Goal: Task Accomplishment & Management: Use online tool/utility

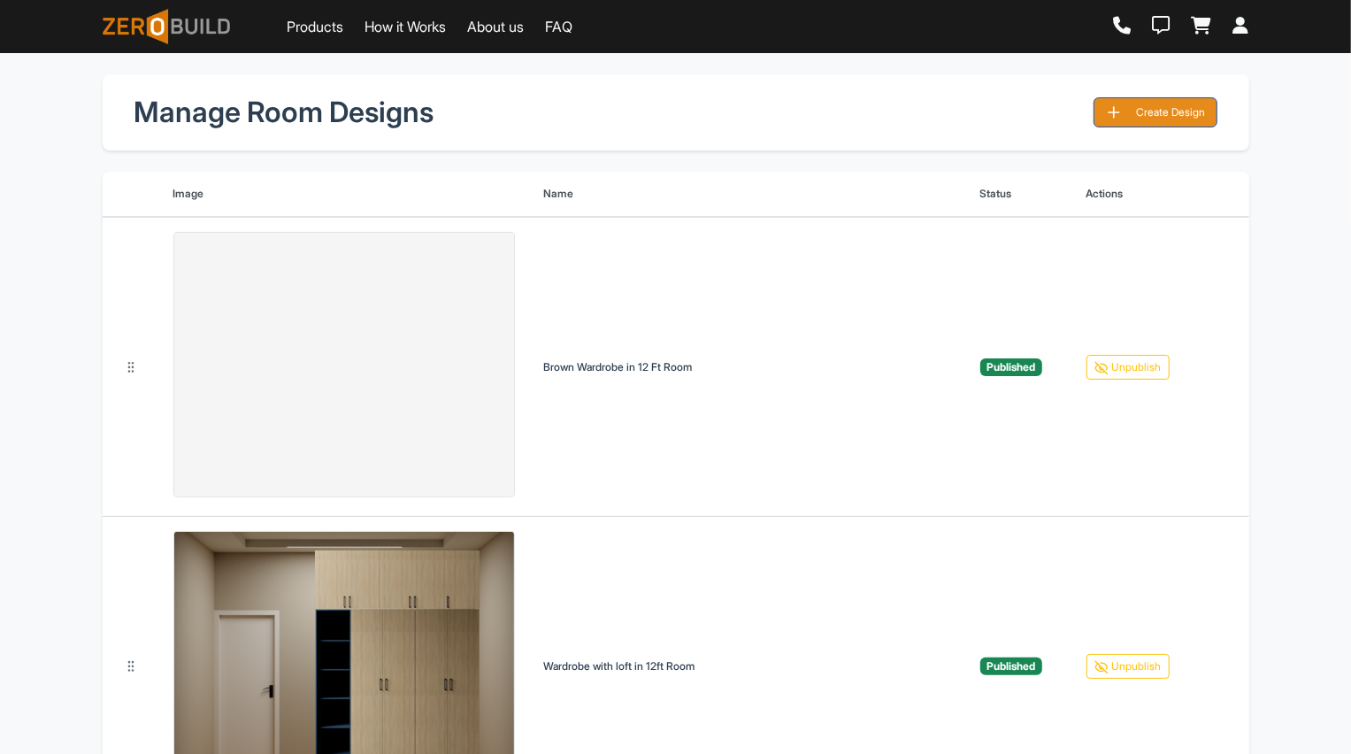
click at [1157, 102] on button "Create Design" at bounding box center [1155, 112] width 124 height 30
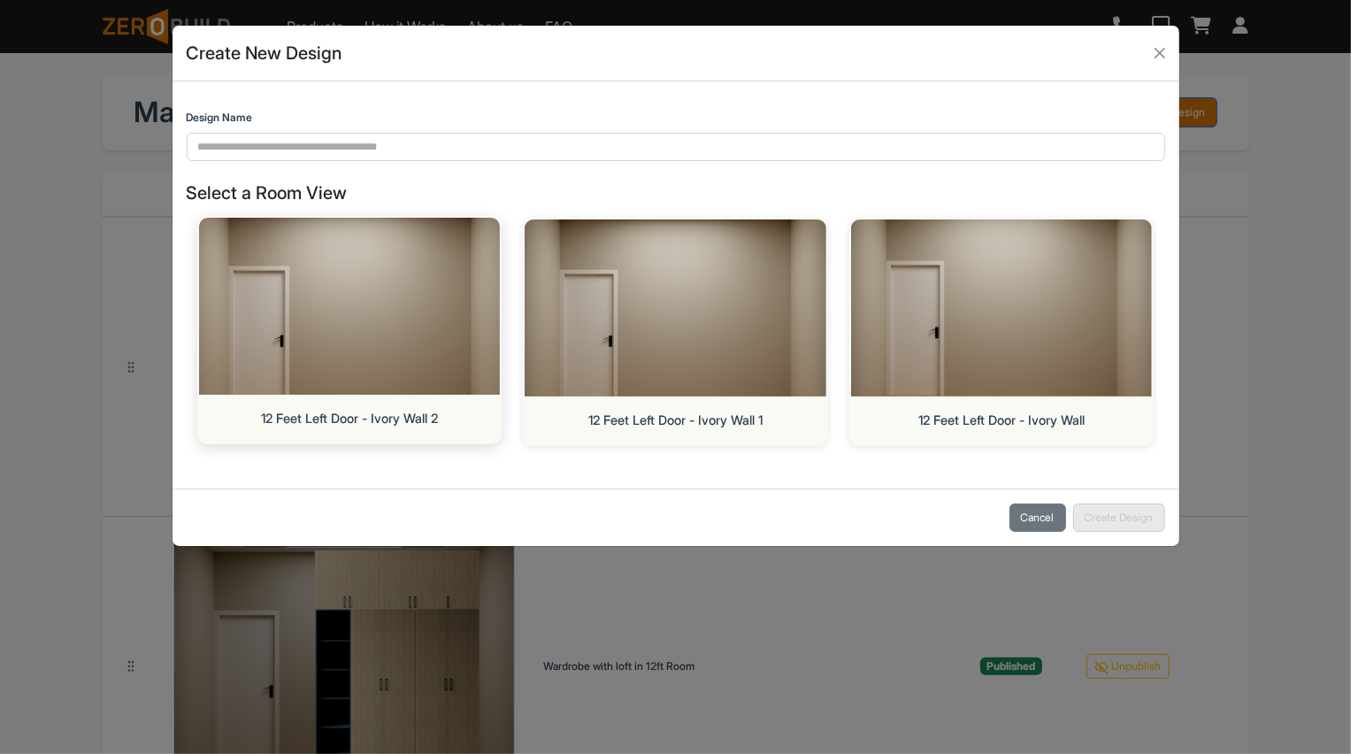
click at [443, 326] on img at bounding box center [349, 306] width 317 height 186
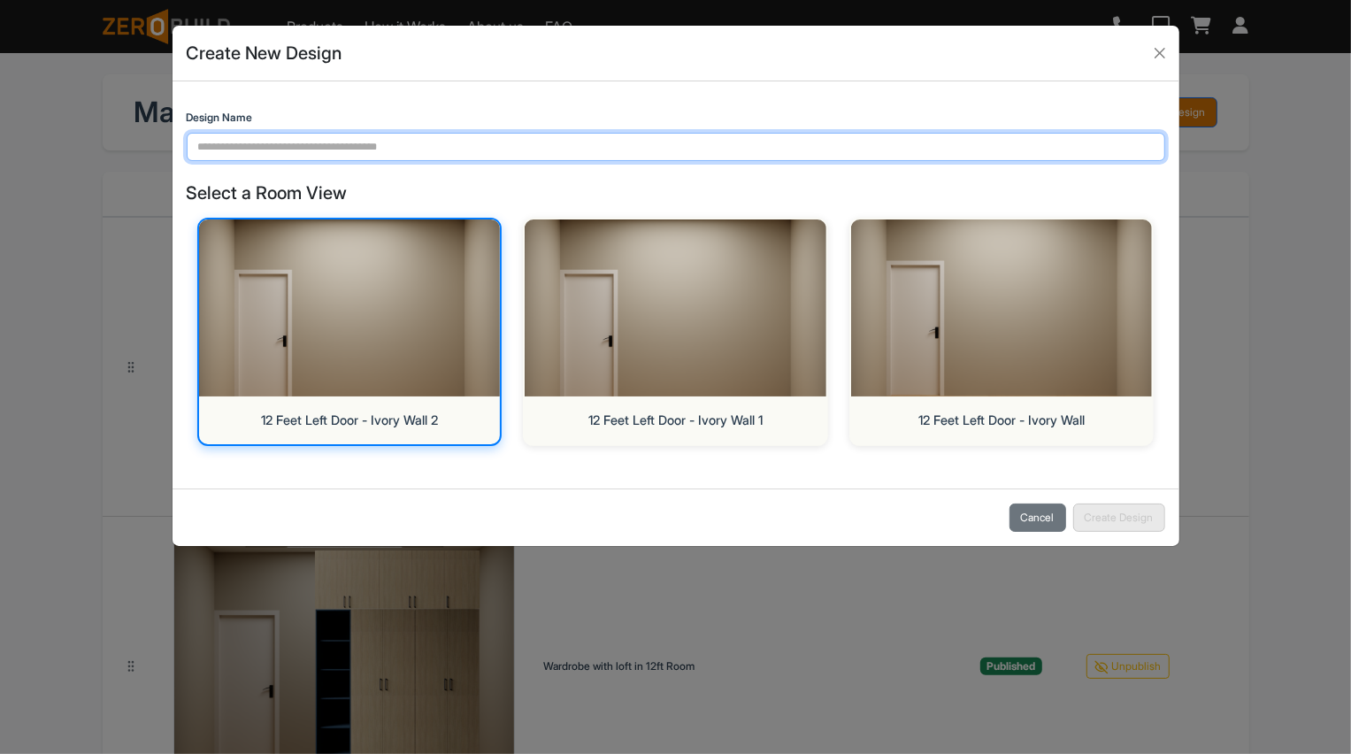
click at [641, 149] on input "Design Name" at bounding box center [676, 147] width 978 height 28
type input "**********"
click at [739, 158] on input "**********" at bounding box center [676, 147] width 978 height 28
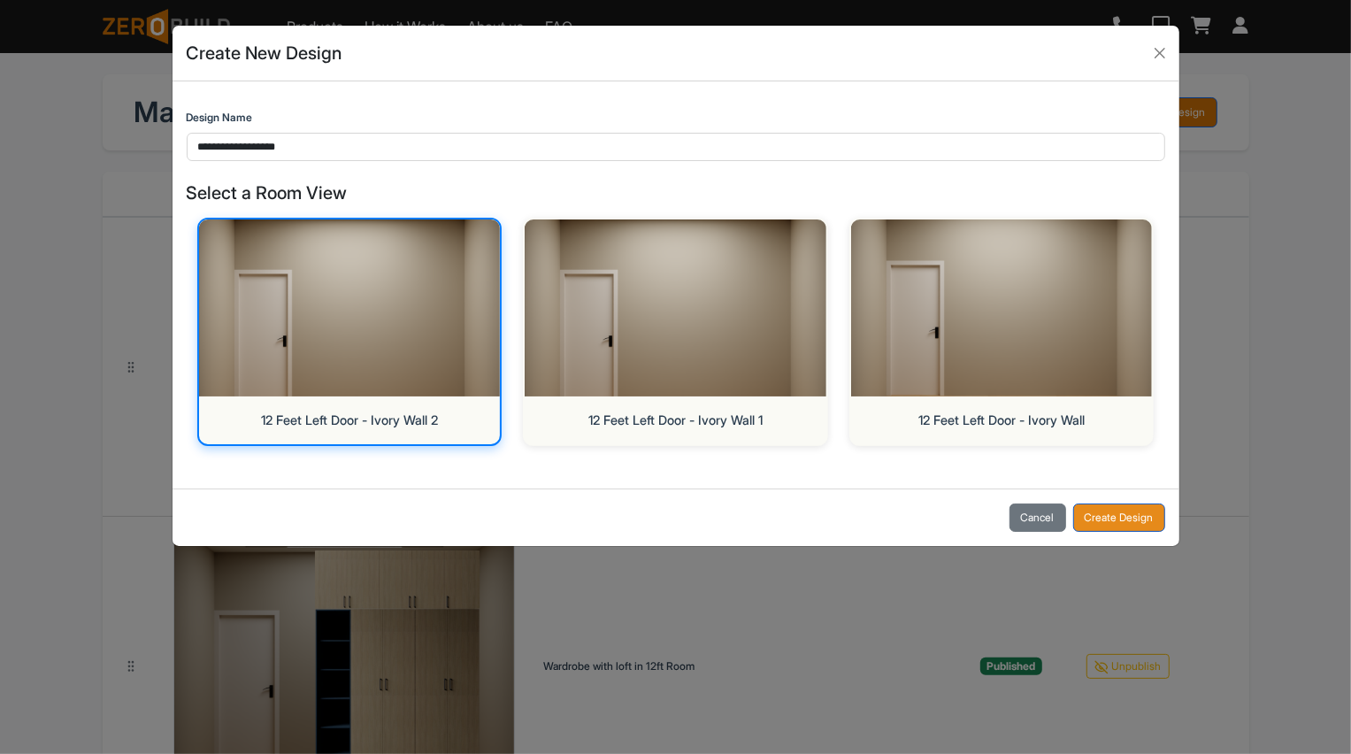
click at [1122, 517] on button "Create Design" at bounding box center [1119, 517] width 92 height 28
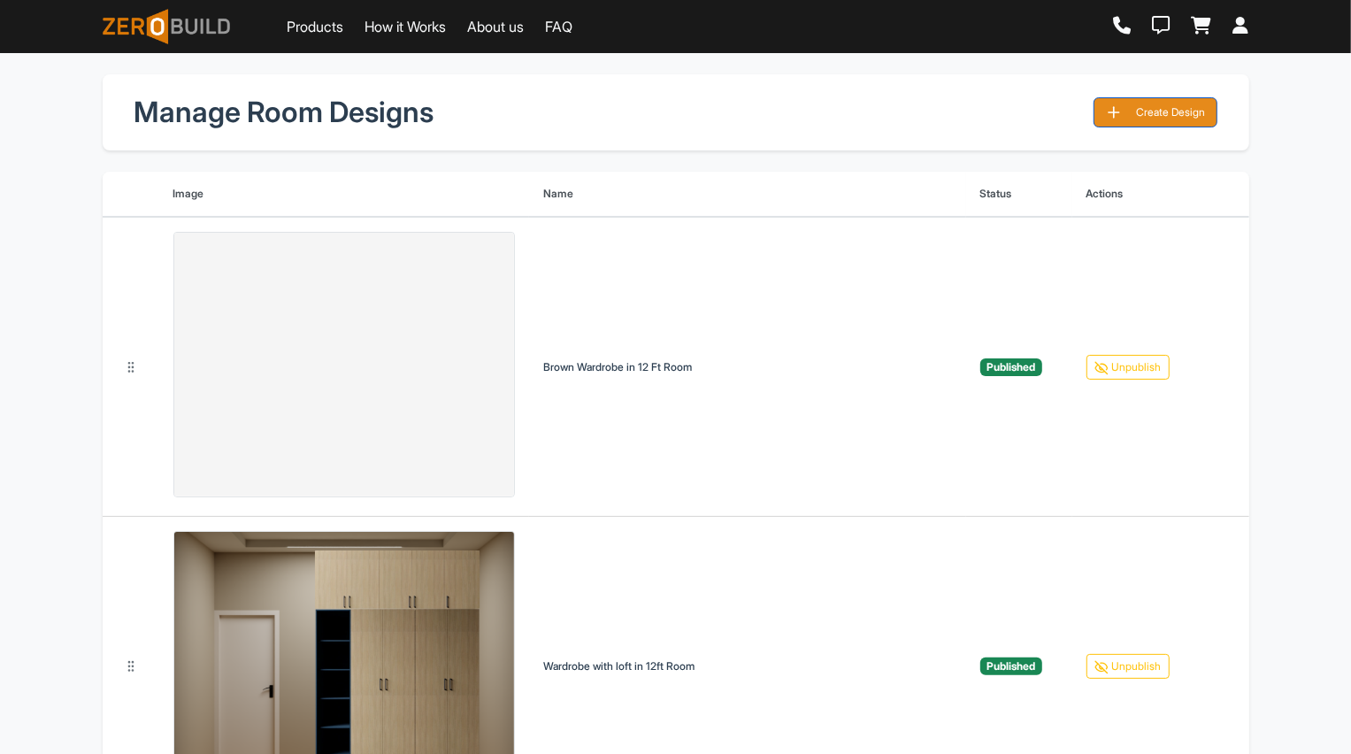
click at [1153, 124] on button "Create Design" at bounding box center [1155, 112] width 124 height 30
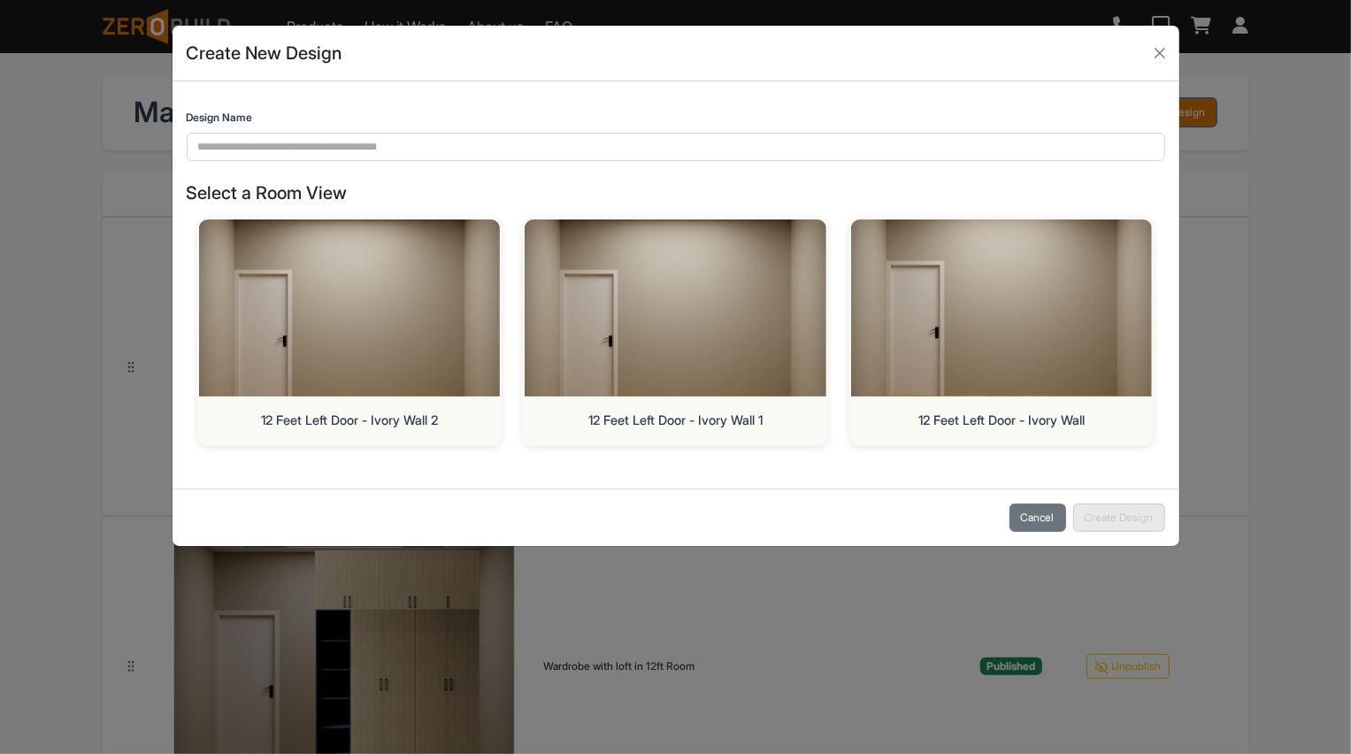
click at [474, 129] on div "Design Name" at bounding box center [676, 135] width 978 height 51
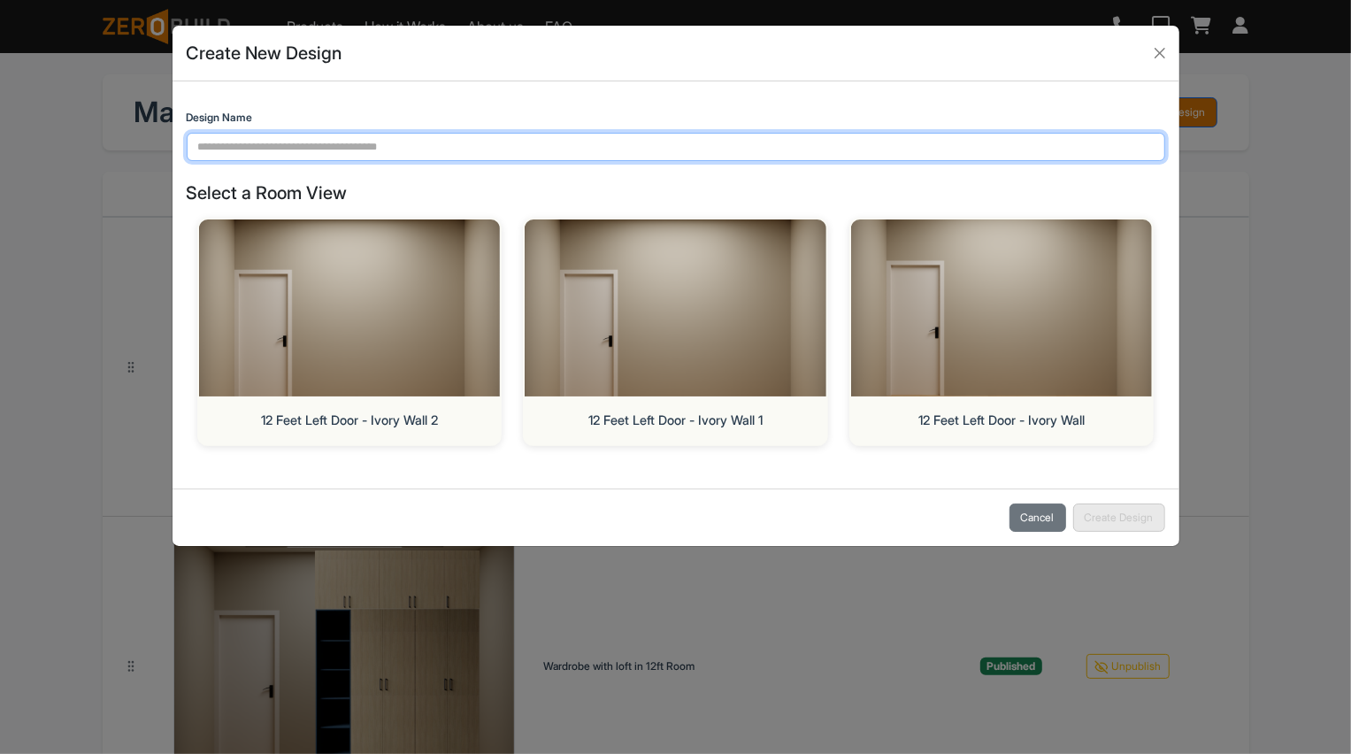
click at [465, 143] on input "Design Name" at bounding box center [676, 147] width 978 height 28
paste input "**********"
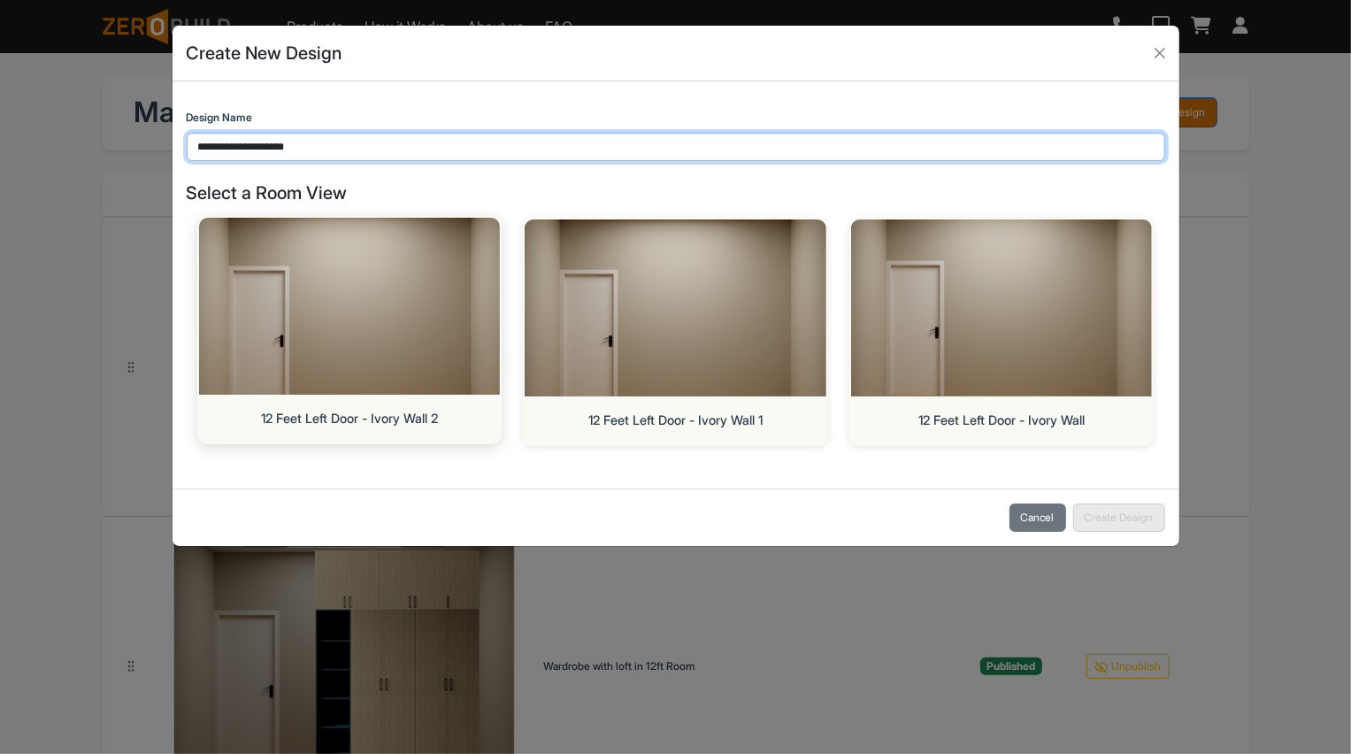
type input "**********"
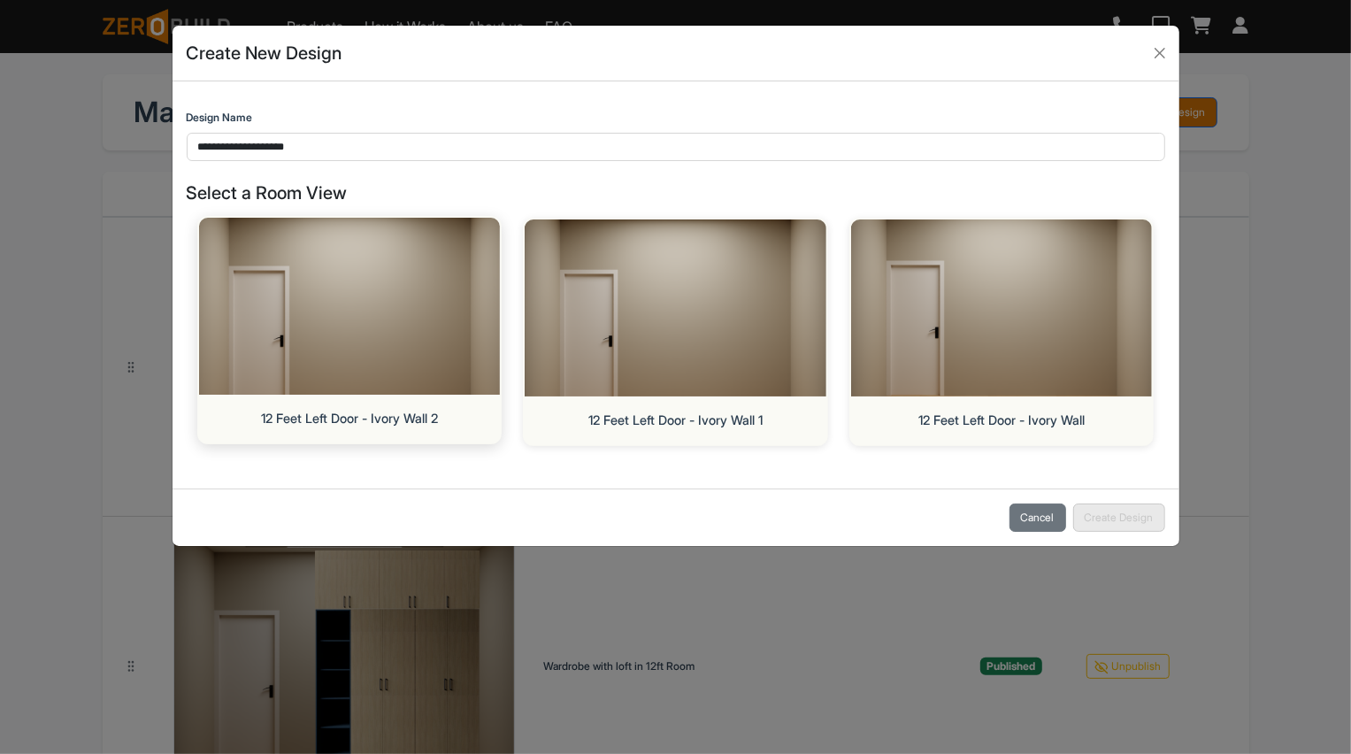
click at [255, 303] on img at bounding box center [349, 306] width 317 height 186
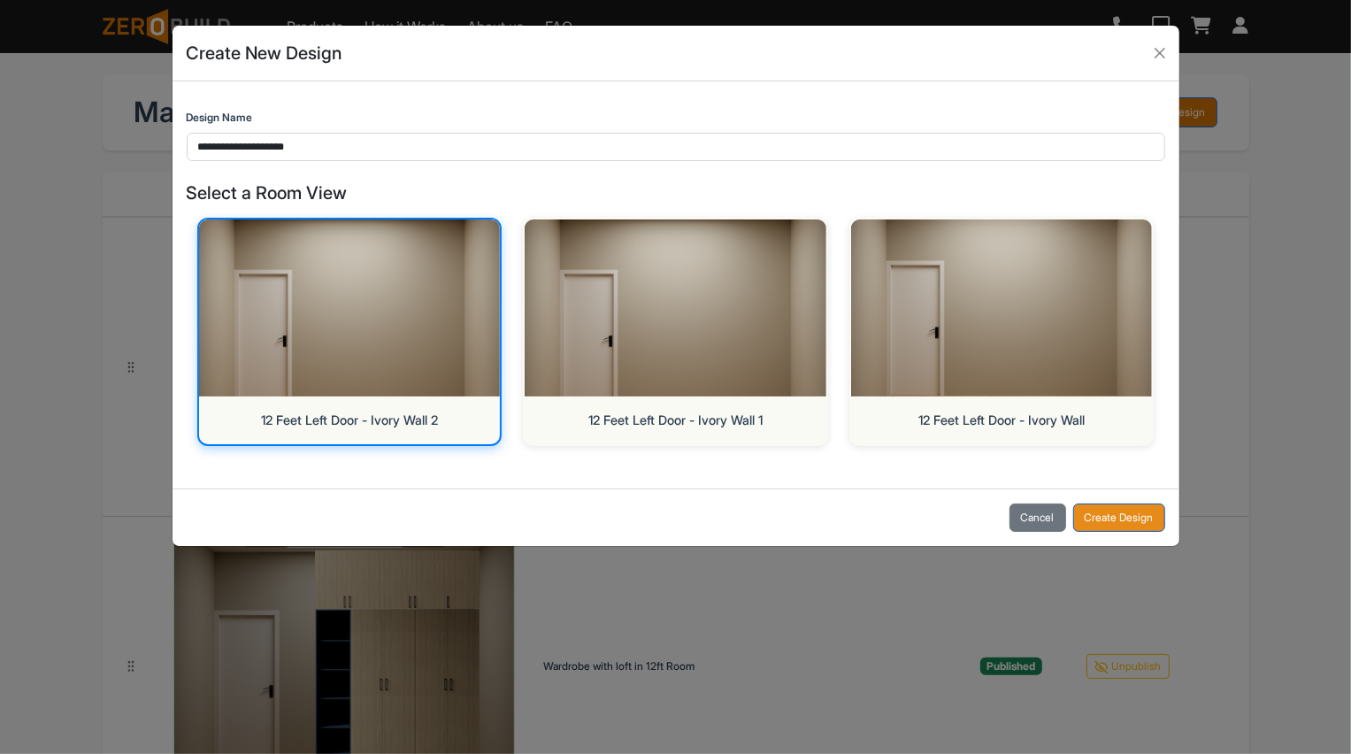
click at [1076, 507] on button "Create Design" at bounding box center [1119, 517] width 92 height 28
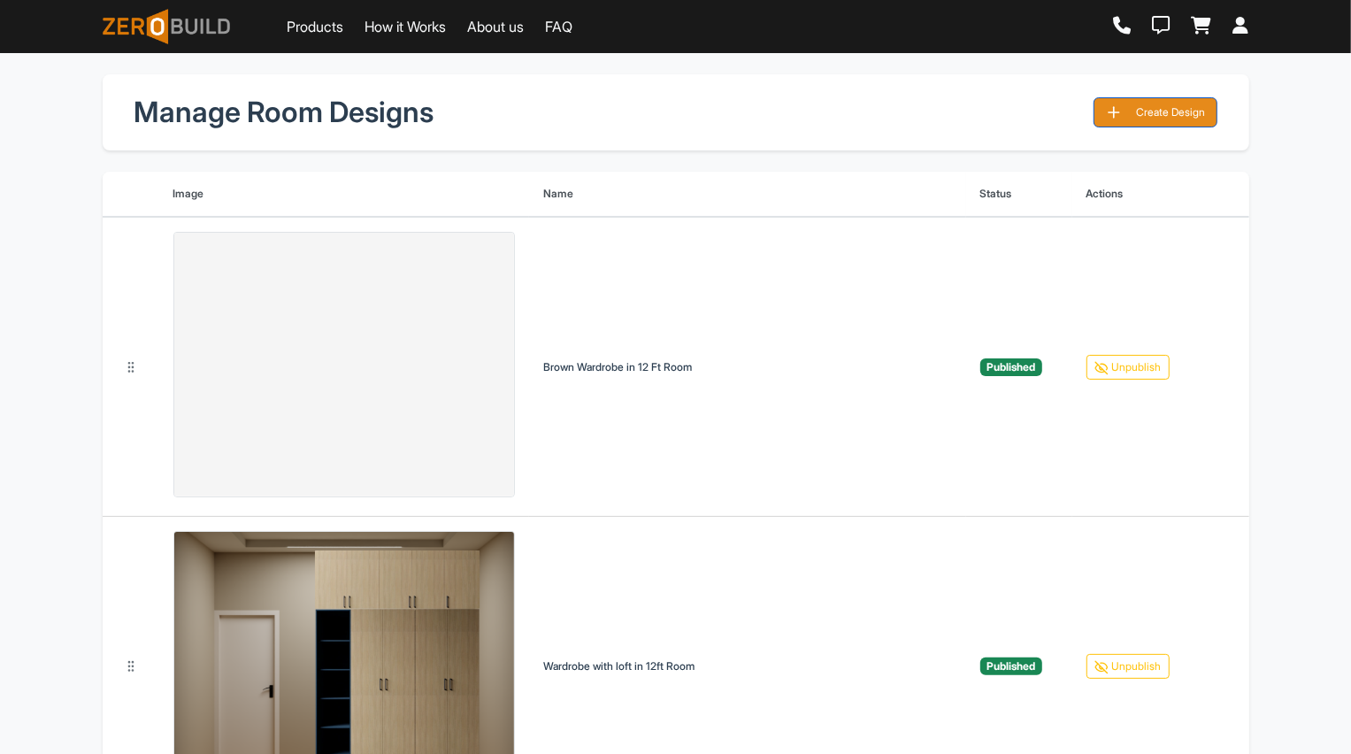
click at [1158, 111] on button "Create Design" at bounding box center [1155, 112] width 124 height 30
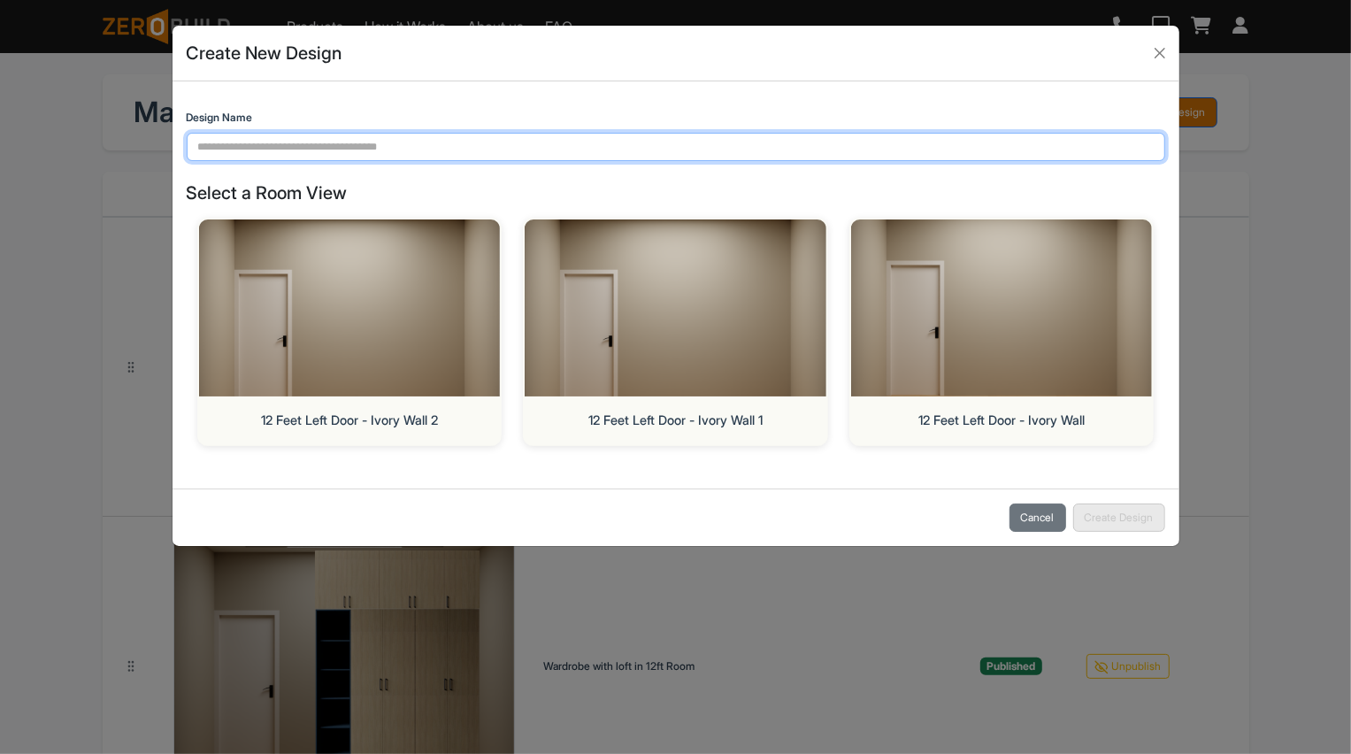
click at [459, 156] on input "Design Name" at bounding box center [676, 147] width 978 height 28
paste input "**********"
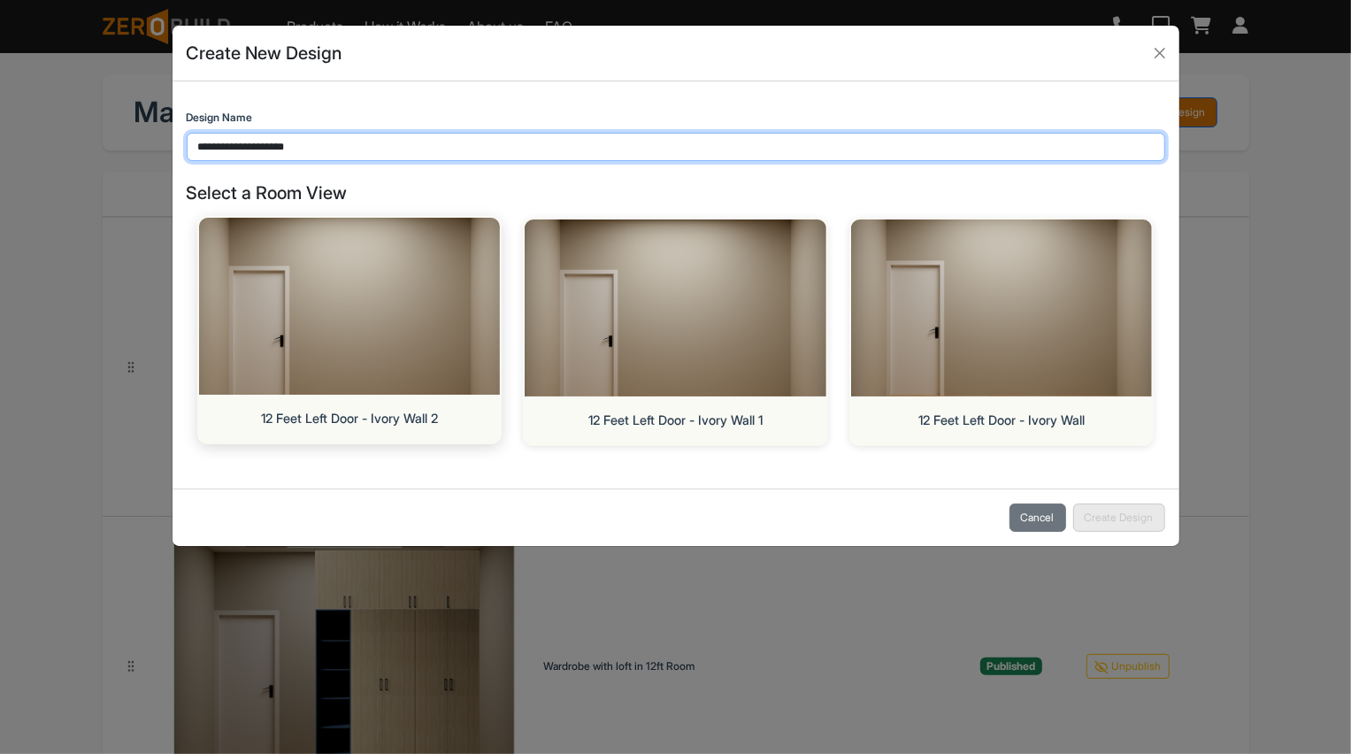
type input "**********"
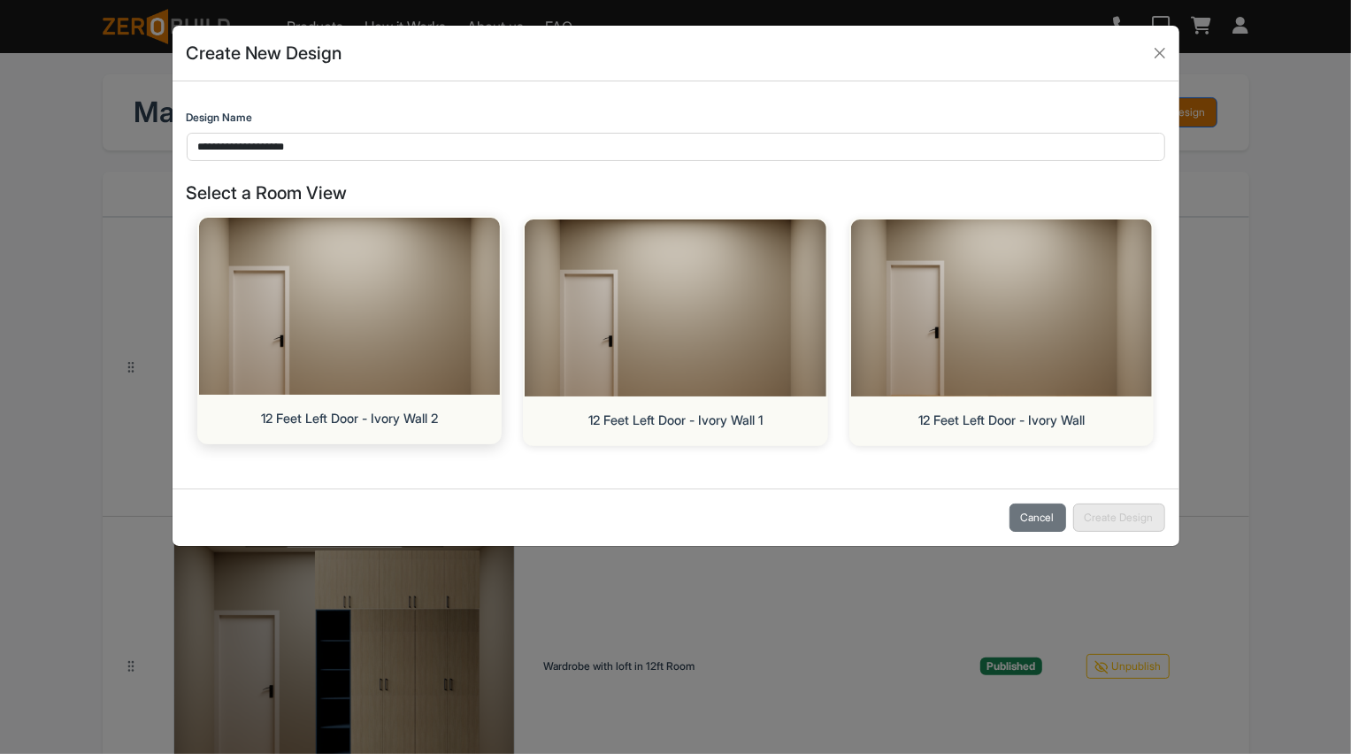
click at [381, 303] on img at bounding box center [349, 306] width 317 height 186
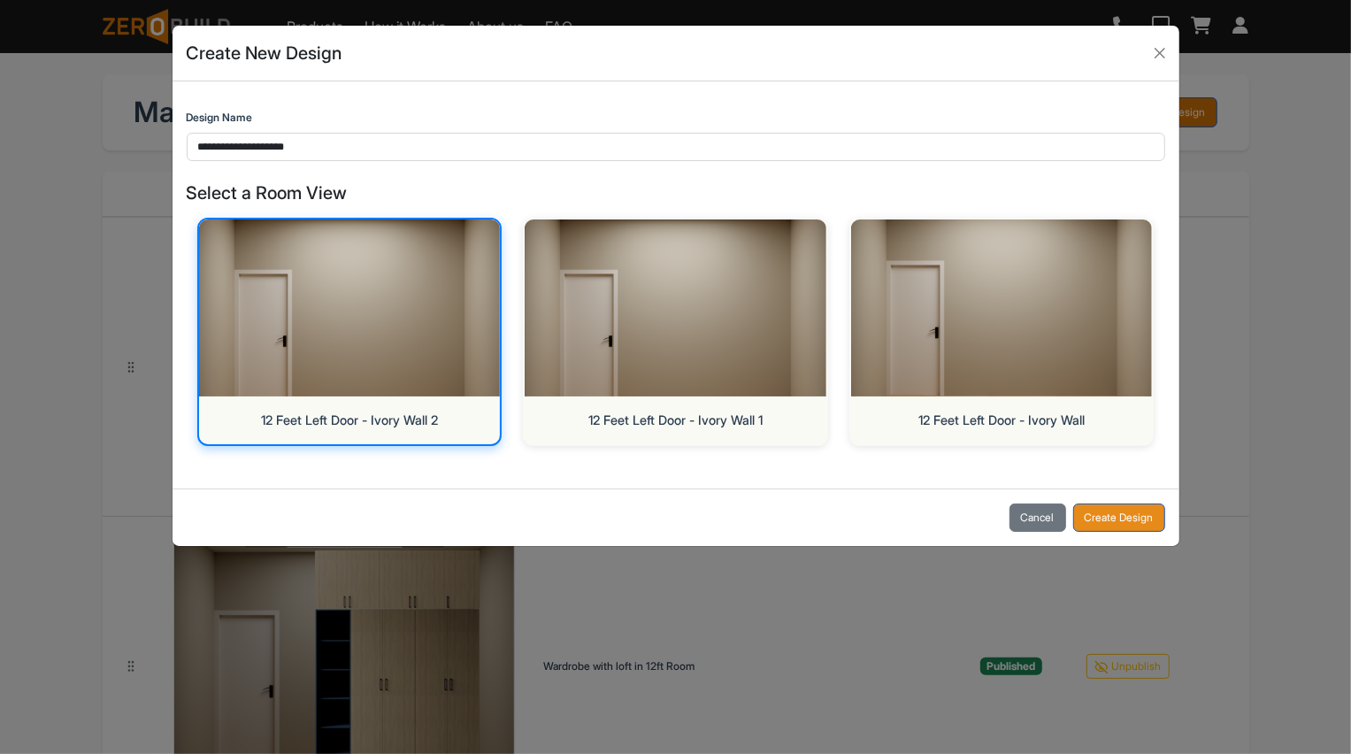
click at [1114, 526] on button "Create Design" at bounding box center [1119, 517] width 92 height 28
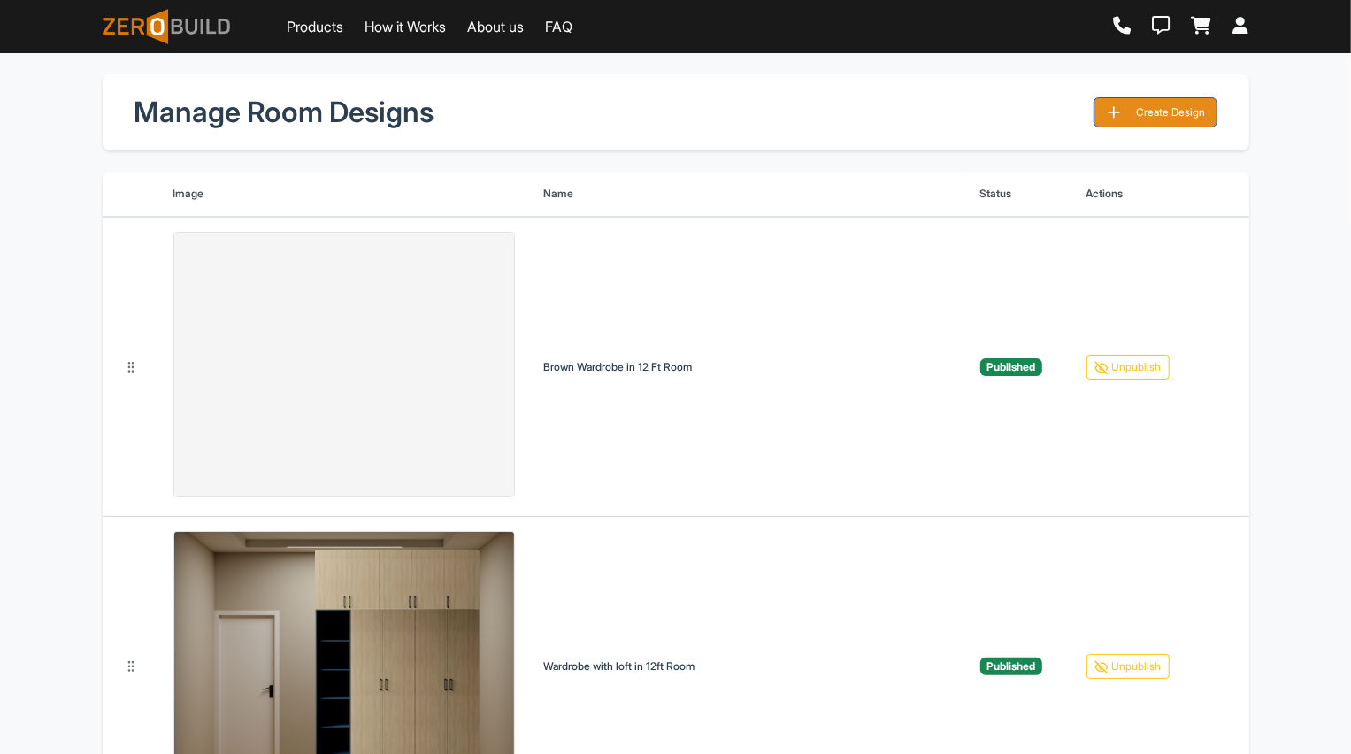
click at [1168, 107] on button "Create Design" at bounding box center [1155, 112] width 124 height 30
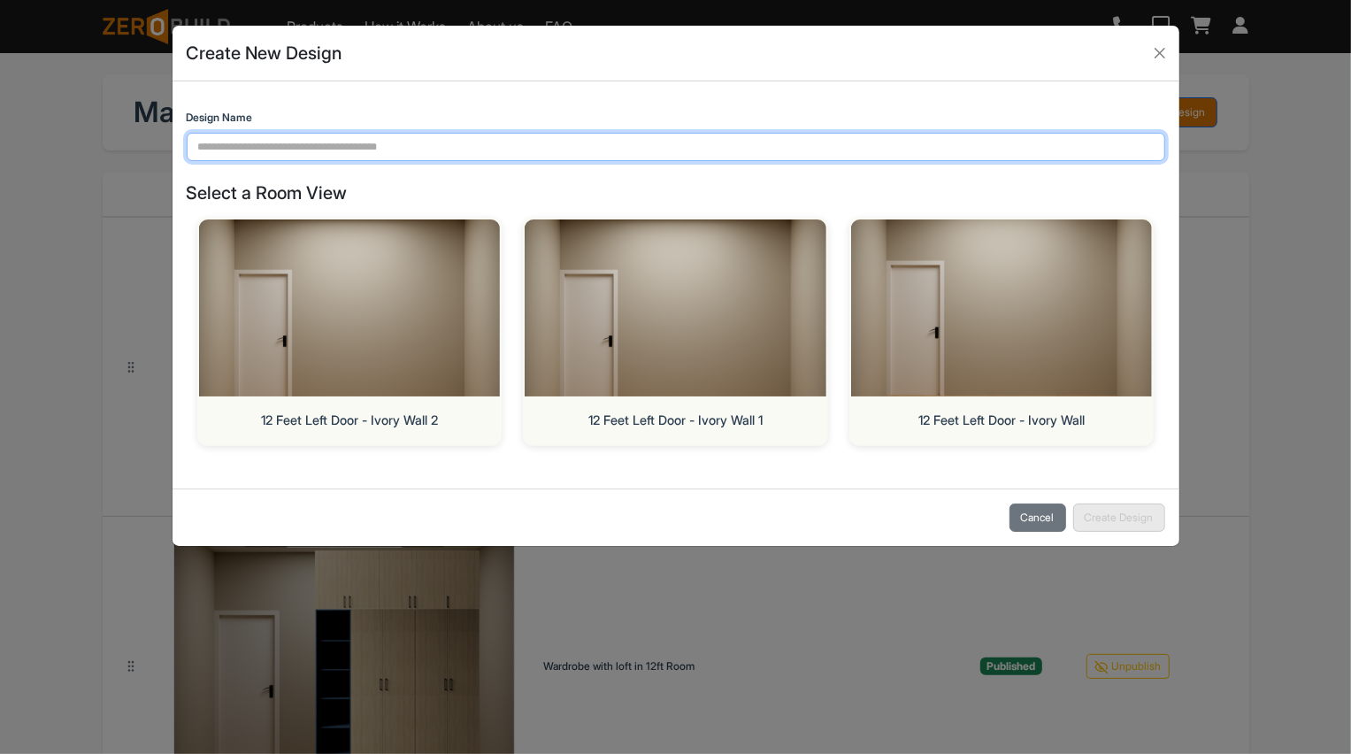
click at [614, 157] on input "Design Name" at bounding box center [676, 147] width 978 height 28
paste input "**********"
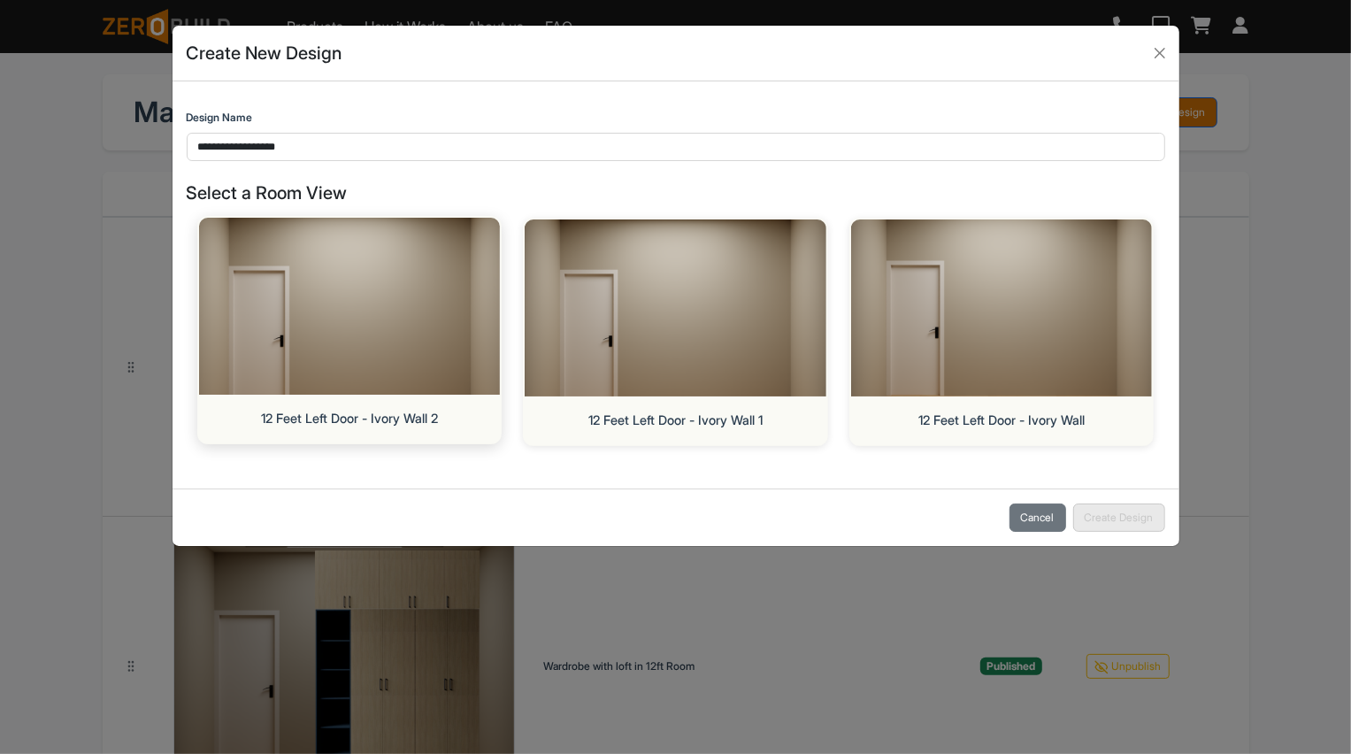
click at [379, 378] on img at bounding box center [349, 306] width 317 height 186
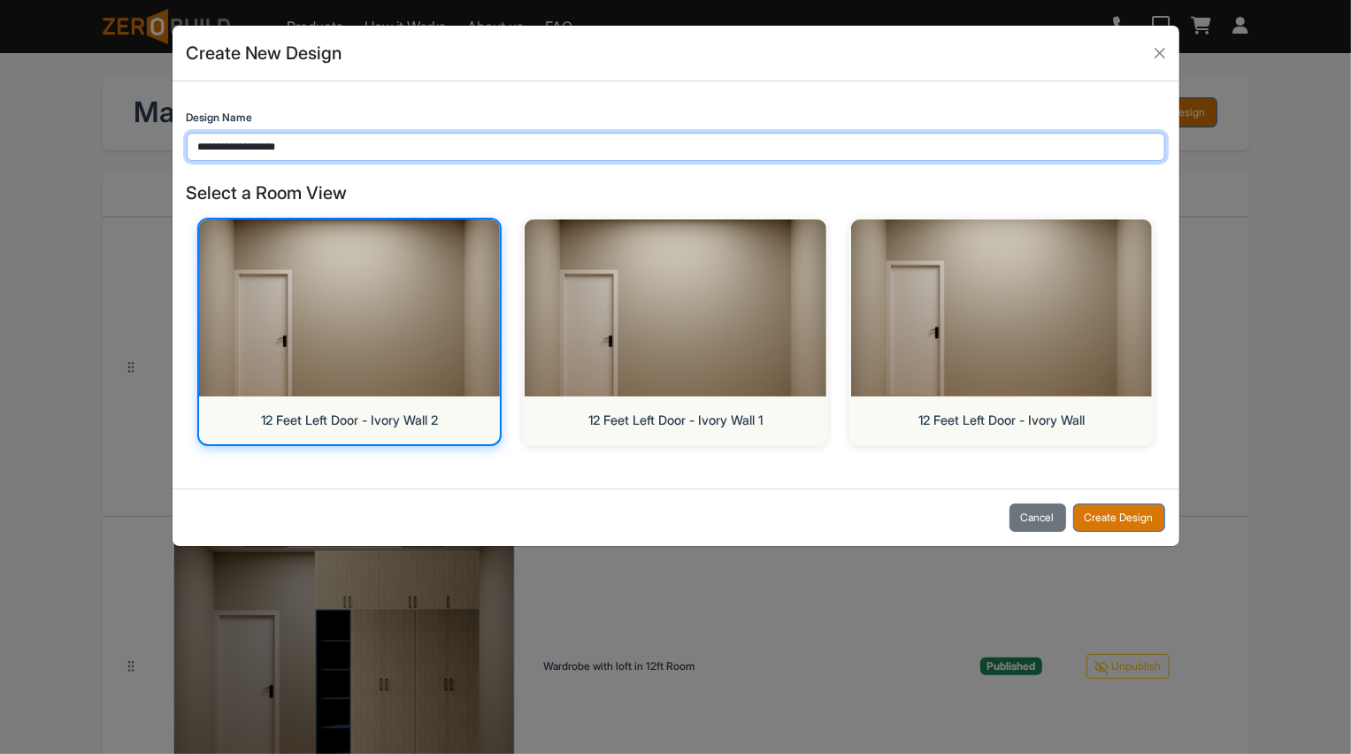
click at [383, 147] on input "**********" at bounding box center [676, 147] width 978 height 28
type input "**********"
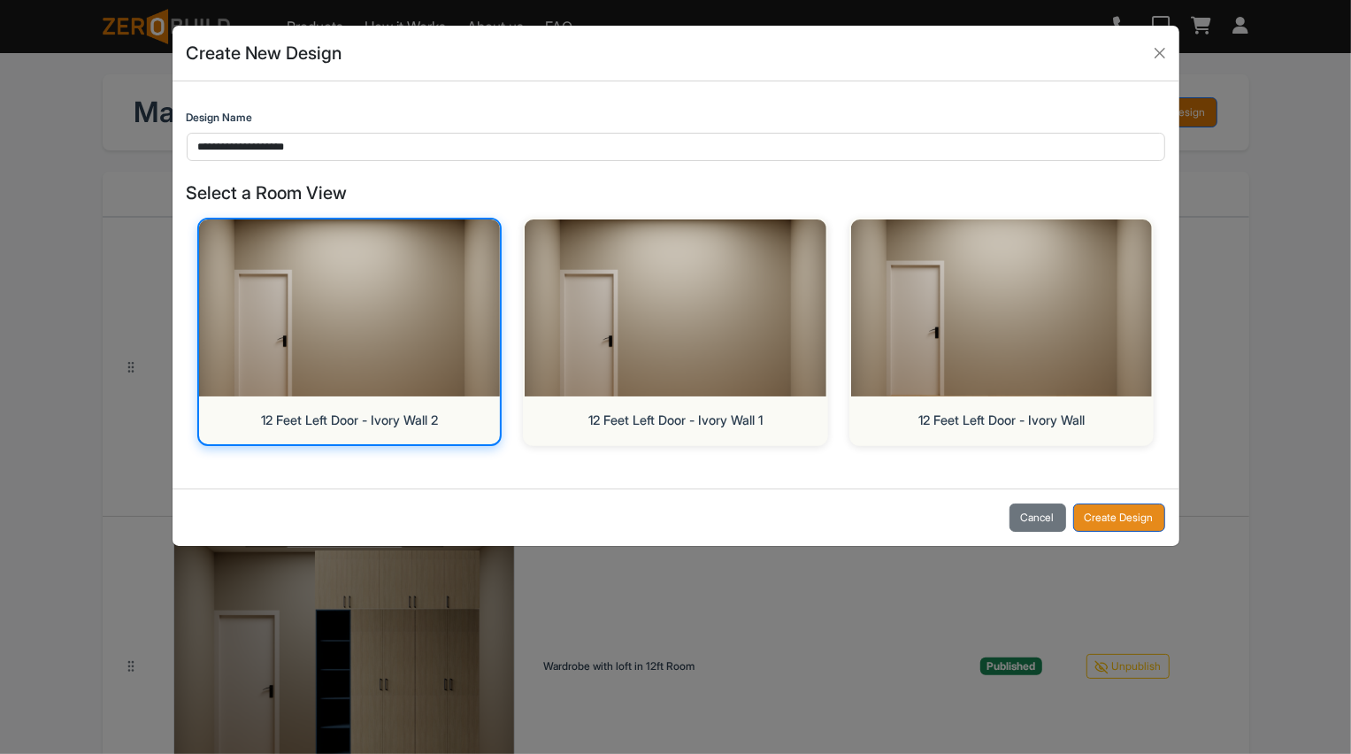
click at [1117, 514] on button "Create Design" at bounding box center [1119, 517] width 92 height 28
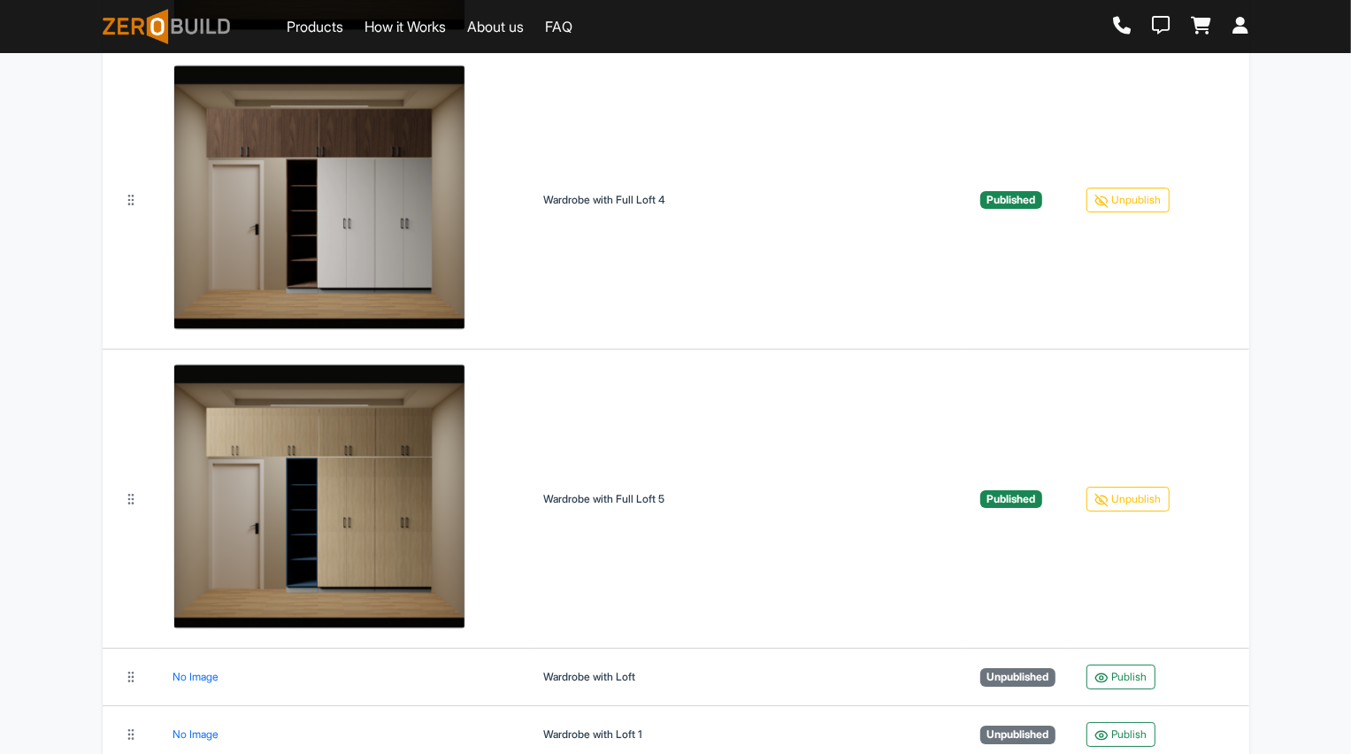
scroll to position [4792, 0]
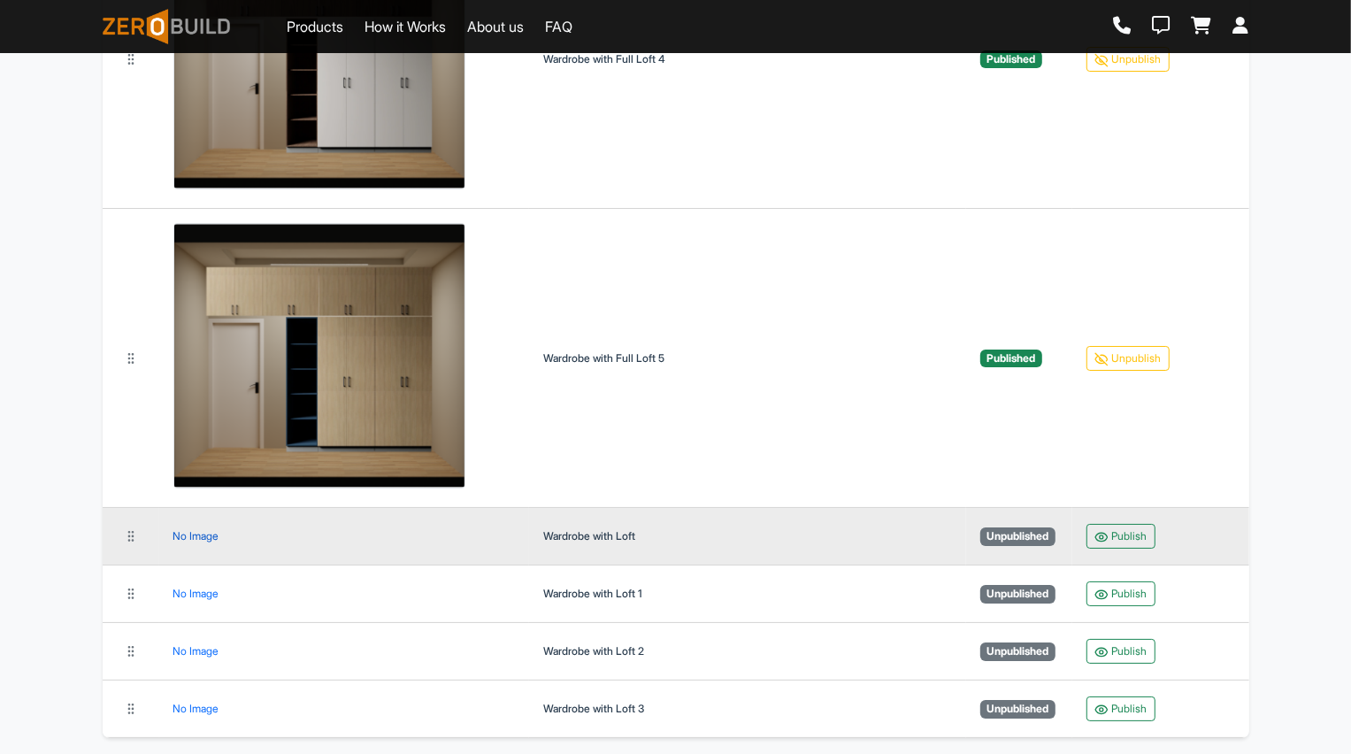
click at [189, 536] on div "No Image" at bounding box center [196, 536] width 46 height 0
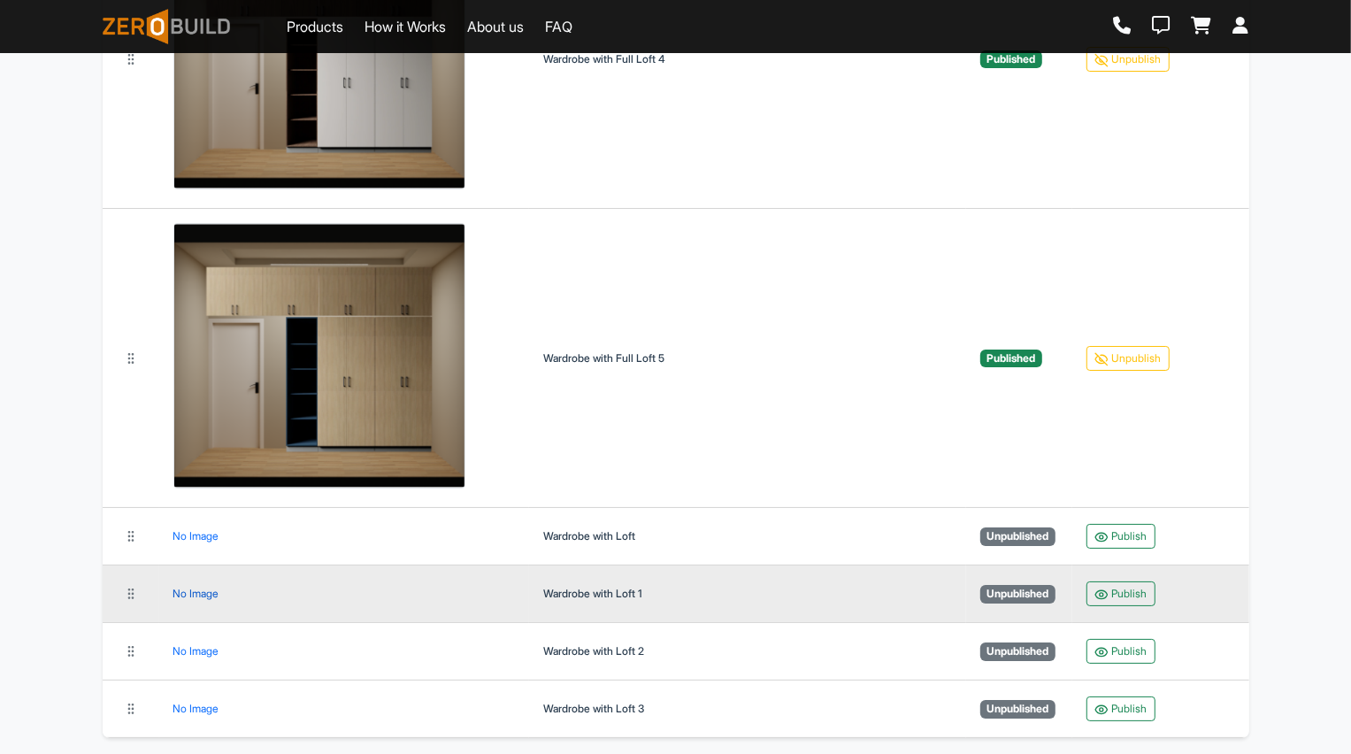
click at [205, 594] on div "No Image" at bounding box center [196, 594] width 46 height 0
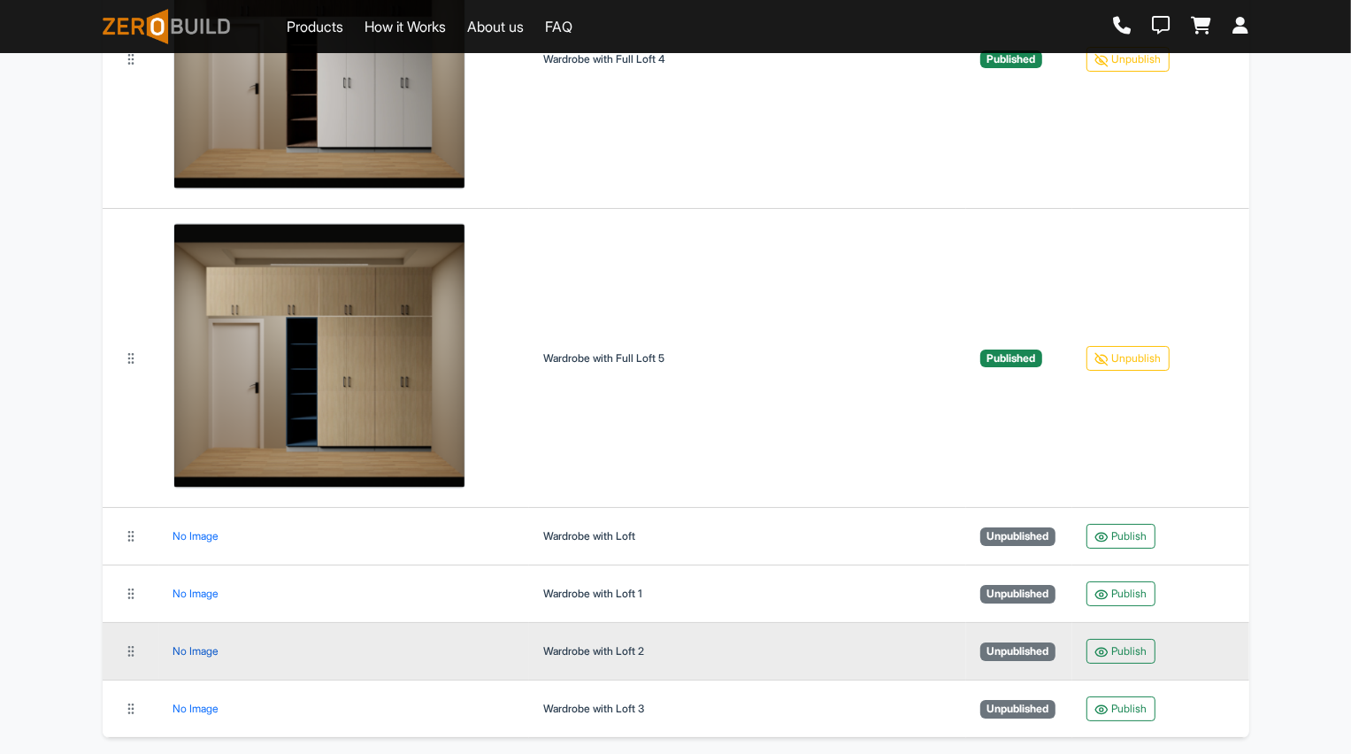
click at [196, 651] on div "No Image" at bounding box center [196, 651] width 46 height 0
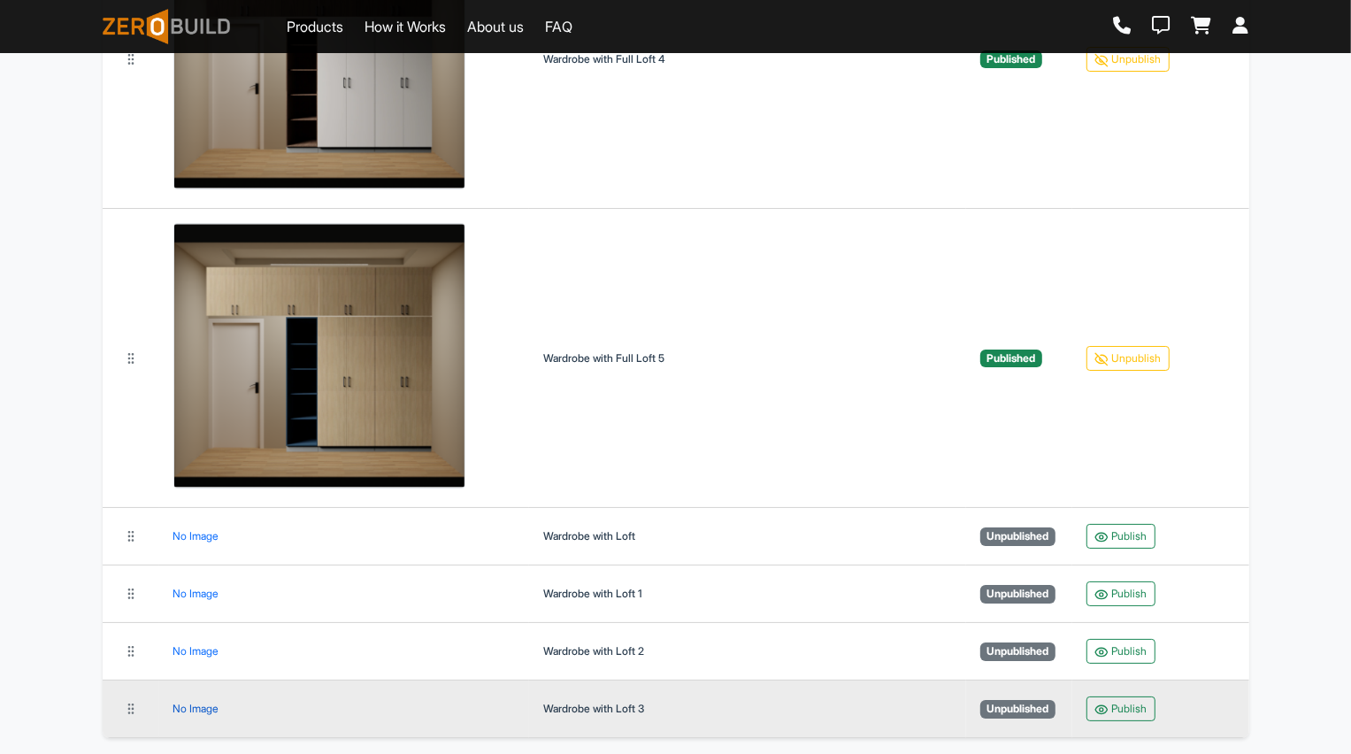
click at [189, 708] on div "No Image" at bounding box center [196, 708] width 46 height 0
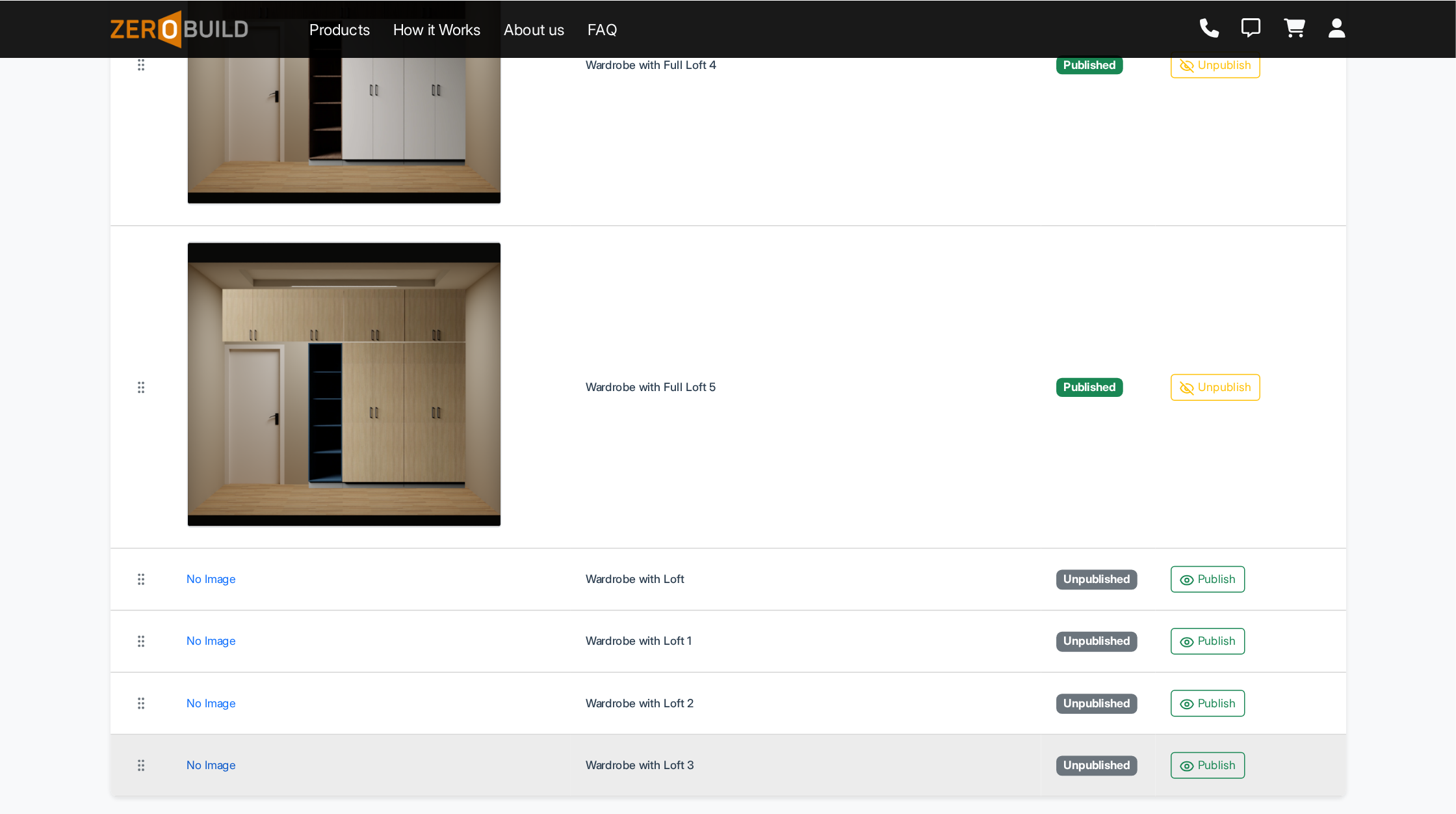
scroll to position [3260, 0]
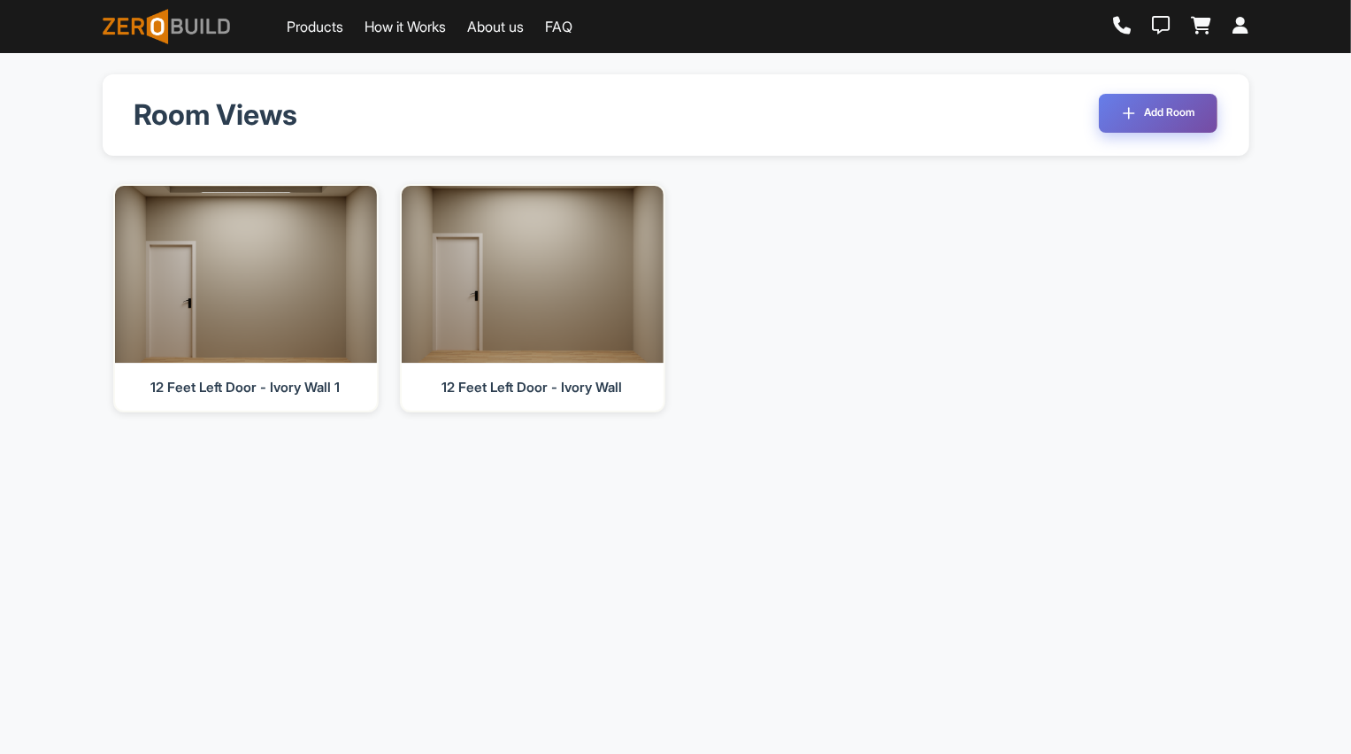
click at [1186, 121] on button "Add Room" at bounding box center [1158, 113] width 119 height 39
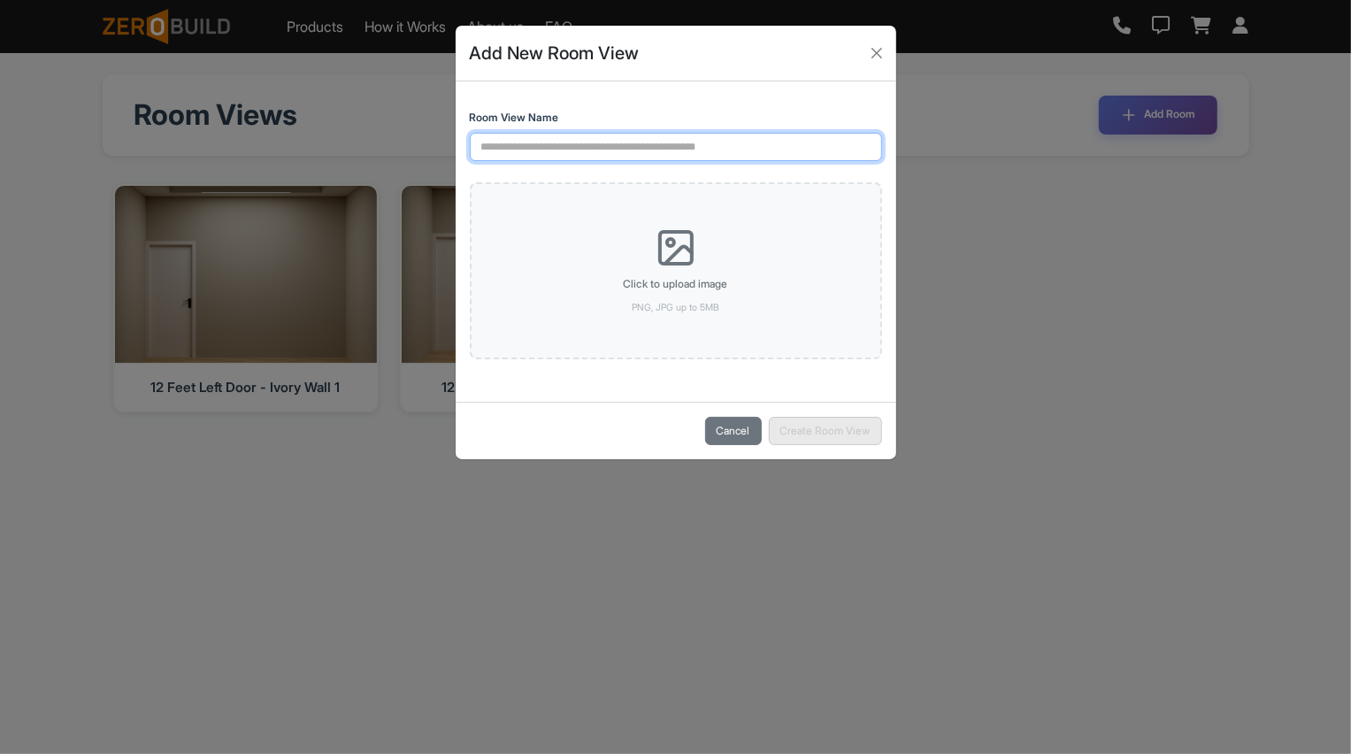
click at [678, 149] on input "Room View Name" at bounding box center [676, 147] width 412 height 28
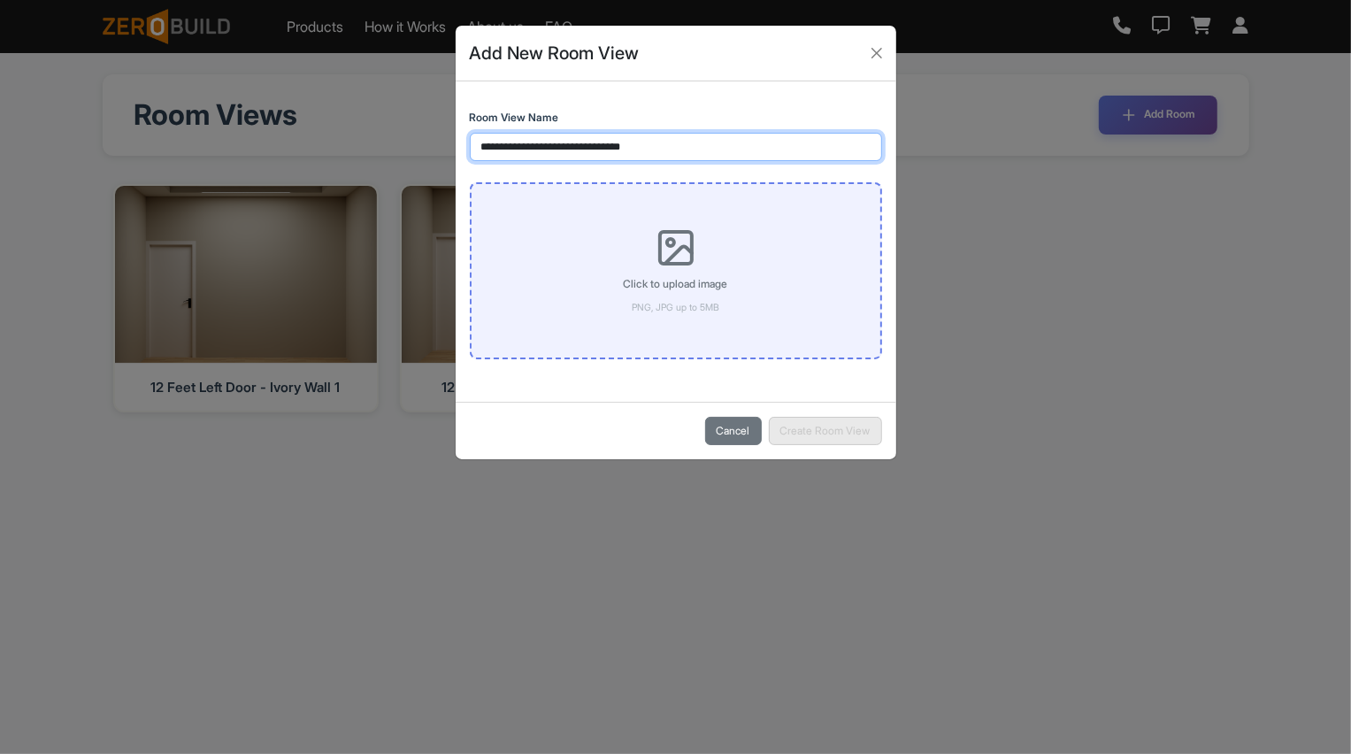
type input "**********"
click at [693, 290] on p "Click to upload image" at bounding box center [676, 284] width 104 height 16
click at [0, 0] on input "Click to upload image PNG, JPG up to 5MB" at bounding box center [0, 0] width 0 height 0
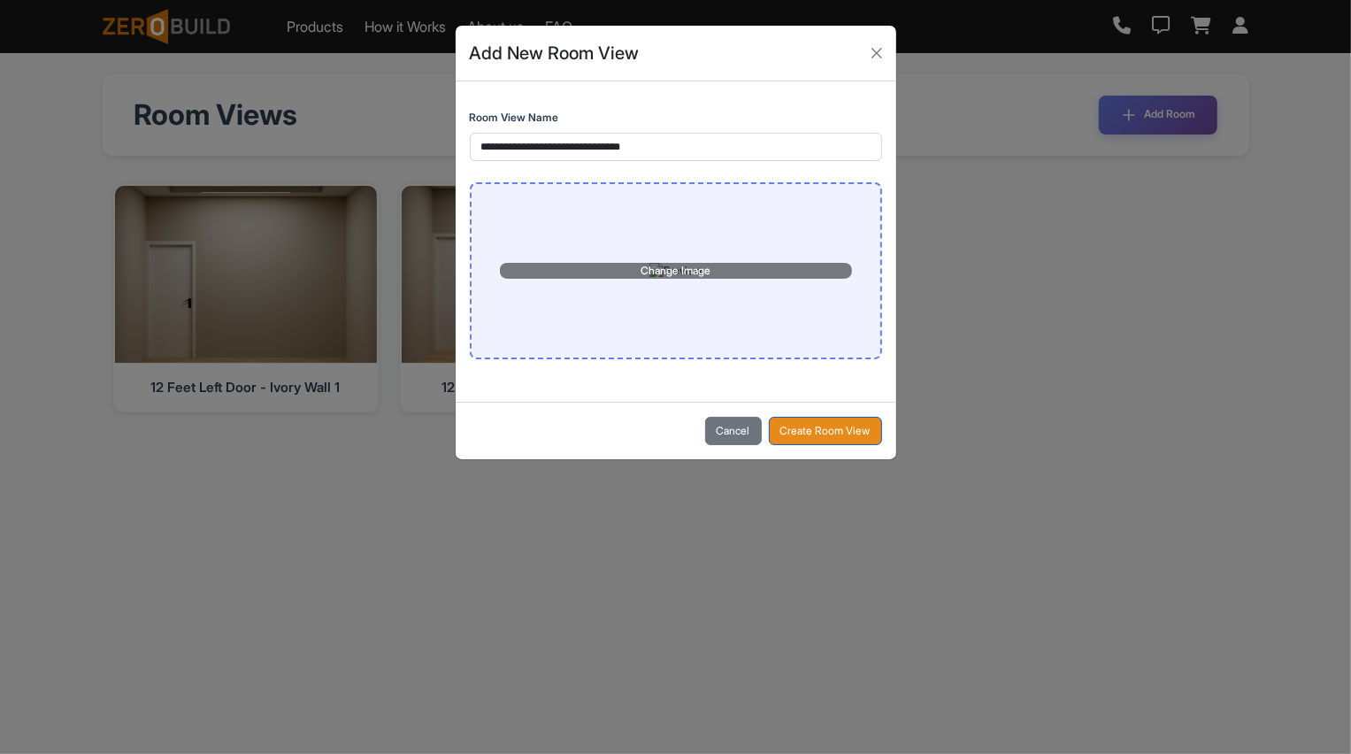
click at [822, 445] on button "Create Room View" at bounding box center [825, 431] width 113 height 28
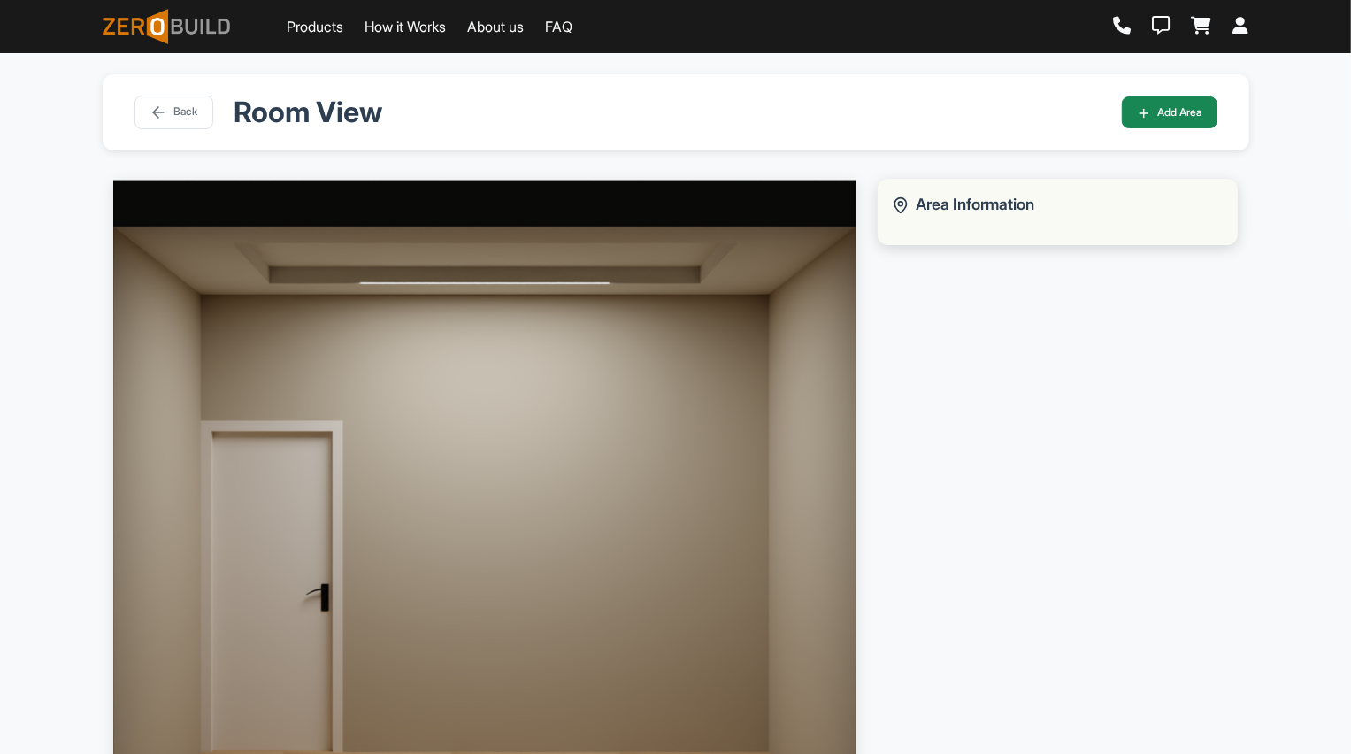
click at [977, 217] on div "Area Information" at bounding box center [1057, 211] width 361 height 65
click at [951, 205] on div "Area Information" at bounding box center [1058, 204] width 333 height 23
click at [1148, 109] on button "Add Area" at bounding box center [1170, 112] width 96 height 32
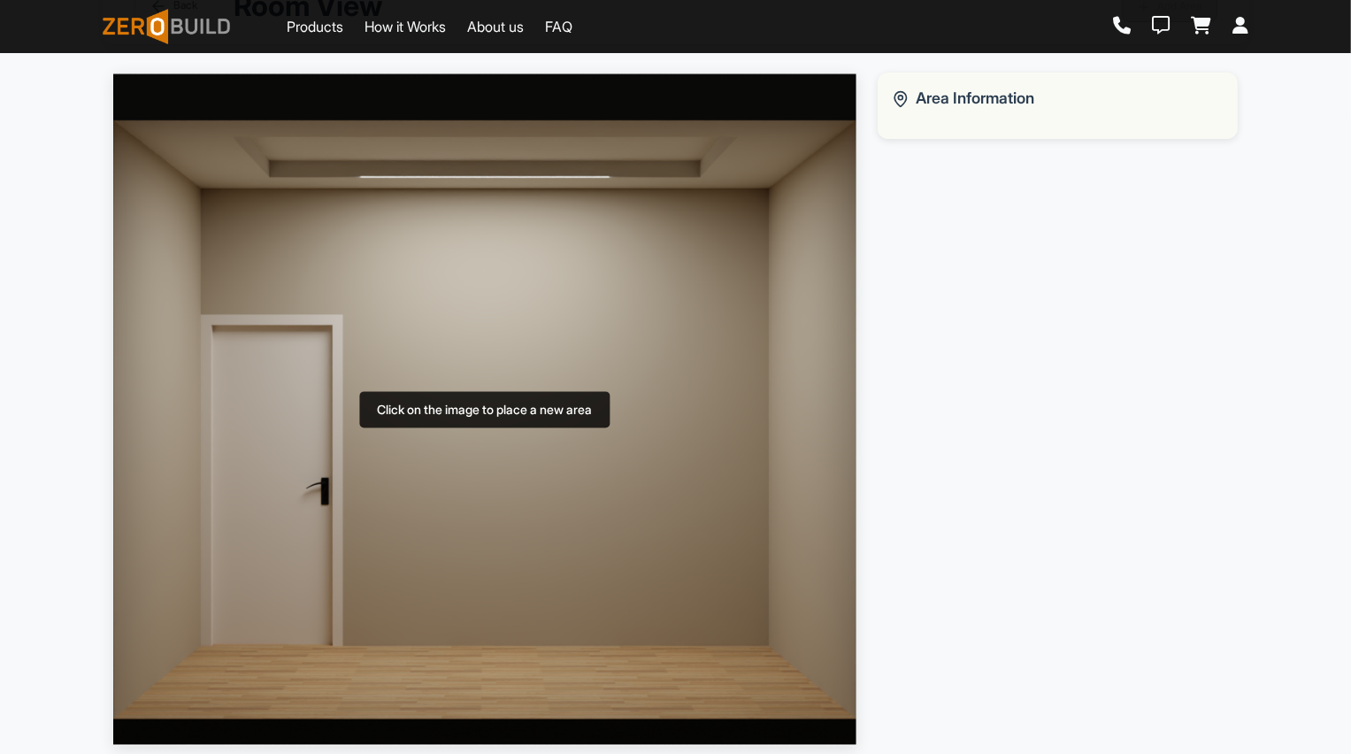
scroll to position [140, 0]
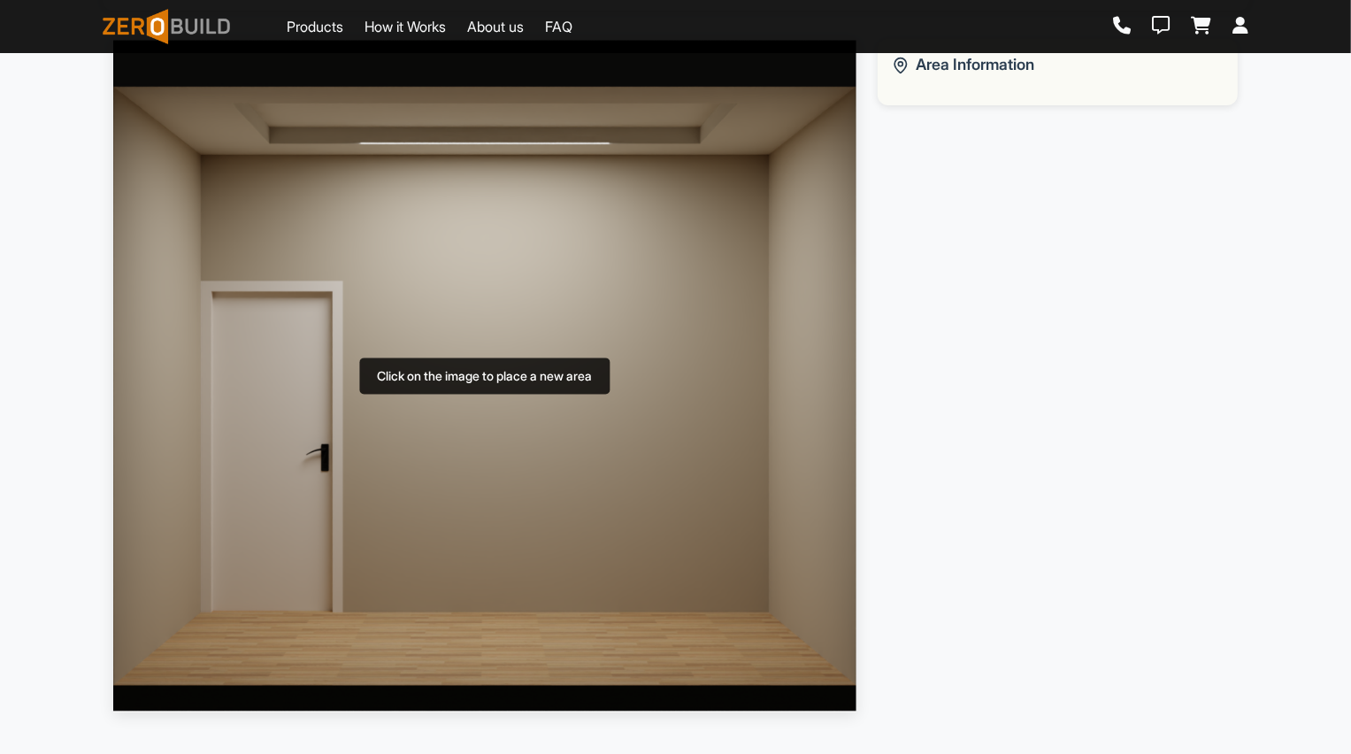
click at [584, 425] on img at bounding box center [484, 375] width 743 height 673
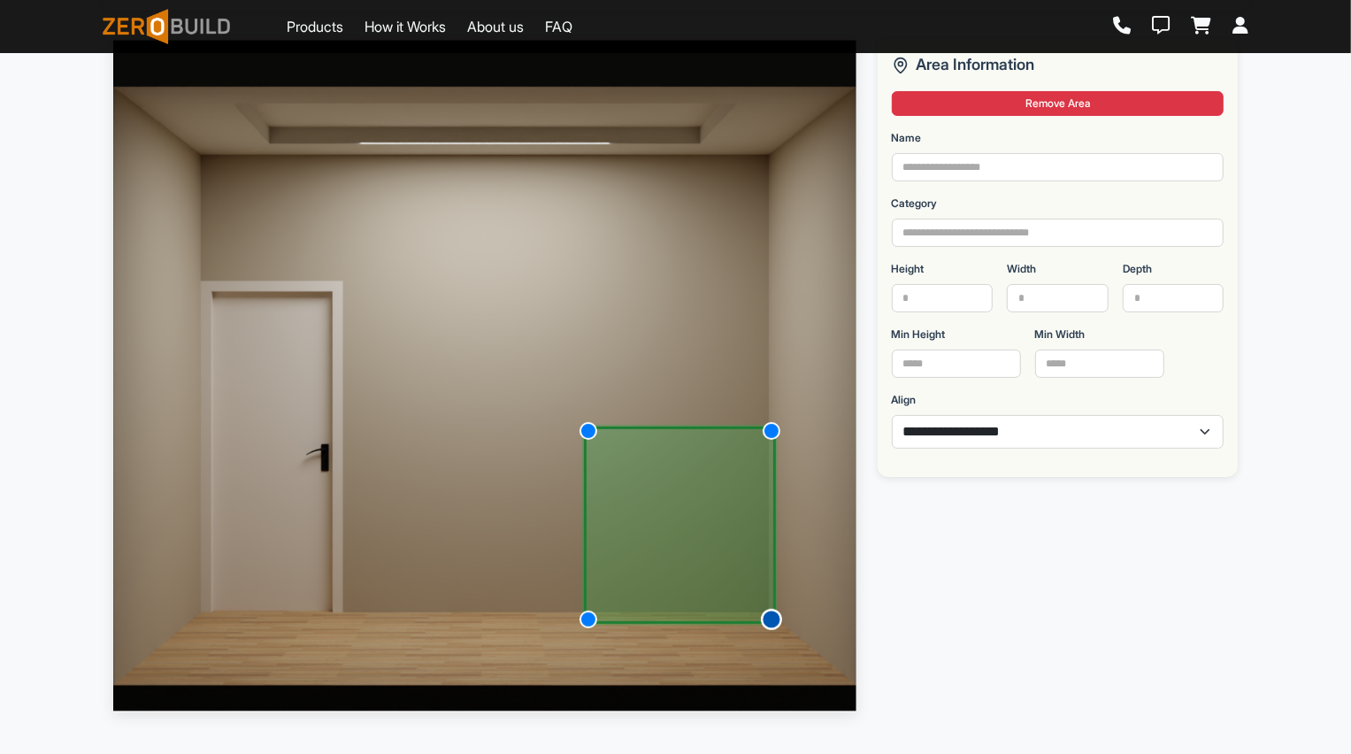
drag, startPoint x: 657, startPoint y: 494, endPoint x: 776, endPoint y: 623, distance: 174.6
click at [776, 623] on div at bounding box center [771, 619] width 21 height 21
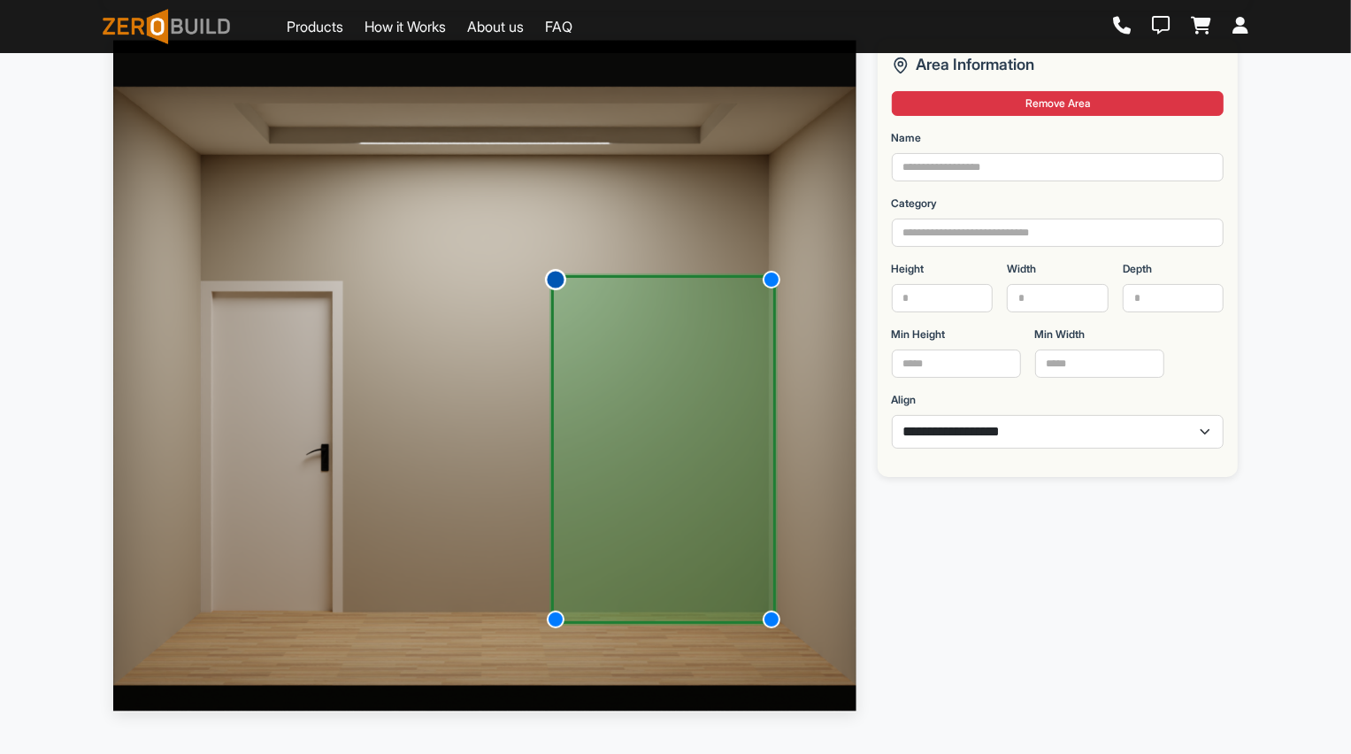
drag, startPoint x: 587, startPoint y: 425, endPoint x: 551, endPoint y: 274, distance: 154.7
click at [551, 274] on div at bounding box center [555, 279] width 21 height 21
click at [775, 281] on div at bounding box center [770, 286] width 21 height 21
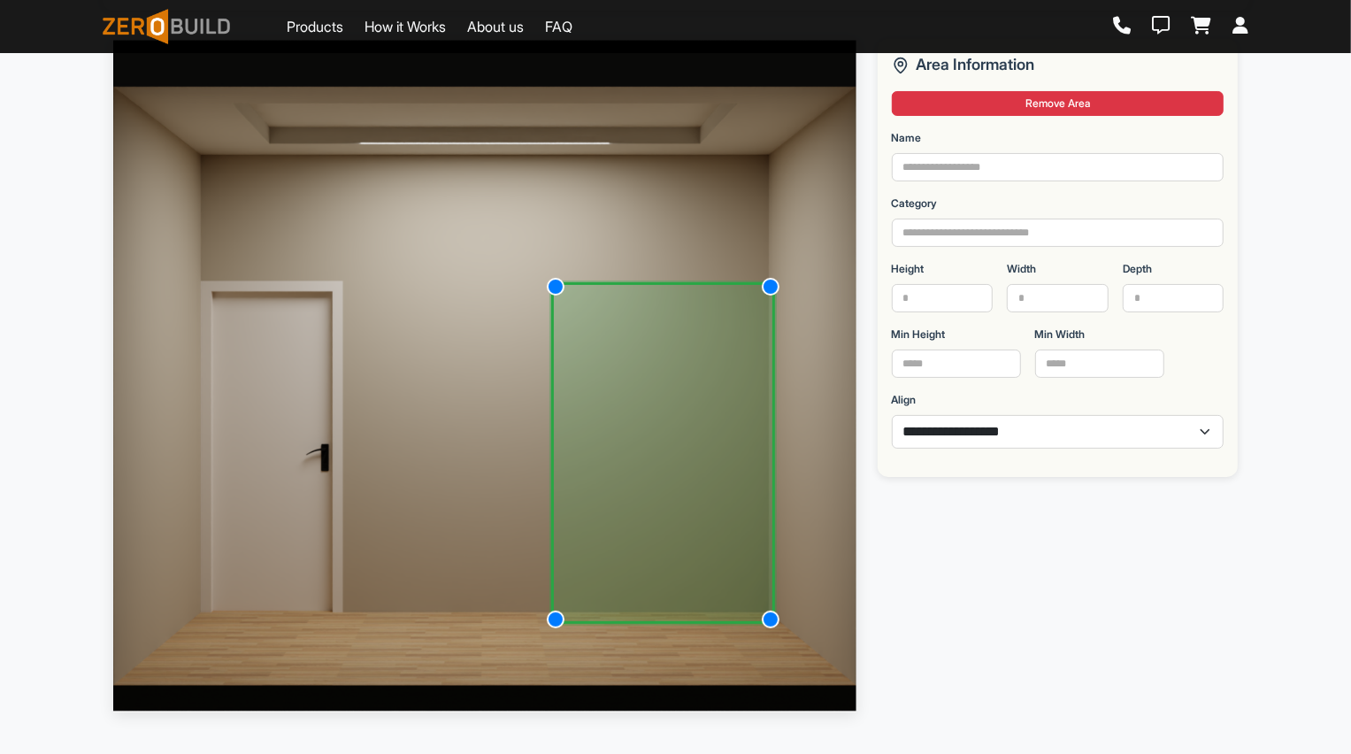
click at [815, 280] on img at bounding box center [484, 375] width 743 height 673
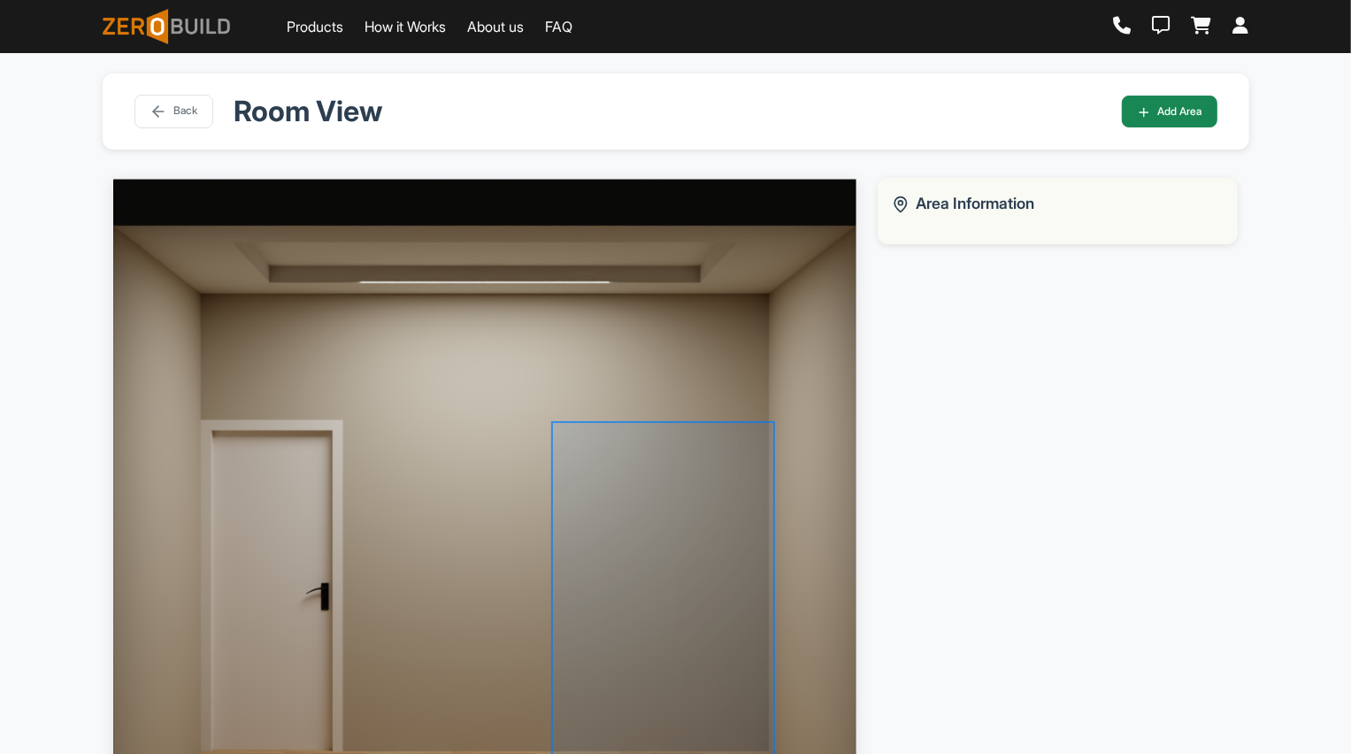
scroll to position [0, 0]
click at [973, 208] on div "Area Information" at bounding box center [1058, 204] width 333 height 23
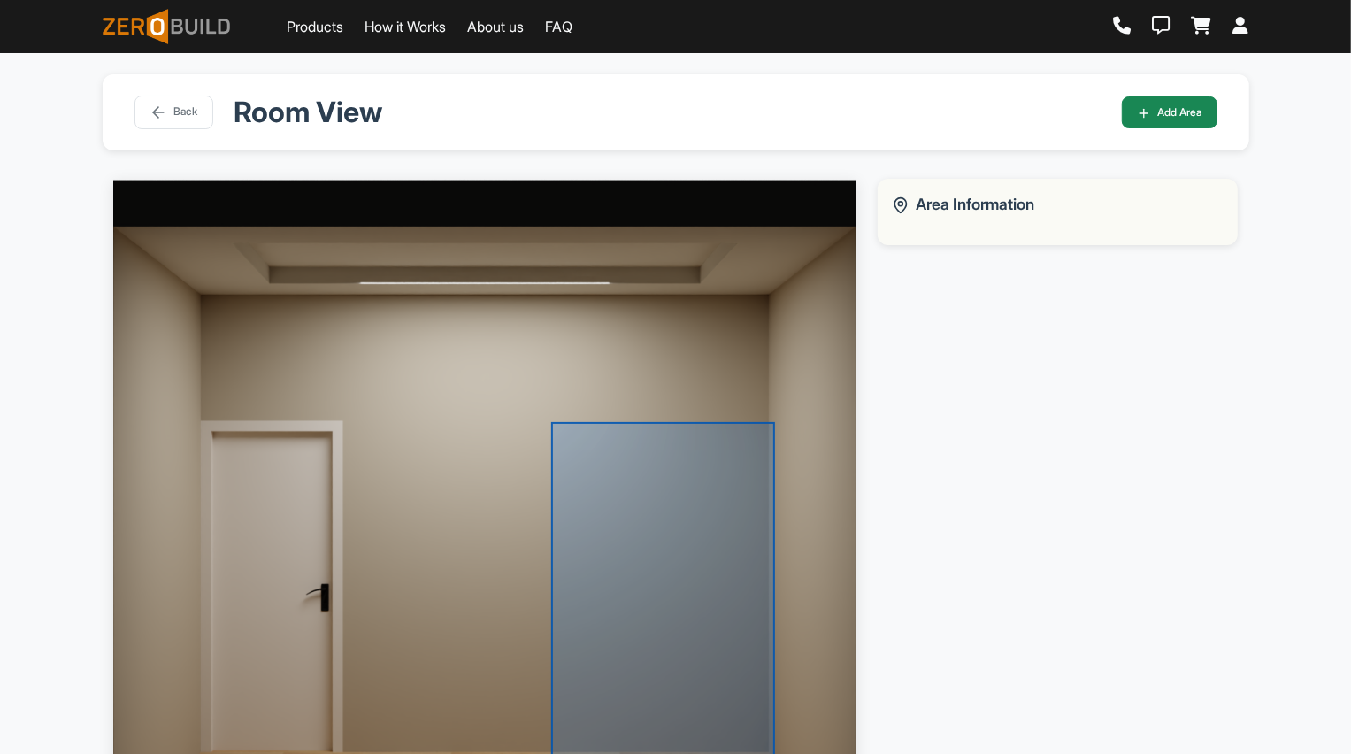
click at [739, 537] on div at bounding box center [663, 592] width 224 height 341
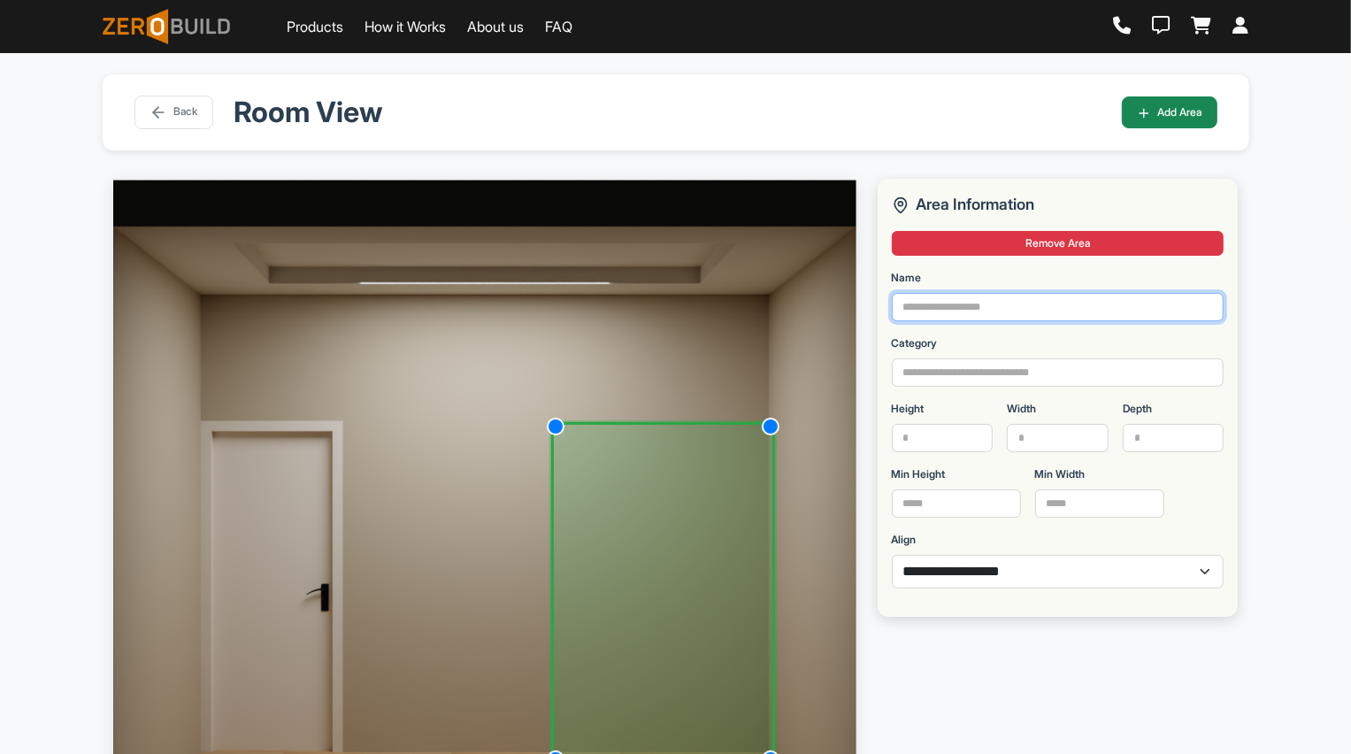
click at [951, 309] on input "Name" at bounding box center [1058, 307] width 333 height 28
type input "********"
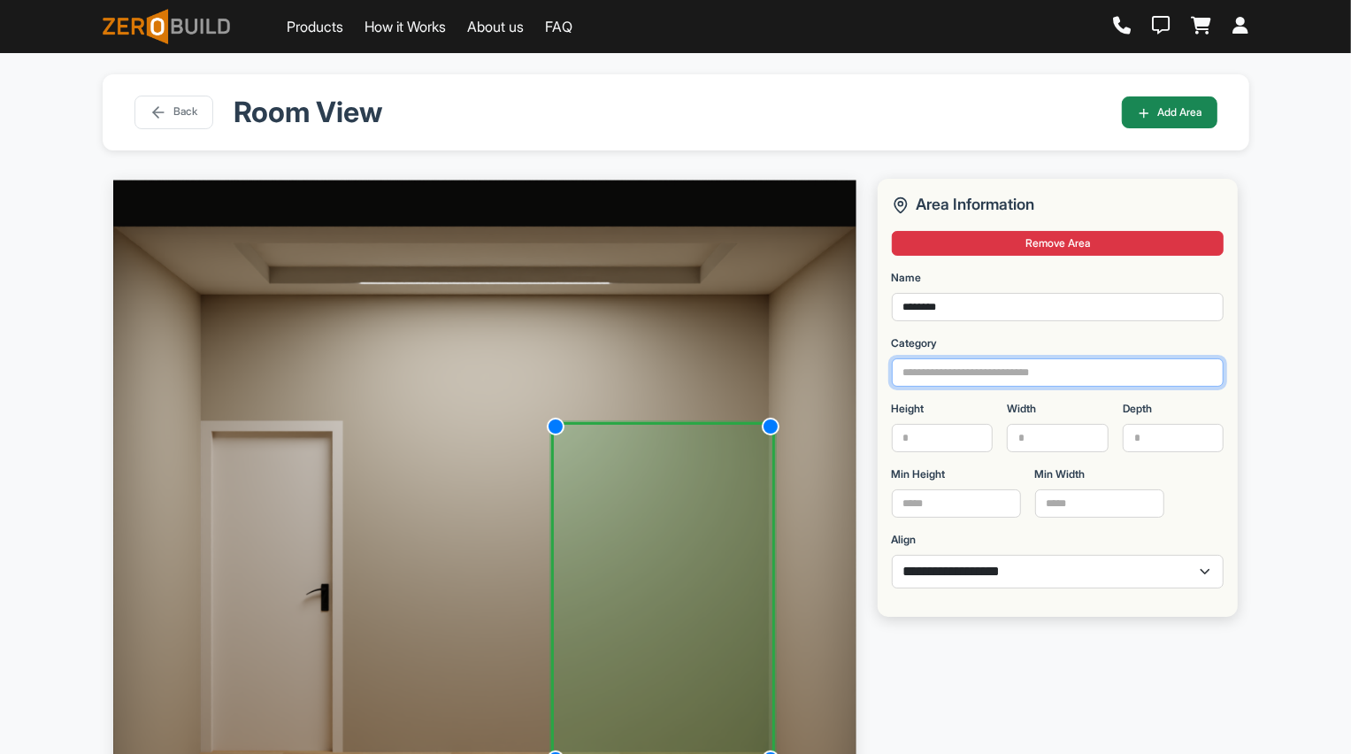
click at [963, 371] on input "Category" at bounding box center [1058, 372] width 333 height 28
type input "********"
click at [938, 437] on input "Height" at bounding box center [943, 438] width 102 height 28
type input "****"
click at [1051, 432] on input "Width" at bounding box center [1058, 438] width 102 height 28
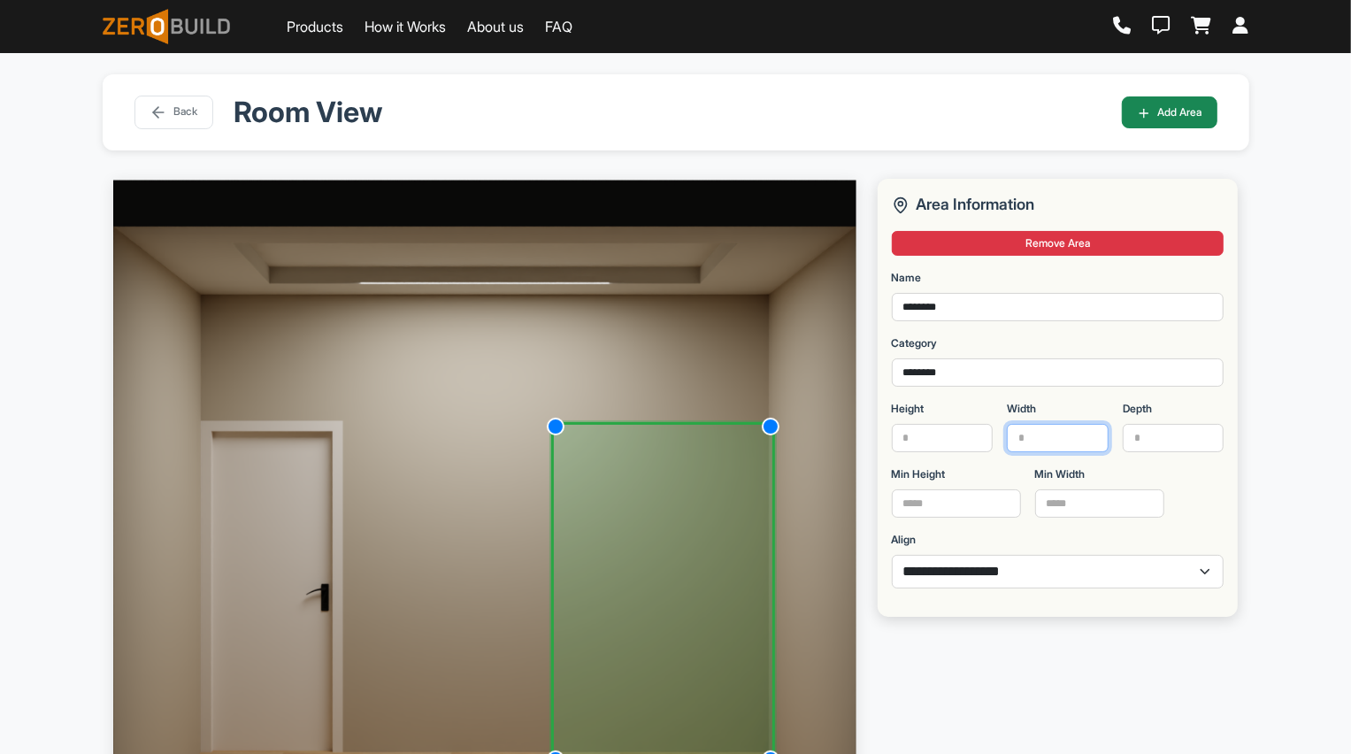
type input "****"
click at [1204, 439] on input "Depth" at bounding box center [1173, 438] width 102 height 28
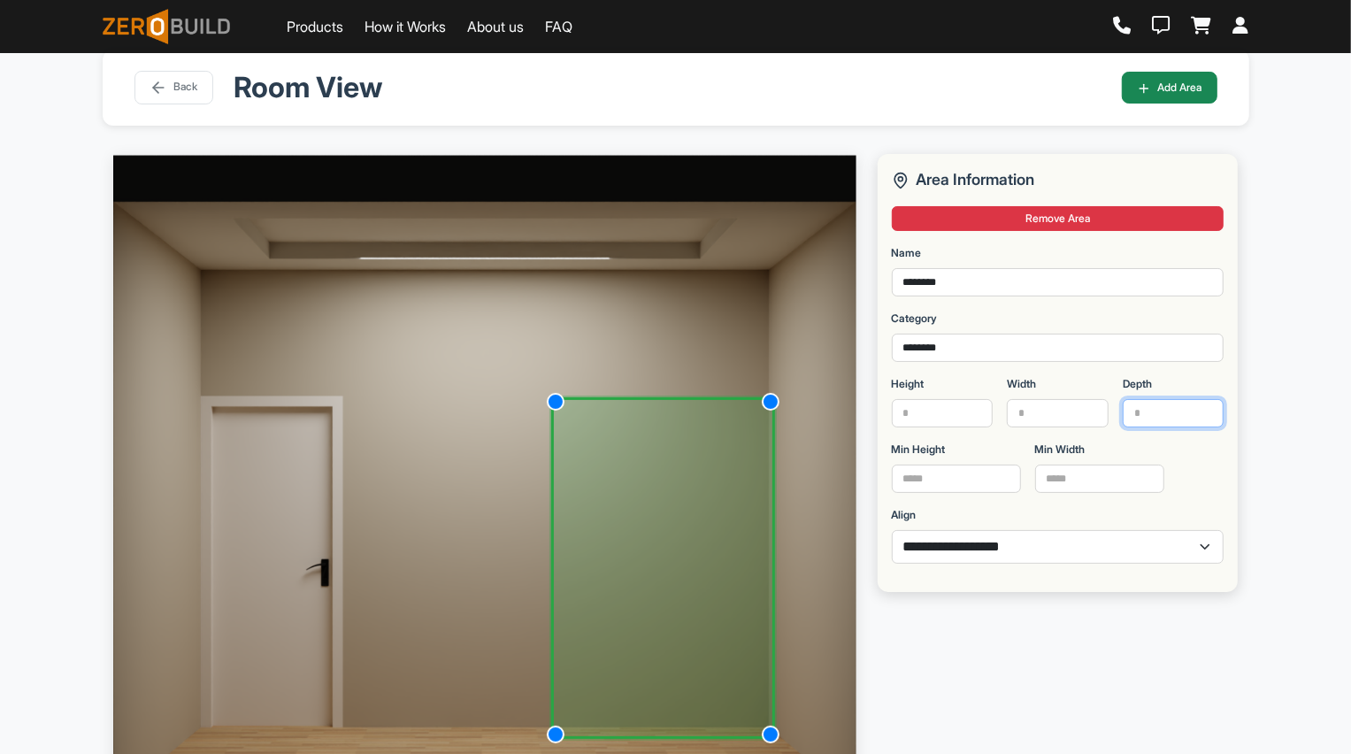
scroll to position [52, 0]
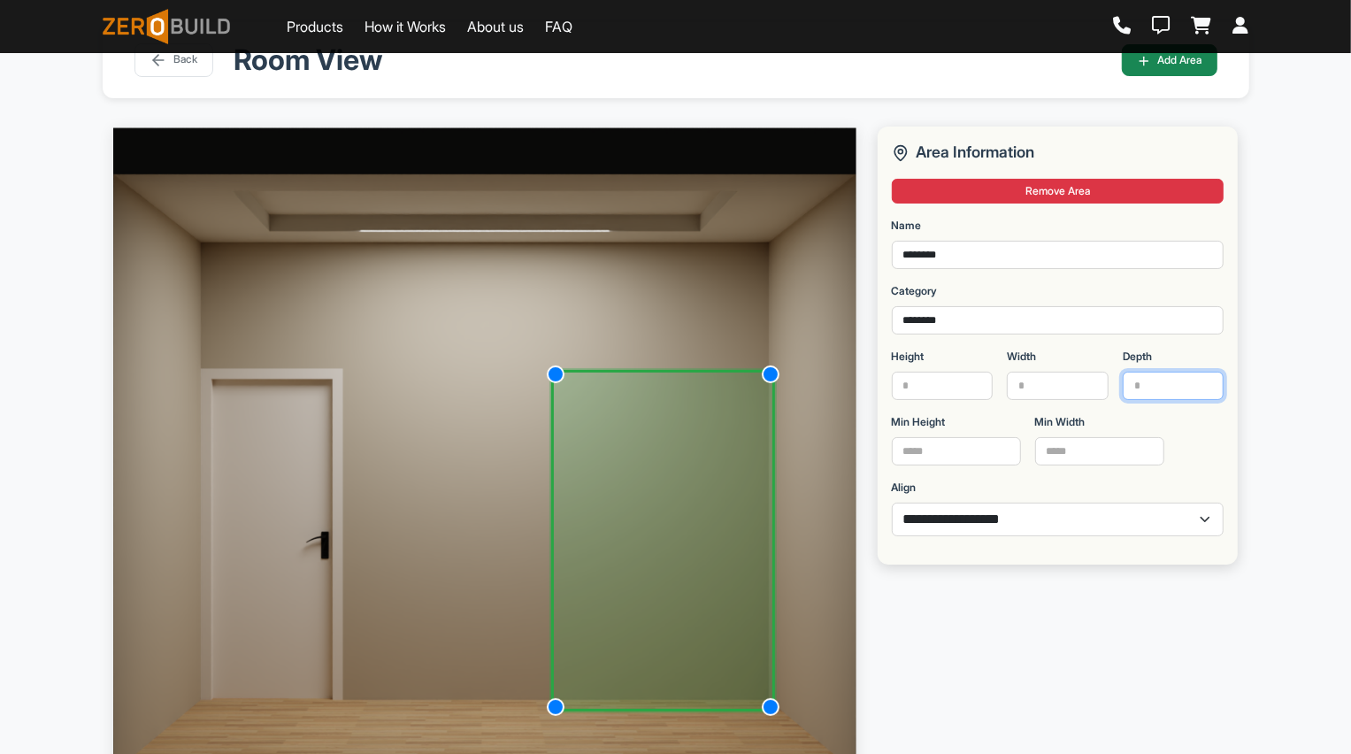
type input "***"
click at [1102, 514] on select "**********" at bounding box center [1058, 519] width 333 height 34
select select "*"
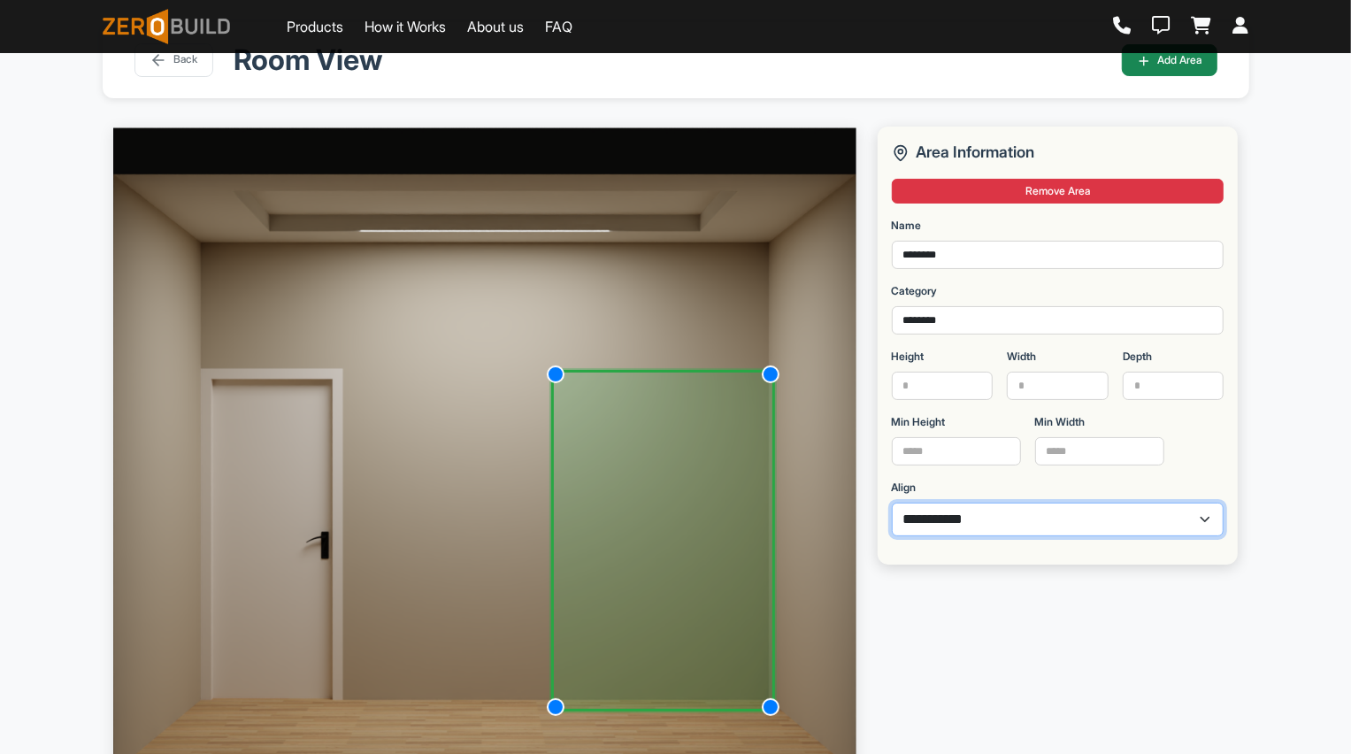
click at [892, 502] on select "**********" at bounding box center [1058, 519] width 333 height 34
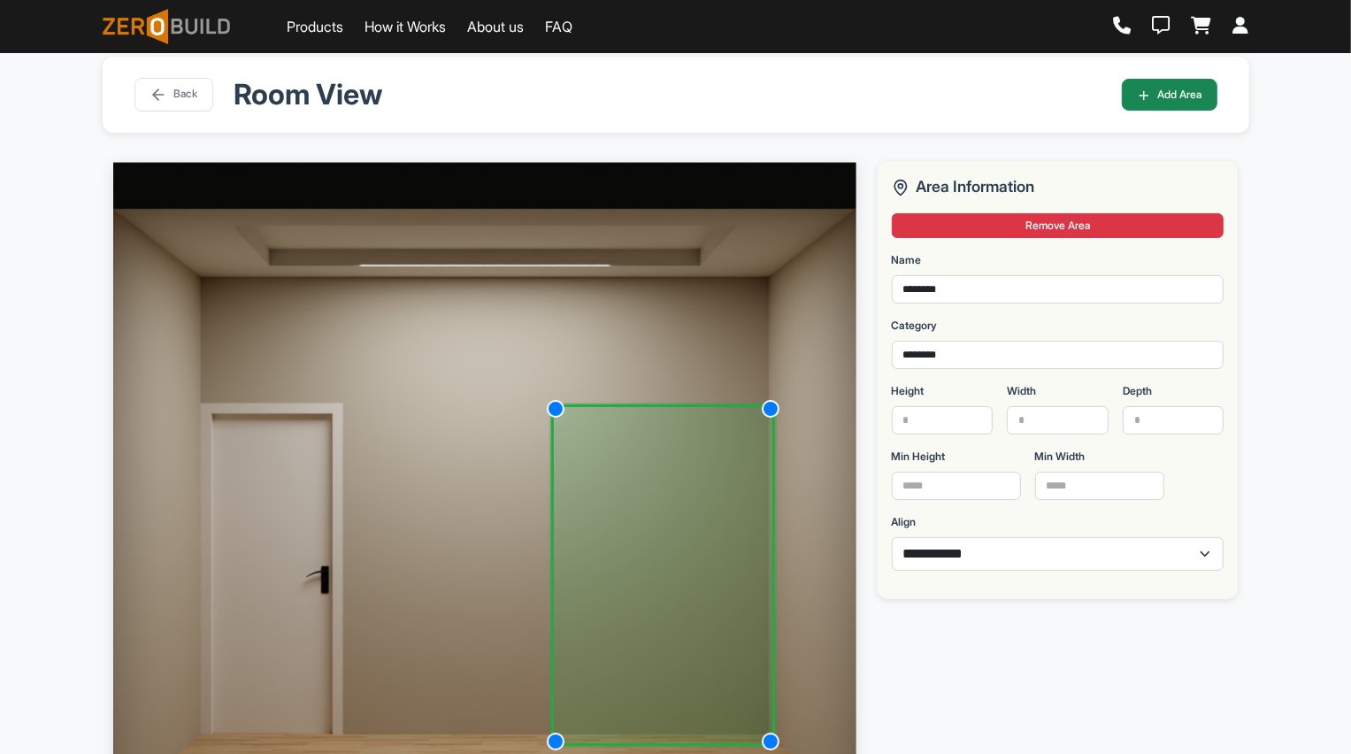
click at [1329, 274] on div "**********" at bounding box center [675, 455] width 1351 height 841
click at [1162, 93] on button "Add Area" at bounding box center [1170, 94] width 96 height 32
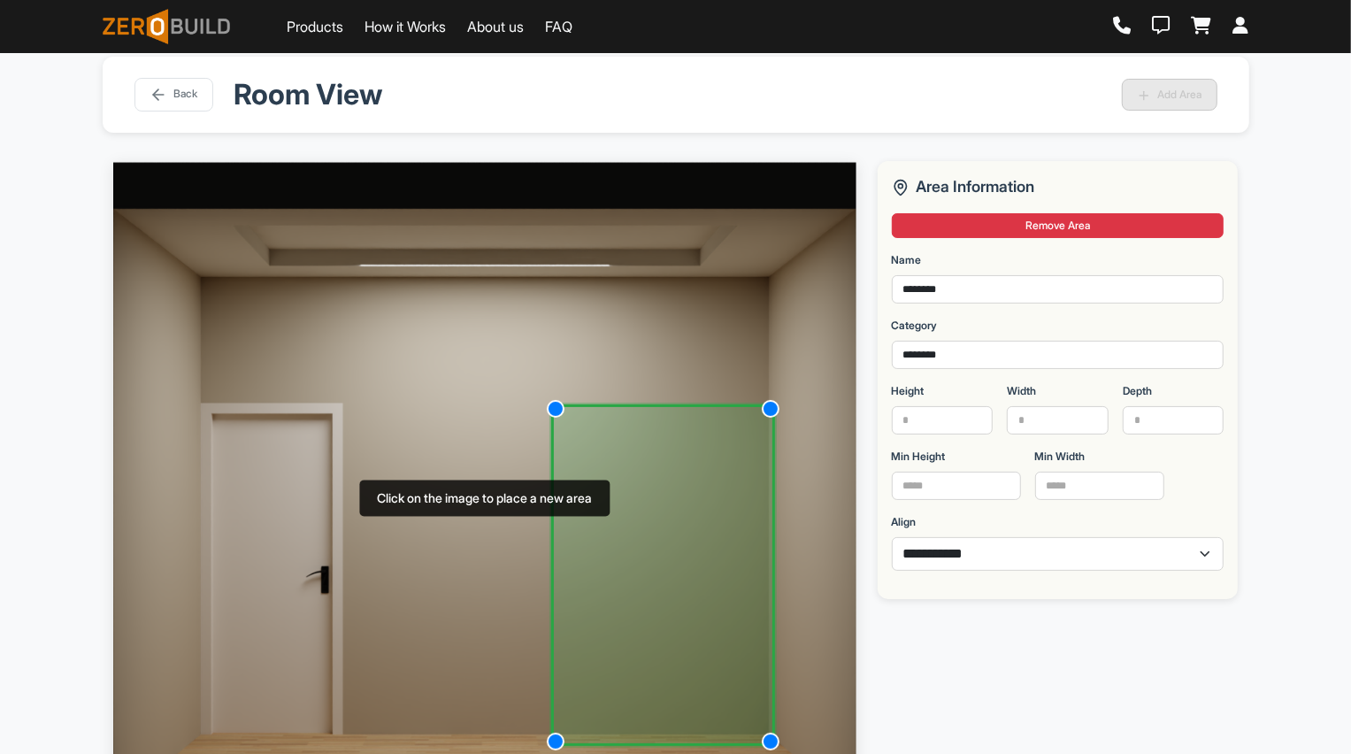
click at [644, 327] on img at bounding box center [484, 497] width 743 height 673
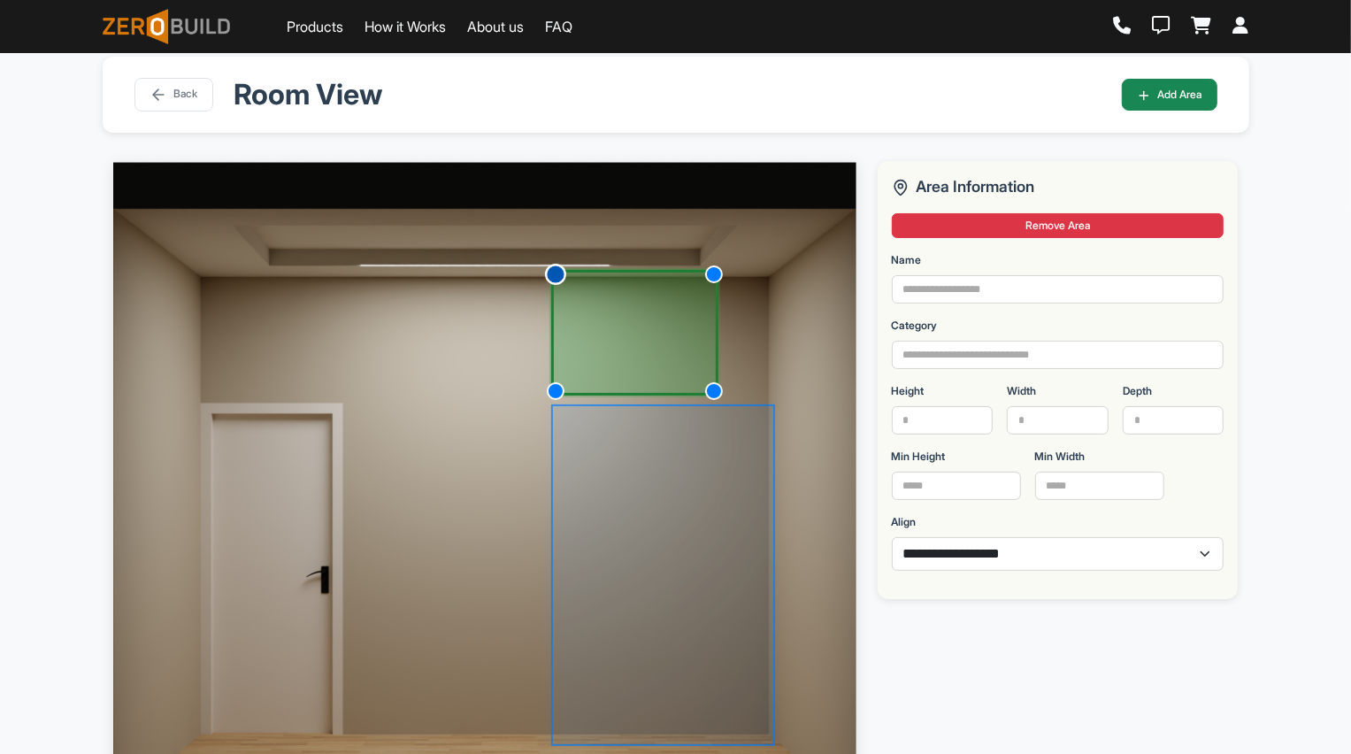
drag, startPoint x: 647, startPoint y: 325, endPoint x: 547, endPoint y: 269, distance: 114.9
click at [547, 269] on div at bounding box center [555, 274] width 21 height 21
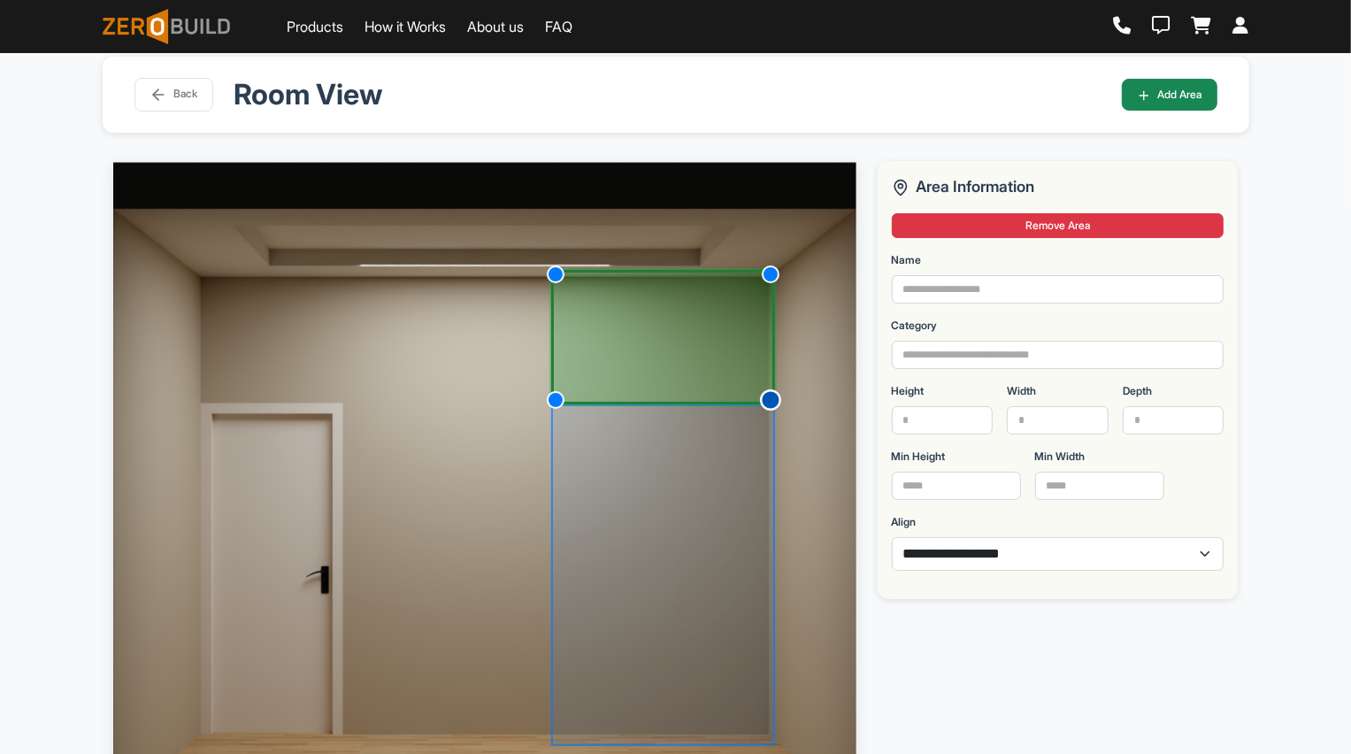
drag, startPoint x: 714, startPoint y: 395, endPoint x: 775, endPoint y: 400, distance: 61.2
click at [775, 400] on div at bounding box center [770, 399] width 21 height 21
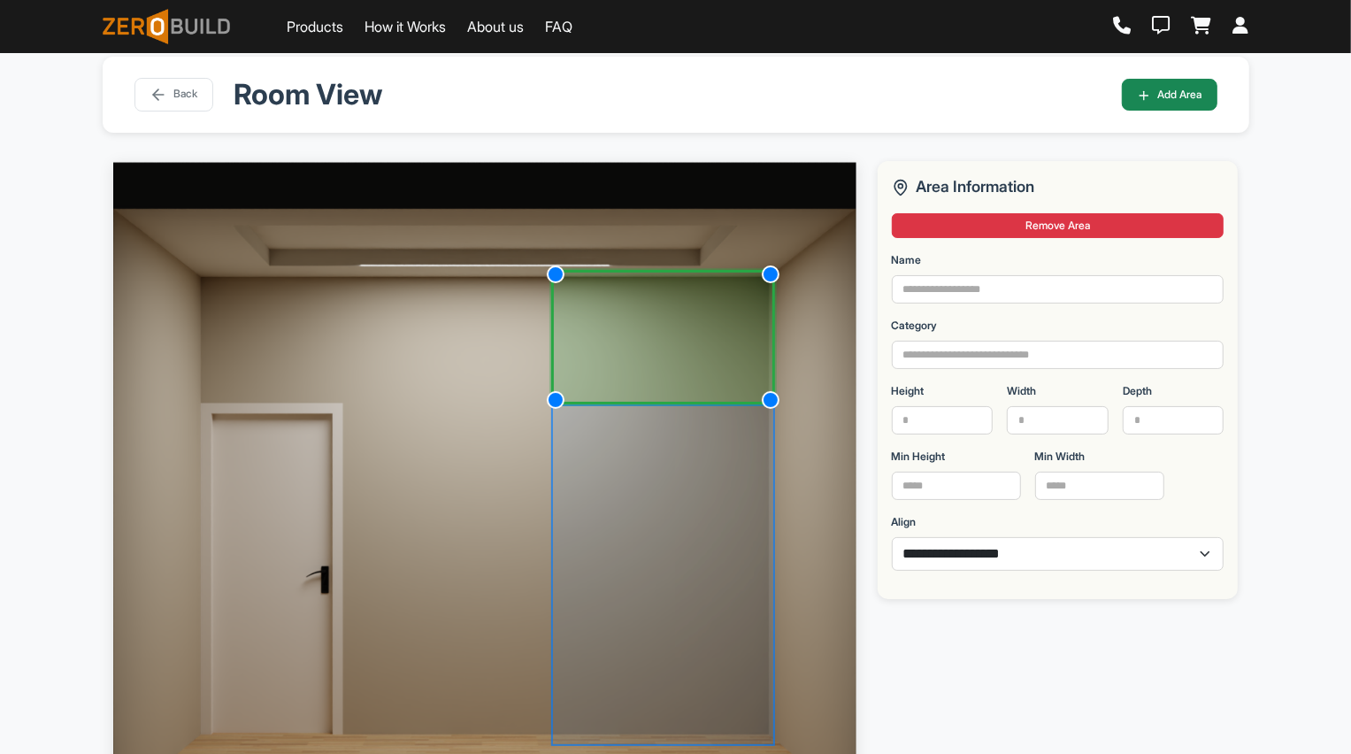
click at [810, 397] on img at bounding box center [484, 497] width 743 height 673
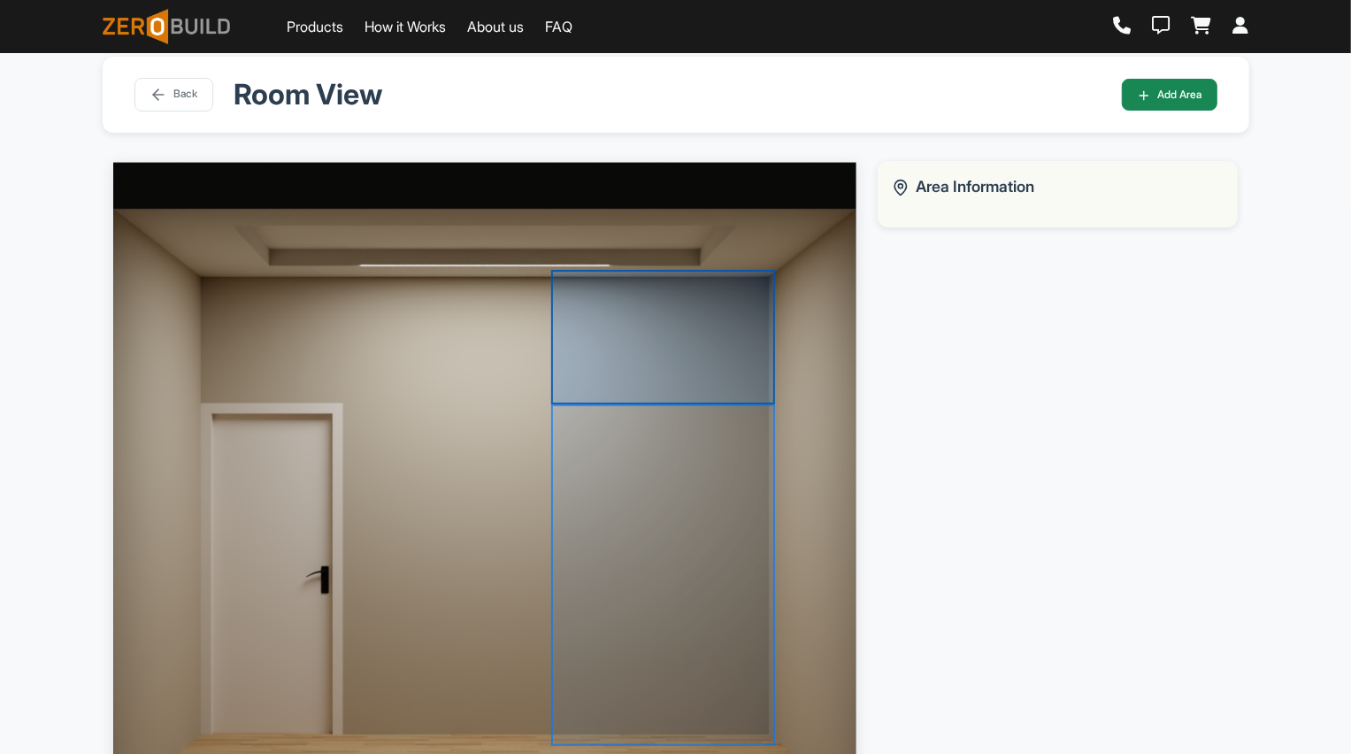
click at [719, 379] on div at bounding box center [663, 337] width 224 height 134
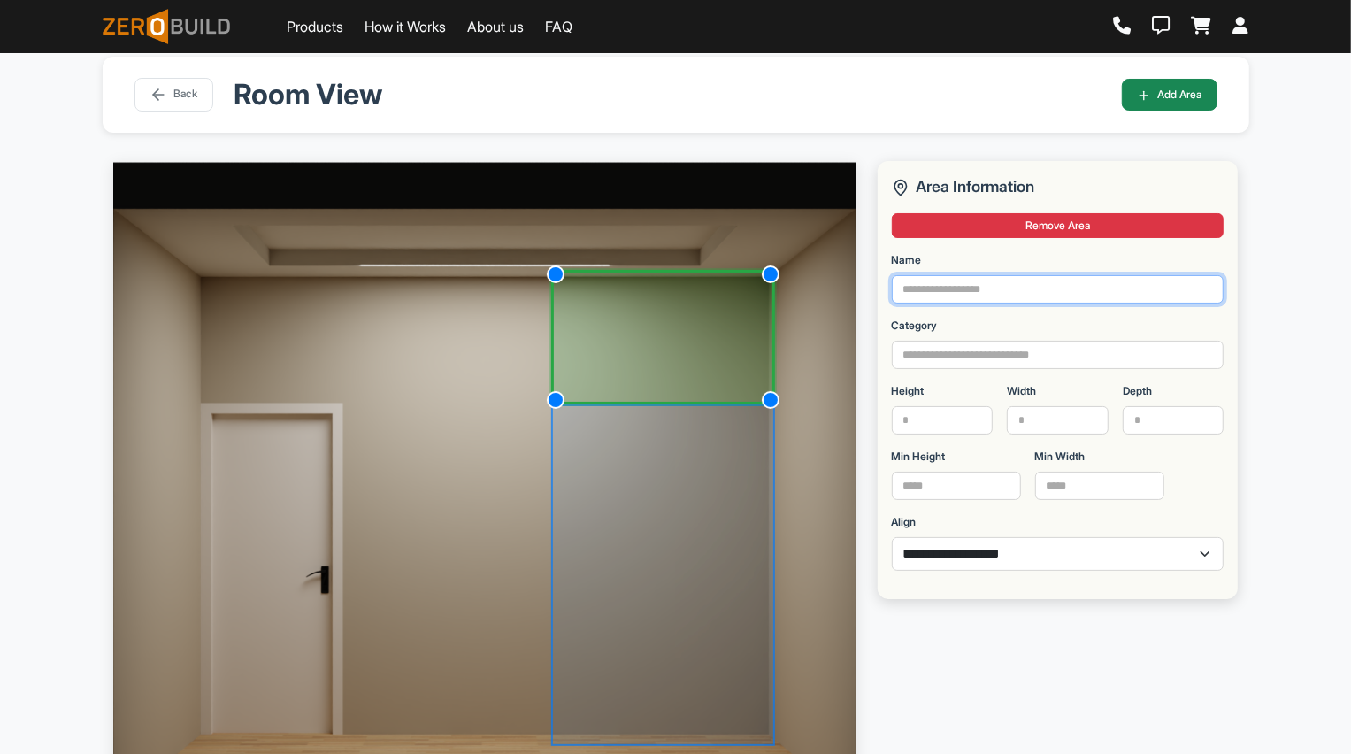
click at [1014, 293] on input "Name" at bounding box center [1058, 289] width 333 height 28
type input "*"
type input "****"
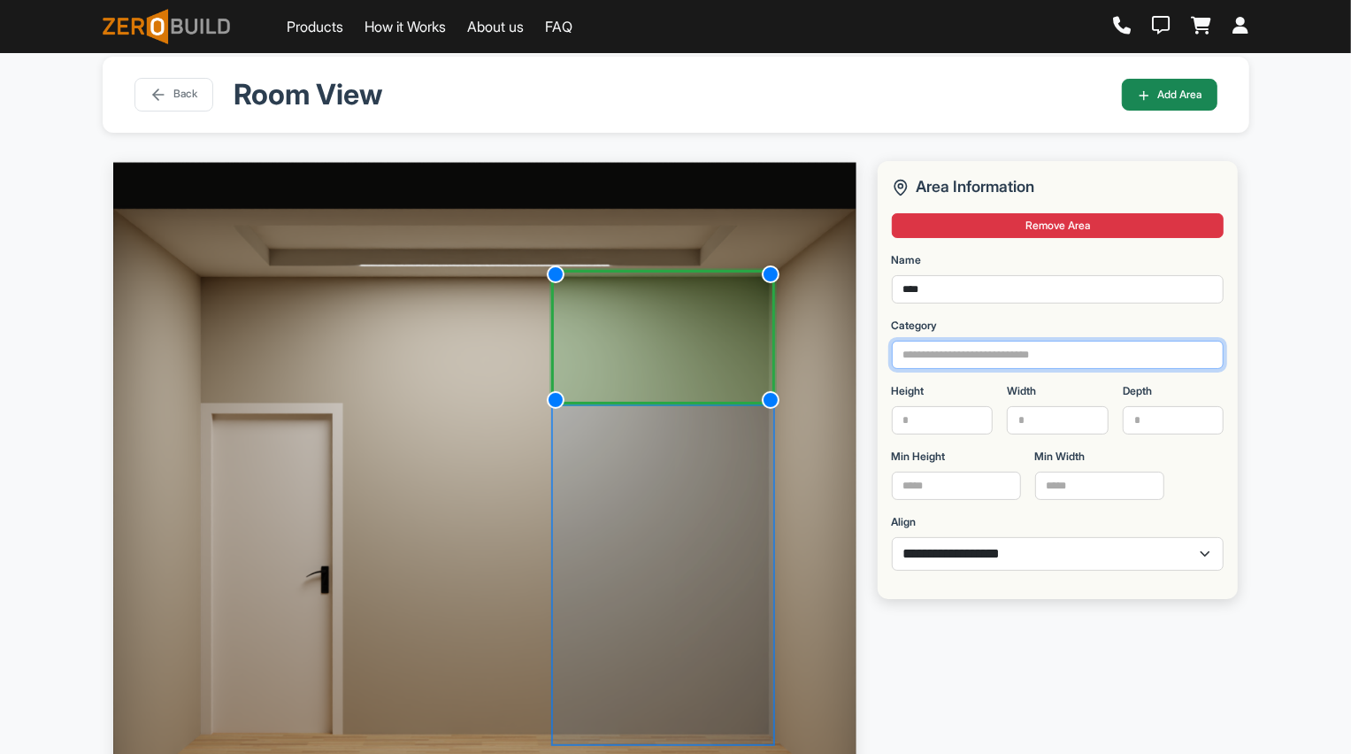
click at [1014, 352] on input "Category" at bounding box center [1058, 355] width 333 height 28
type input "****"
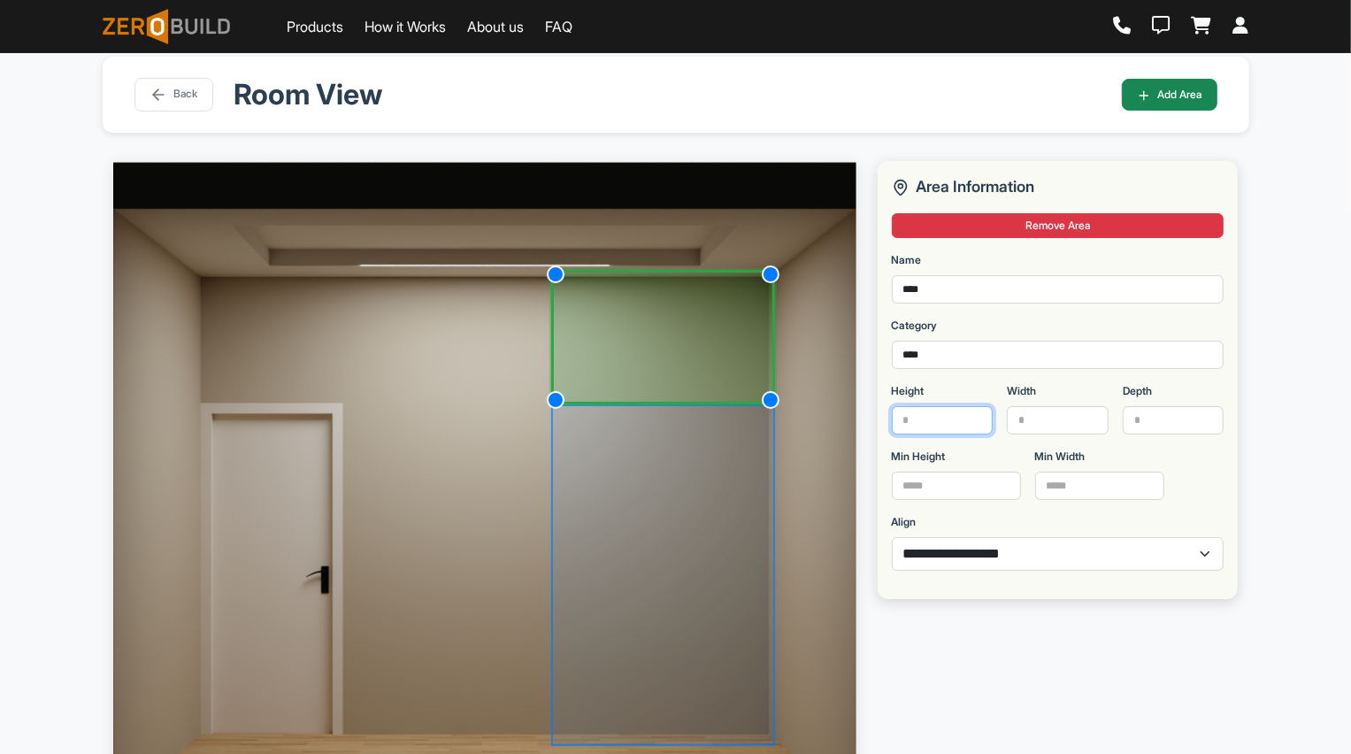
click at [955, 416] on input "Height" at bounding box center [943, 420] width 102 height 28
type input "***"
click at [1046, 419] on input "Width" at bounding box center [1058, 420] width 102 height 28
type input "****"
click at [1160, 415] on input "Depth" at bounding box center [1173, 420] width 102 height 28
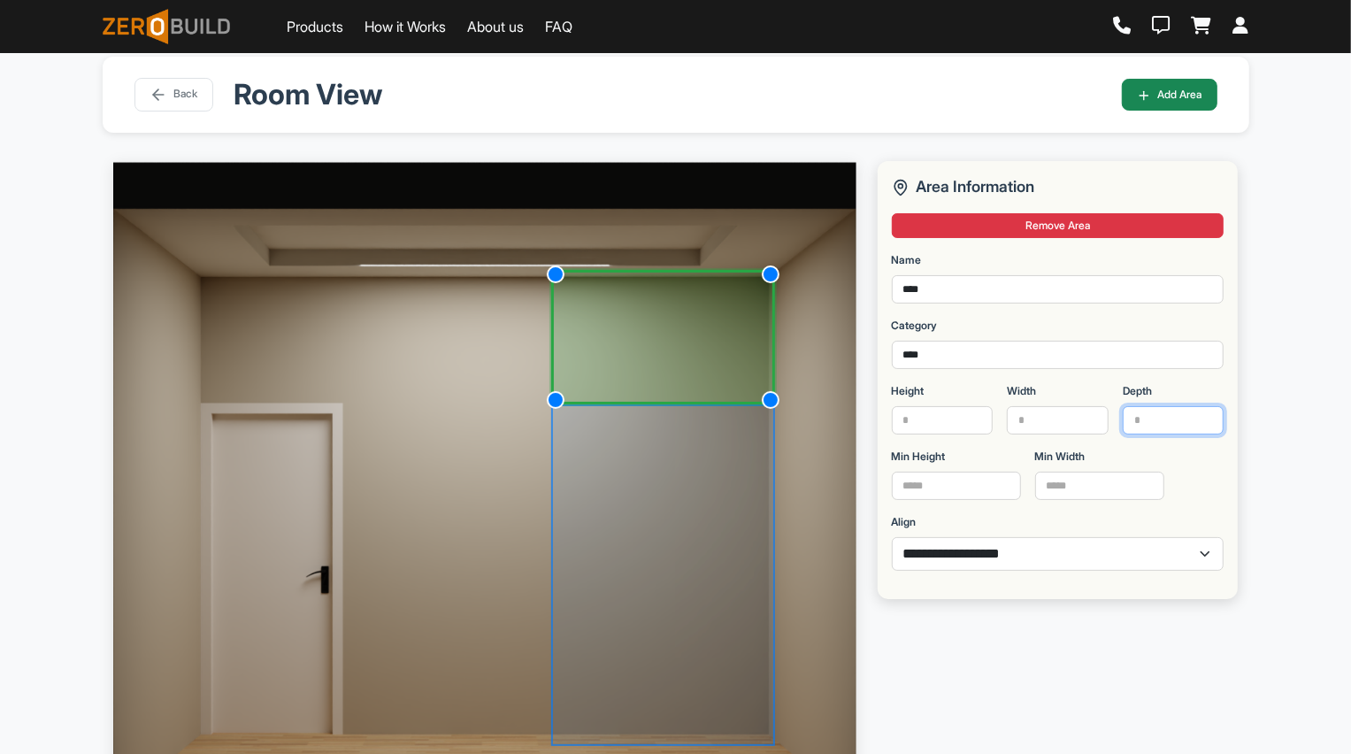
type input "***"
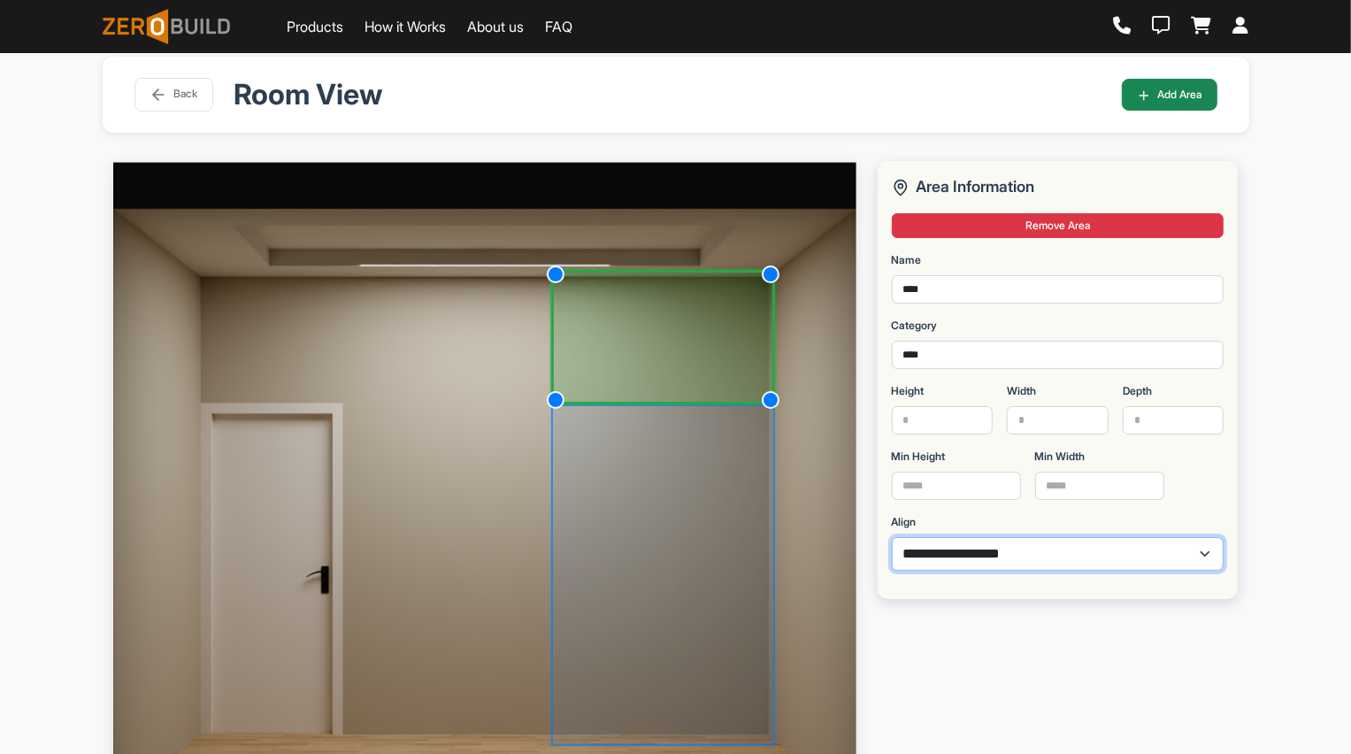
click at [1030, 564] on select "**********" at bounding box center [1058, 554] width 333 height 34
select select "*"
click at [892, 537] on select "**********" at bounding box center [1058, 554] width 333 height 34
click at [1248, 371] on div "**********" at bounding box center [1058, 508] width 382 height 694
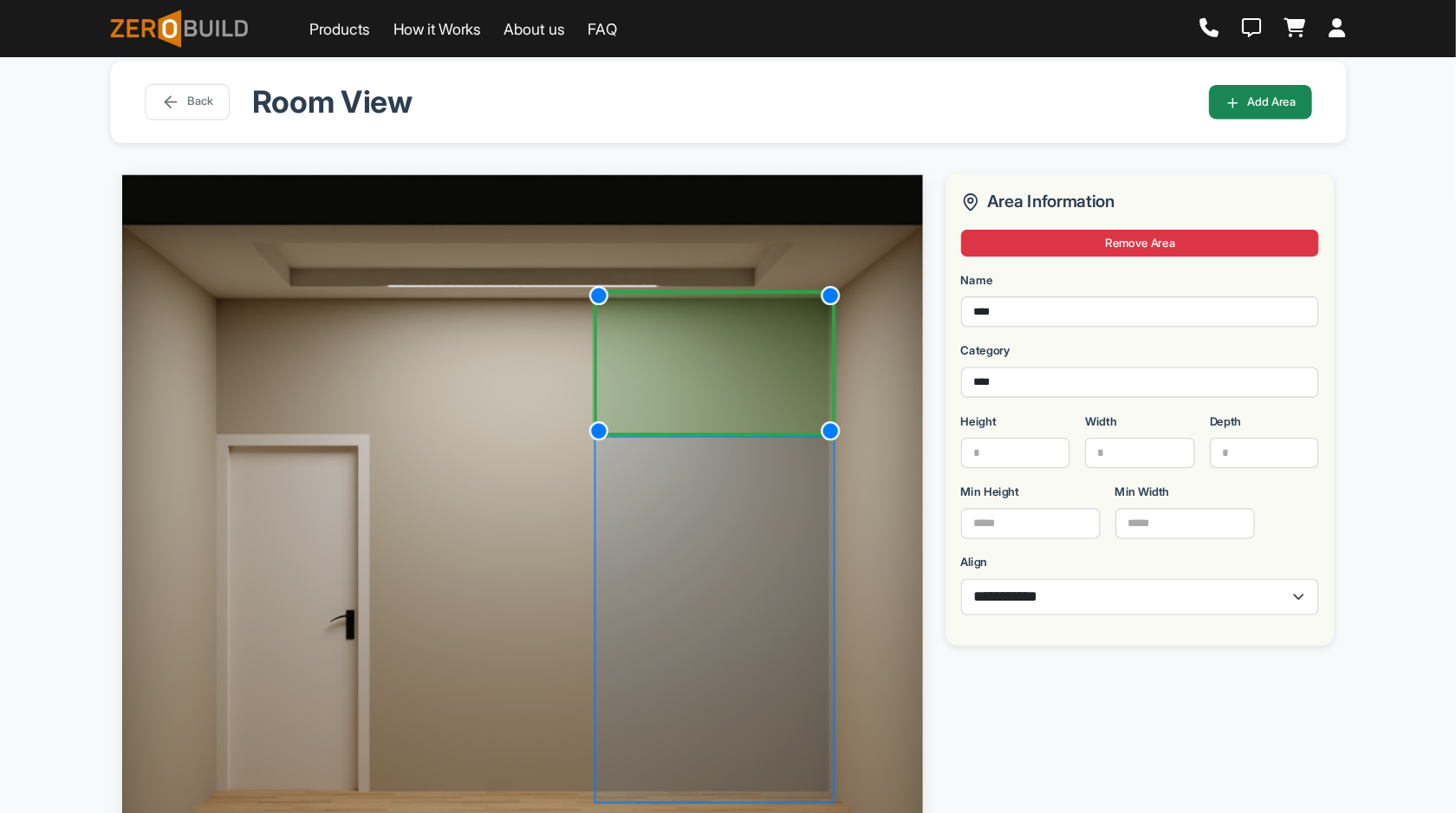
scroll to position [19, 0]
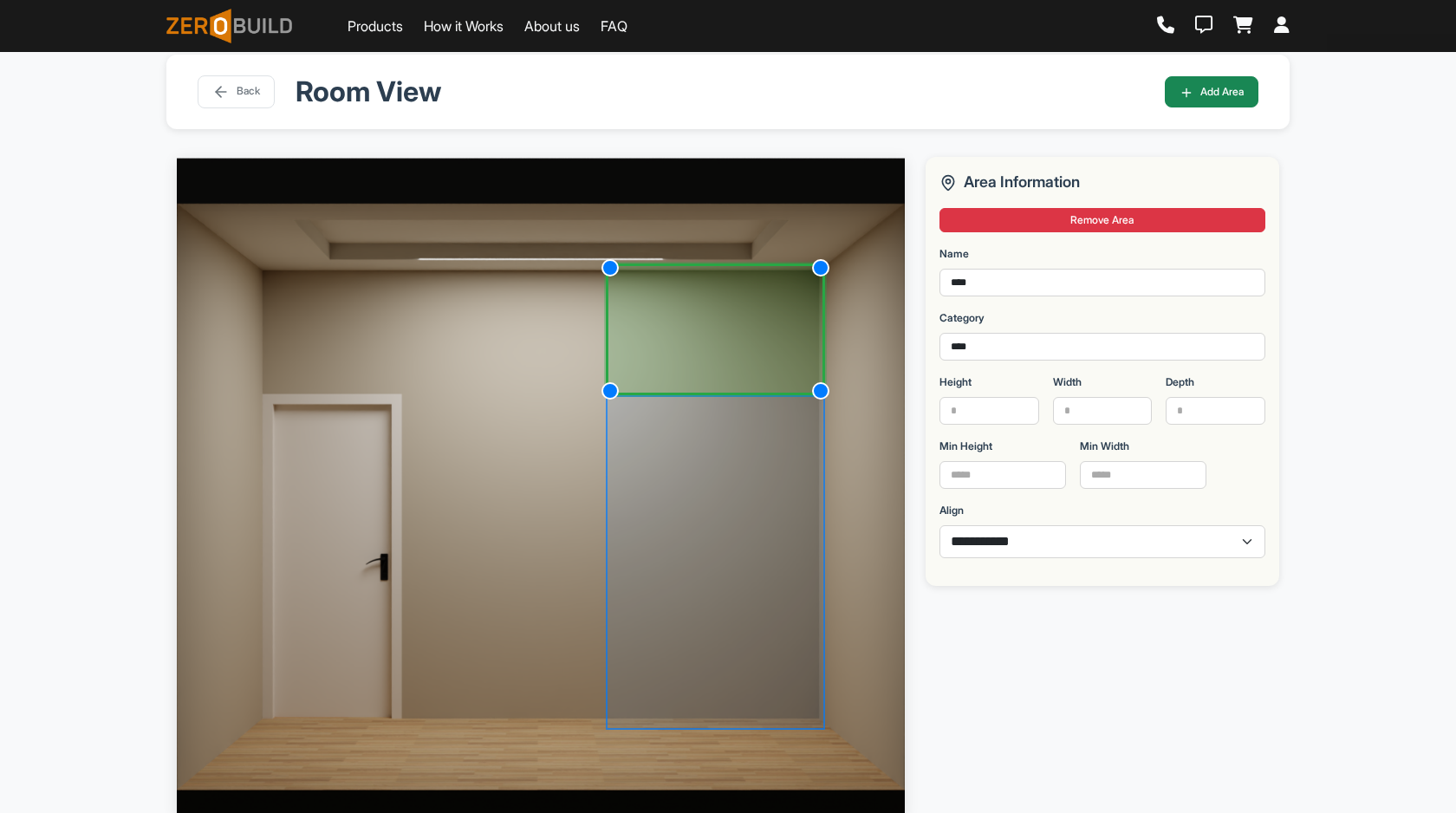
click at [1319, 403] on div "**********" at bounding box center [728, 445] width 1456 height 824
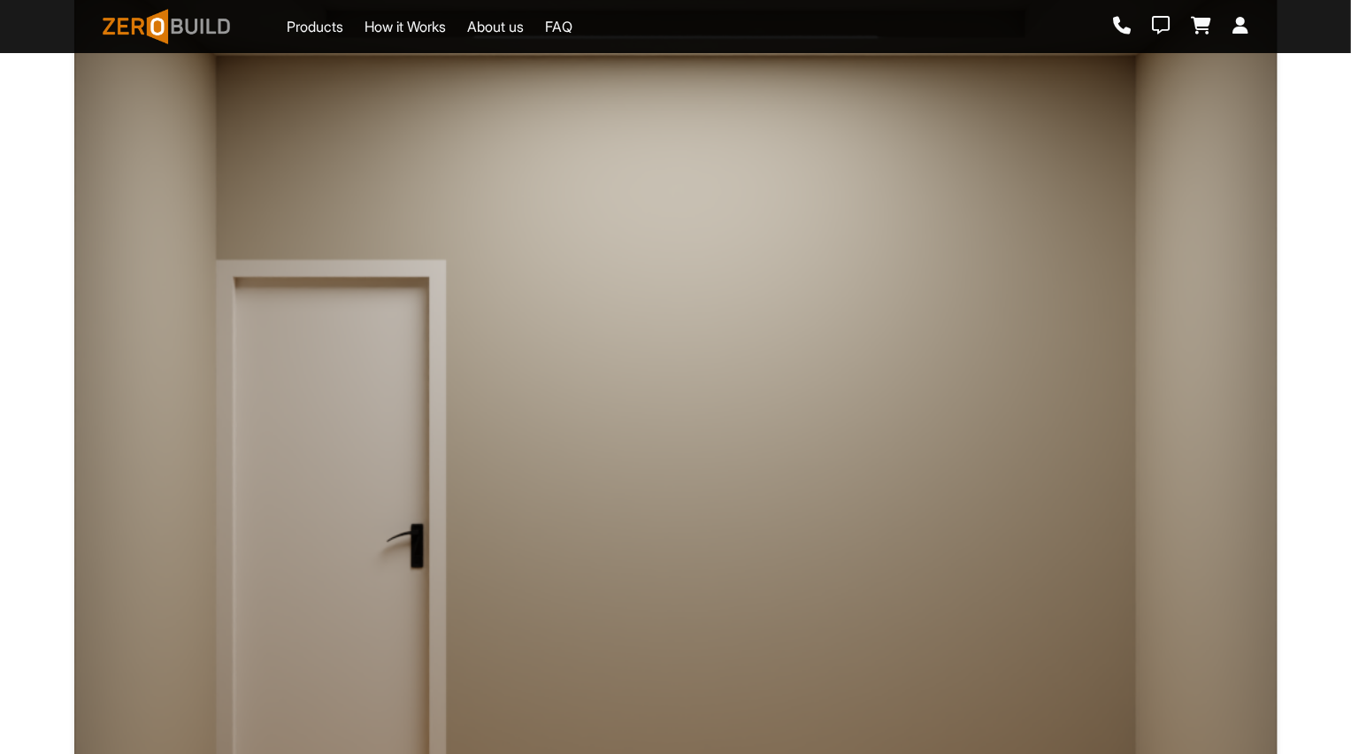
scroll to position [443, 0]
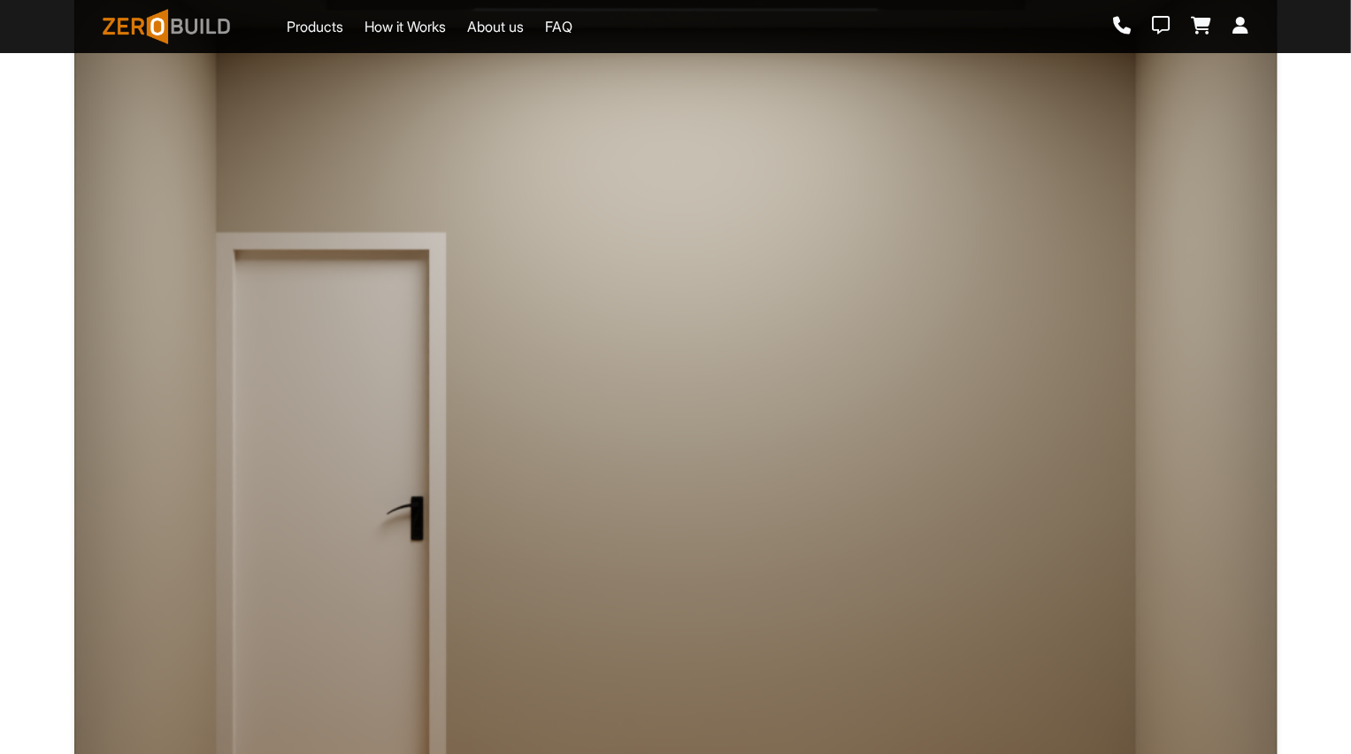
click at [961, 421] on div at bounding box center [965, 510] width 363 height 553
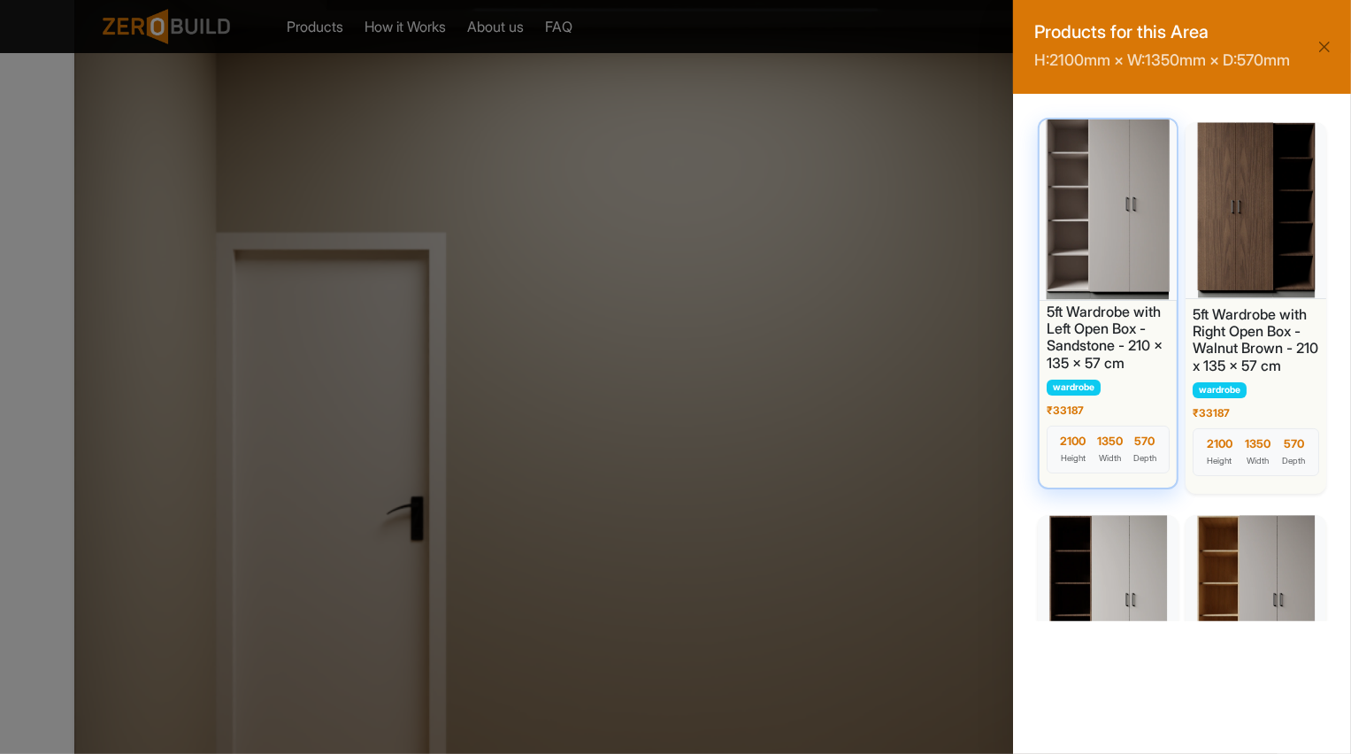
click at [1098, 265] on div at bounding box center [1108, 208] width 144 height 186
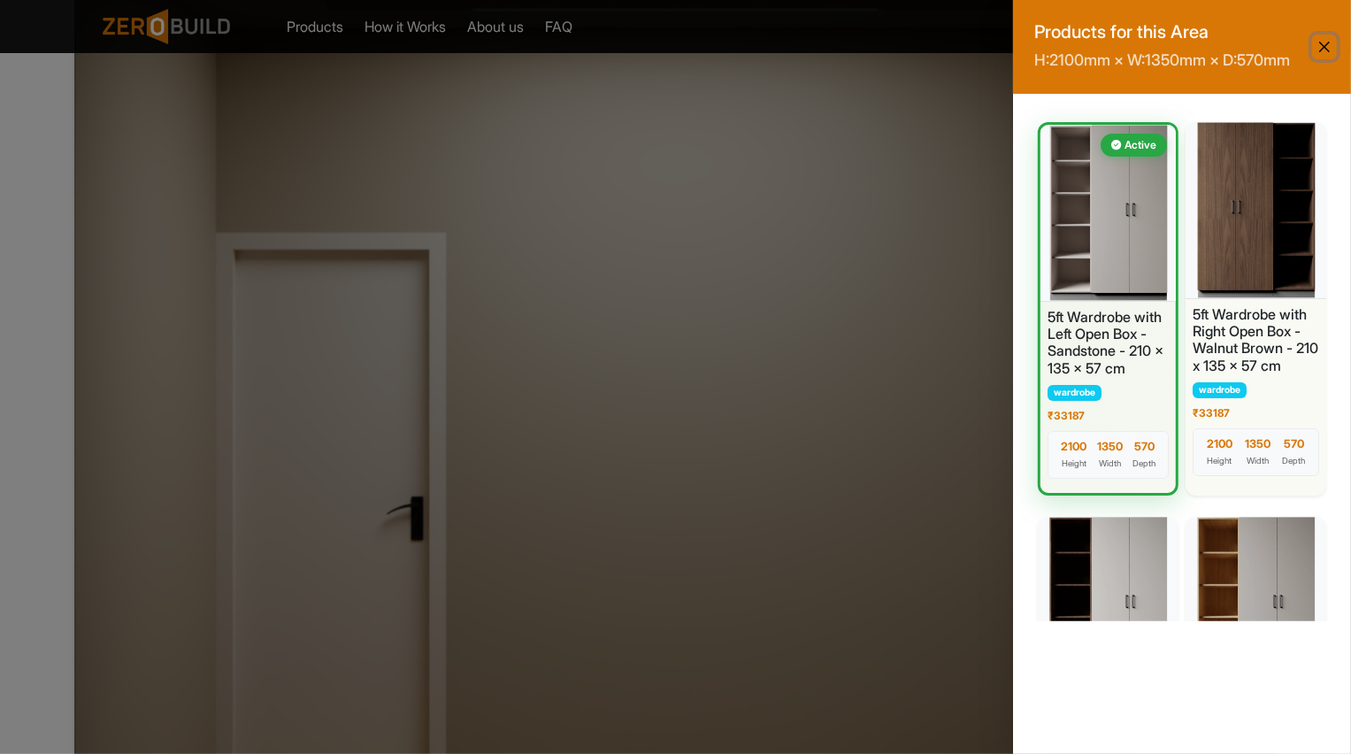
click at [1325, 58] on button "Close" at bounding box center [1324, 46] width 25 height 25
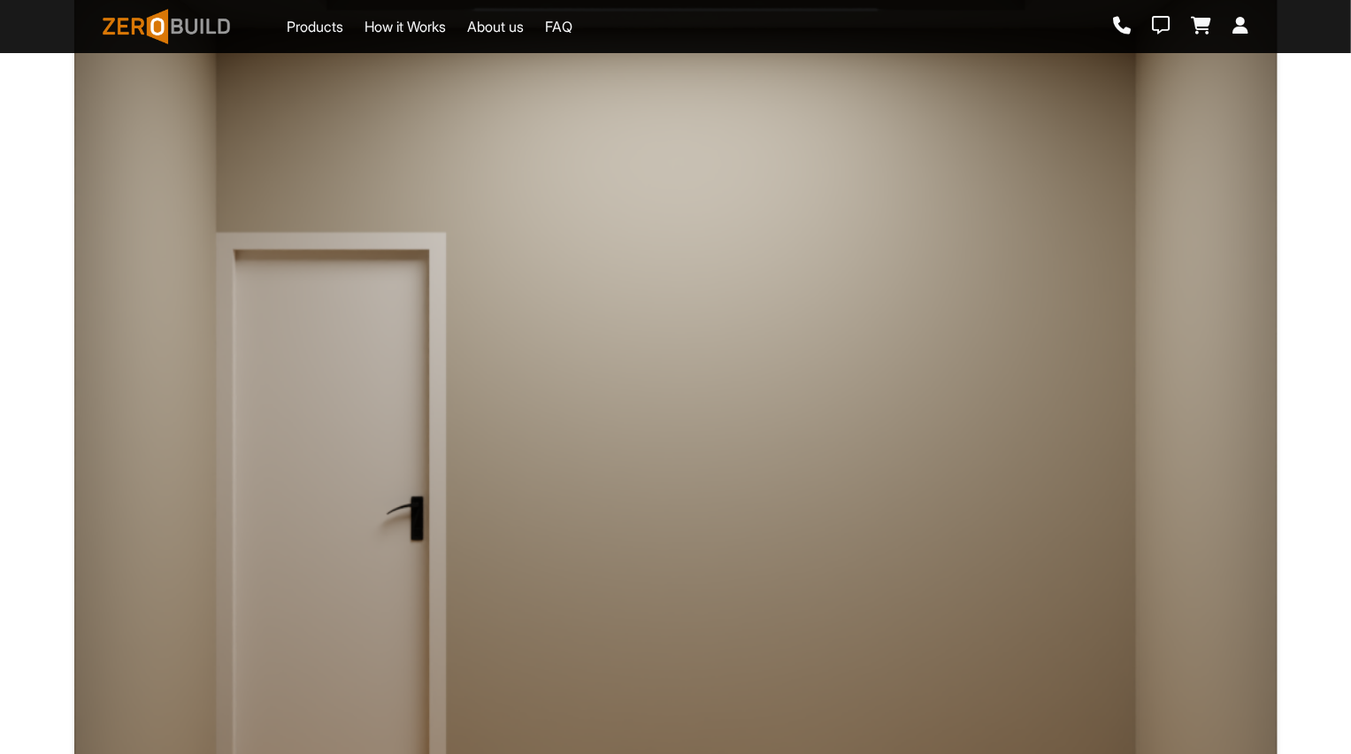
click at [931, 139] on div at bounding box center [965, 125] width 363 height 218
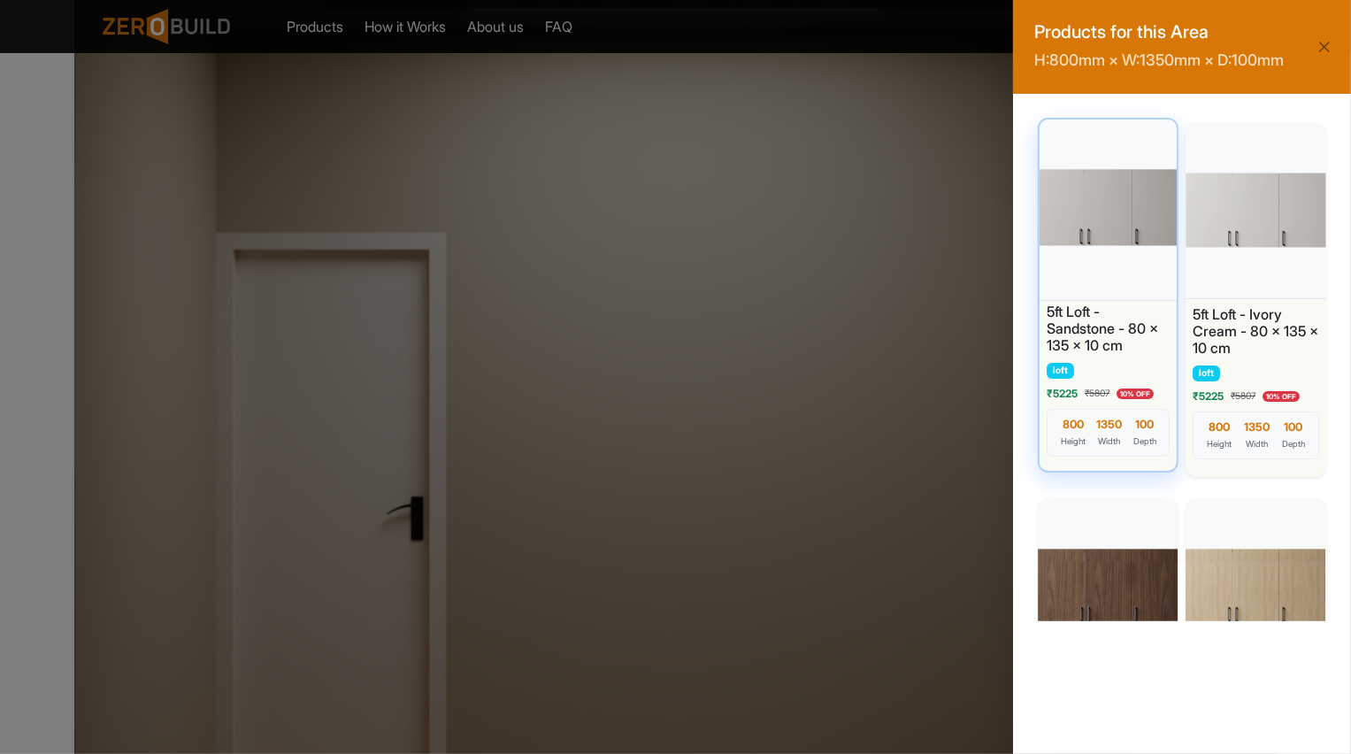
click at [1099, 201] on div at bounding box center [1108, 208] width 144 height 186
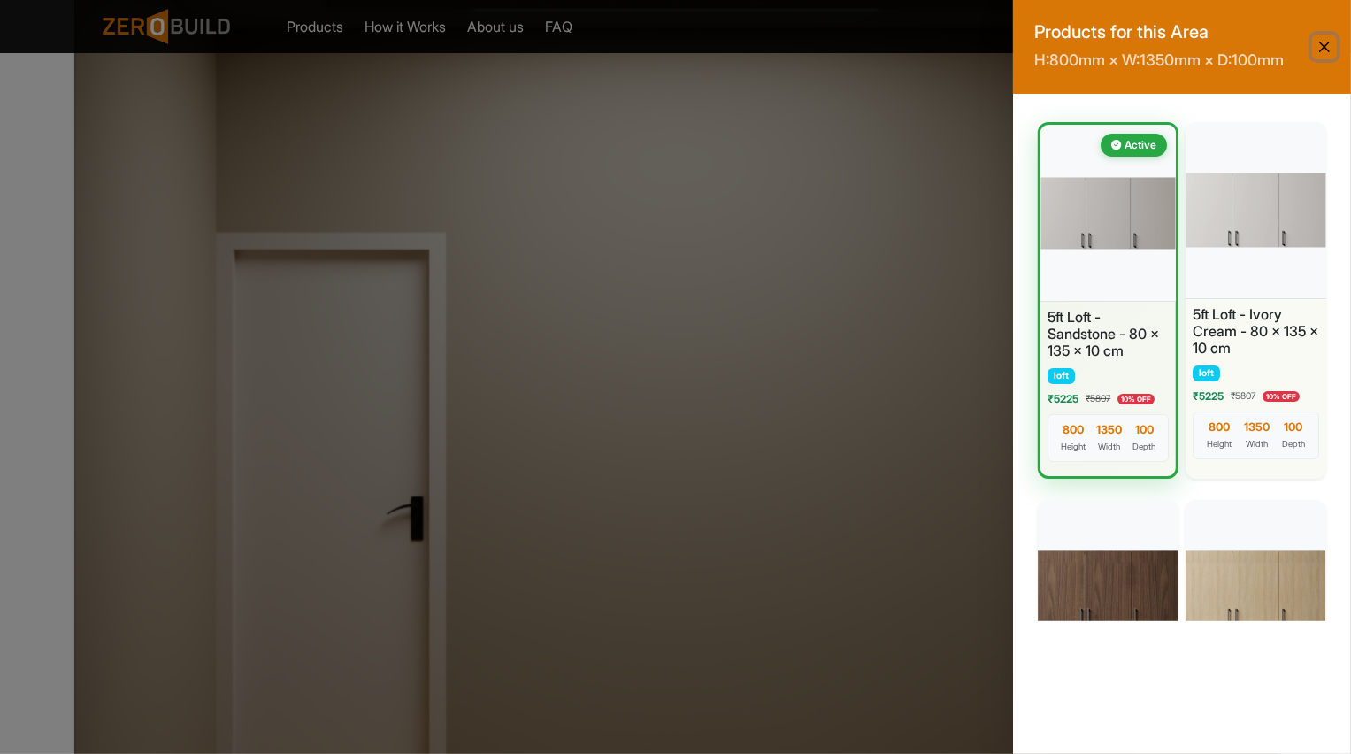
click at [1328, 50] on button "Close" at bounding box center [1324, 46] width 25 height 25
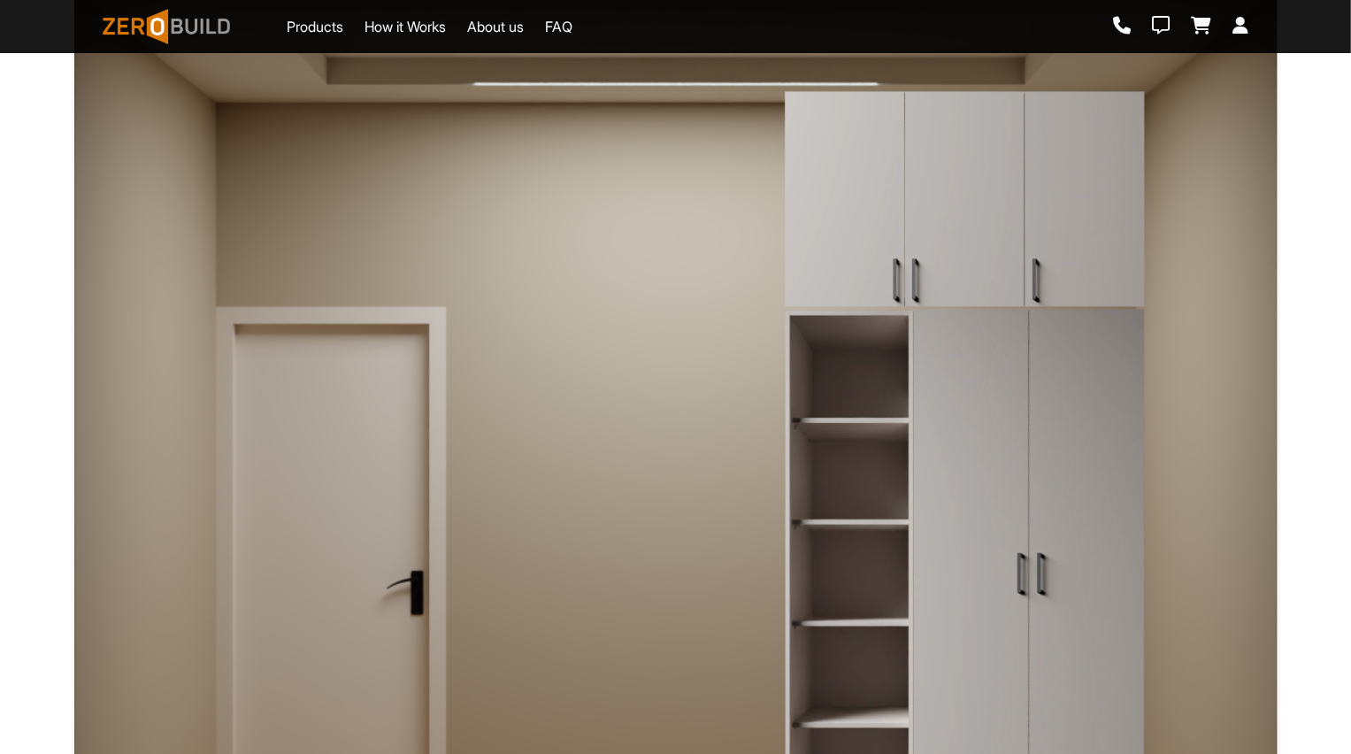
scroll to position [366, 0]
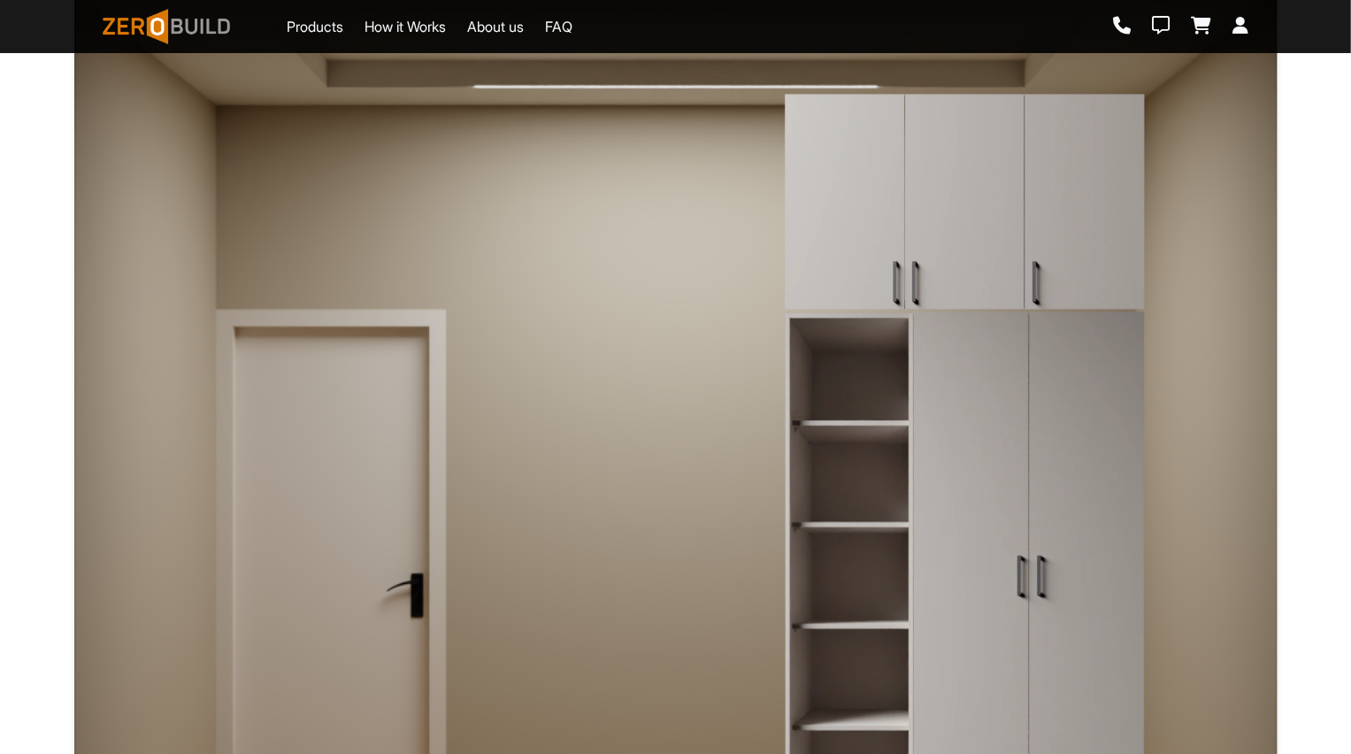
click at [899, 432] on img at bounding box center [965, 586] width 363 height 553
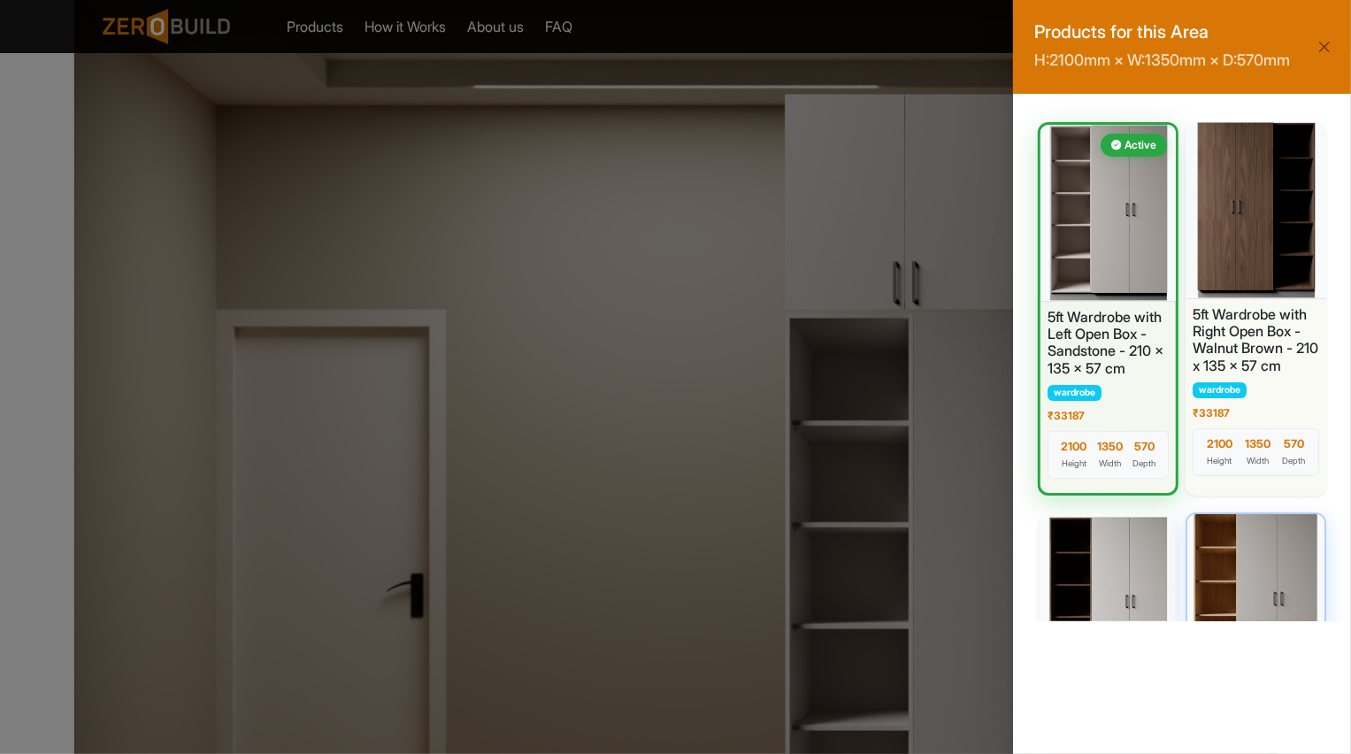
click at [1252, 570] on div at bounding box center [1255, 602] width 144 height 186
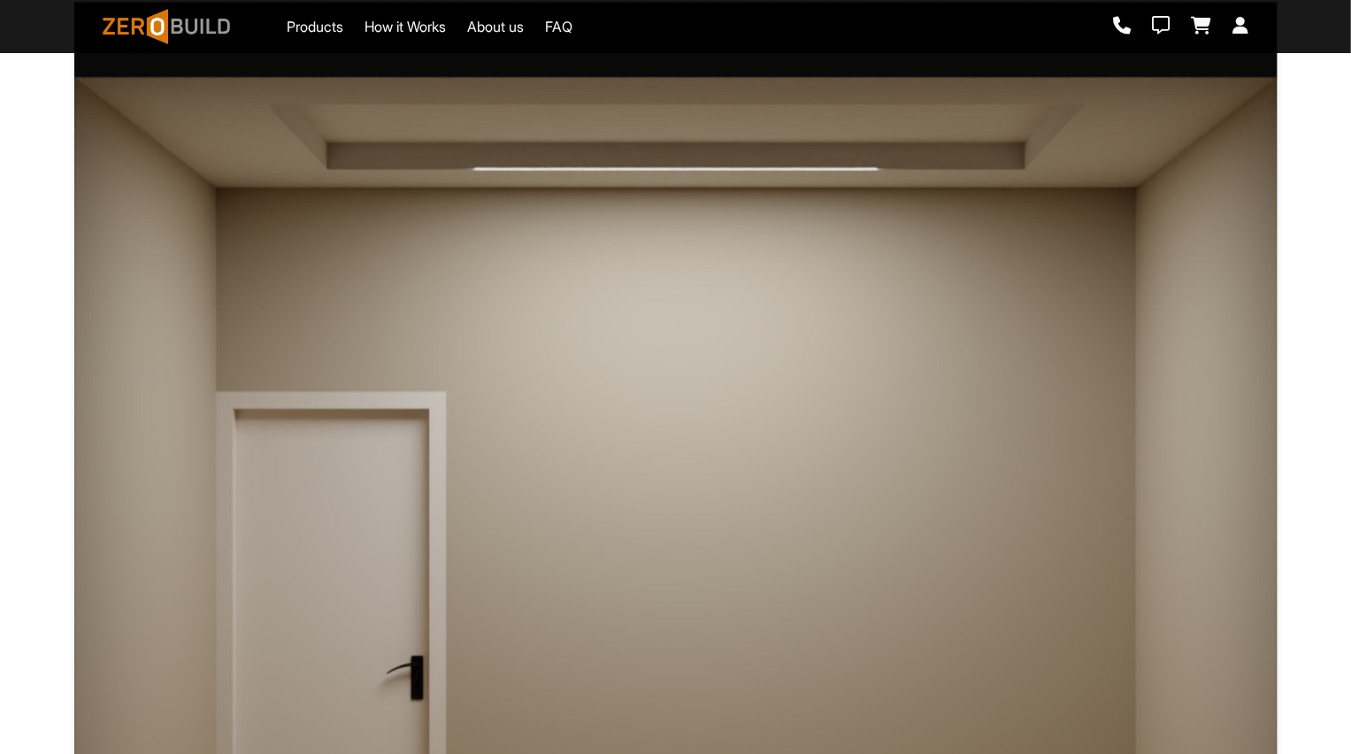
scroll to position [297, 0]
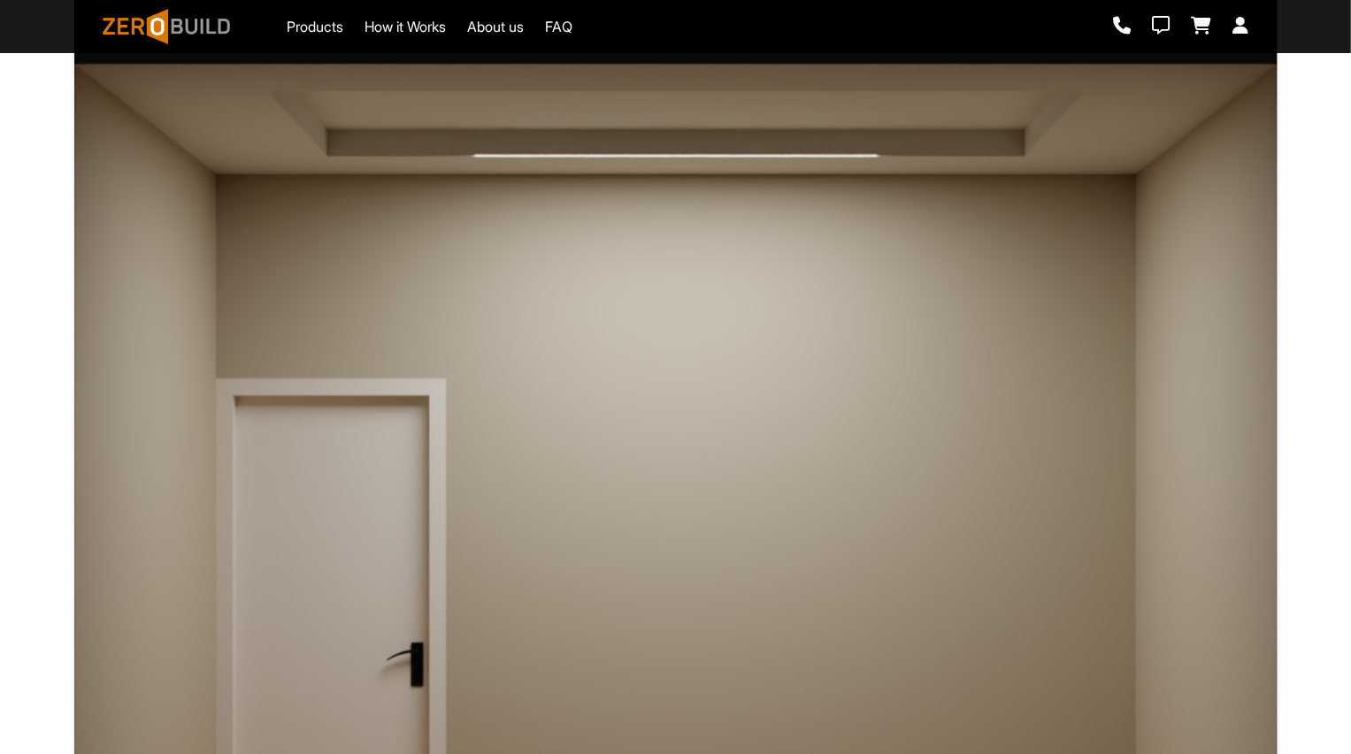
click at [1067, 581] on div at bounding box center [965, 655] width 363 height 553
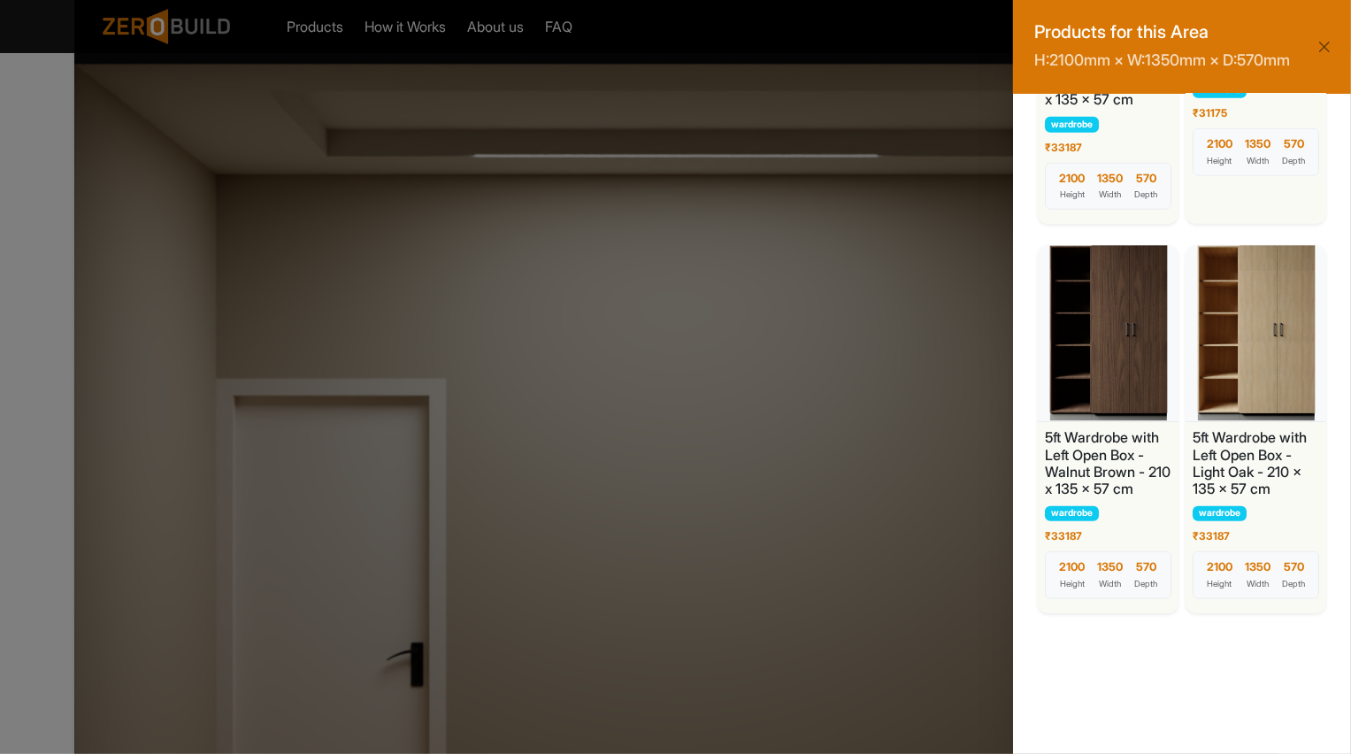
scroll to position [1080, 0]
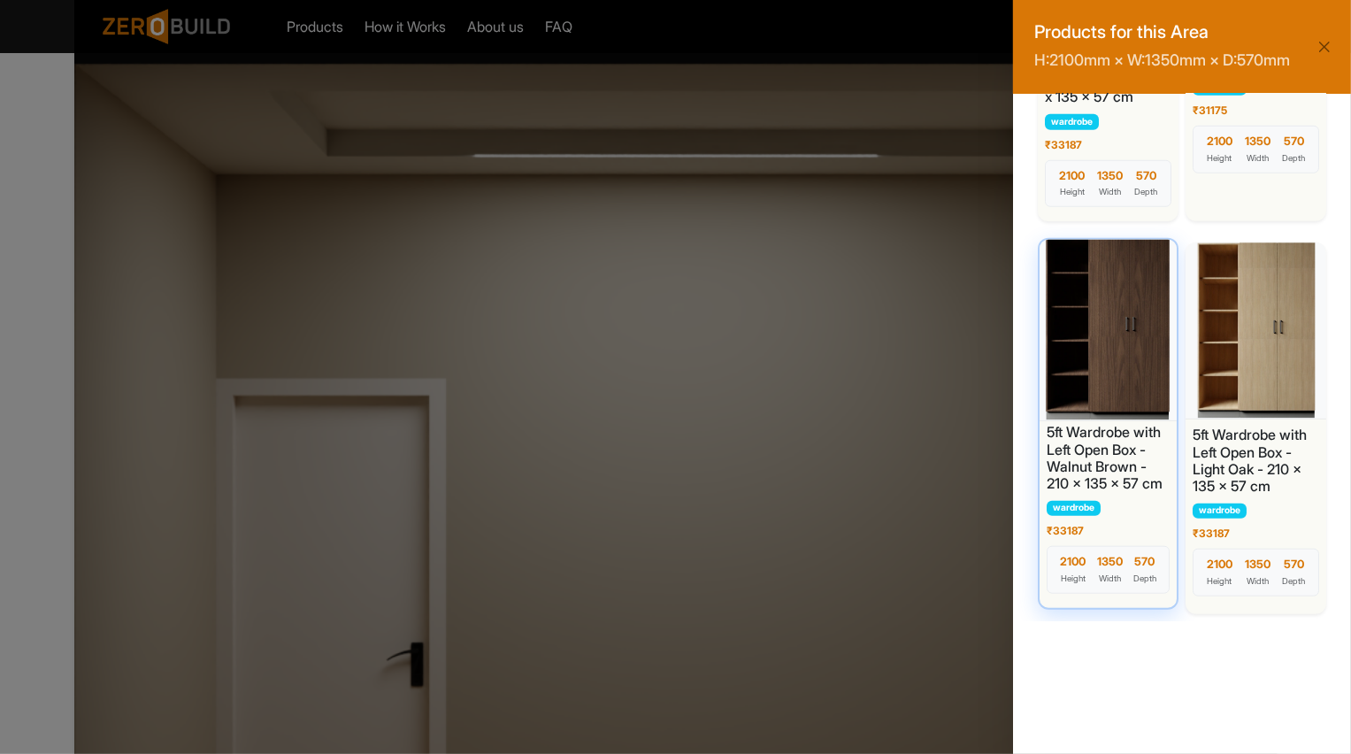
click at [1140, 394] on div at bounding box center [1108, 328] width 144 height 186
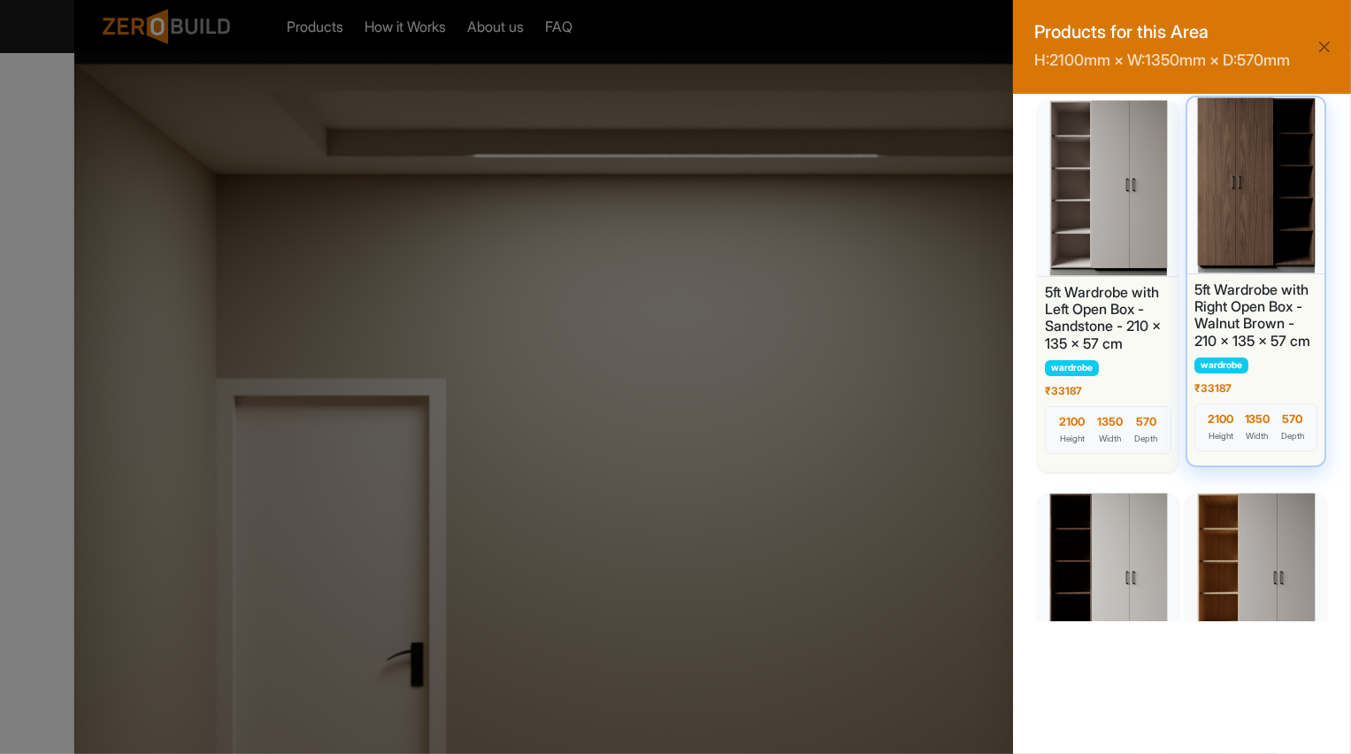
scroll to position [21, 0]
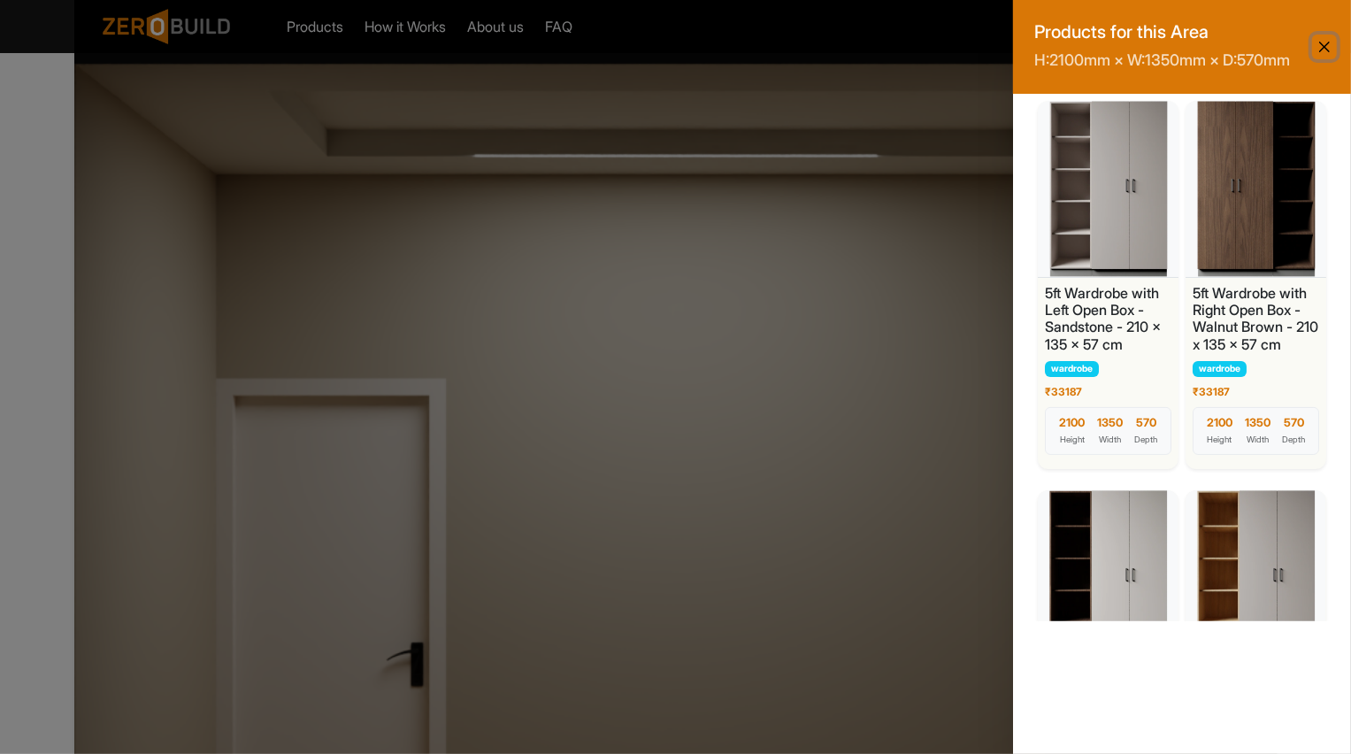
click at [1329, 56] on button "Close" at bounding box center [1324, 46] width 25 height 25
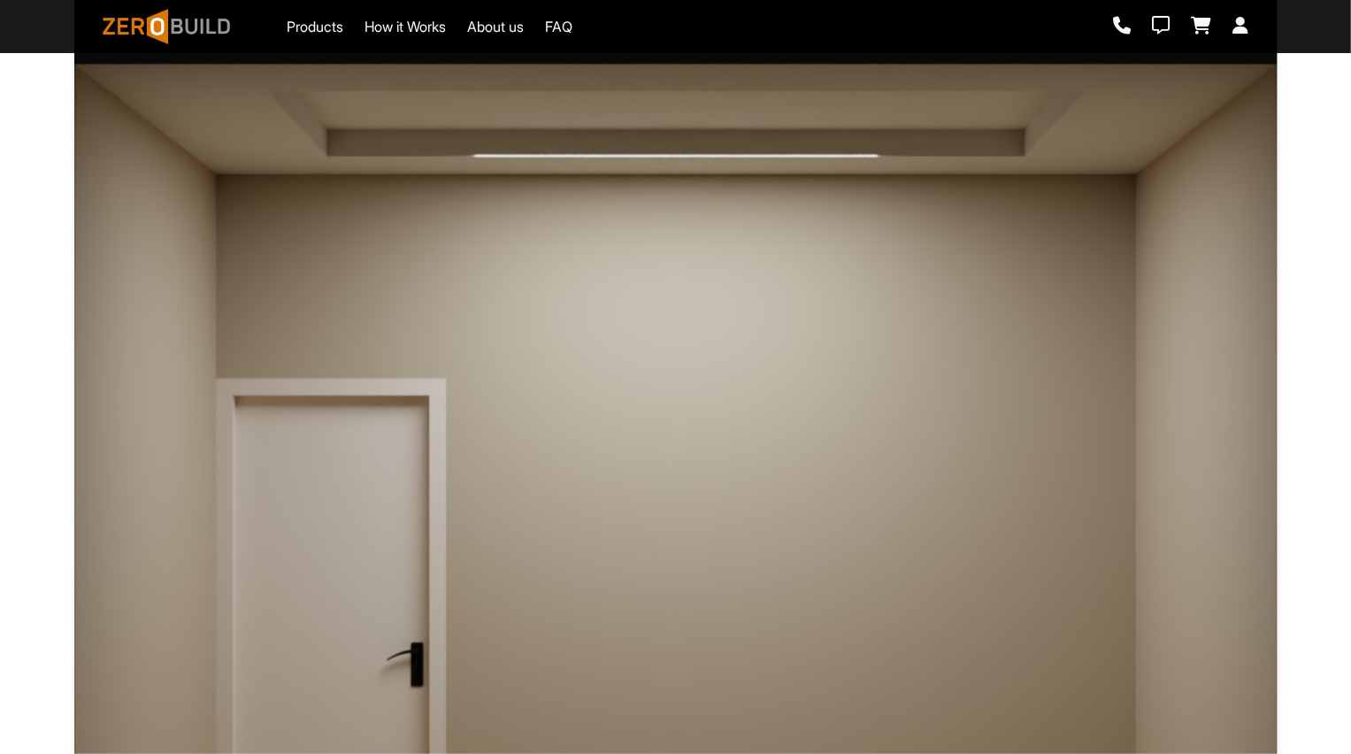
scroll to position [0, 0]
click at [1032, 238] on div at bounding box center [965, 271] width 363 height 218
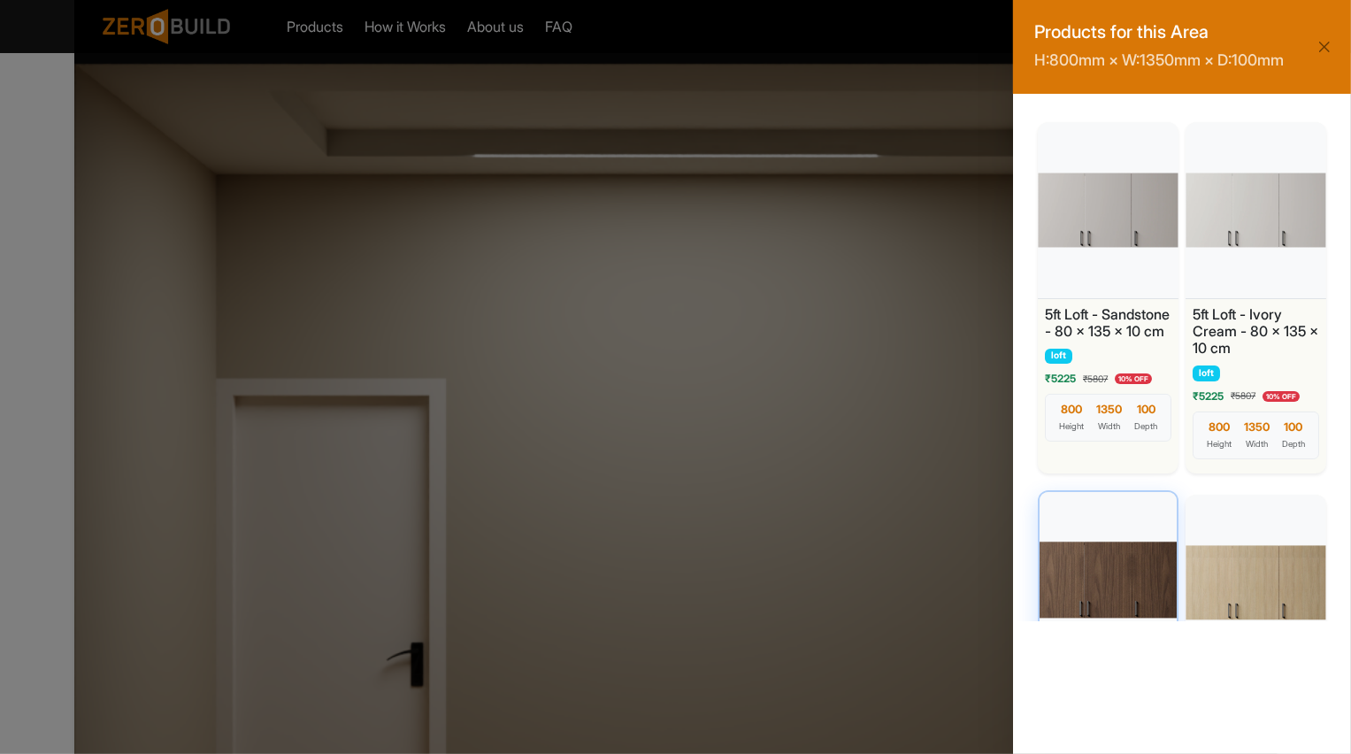
click at [1092, 593] on div at bounding box center [1108, 580] width 144 height 186
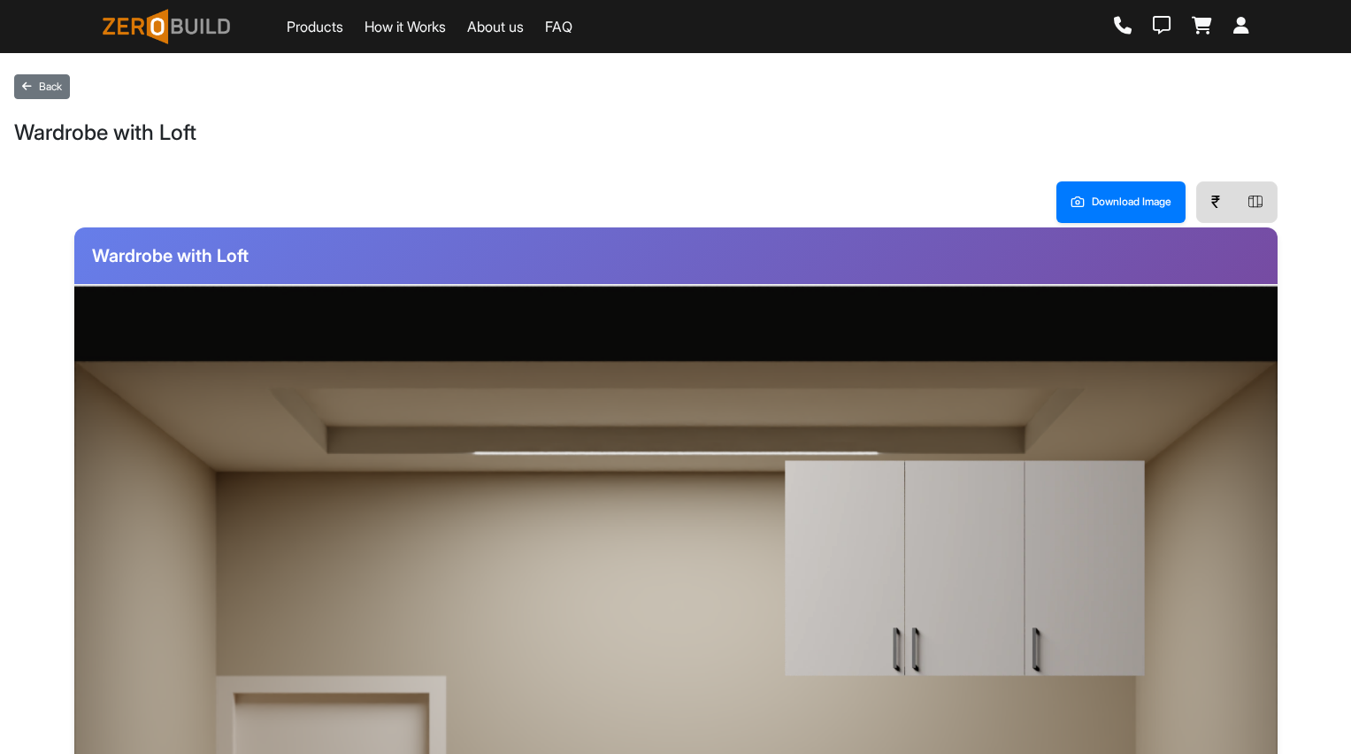
scroll to position [366, 0]
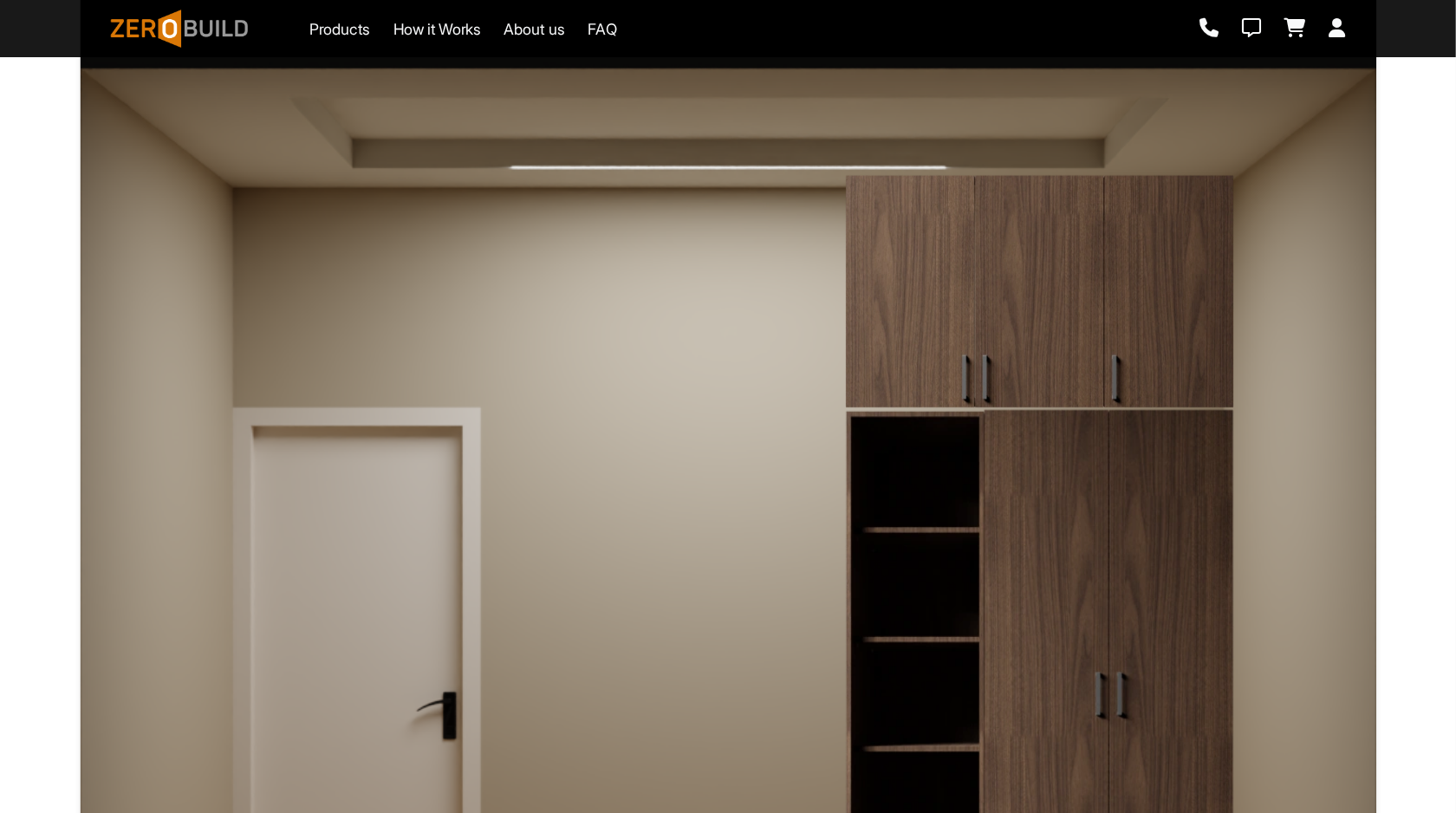
scroll to position [291, 0]
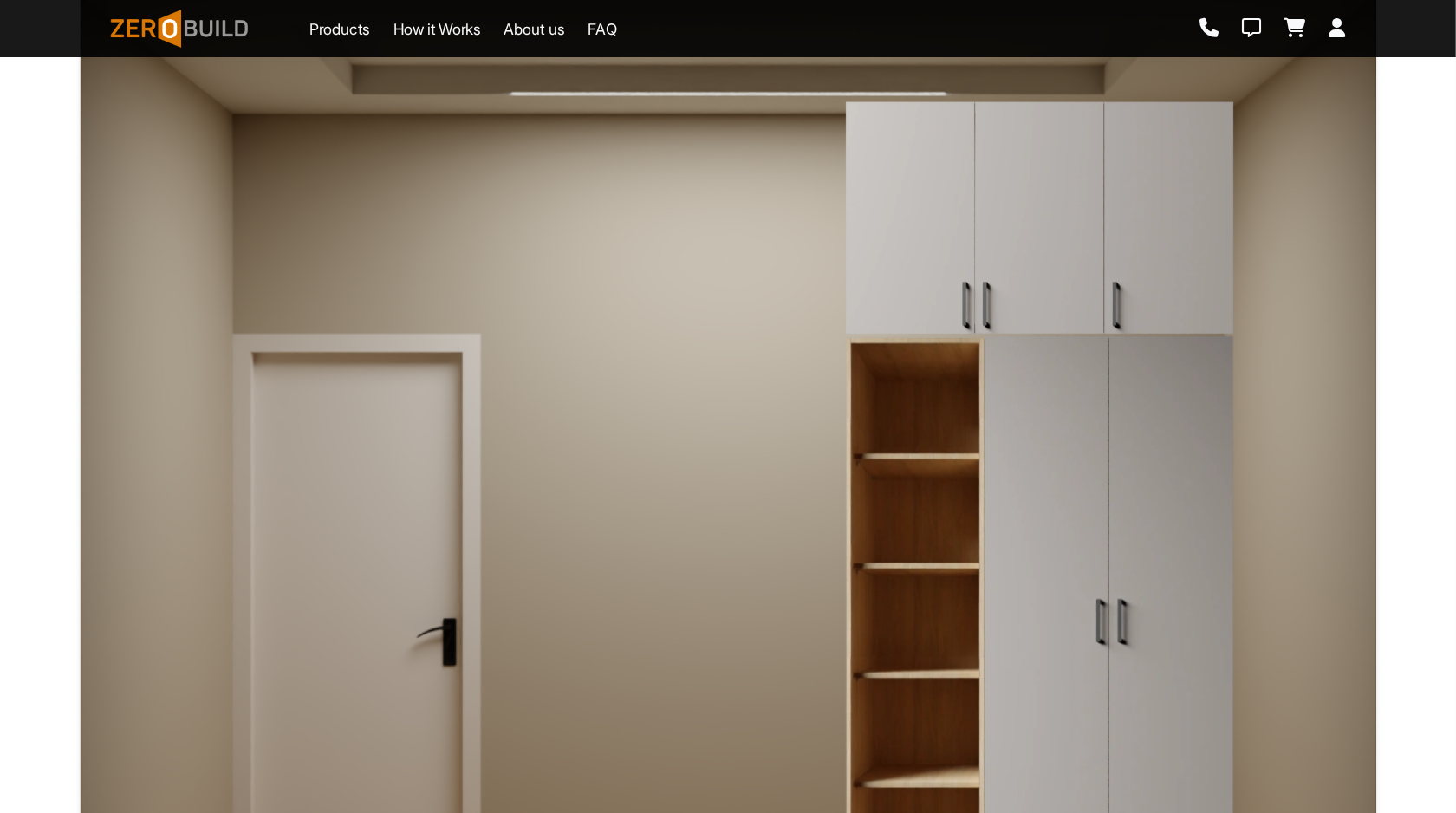
scroll to position [359, 0]
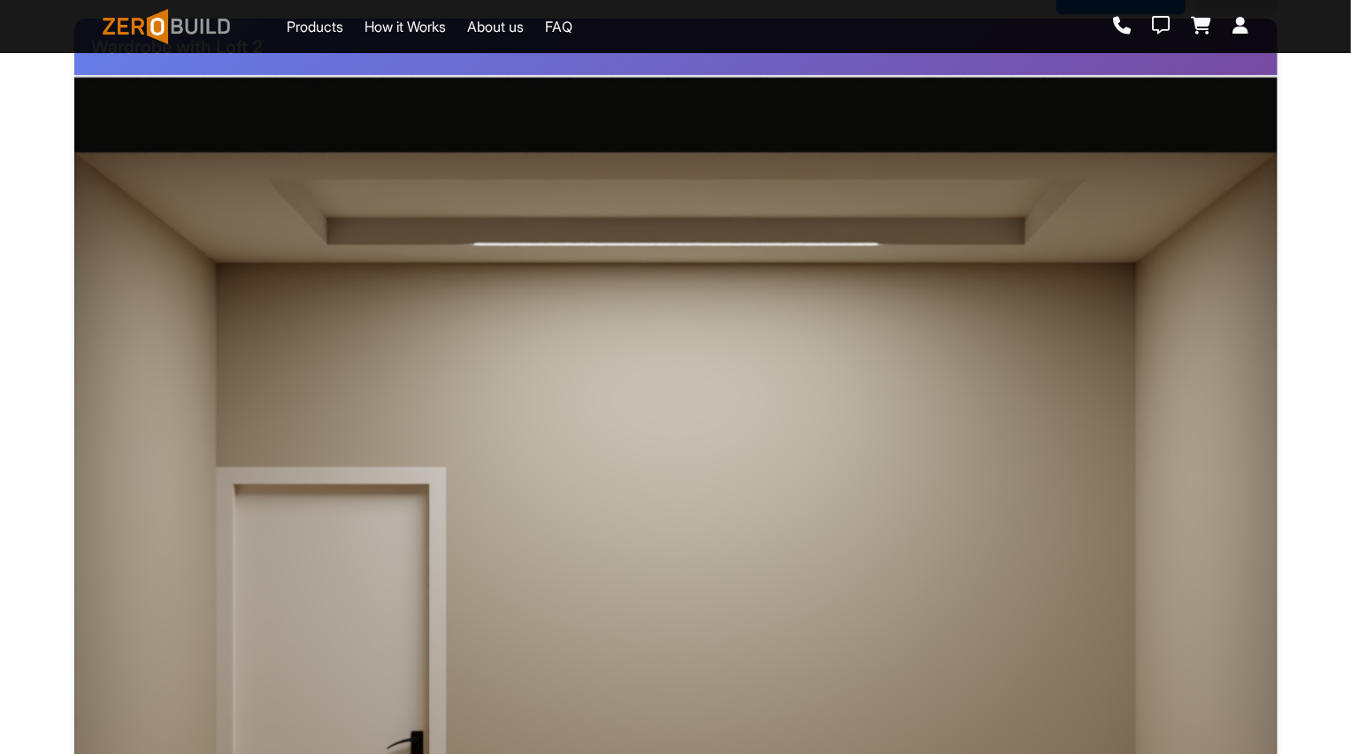
scroll to position [347, 0]
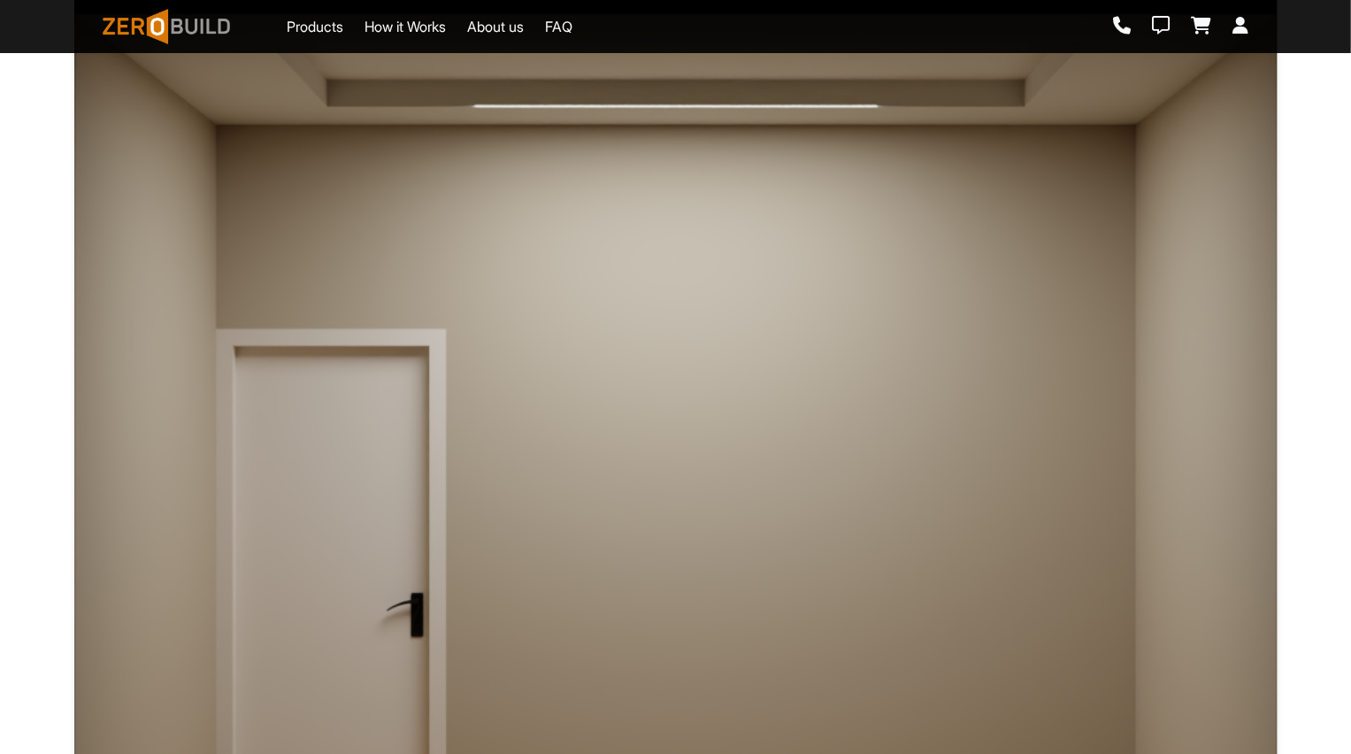
click at [1076, 616] on div at bounding box center [965, 606] width 363 height 553
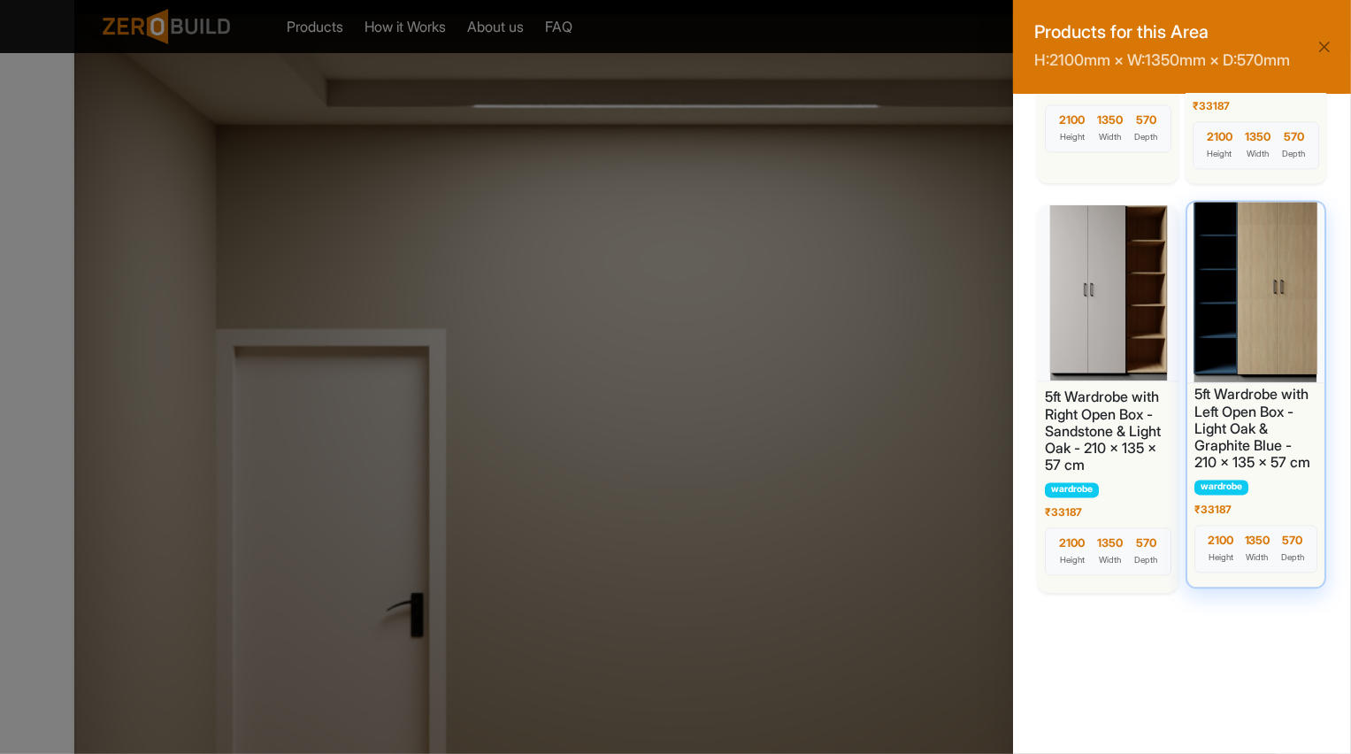
scroll to position [2692, 0]
click at [1229, 349] on div at bounding box center [1255, 289] width 144 height 186
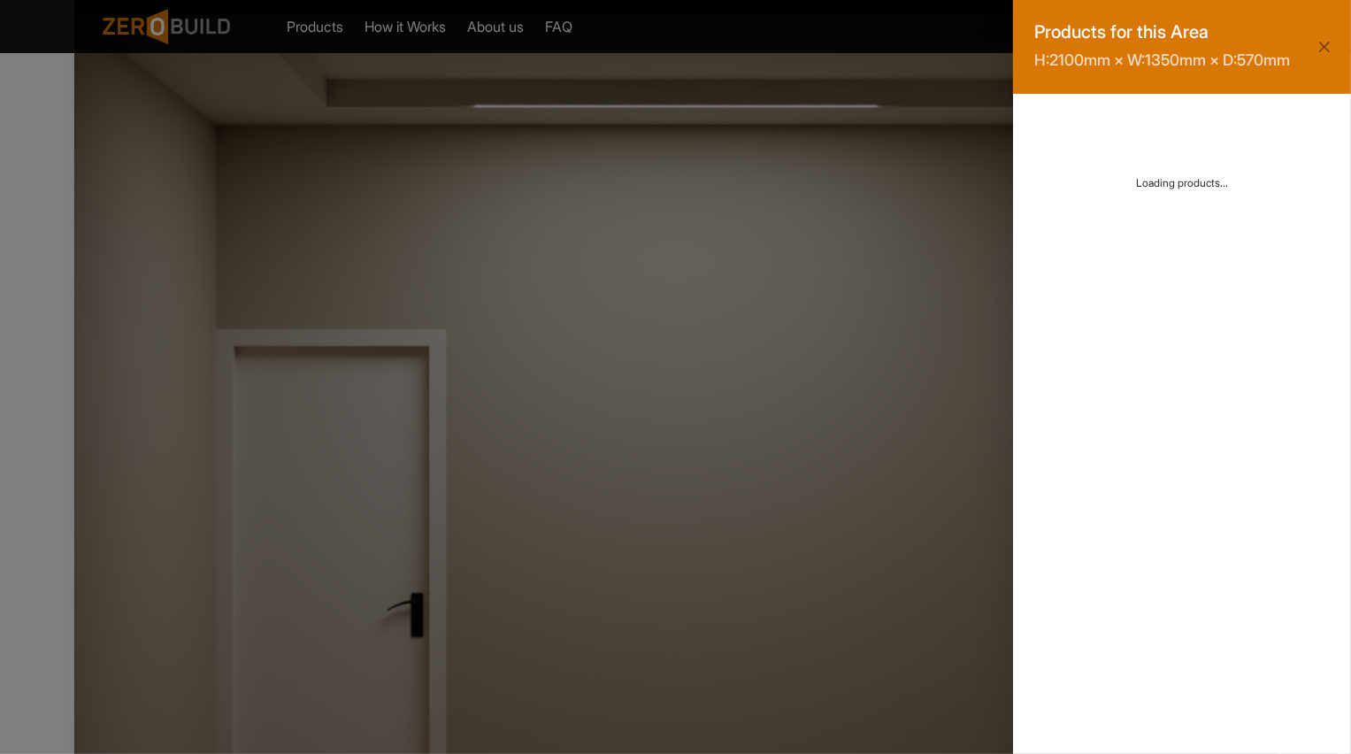
scroll to position [0, 0]
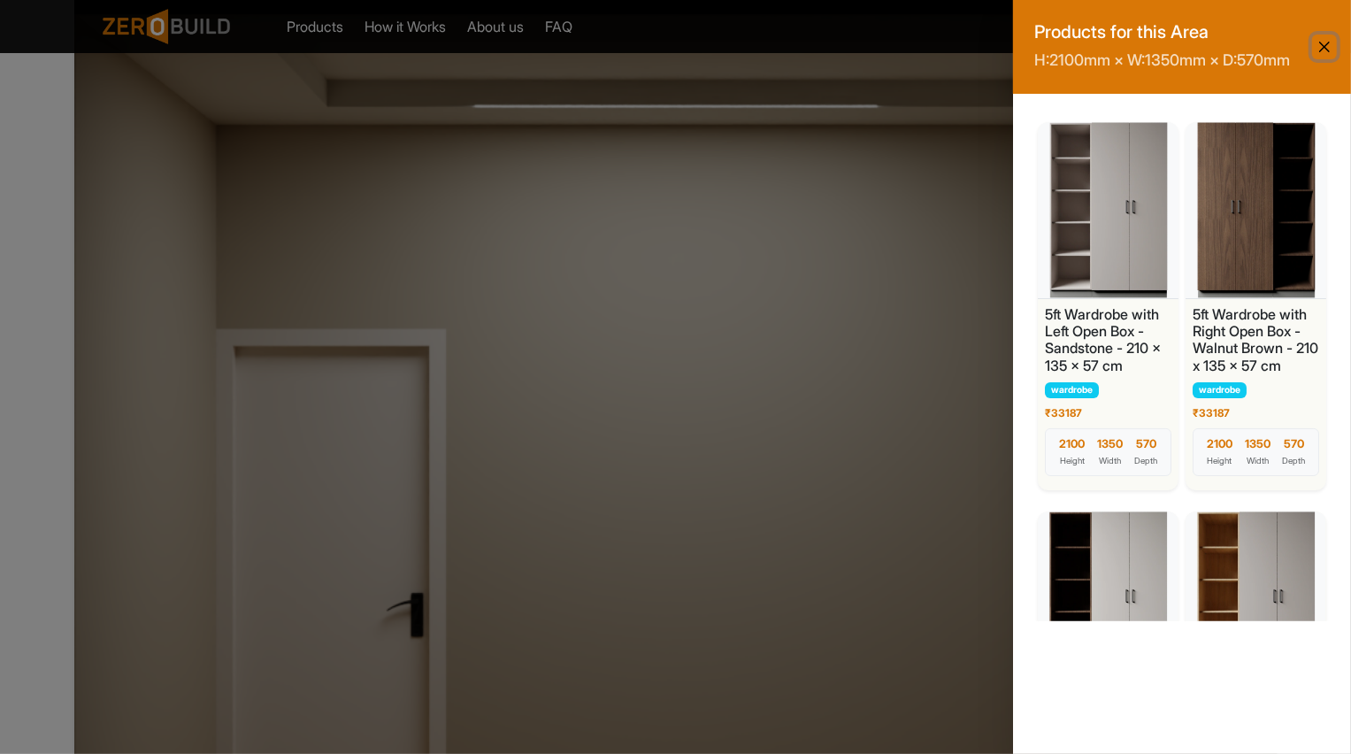
click at [1326, 58] on button "Close" at bounding box center [1324, 46] width 25 height 25
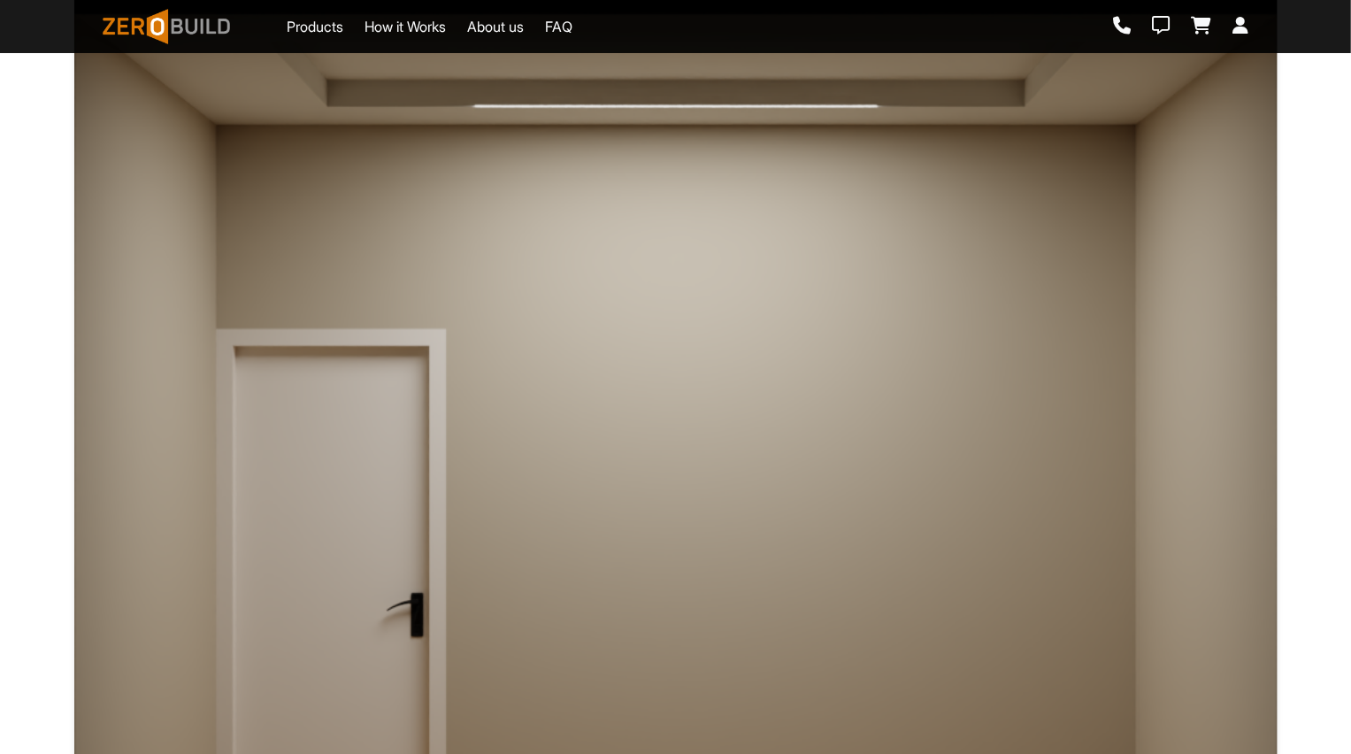
click at [978, 220] on div at bounding box center [965, 221] width 363 height 218
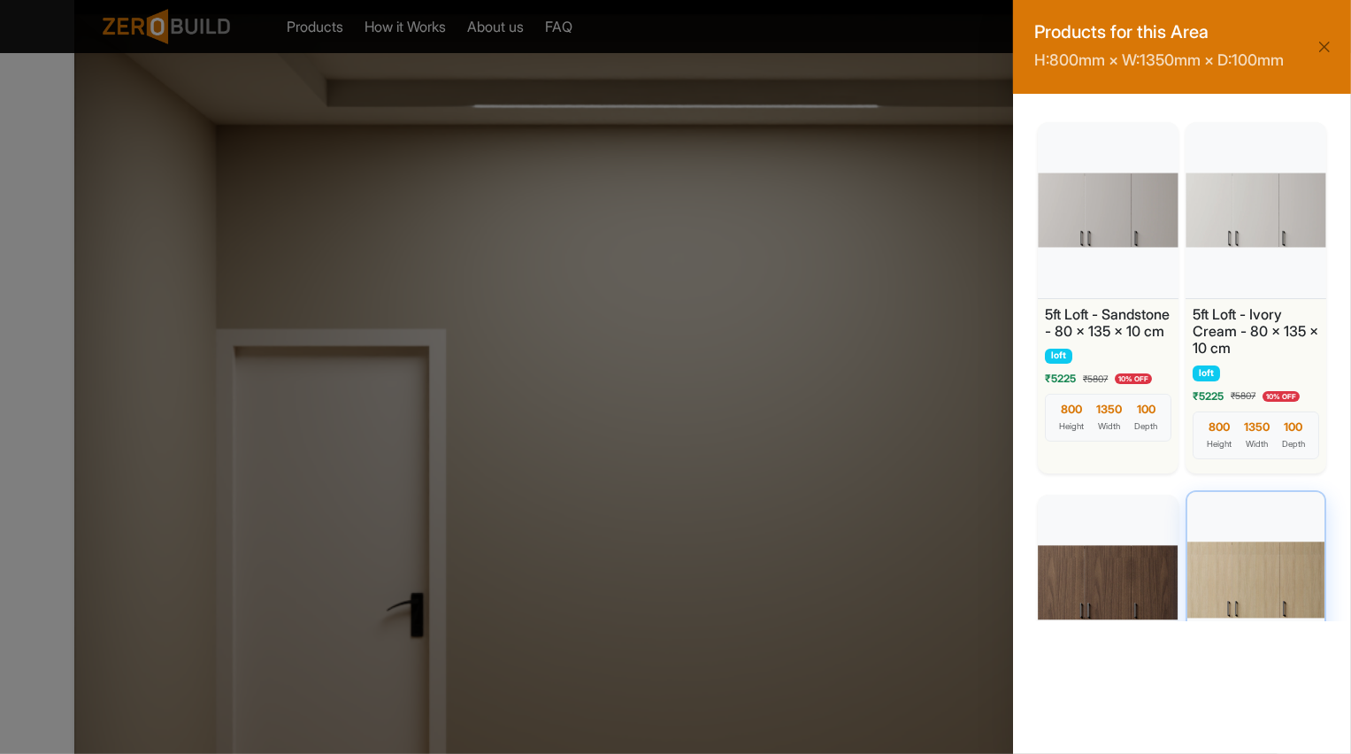
click at [1259, 549] on div at bounding box center [1255, 580] width 144 height 186
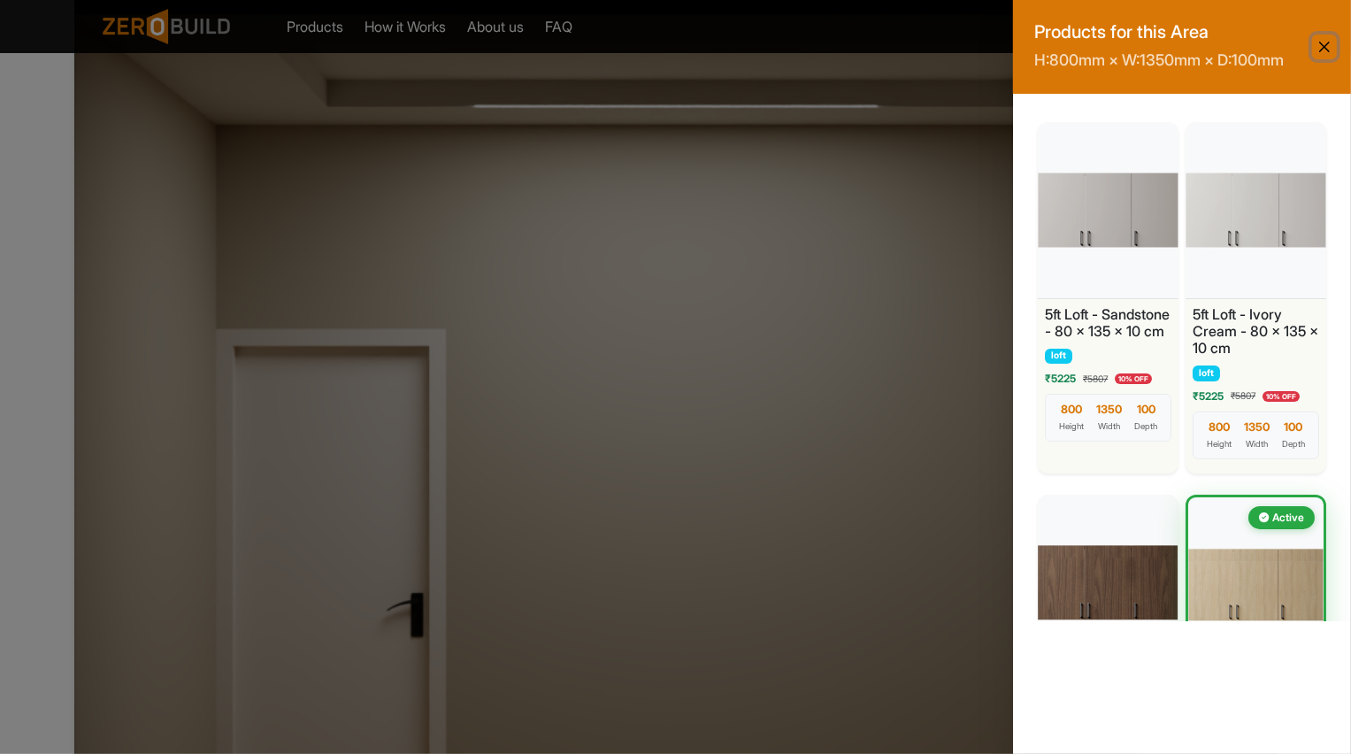
click at [1321, 42] on button "Close" at bounding box center [1324, 46] width 25 height 25
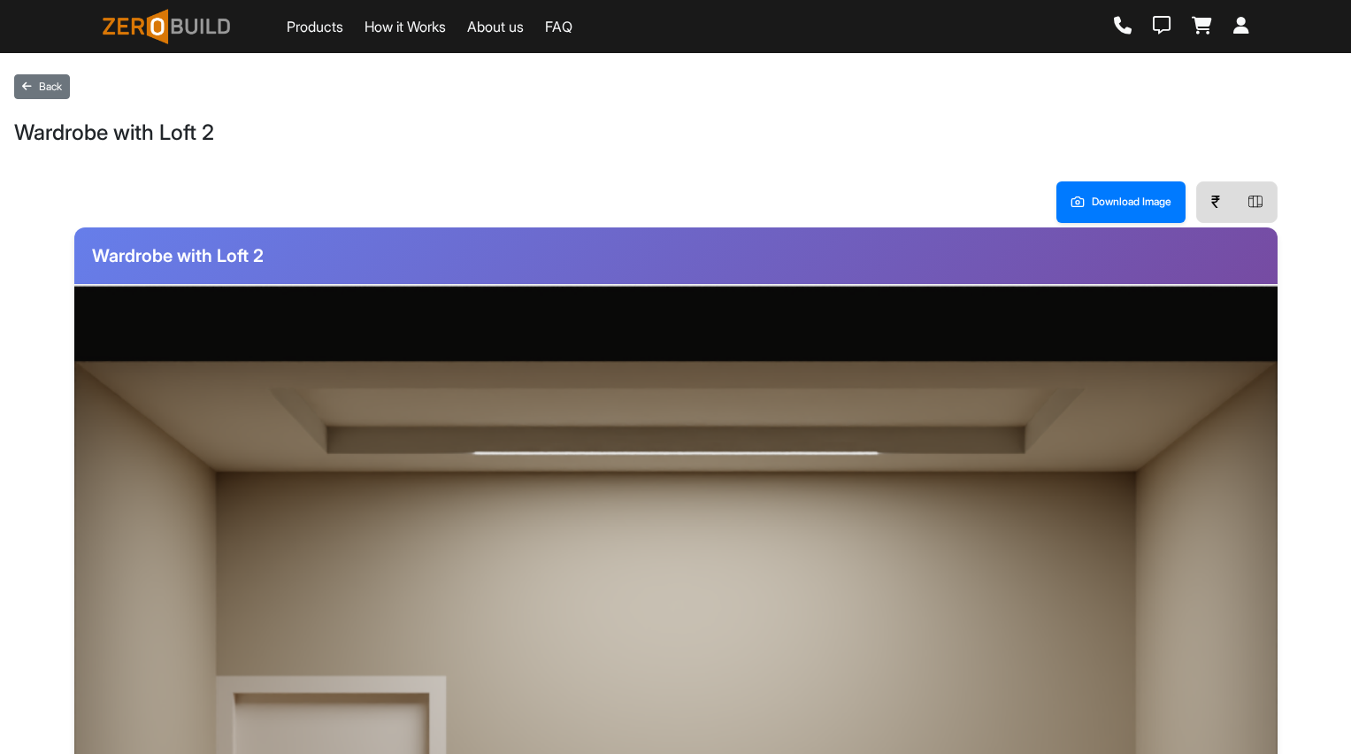
scroll to position [347, 0]
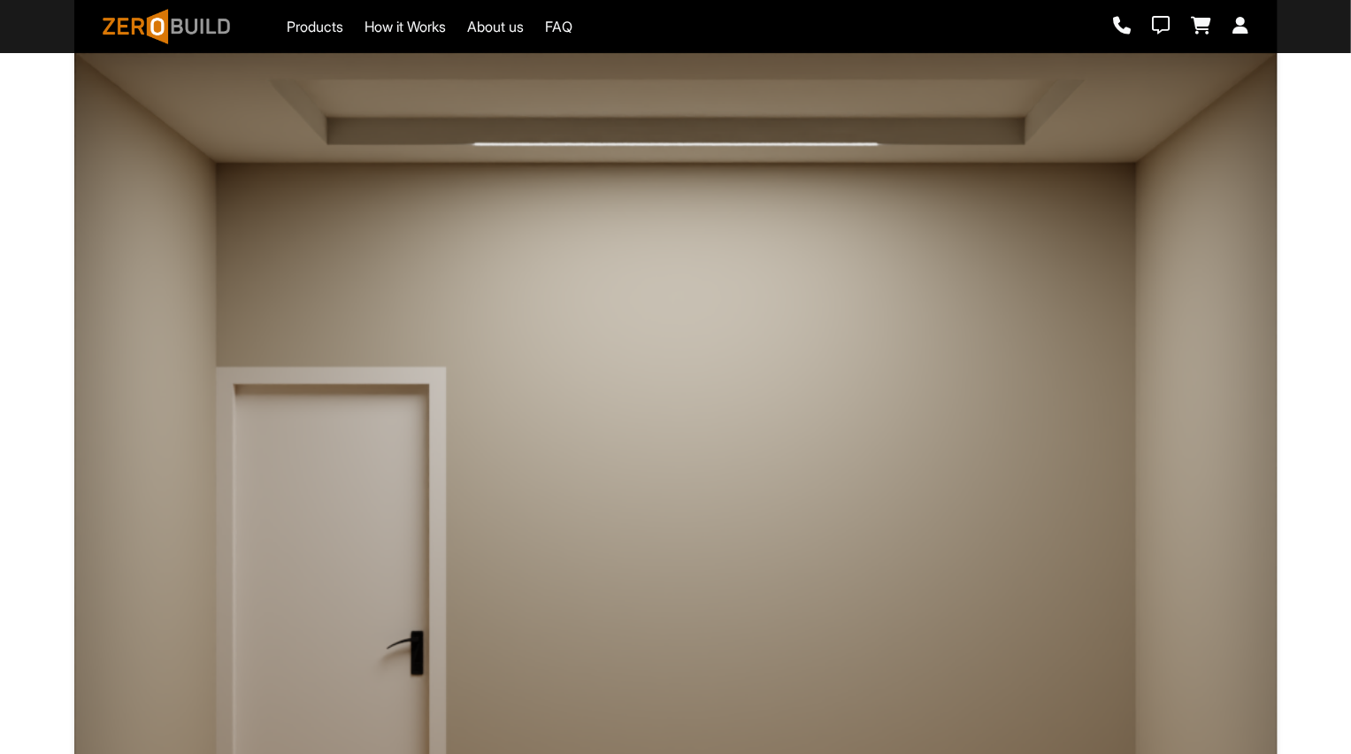
scroll to position [407, 0]
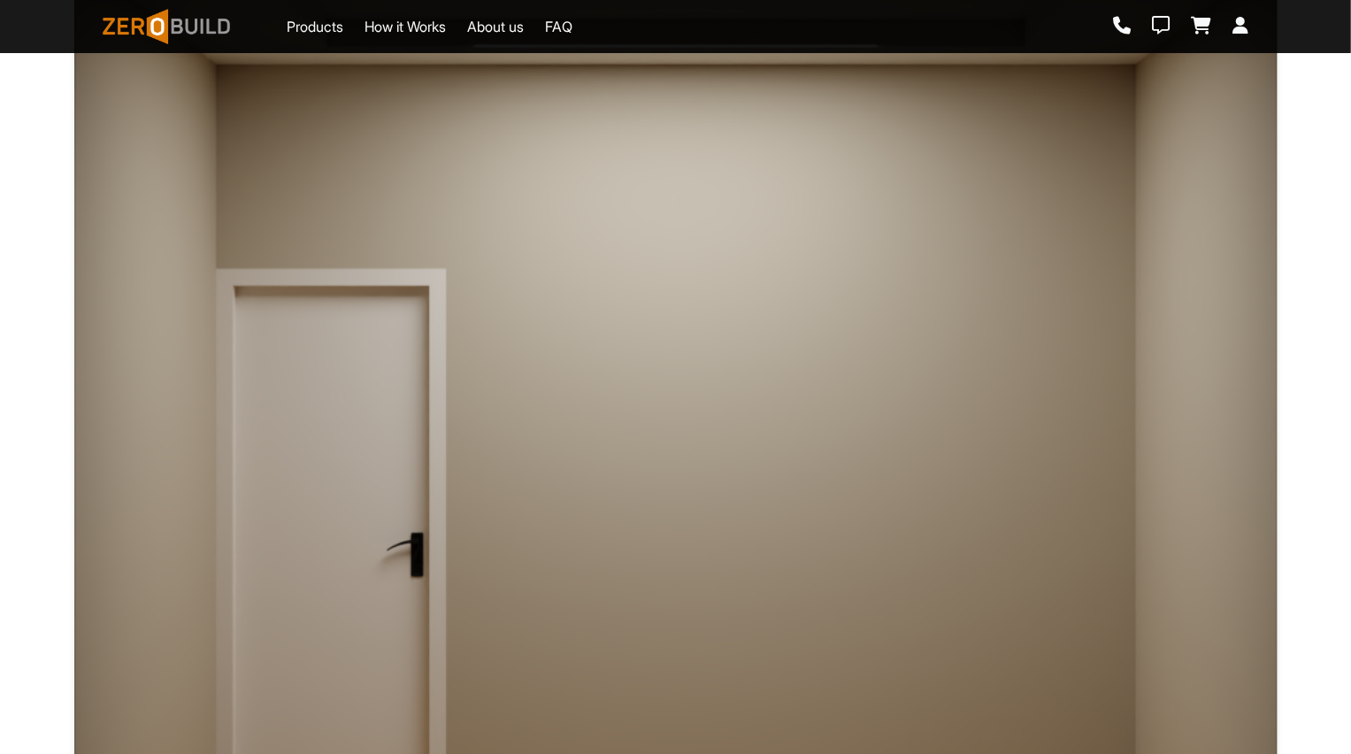
click at [1020, 461] on div at bounding box center [965, 546] width 363 height 553
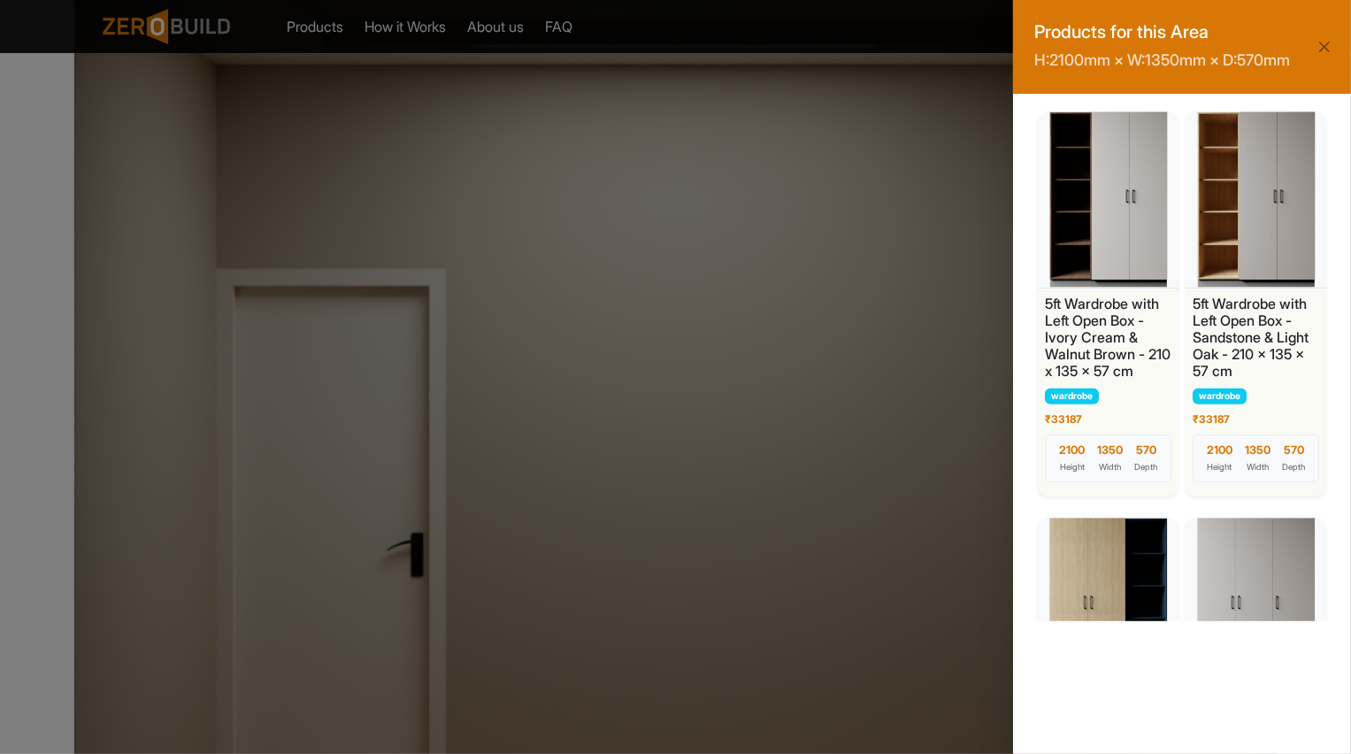
scroll to position [147, 0]
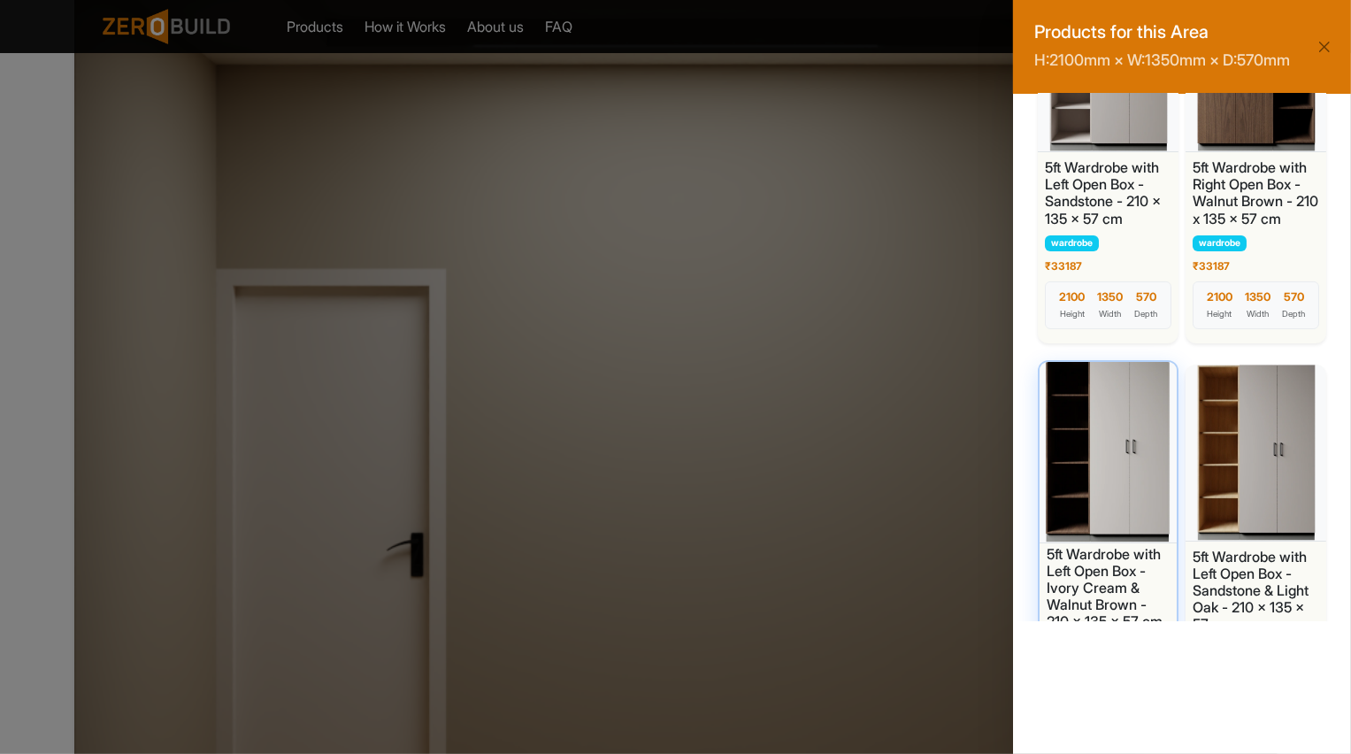
click at [1154, 441] on div at bounding box center [1108, 450] width 144 height 186
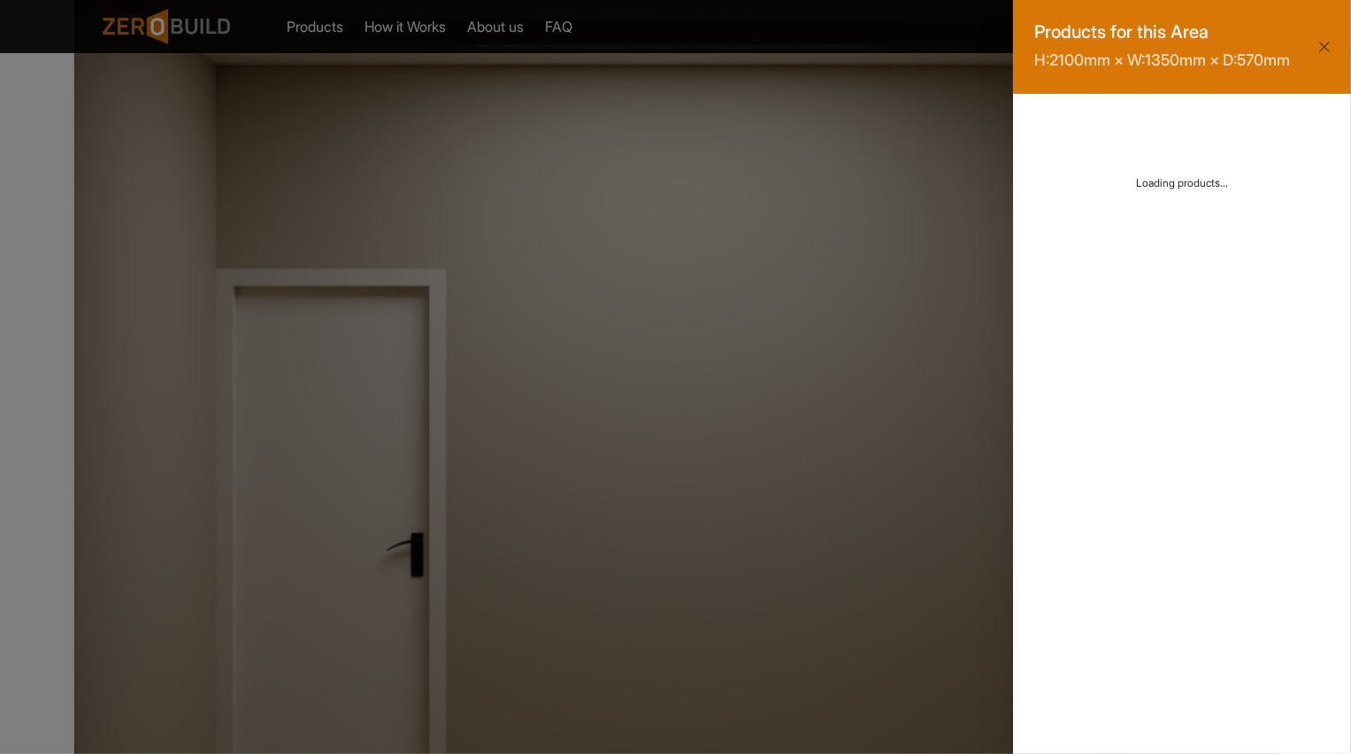
scroll to position [0, 0]
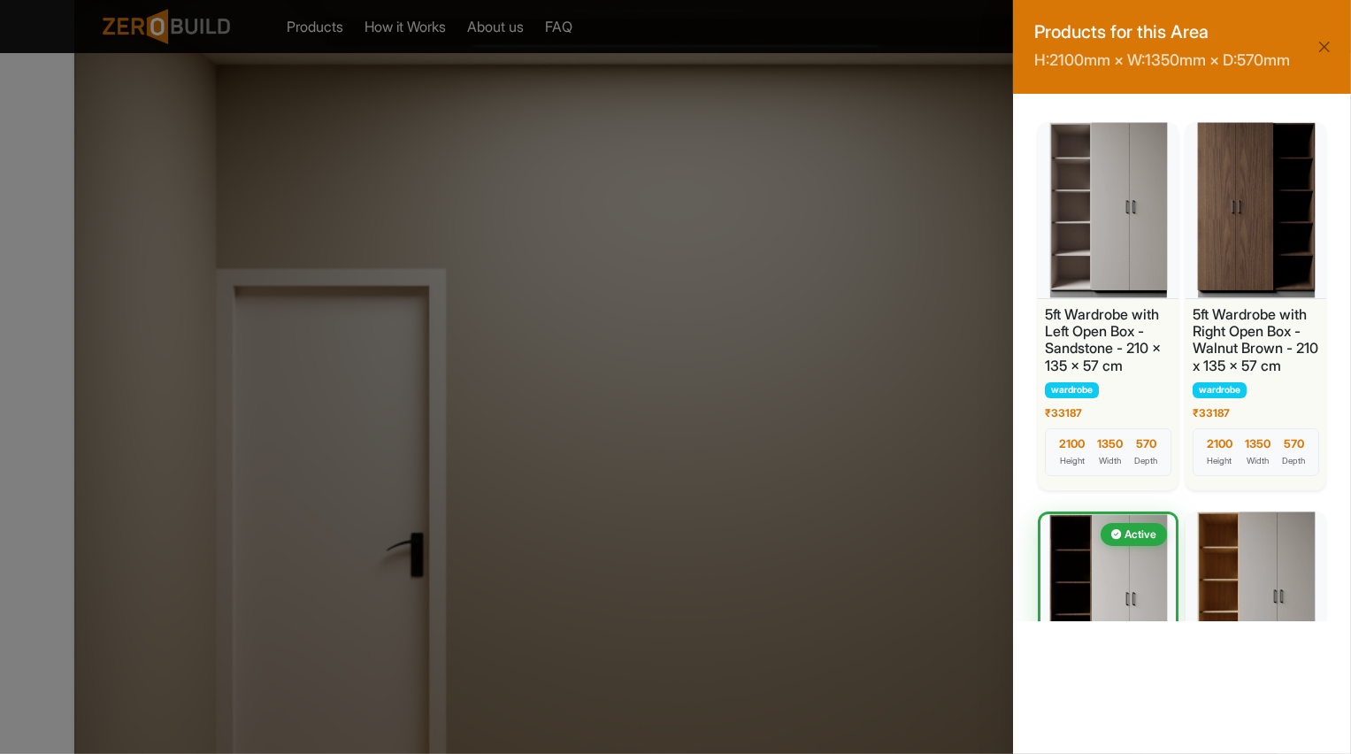
click at [882, 168] on div "Products for this Area H: 2100 mm × W: 1350 mm × D: 570 mm 5ft Wardrobe with Le…" at bounding box center [675, 377] width 1351 height 754
click at [1316, 59] on button "Close" at bounding box center [1324, 46] width 25 height 25
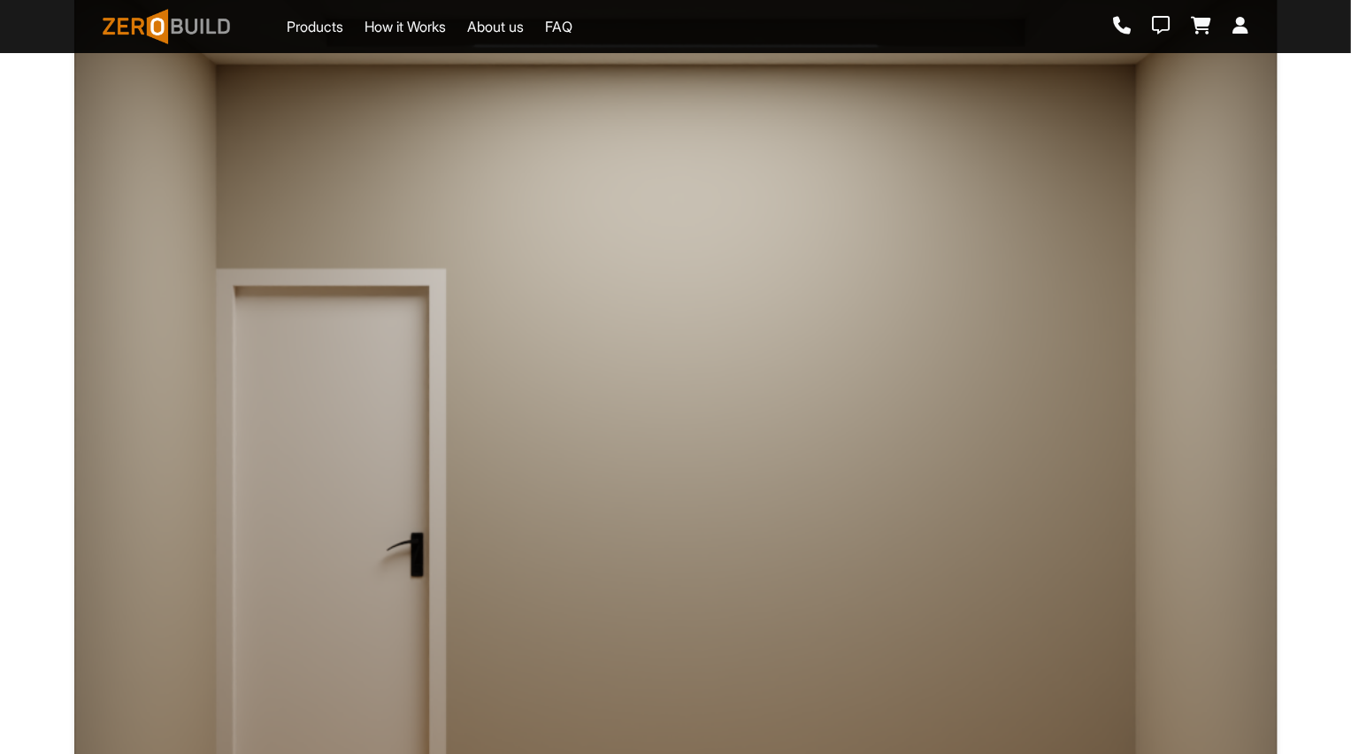
click at [976, 174] on div at bounding box center [965, 161] width 363 height 218
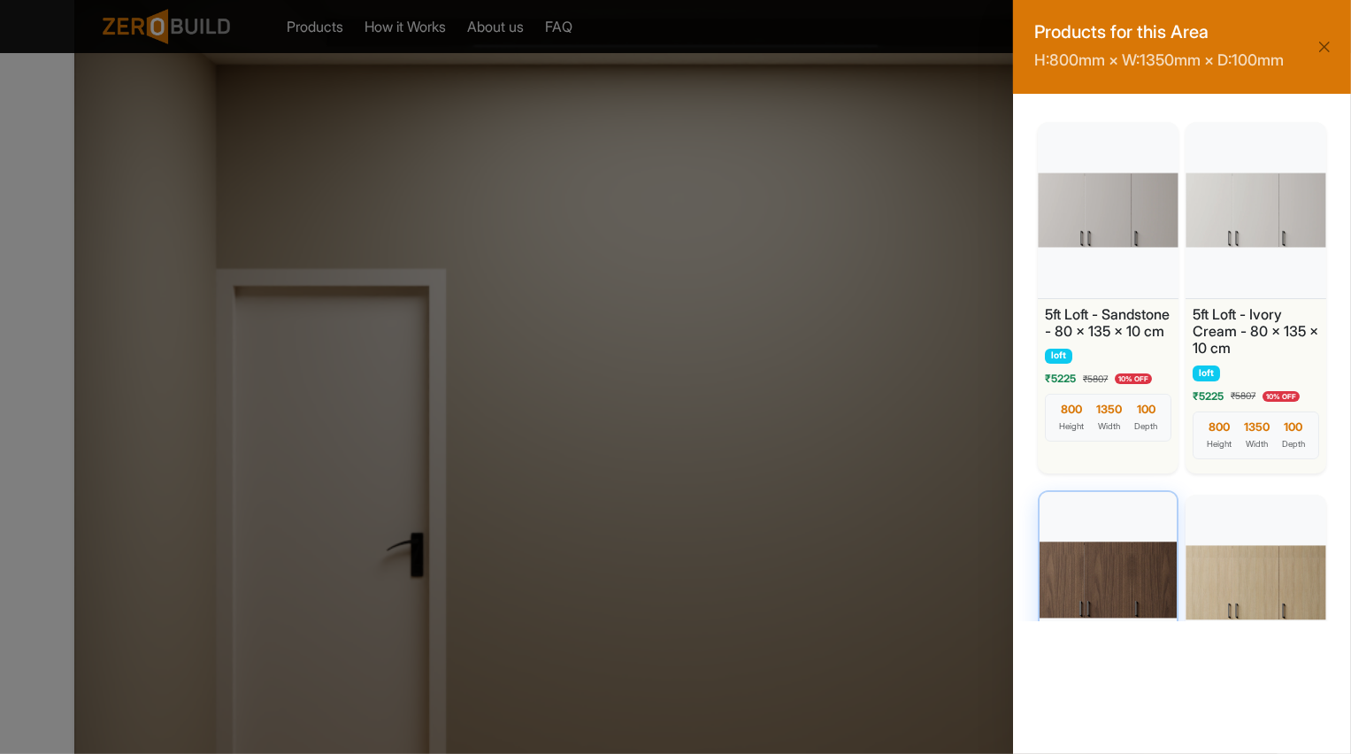
click at [1123, 570] on div at bounding box center [1108, 580] width 144 height 186
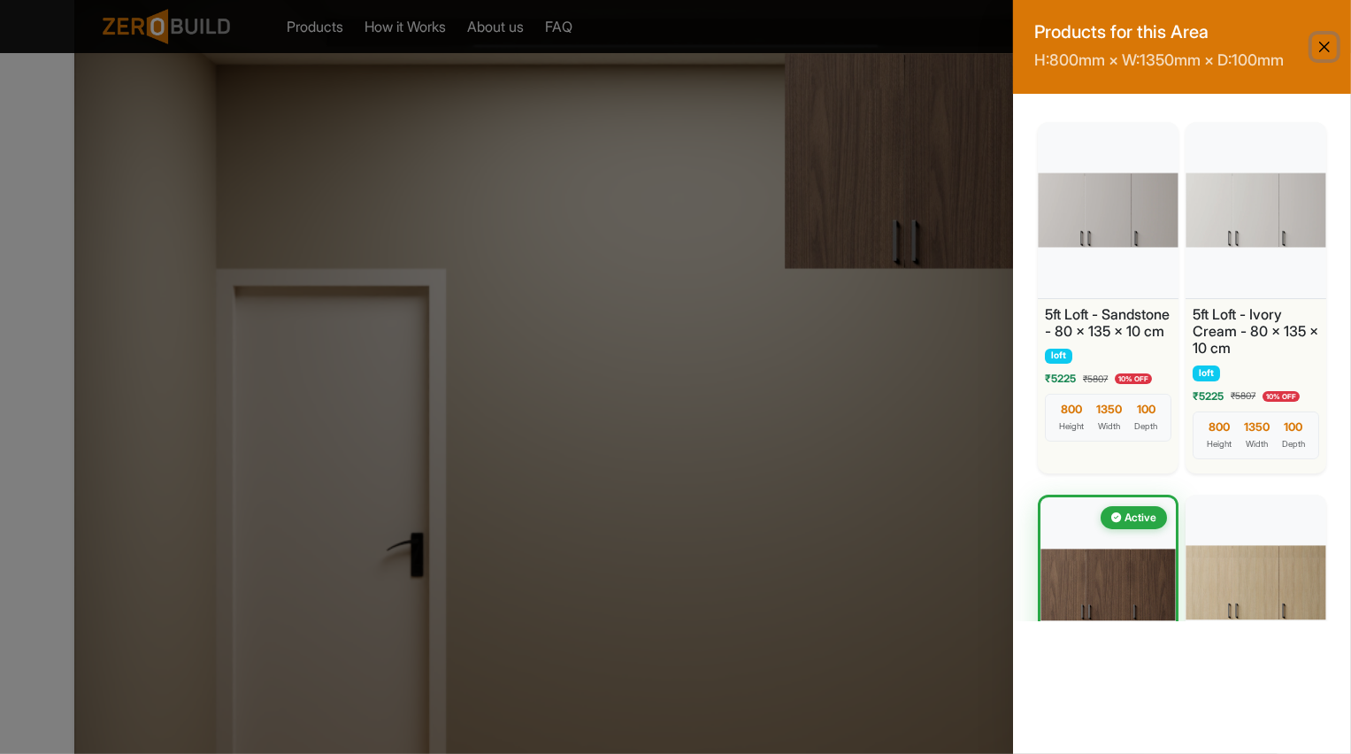
click at [1329, 48] on button "Close" at bounding box center [1324, 46] width 25 height 25
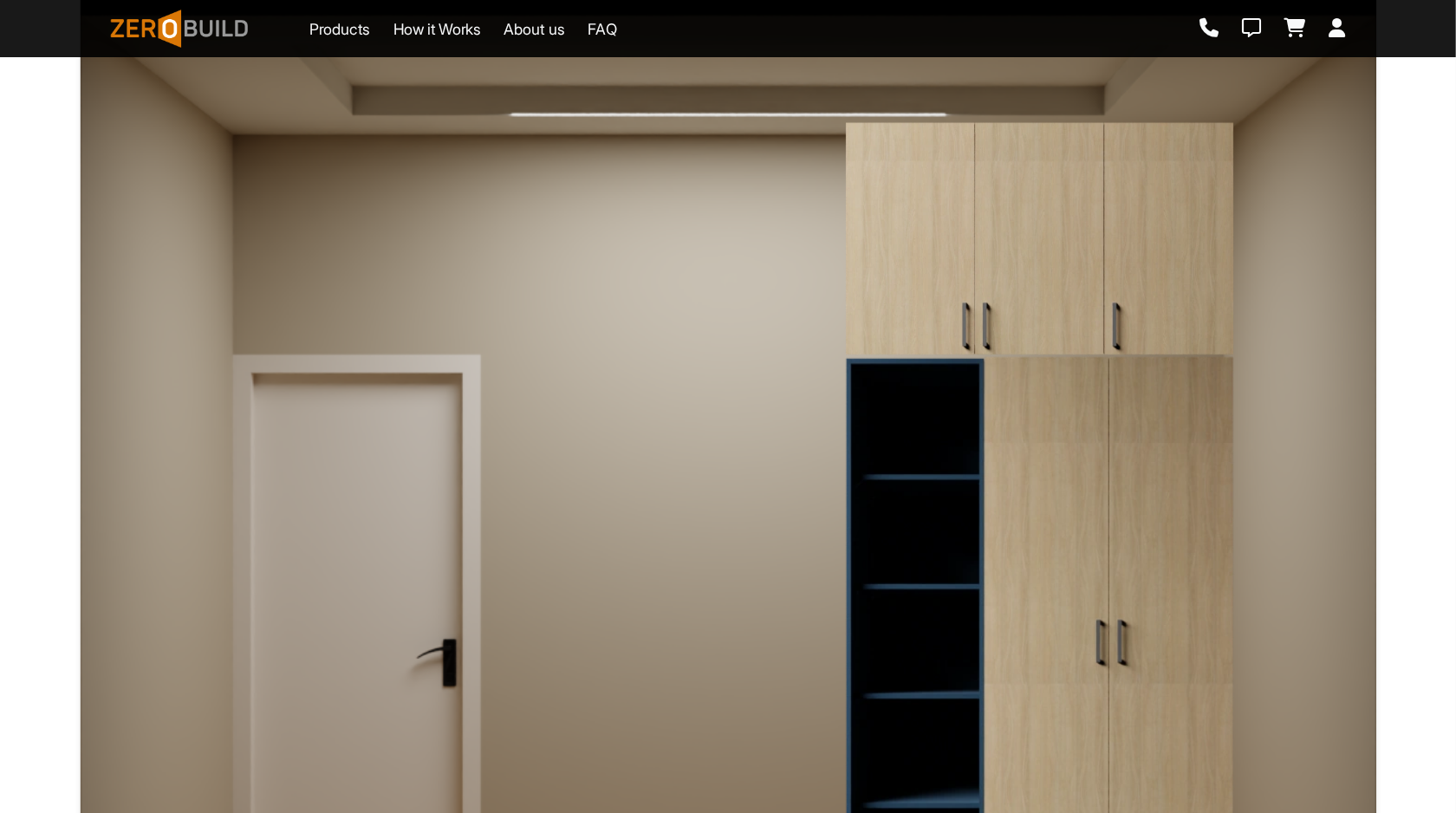
scroll to position [340, 0]
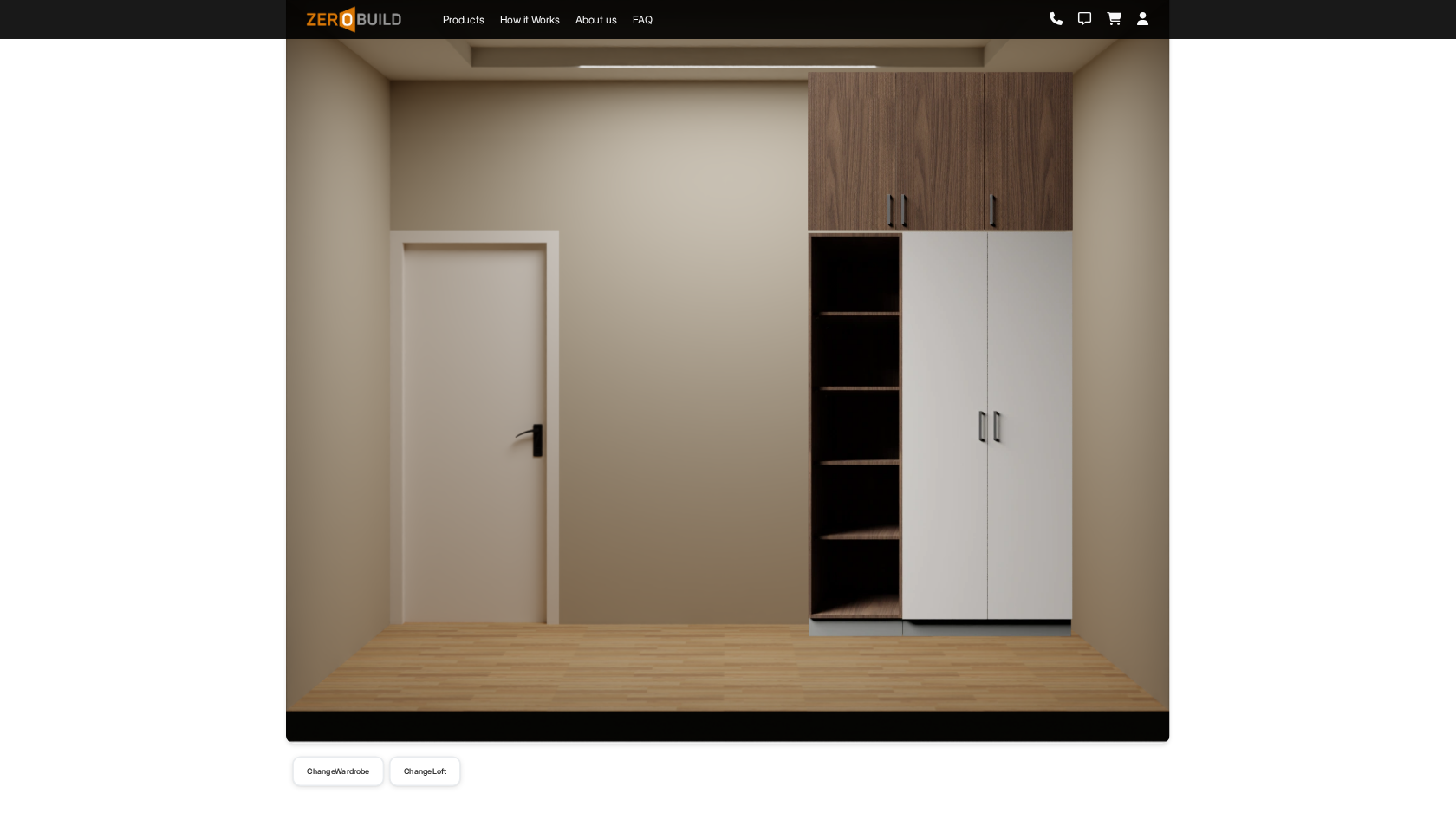
scroll to position [355, 0]
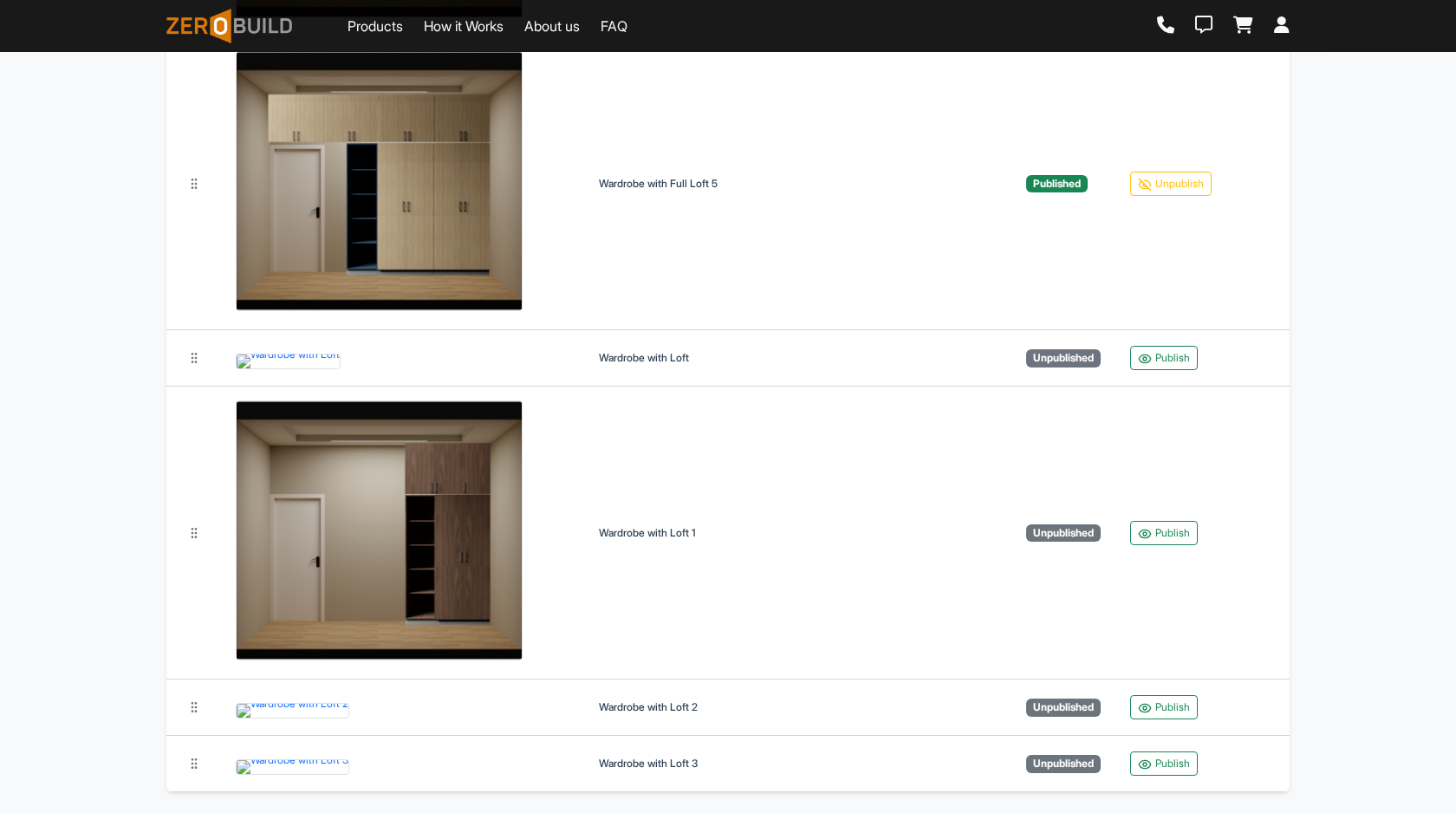
scroll to position [5571, 0]
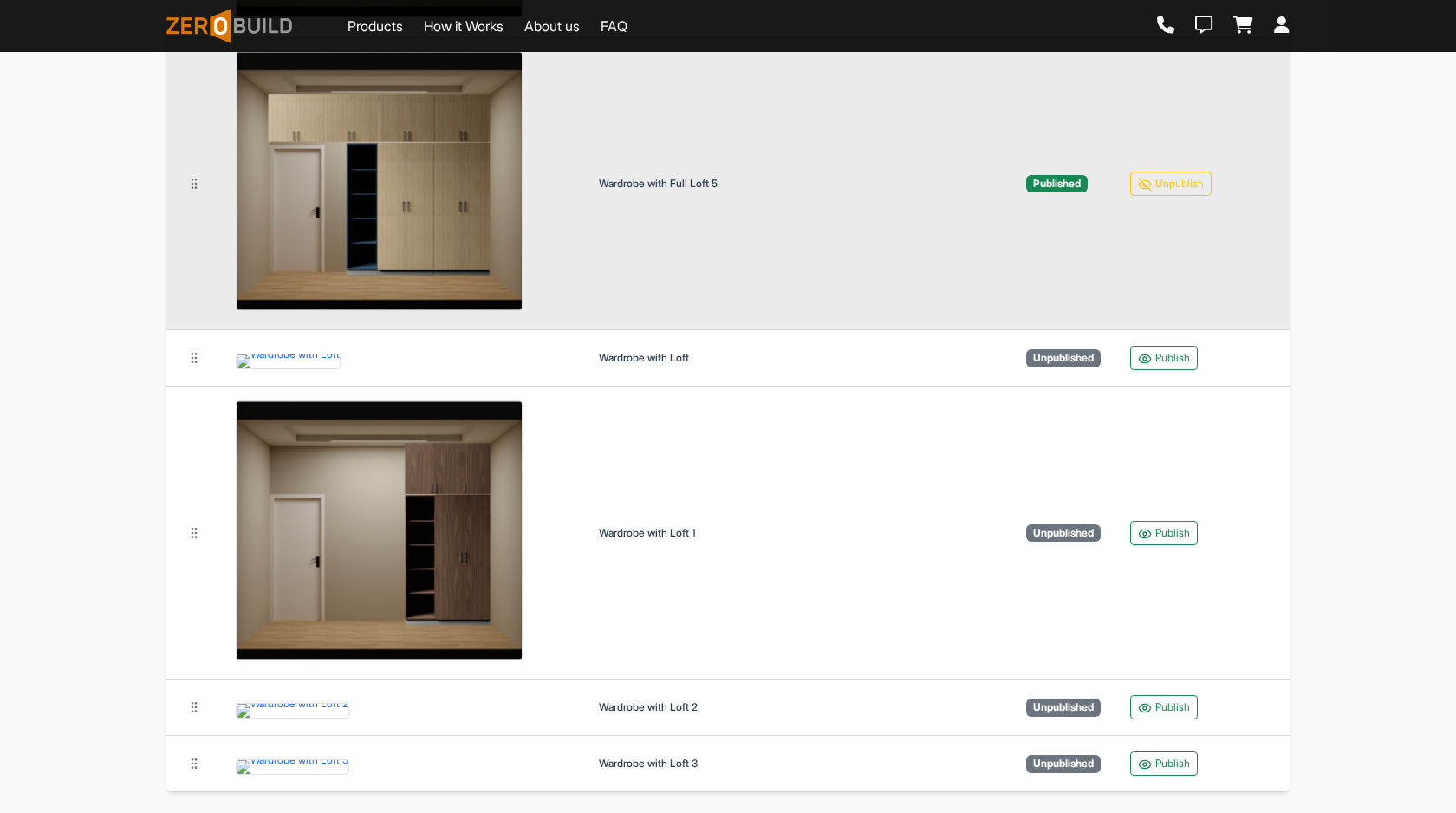
scroll to position [5002, 0]
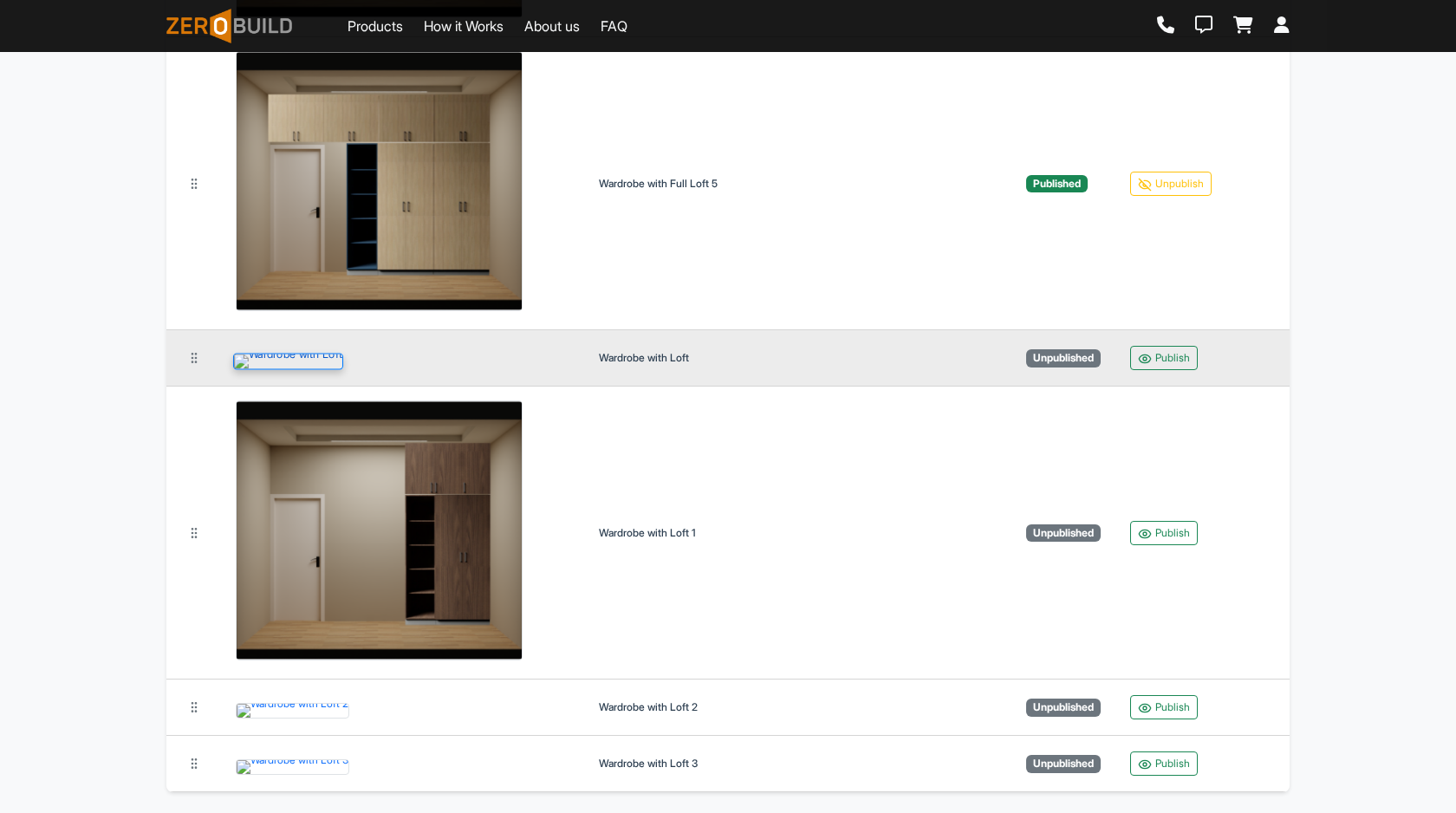
click at [343, 370] on img at bounding box center [288, 361] width 110 height 17
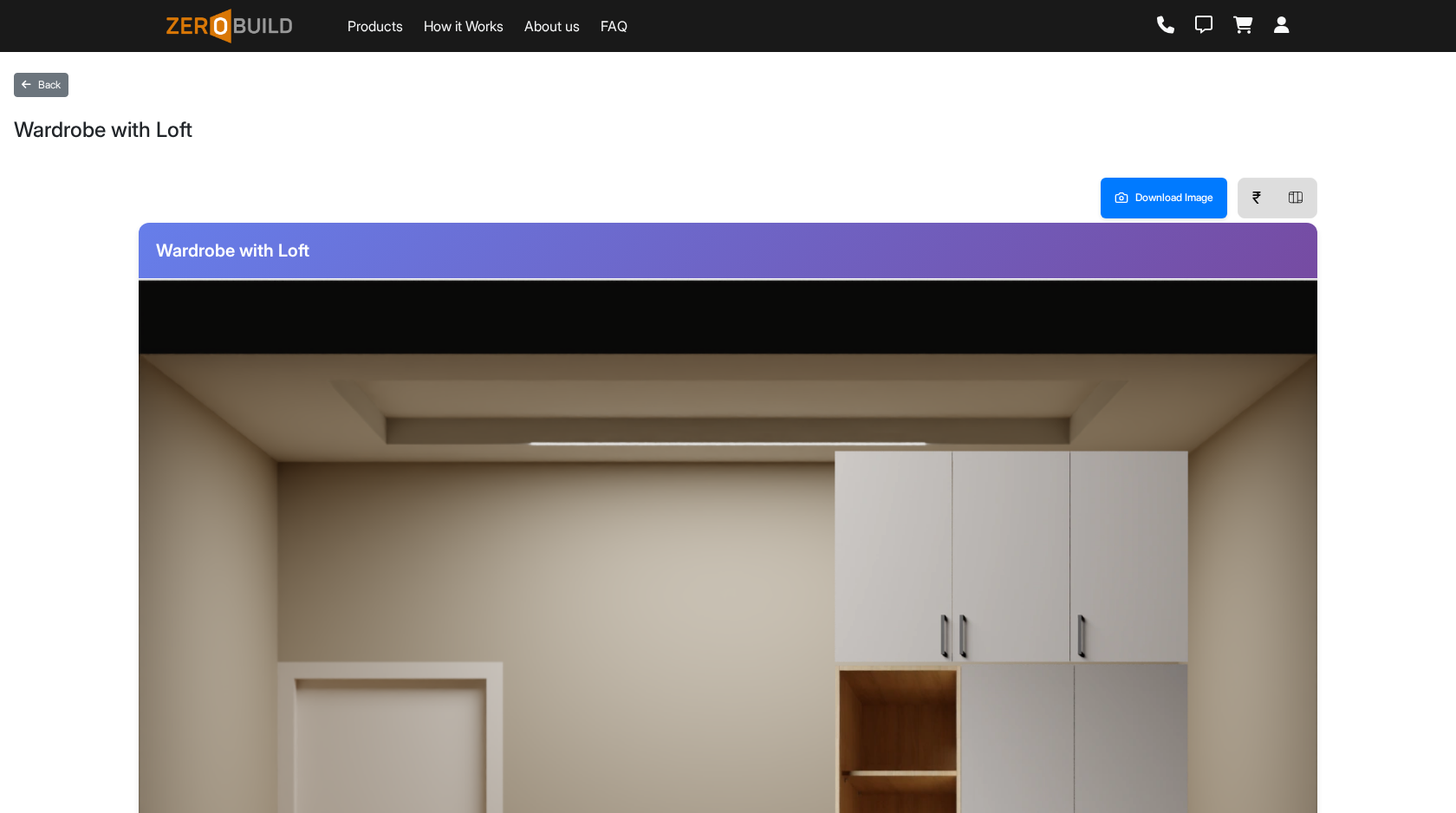
click at [1046, 582] on img at bounding box center [1011, 556] width 356 height 214
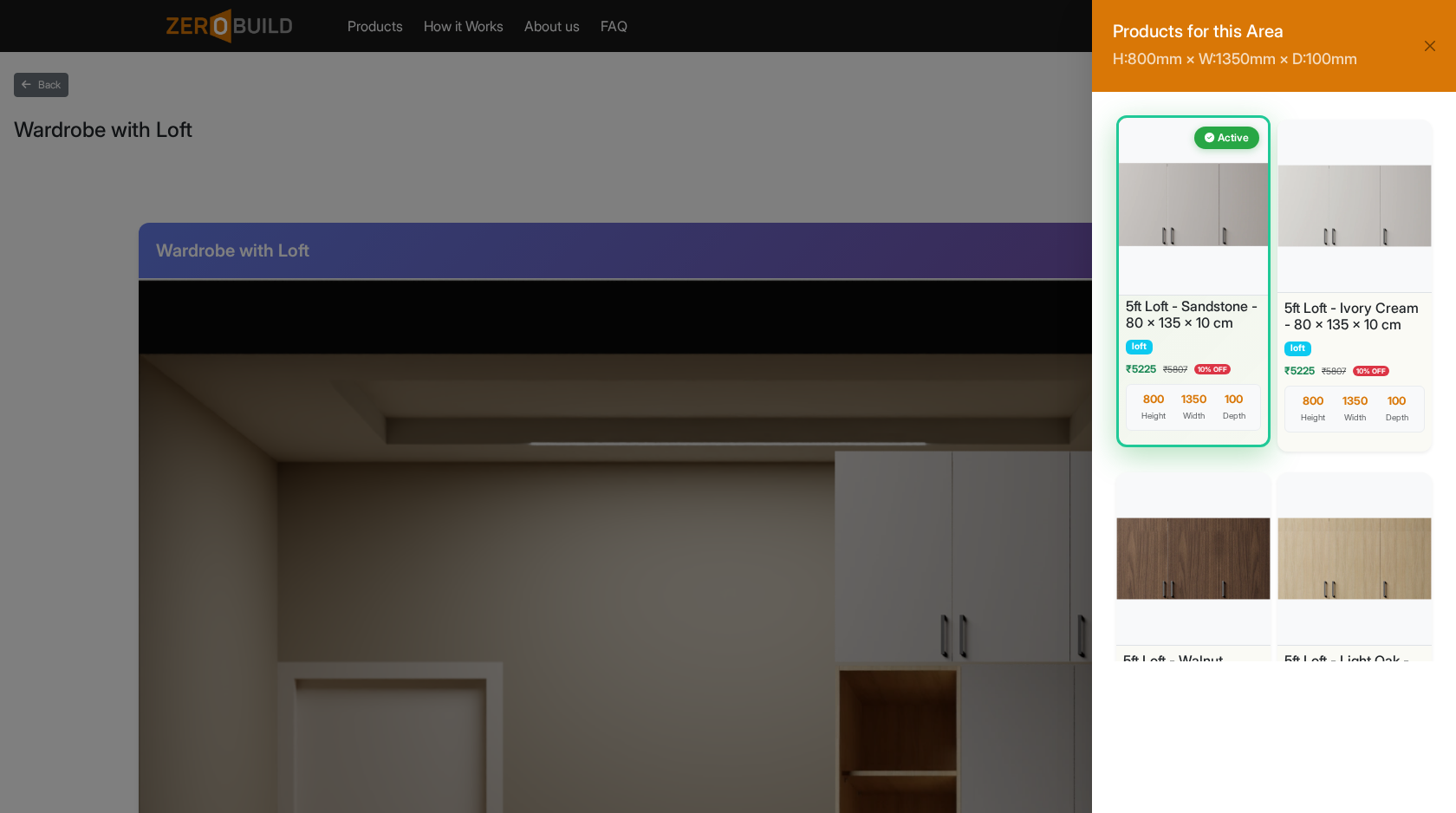
click at [1198, 260] on div at bounding box center [1193, 205] width 157 height 182
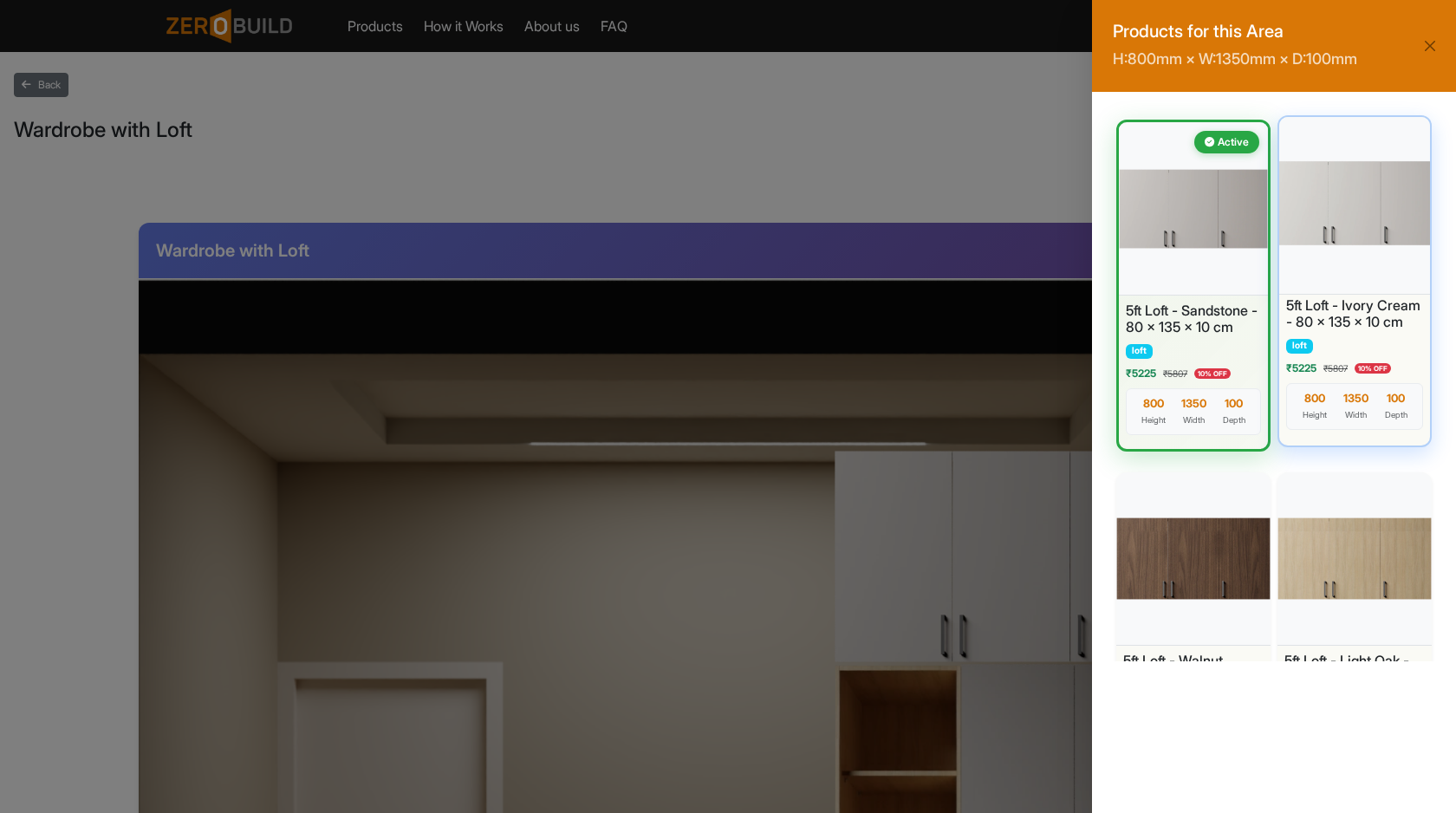
click at [1298, 242] on div at bounding box center [1355, 204] width 159 height 182
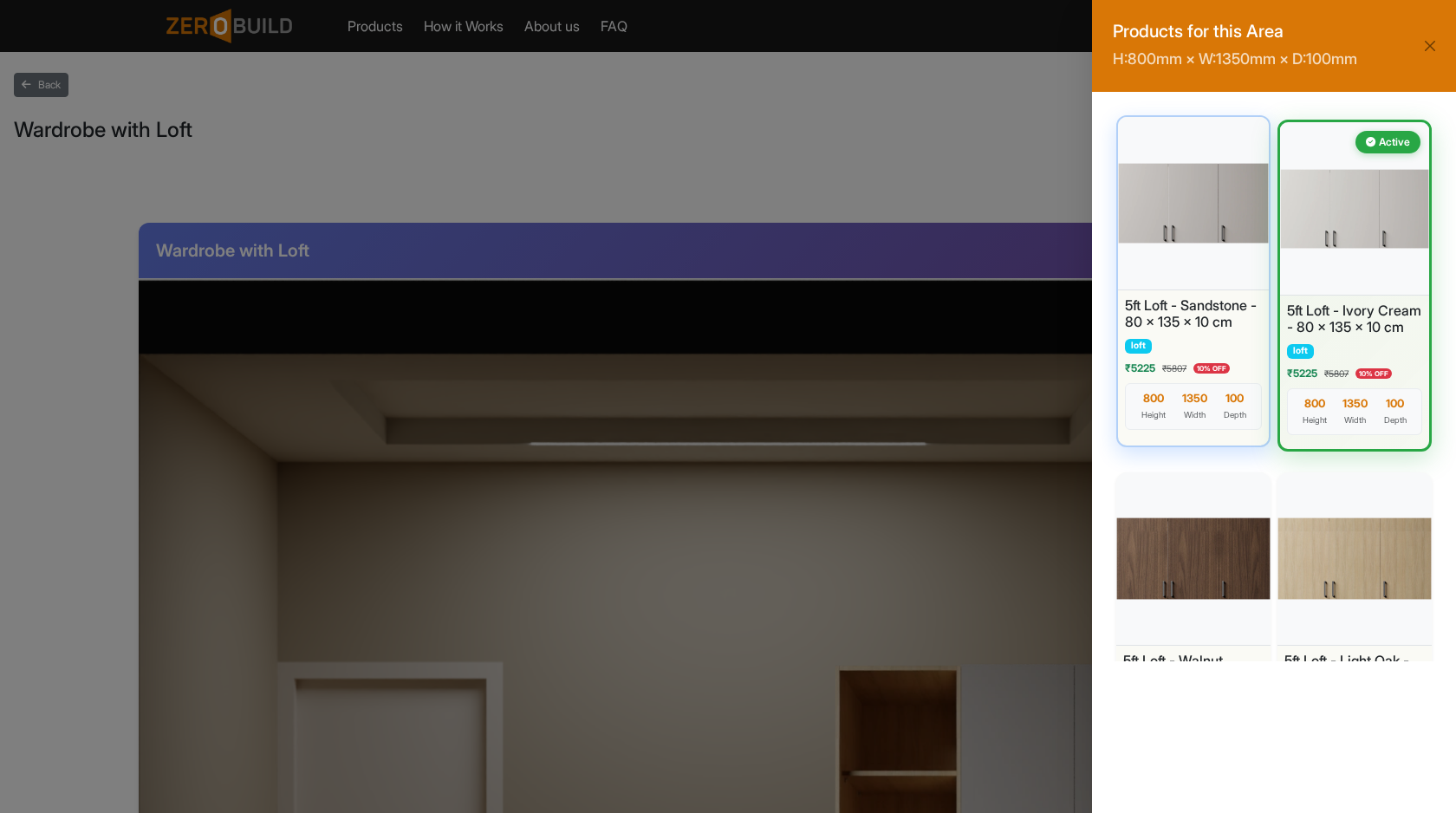
click at [1175, 305] on h6 "5ft Loft - Sandstone - 80 x 135 x 10 cm" at bounding box center [1193, 313] width 137 height 33
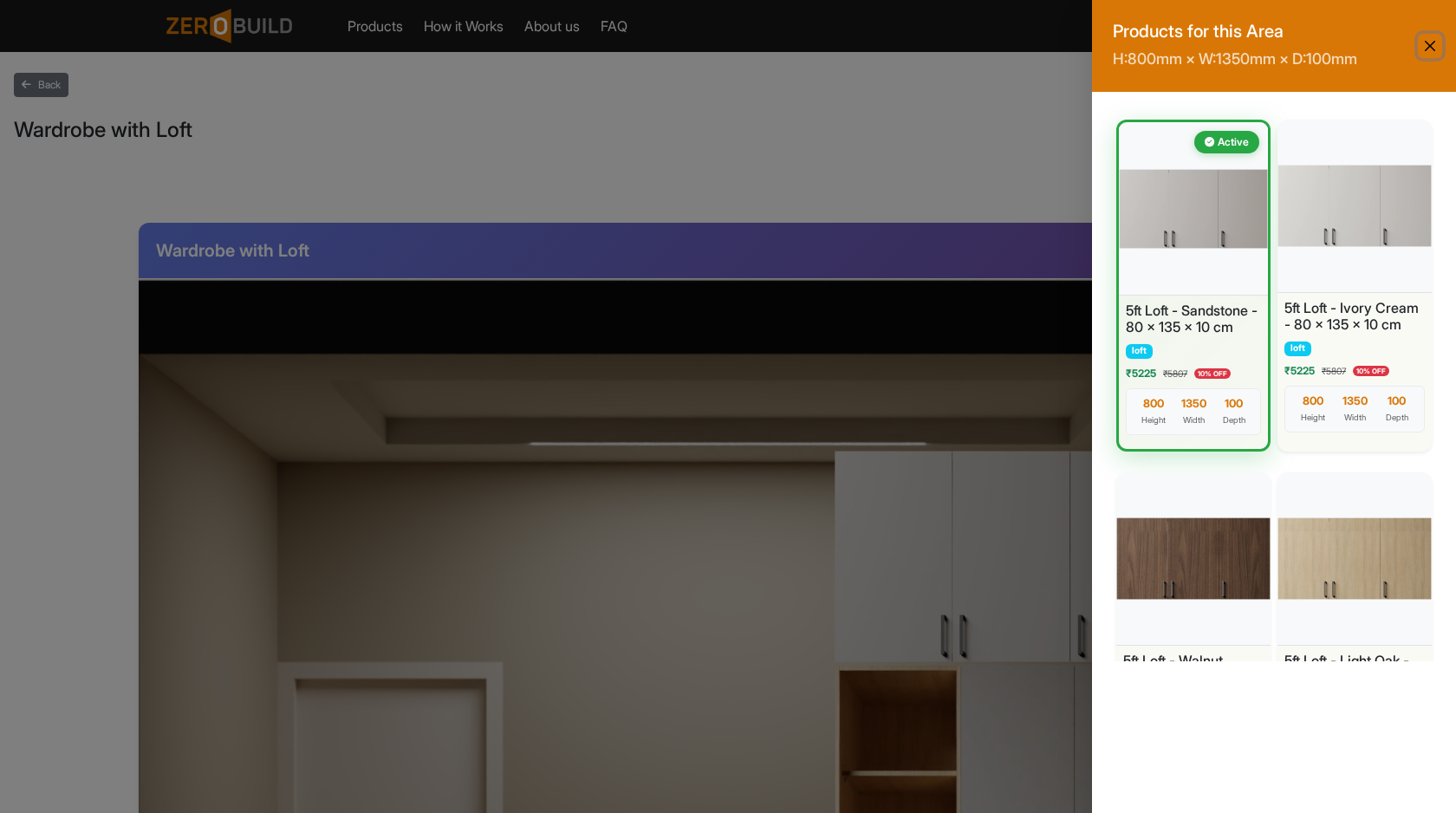
click at [1432, 49] on button "Close" at bounding box center [1430, 45] width 24 height 24
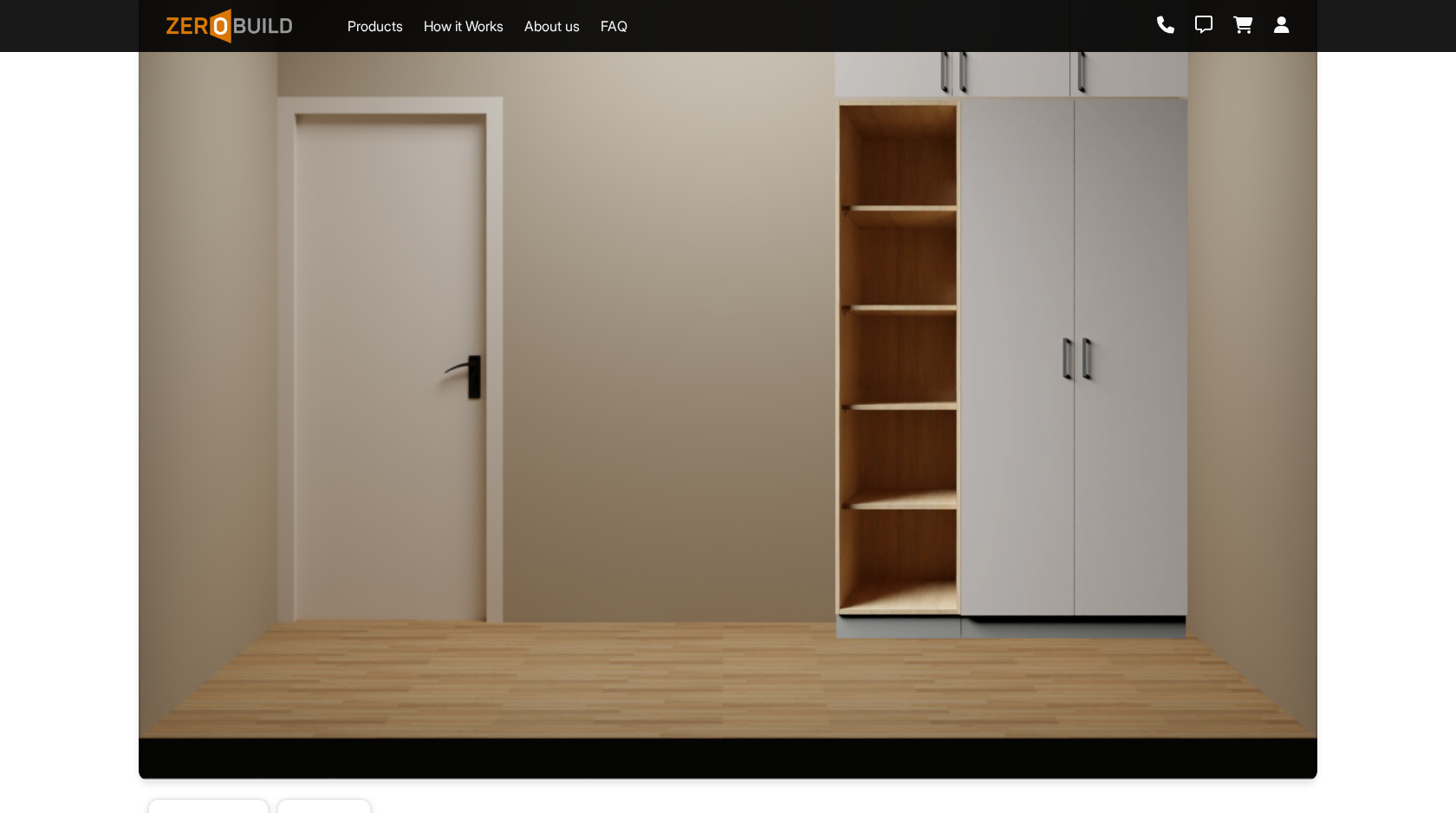
scroll to position [566, 0]
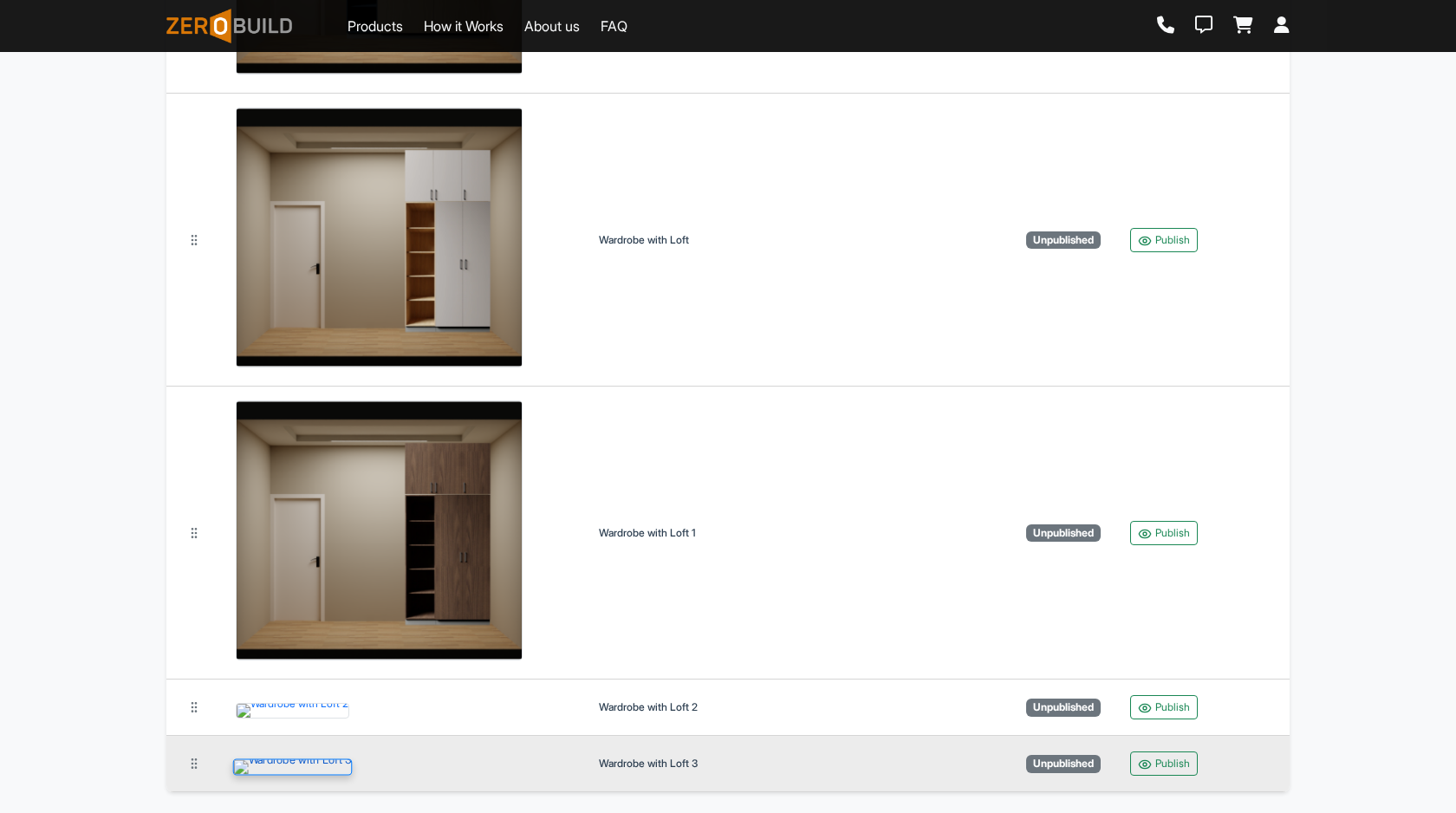
scroll to position [5571, 0]
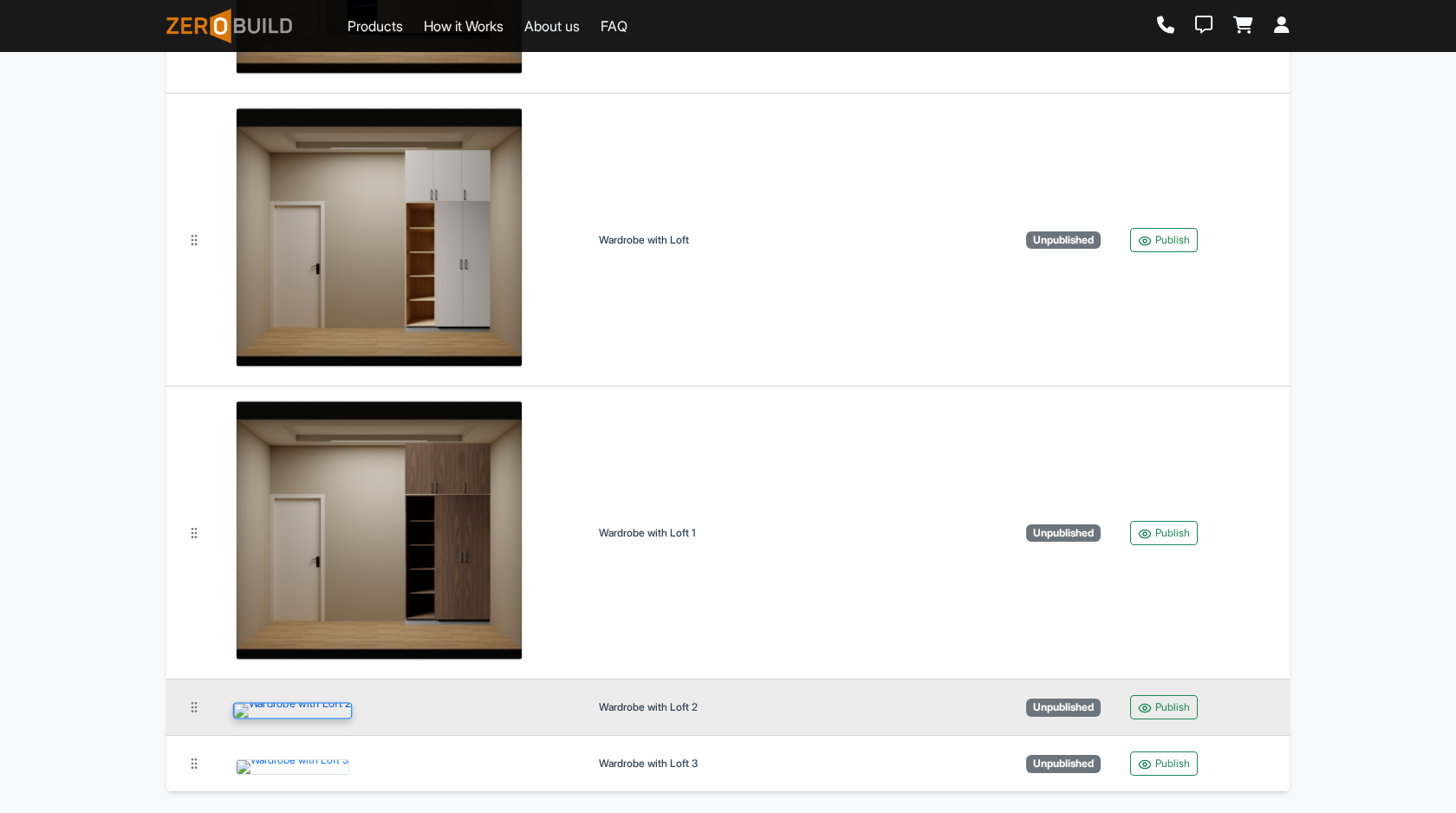
click at [353, 702] on img at bounding box center [293, 710] width 120 height 17
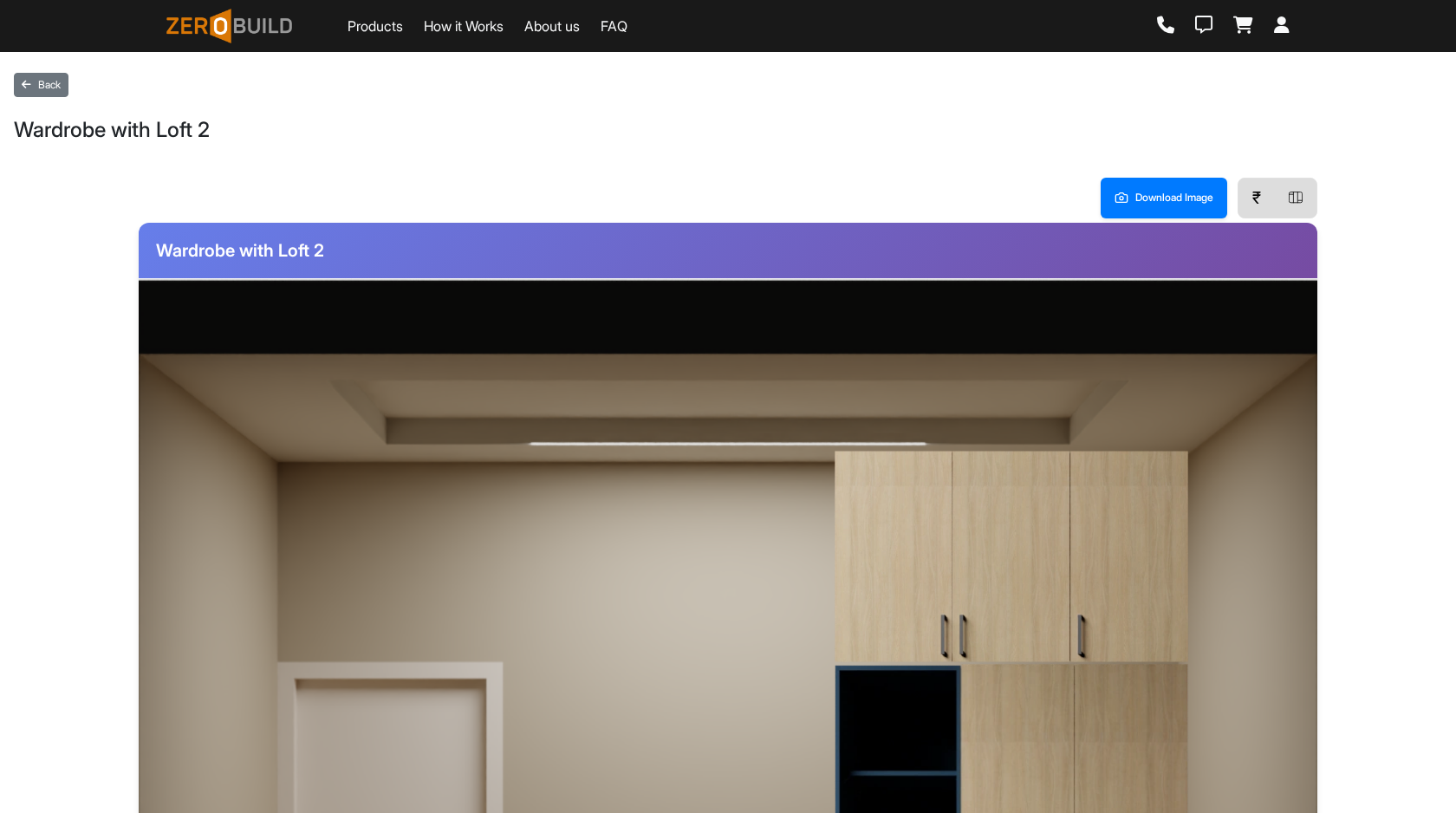
click at [1043, 549] on img at bounding box center [1011, 556] width 356 height 214
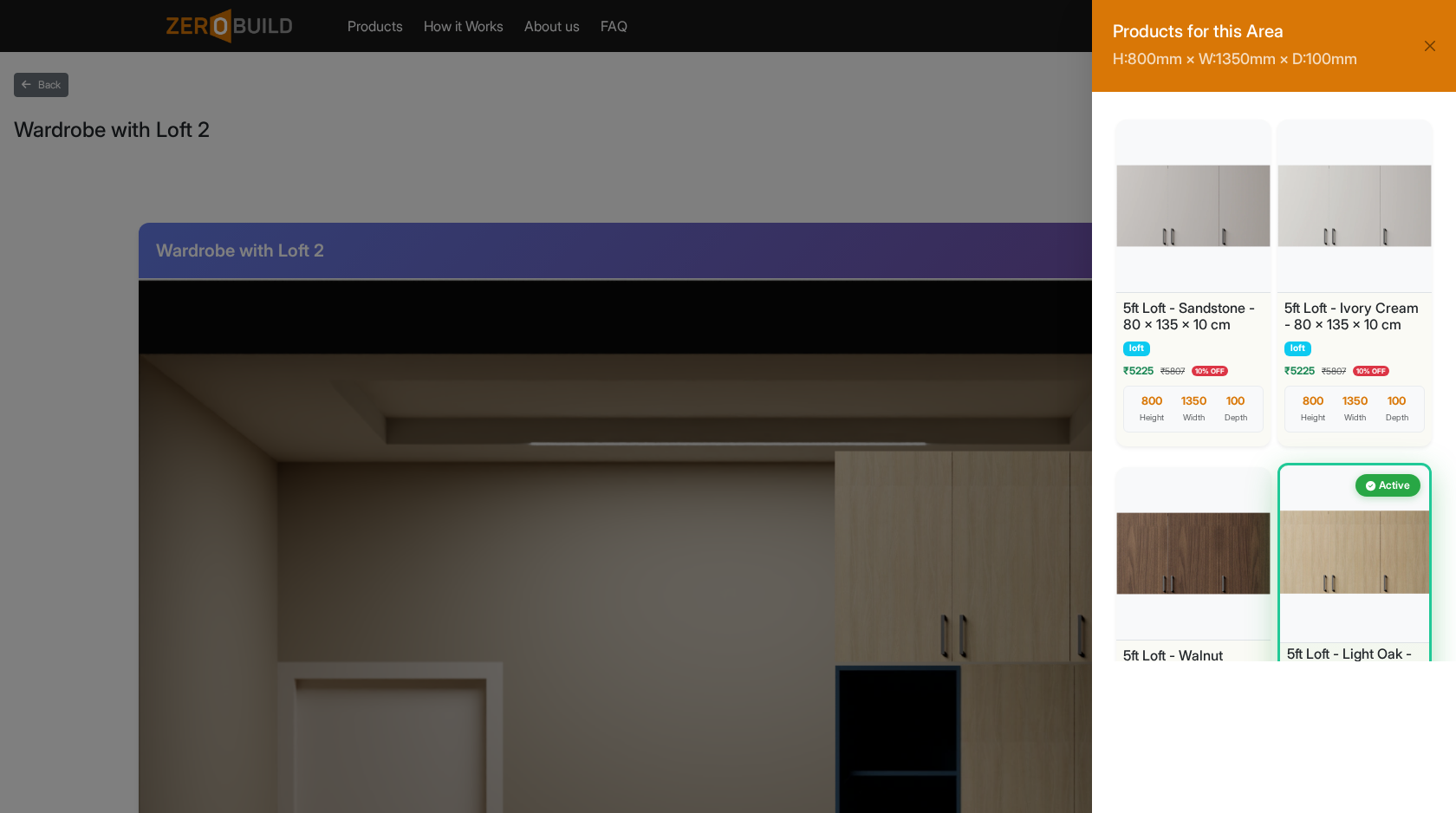
click at [1321, 526] on div at bounding box center [1355, 552] width 157 height 182
click at [1434, 46] on button "Close" at bounding box center [1430, 45] width 24 height 24
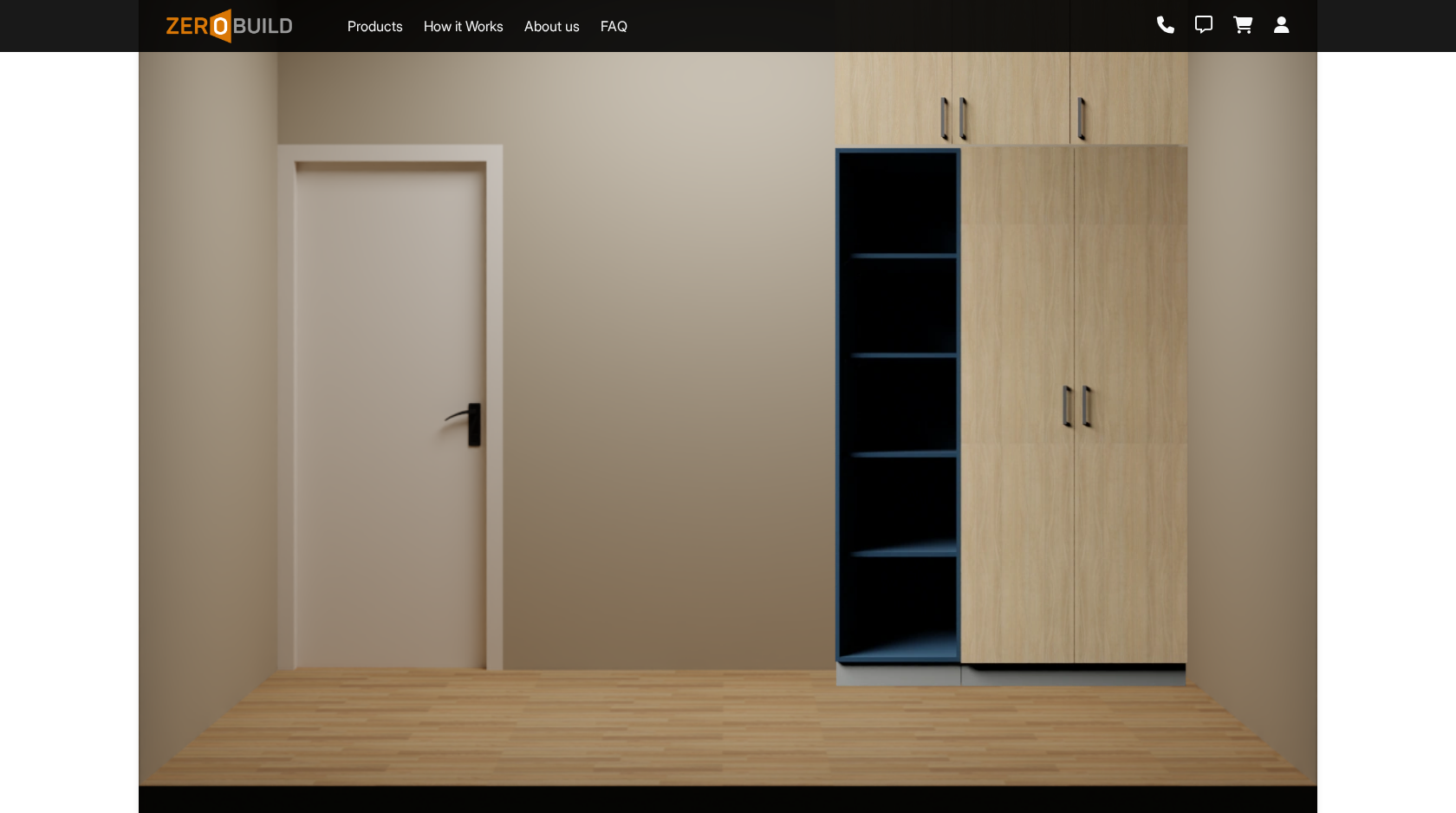
scroll to position [518, 0]
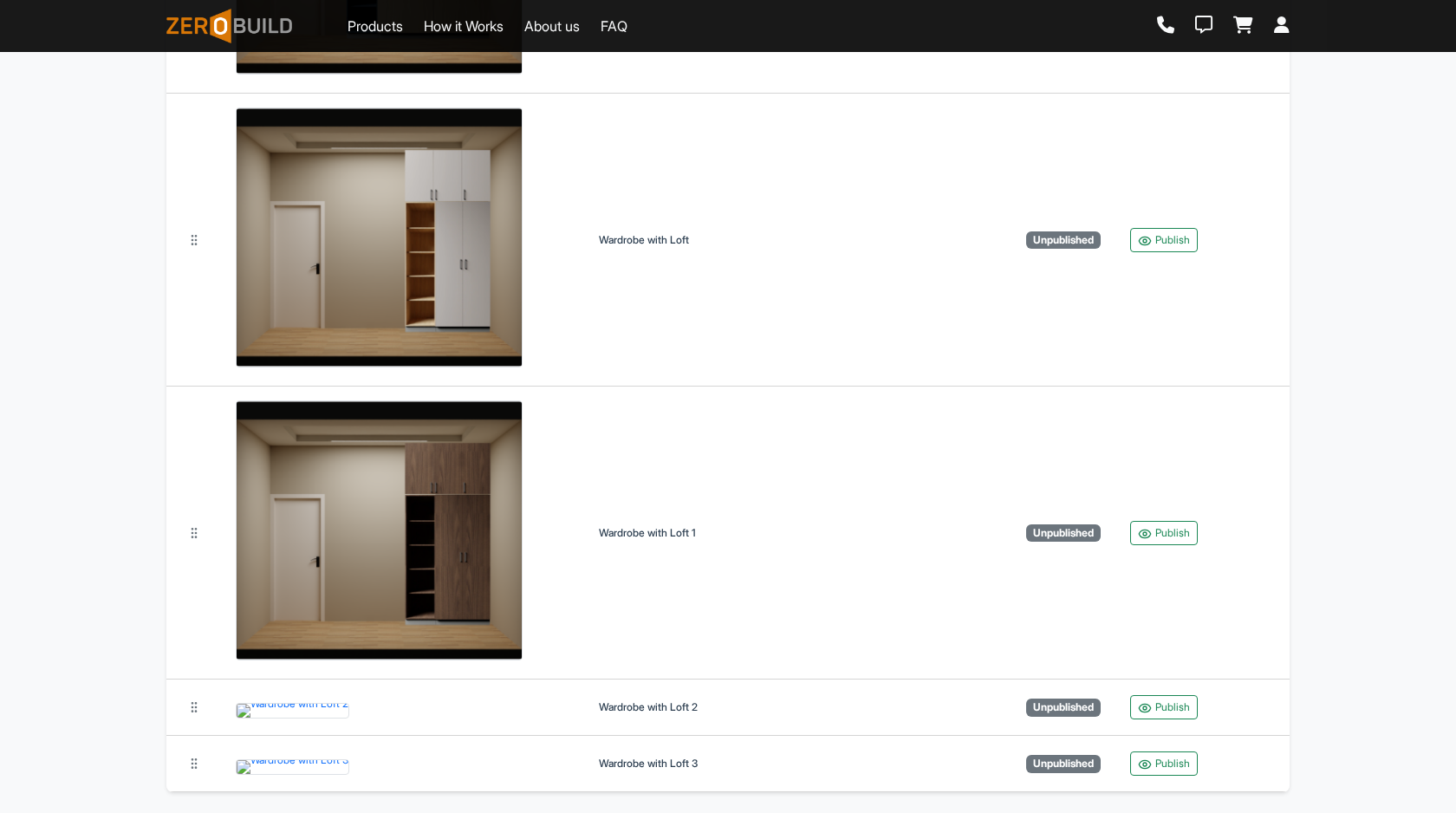
scroll to position [5571, 0]
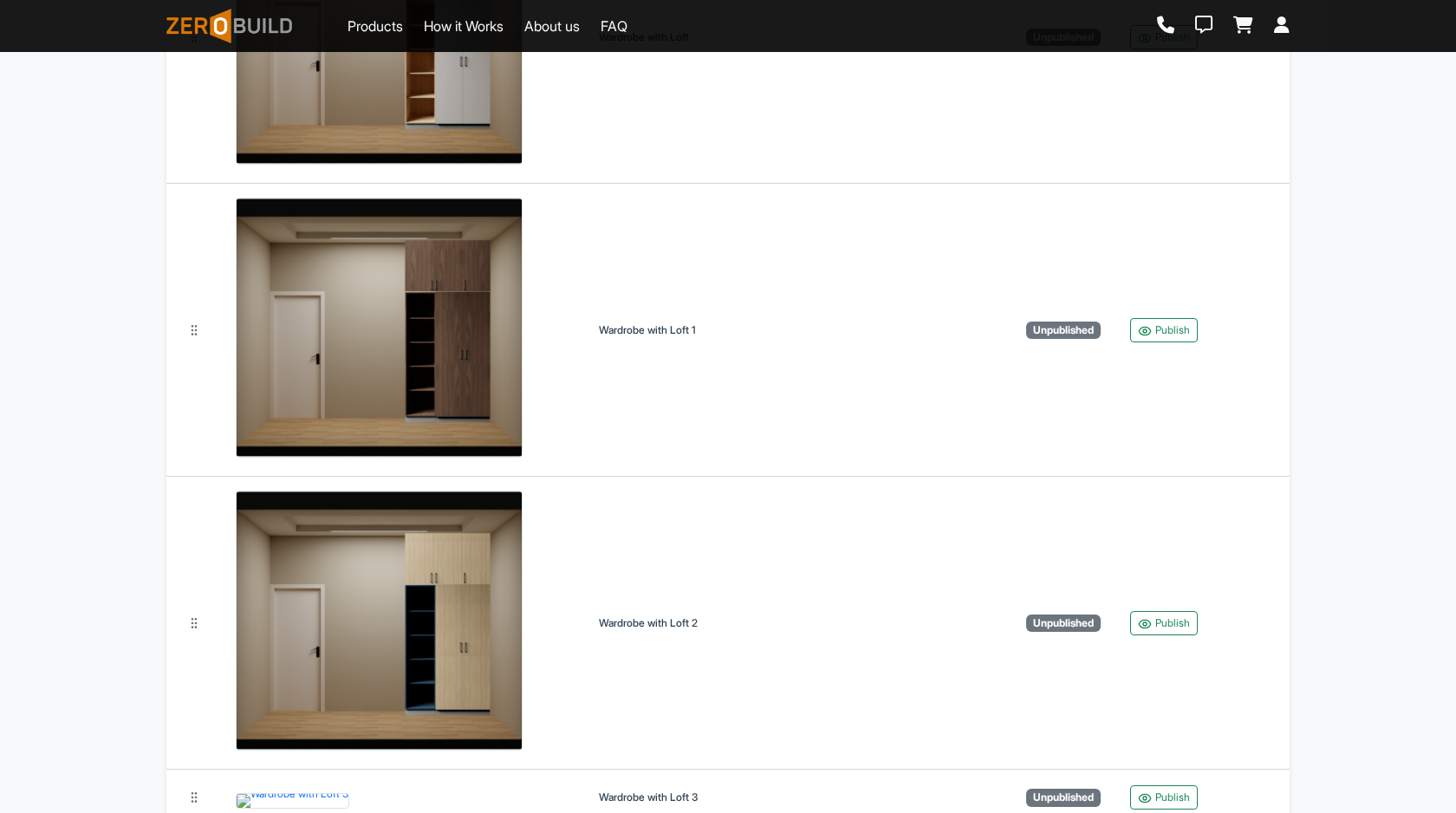
scroll to position [5571, 0]
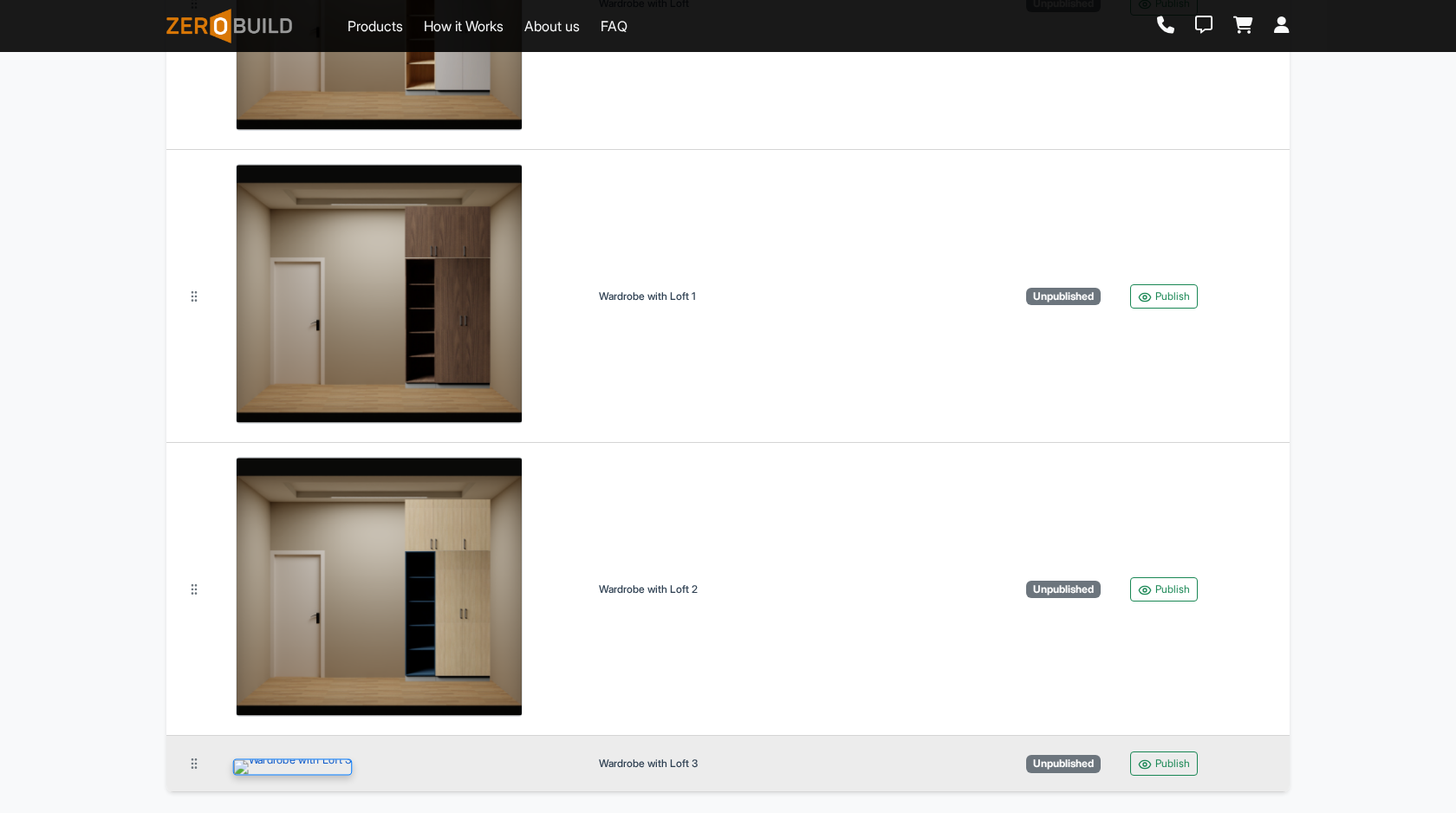
click at [353, 759] on img at bounding box center [293, 767] width 120 height 17
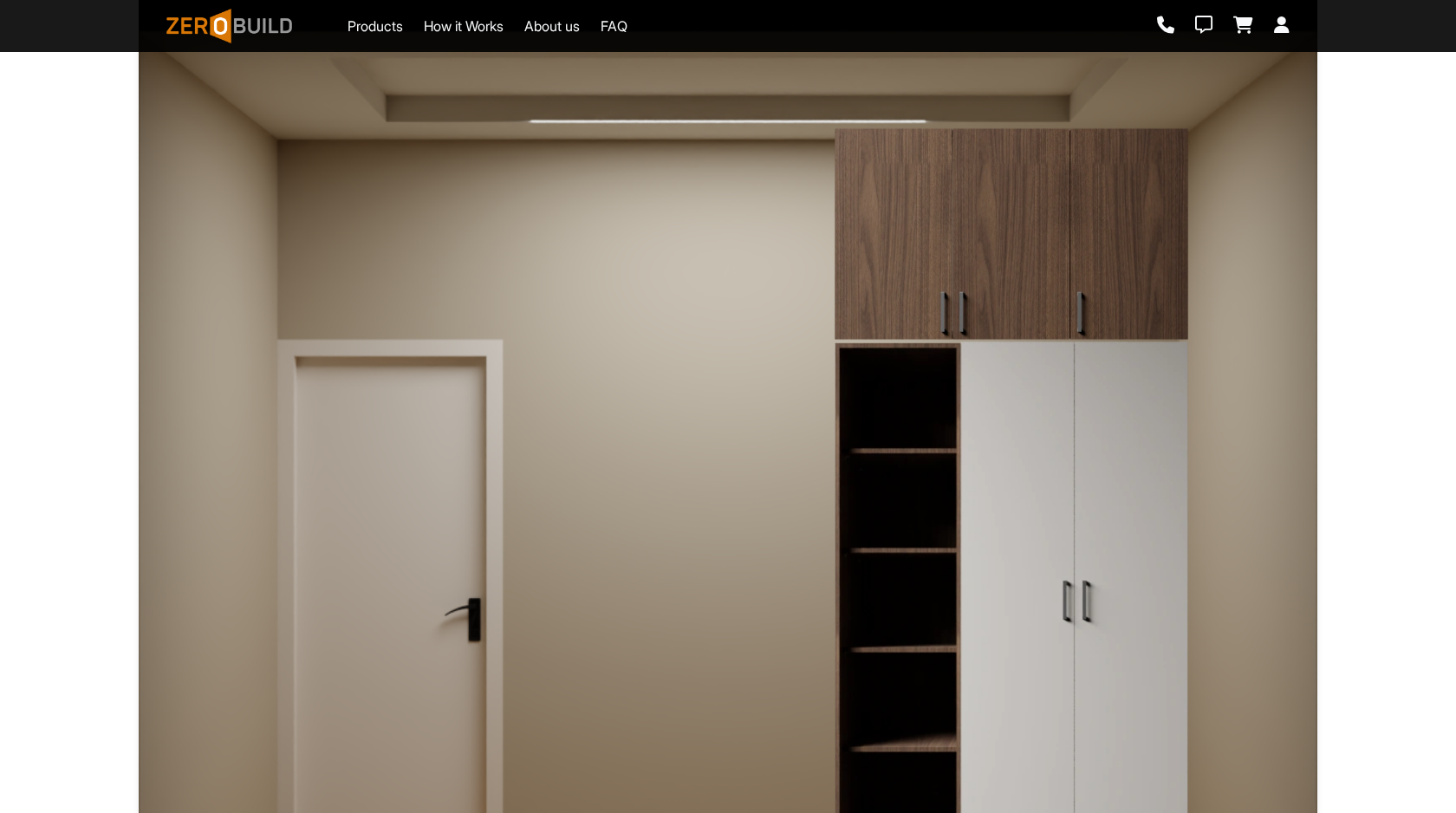
scroll to position [391, 0]
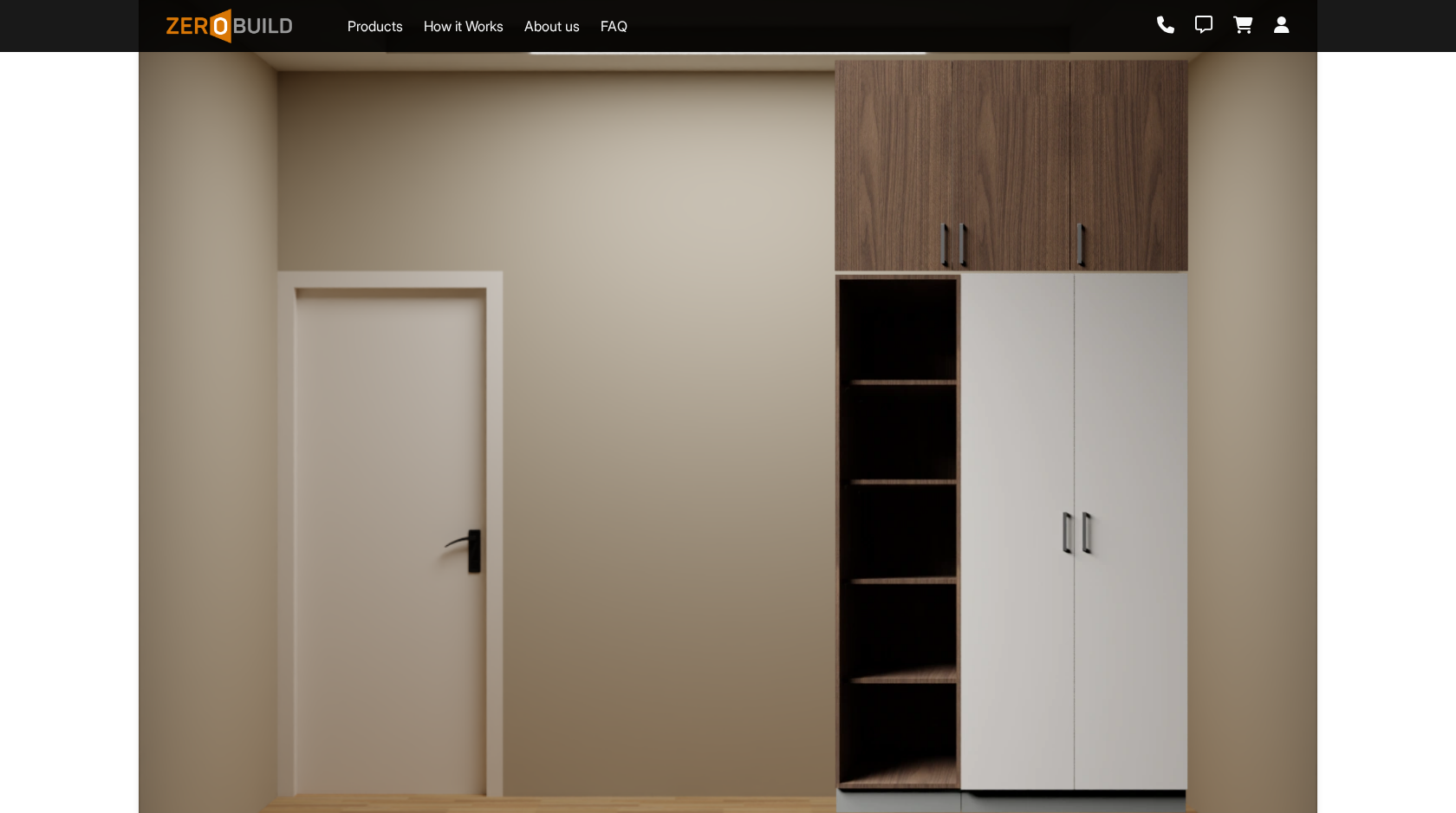
click at [980, 183] on img at bounding box center [1011, 166] width 356 height 214
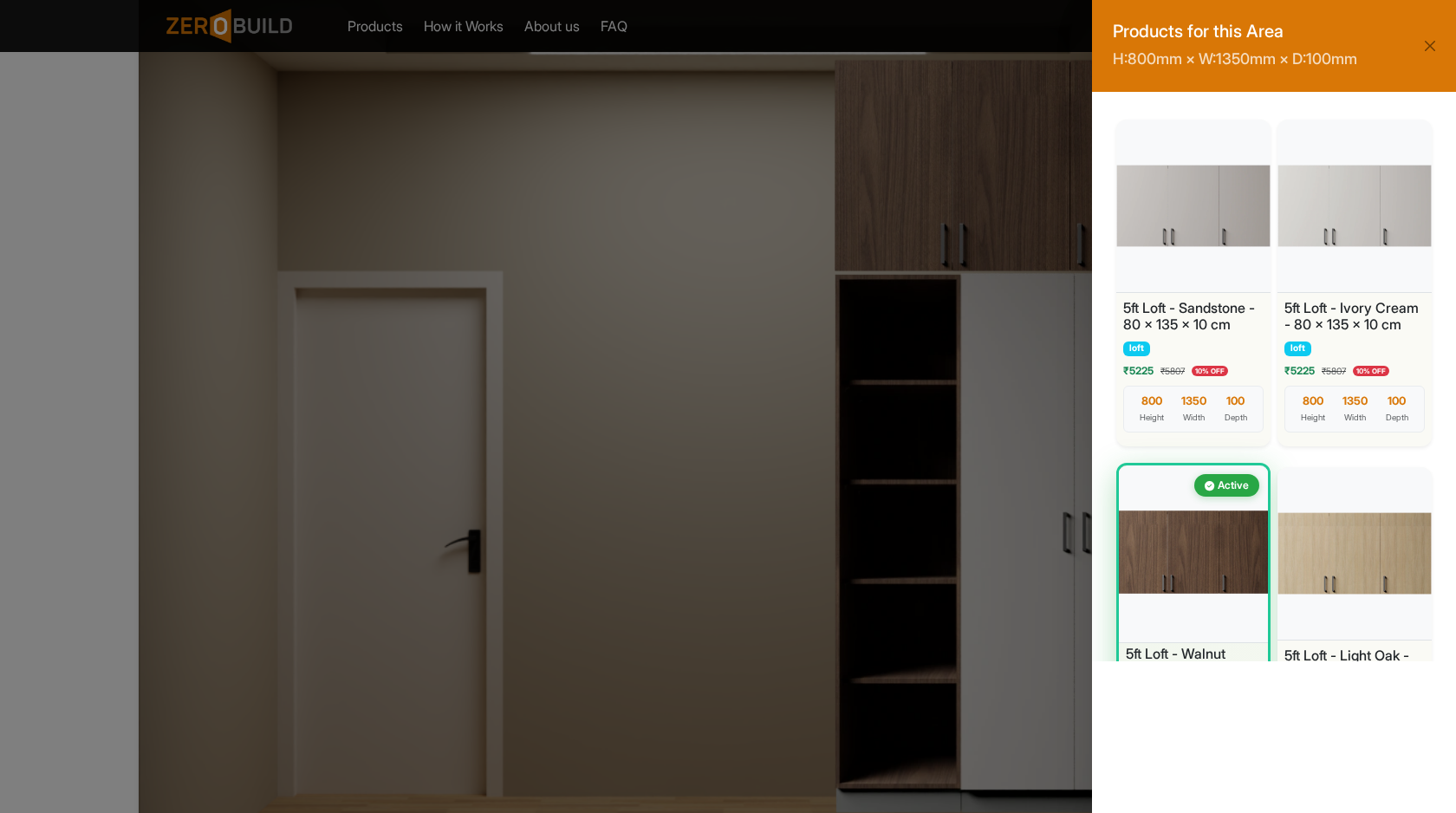
click at [1196, 529] on div at bounding box center [1193, 552] width 157 height 182
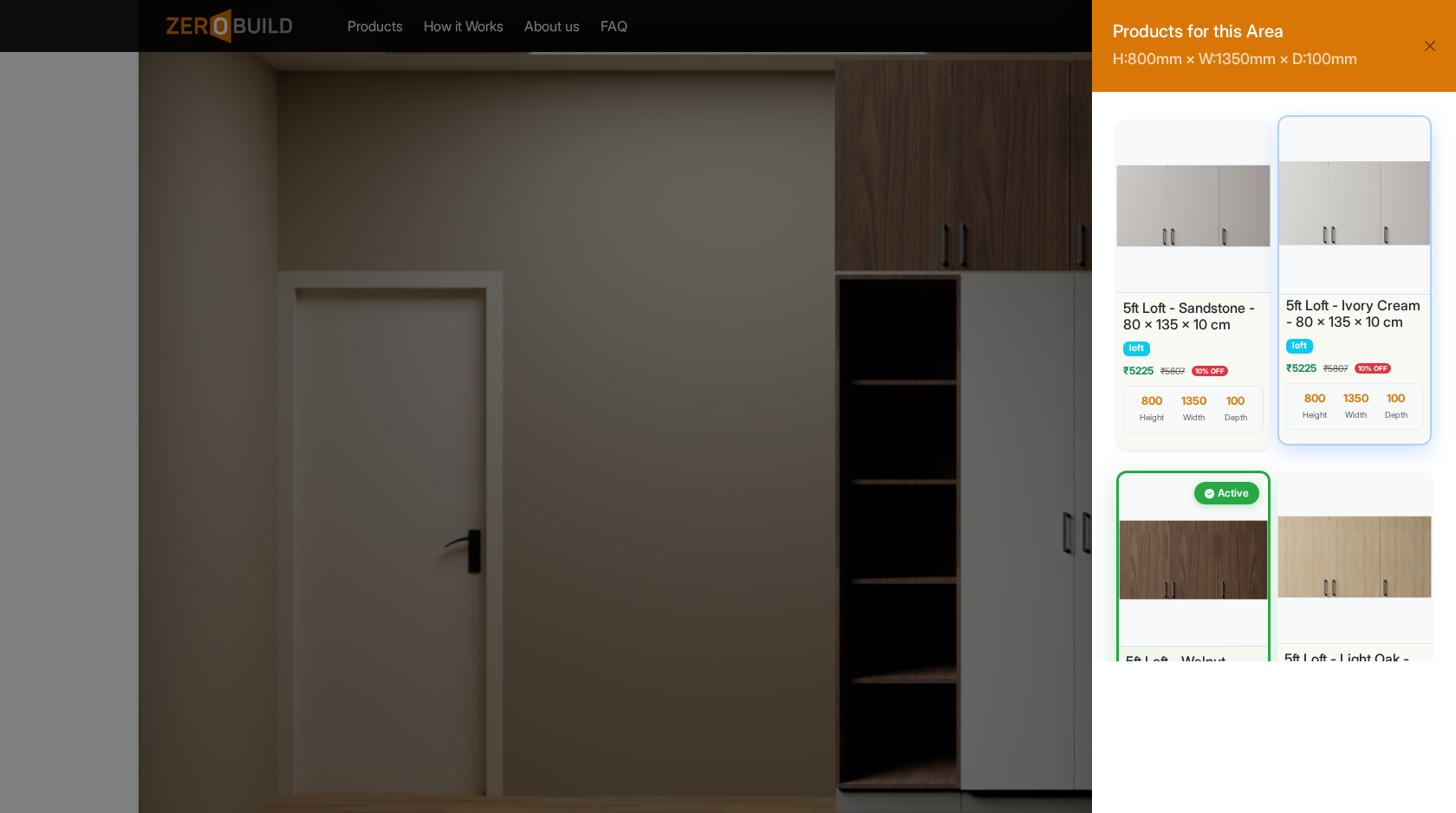
scroll to position [0, 0]
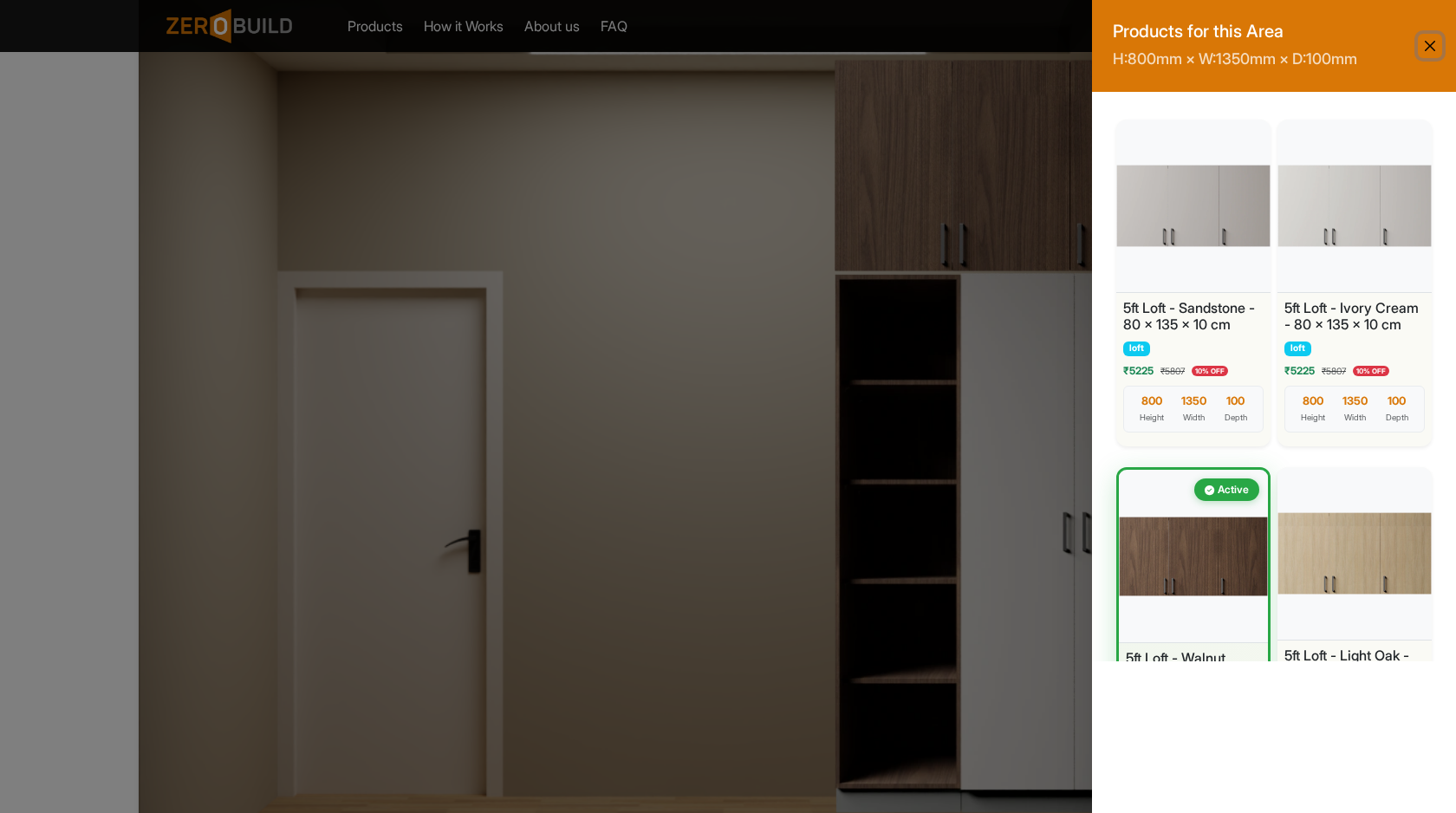
click at [1430, 40] on button "Close" at bounding box center [1430, 45] width 24 height 24
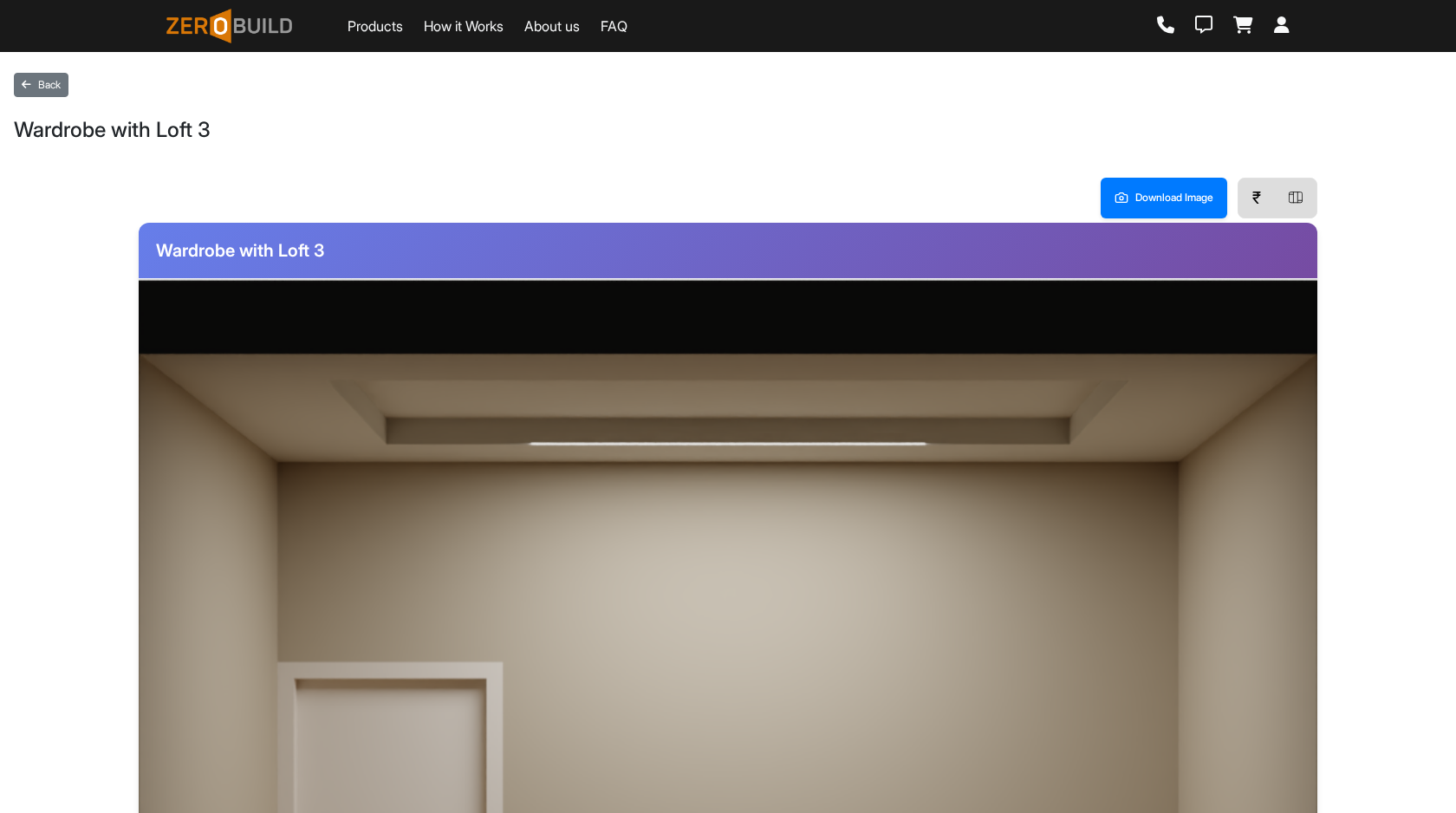
scroll to position [391, 0]
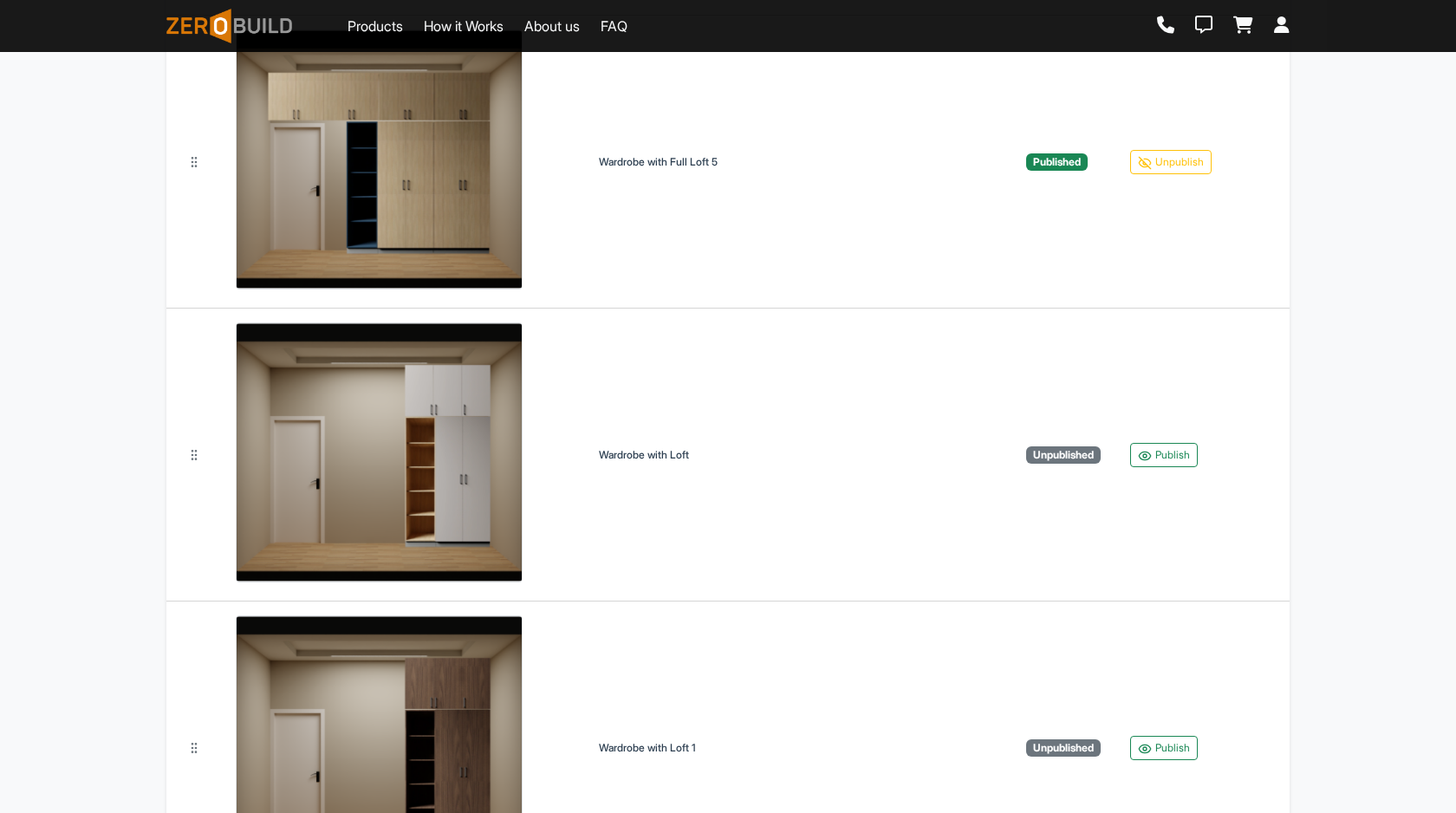
scroll to position [4995, 0]
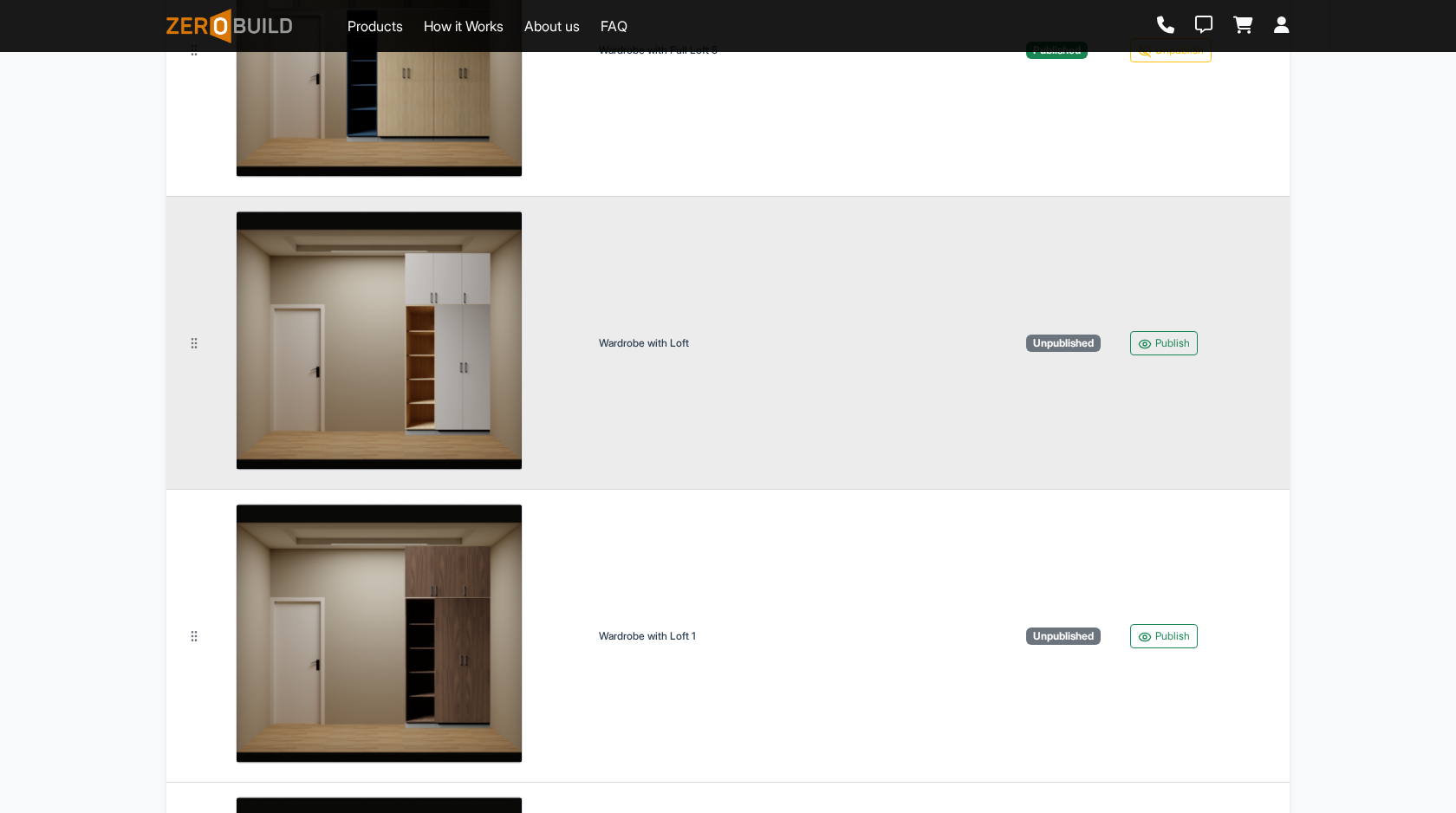
click at [1172, 328] on td "Publish" at bounding box center [1202, 343] width 173 height 293
click at [1172, 350] on button "Publish" at bounding box center [1163, 343] width 68 height 24
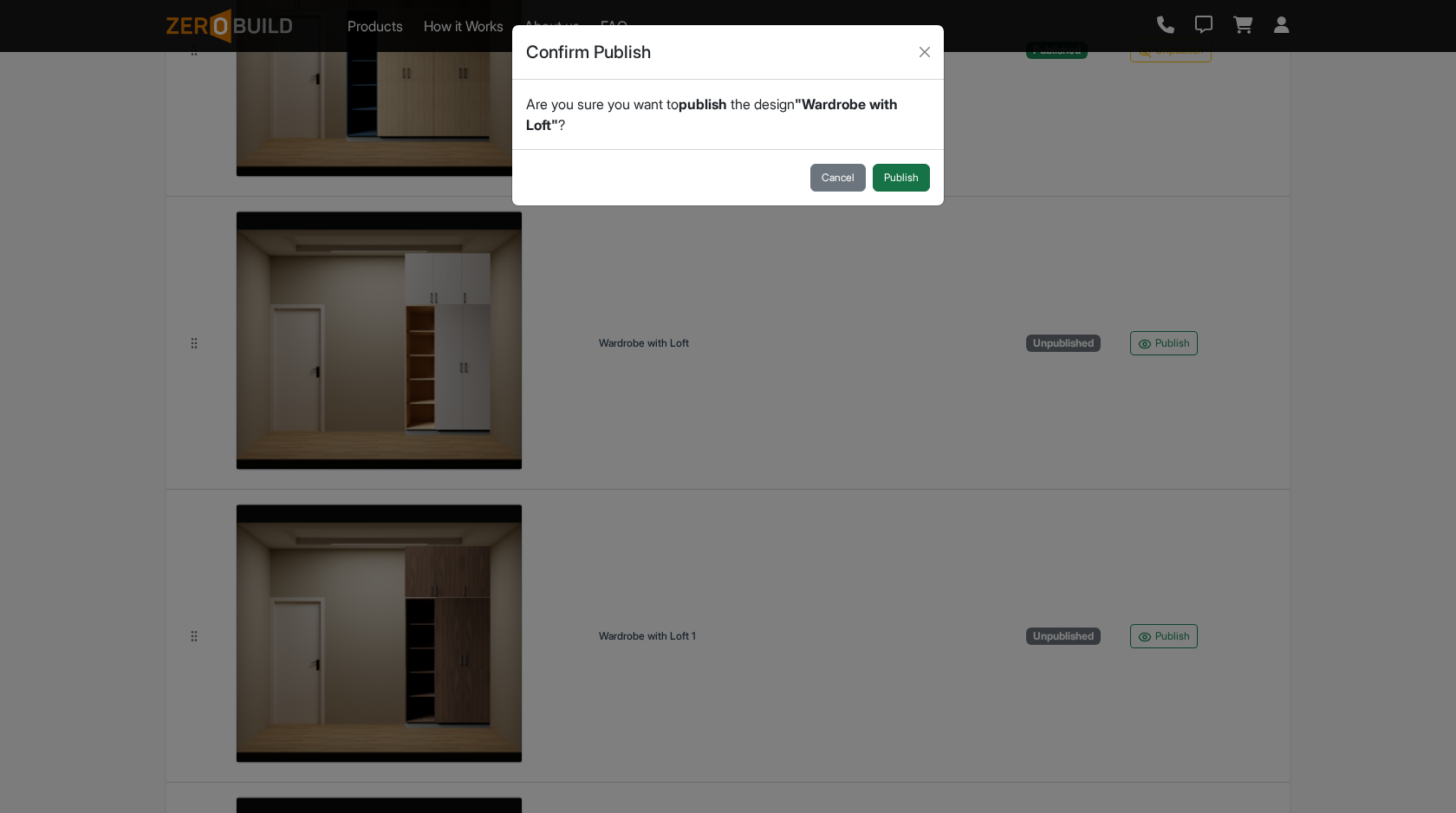
click at [884, 164] on button "Publish" at bounding box center [901, 177] width 57 height 27
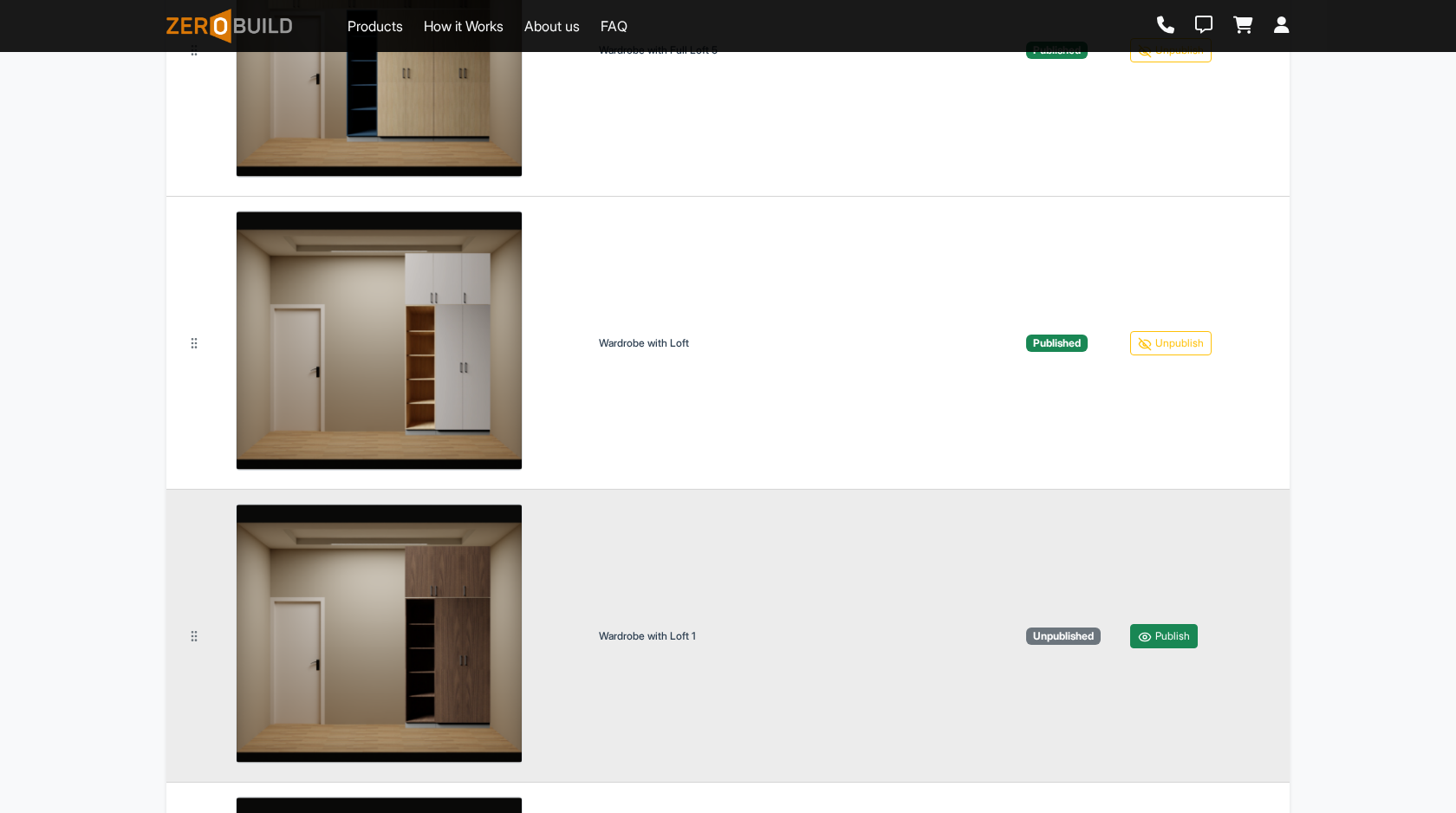
click at [1167, 635] on button "Publish" at bounding box center [1163, 636] width 68 height 24
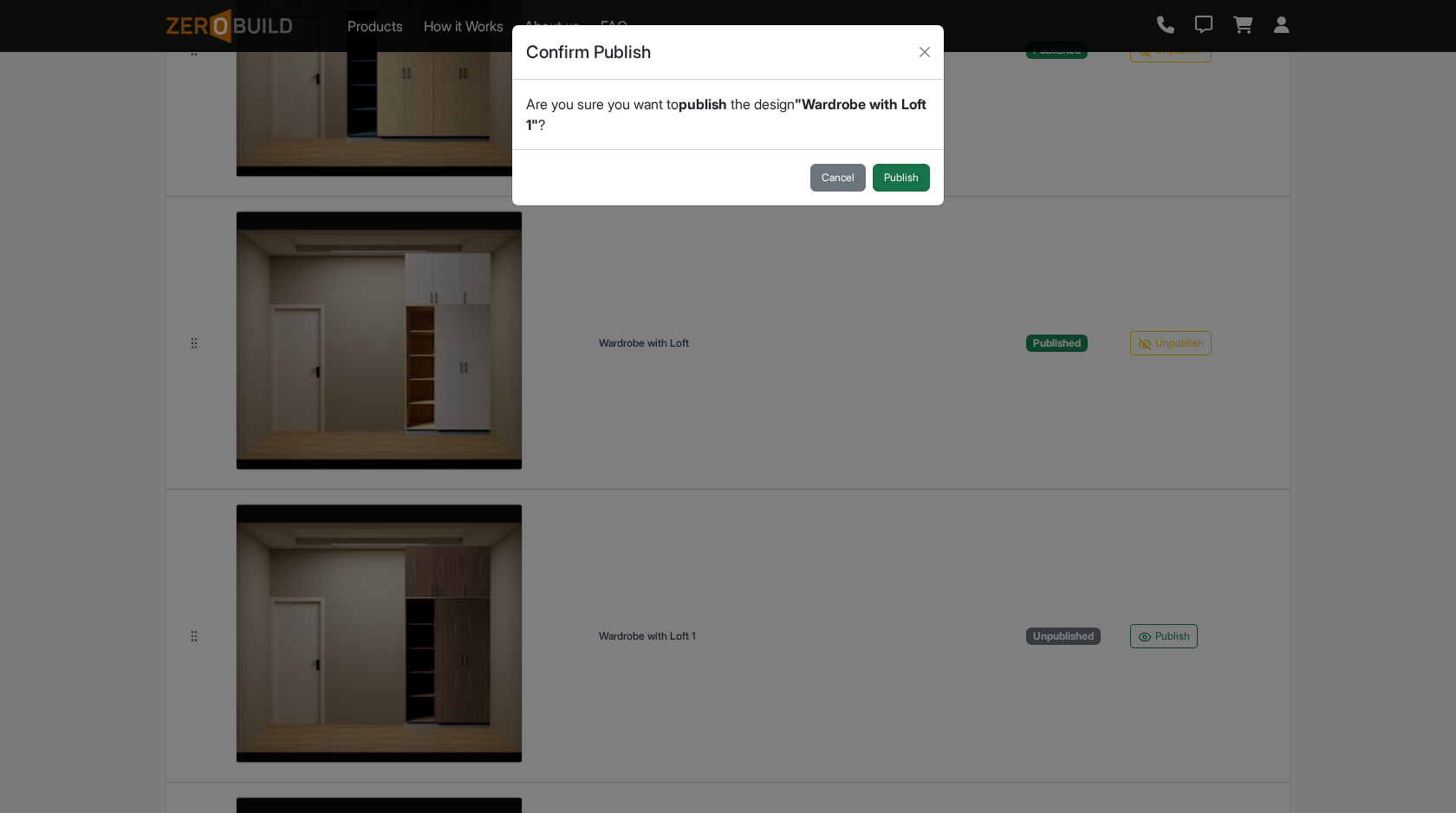
click at [903, 174] on button "Publish" at bounding box center [901, 177] width 57 height 27
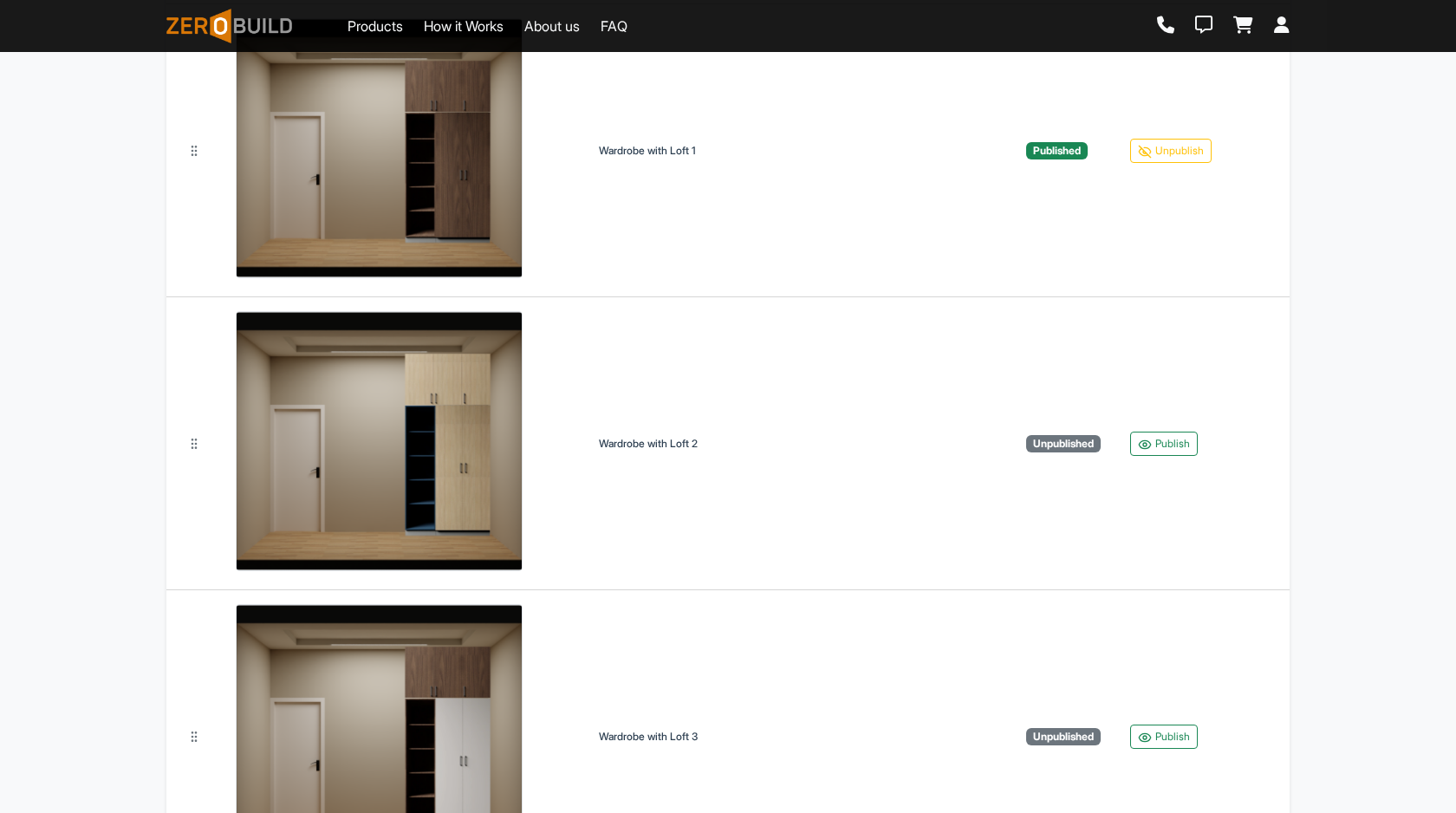
scroll to position [5528, 0]
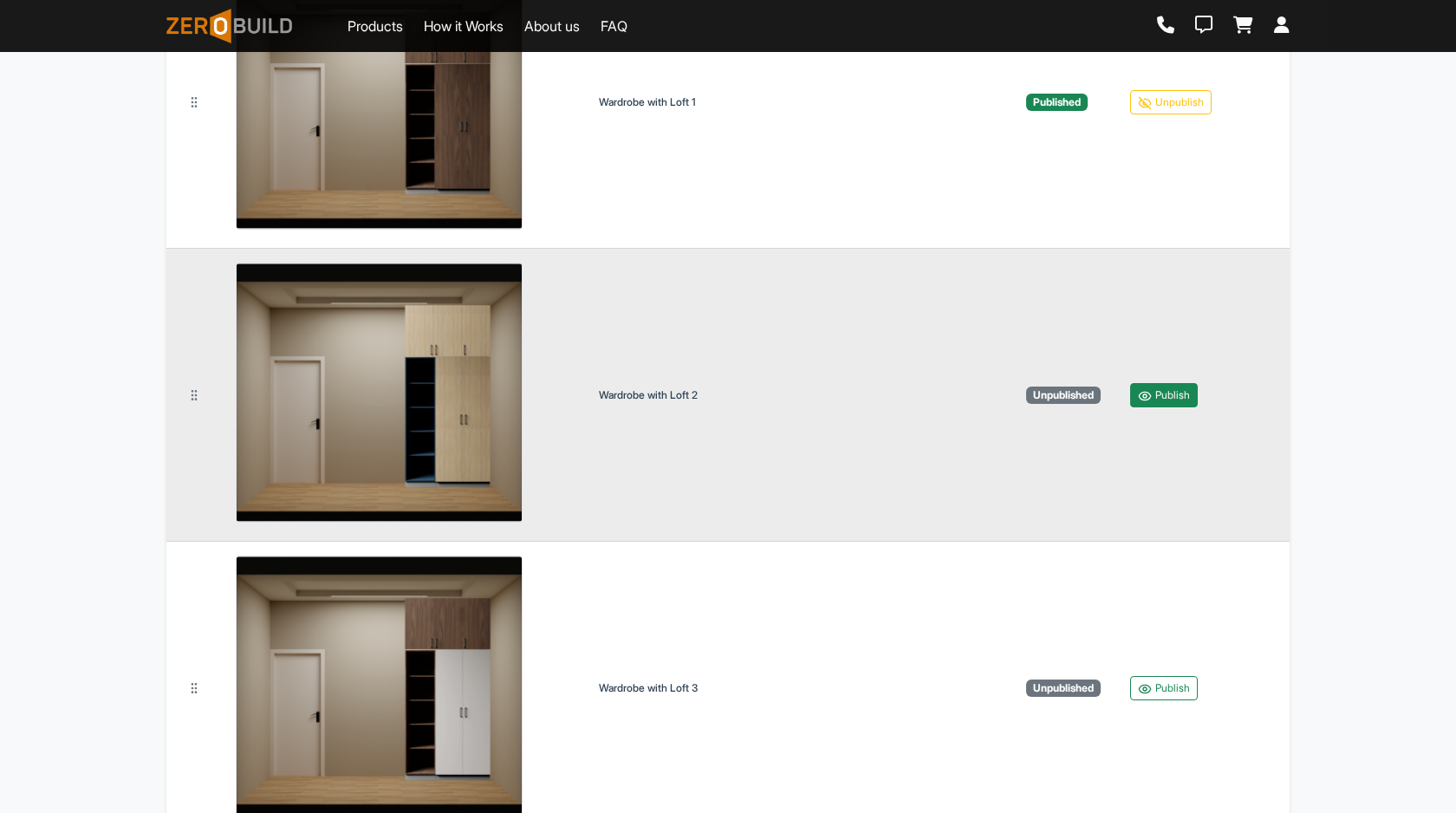
click at [1170, 404] on button "Publish" at bounding box center [1163, 395] width 68 height 24
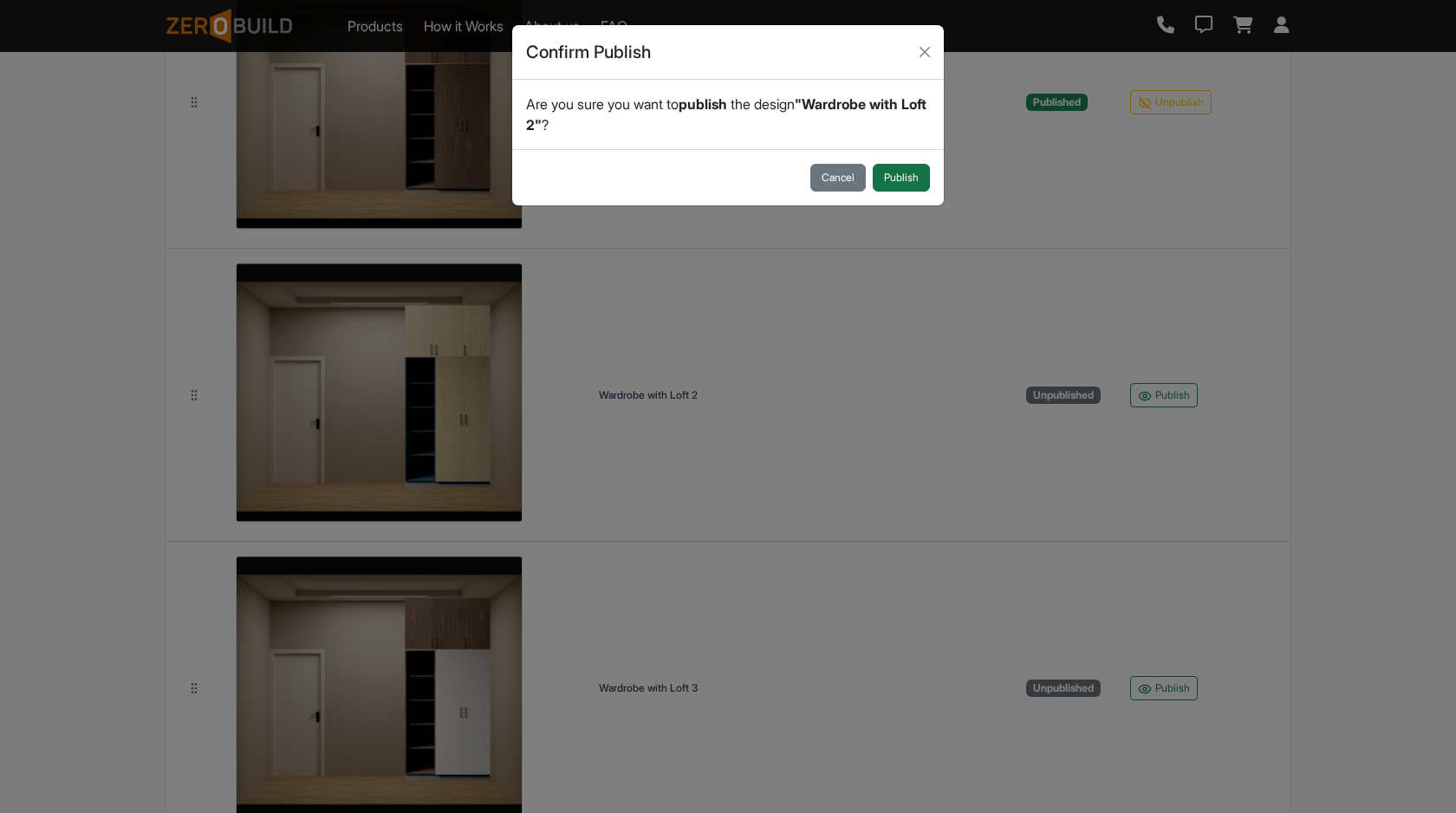
click at [907, 164] on button "Publish" at bounding box center [901, 177] width 57 height 27
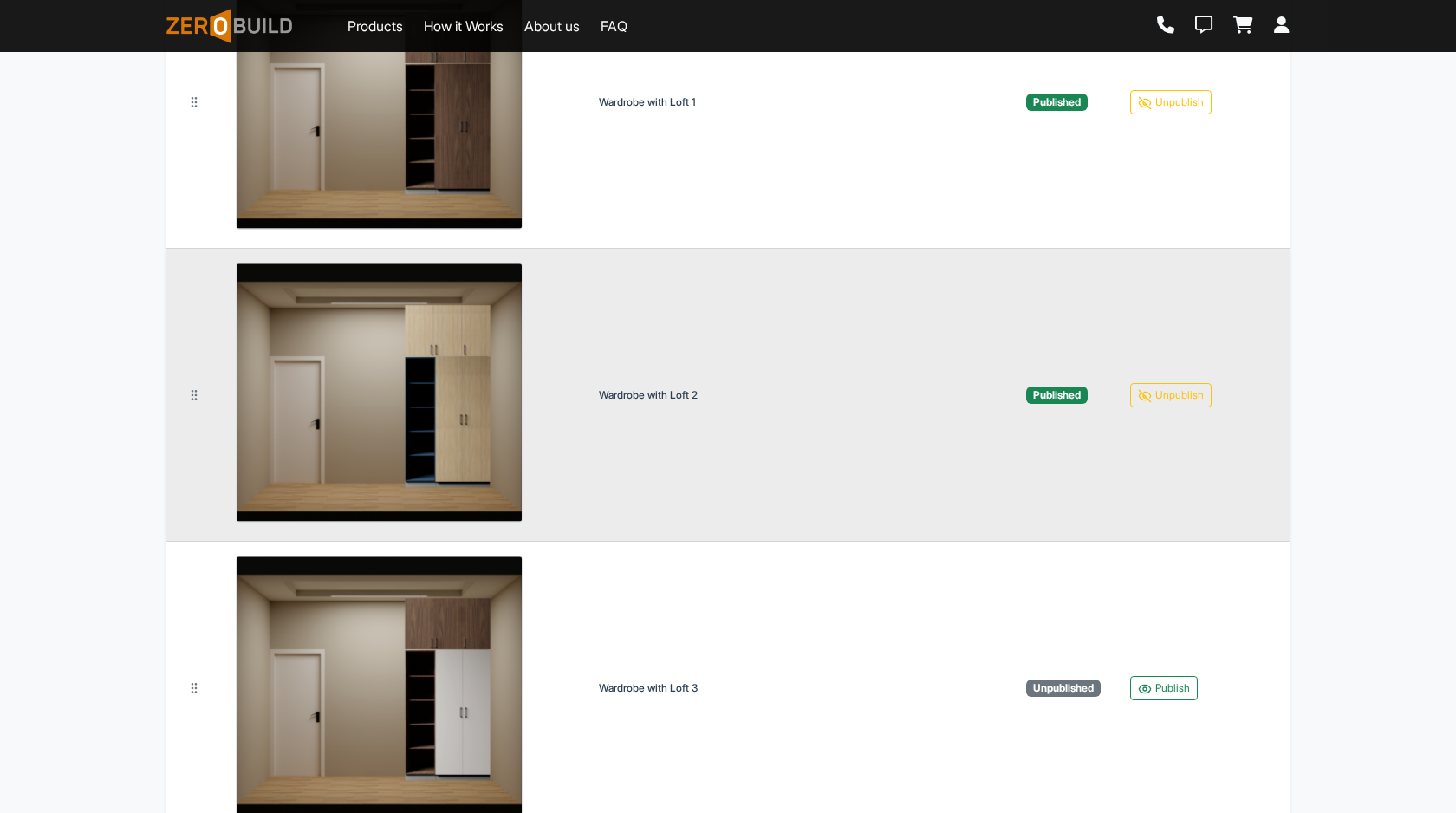
scroll to position [5571, 0]
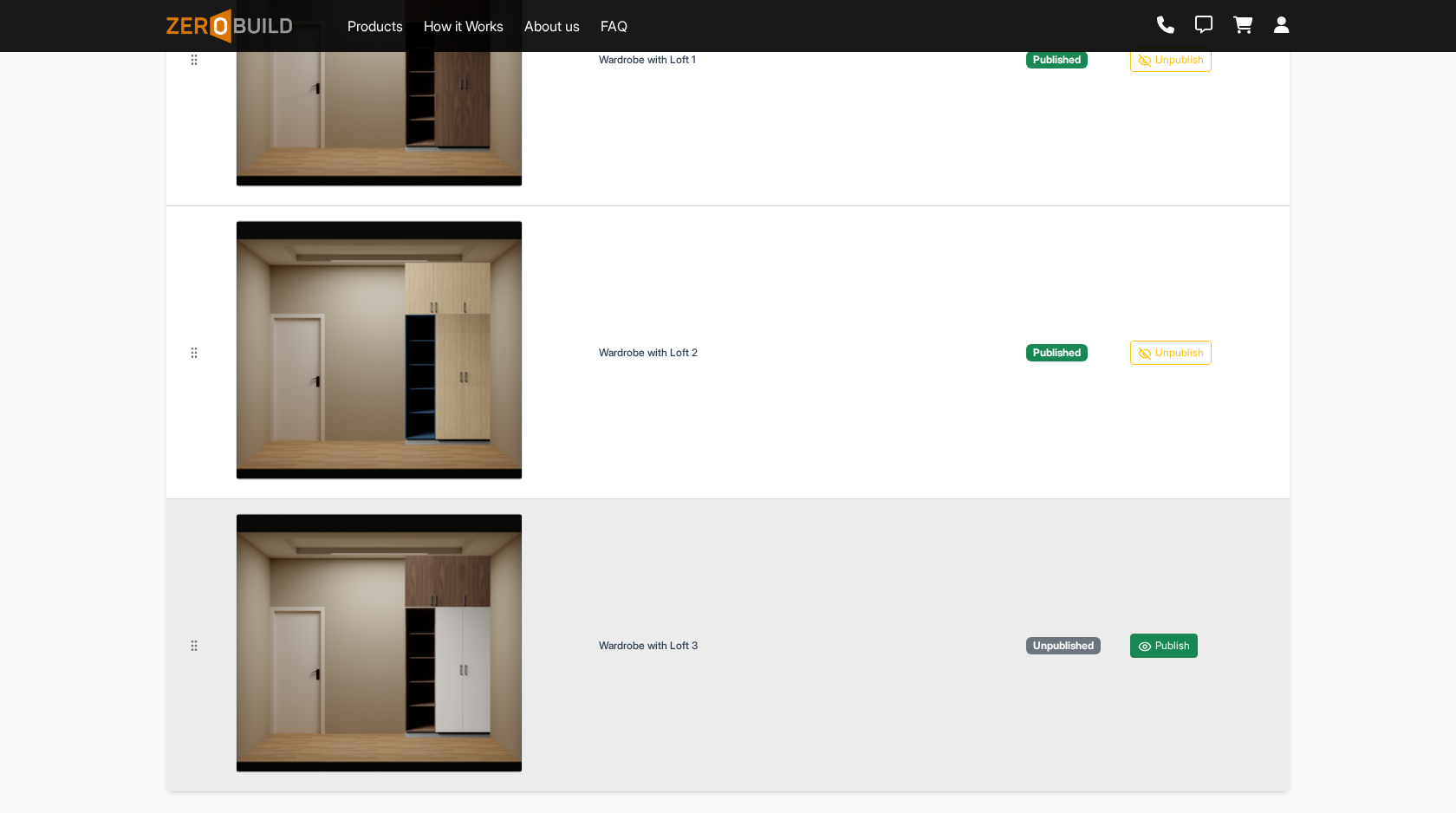
click at [1151, 643] on icon "button" at bounding box center [1144, 646] width 14 height 14
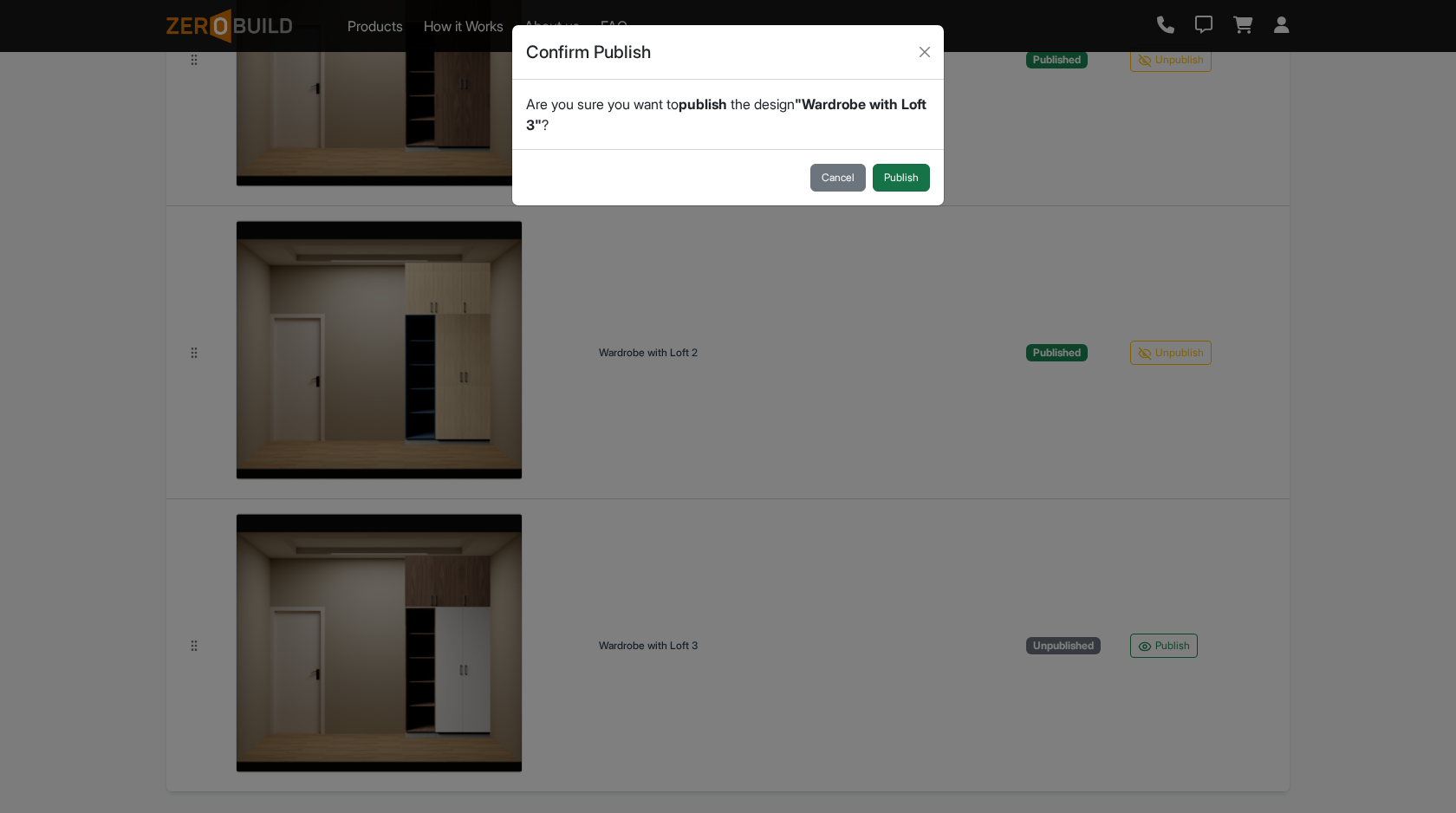
click at [899, 172] on button "Publish" at bounding box center [901, 177] width 57 height 27
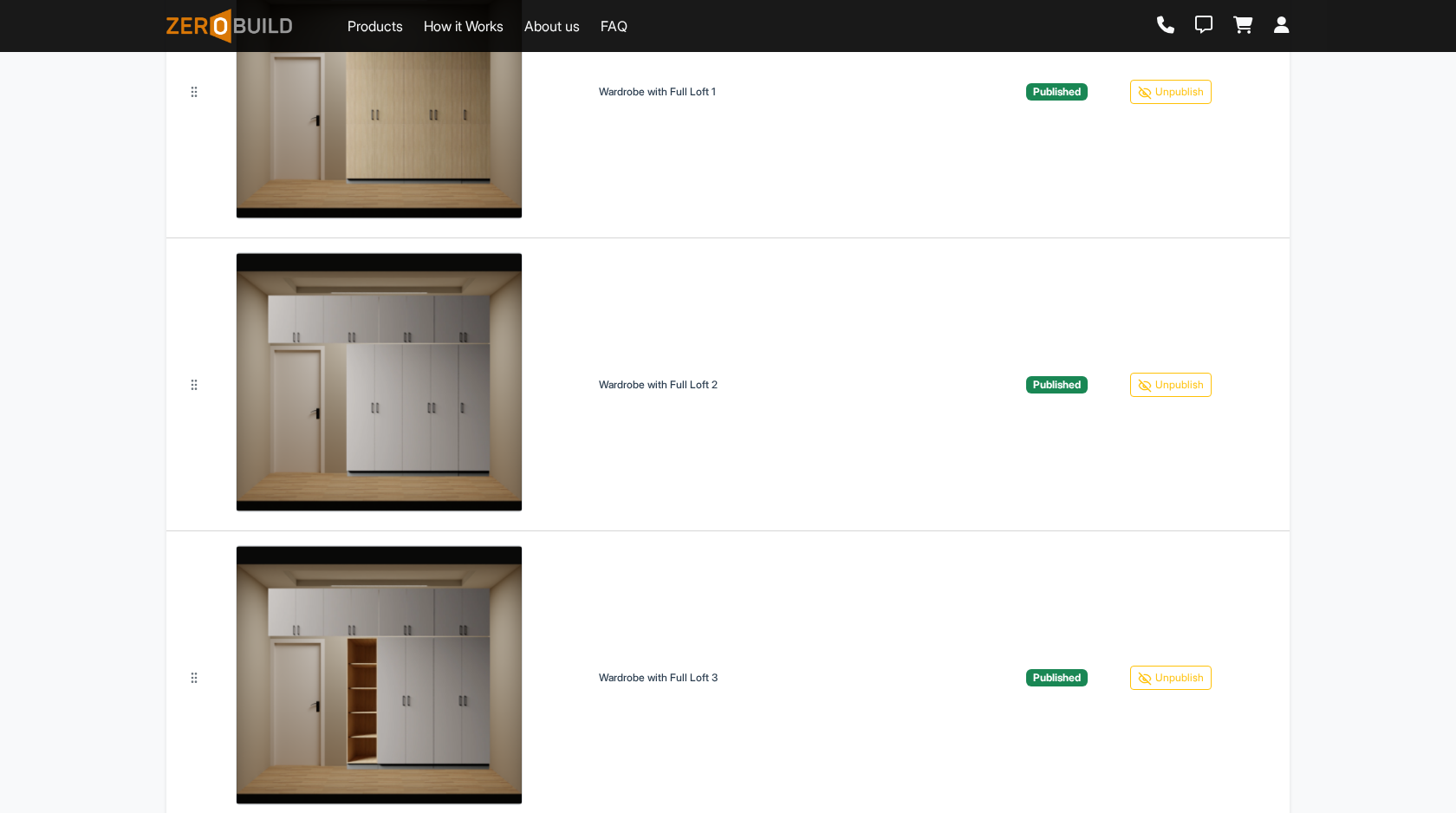
scroll to position [3779, 0]
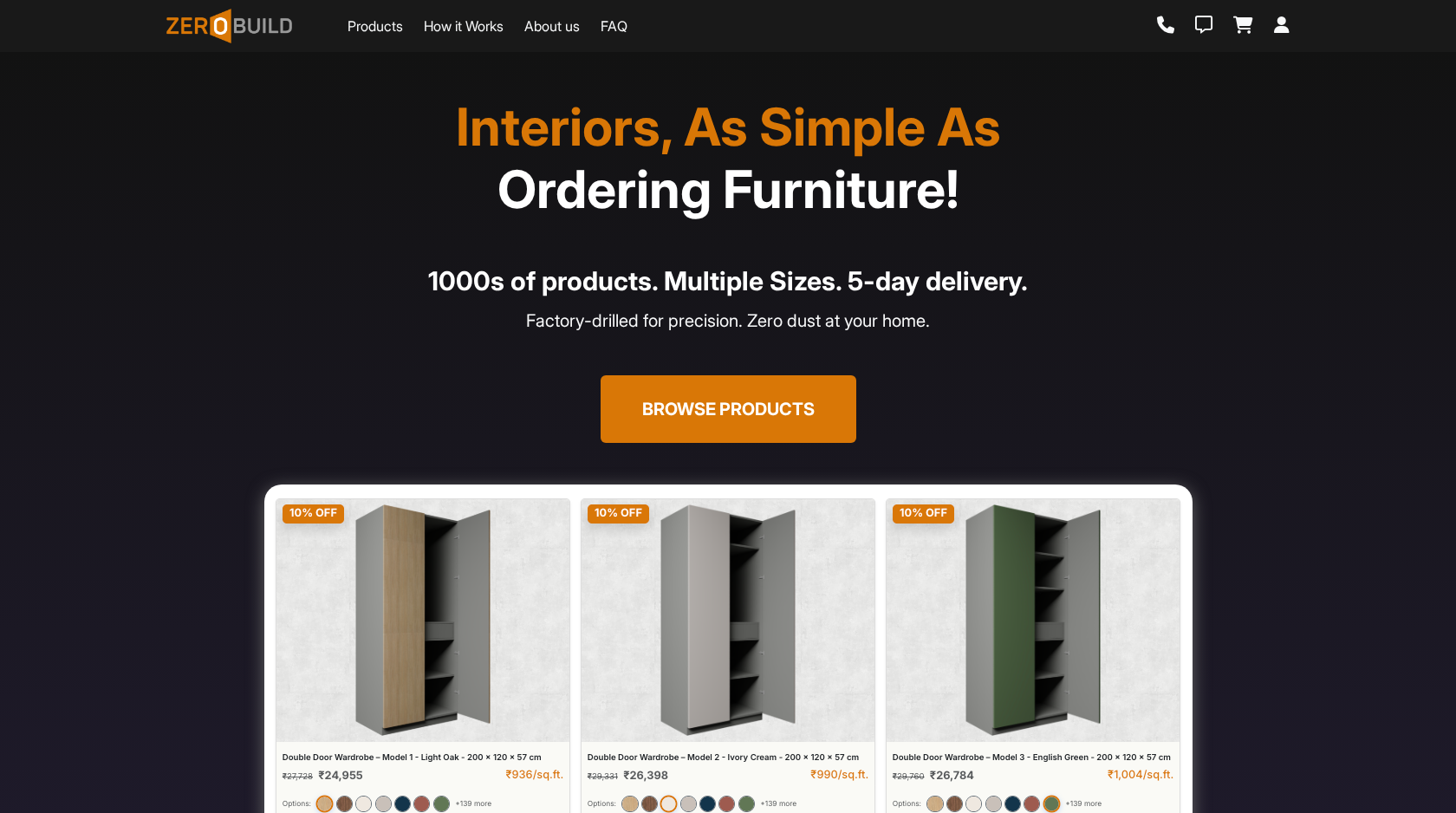
scroll to position [490, 0]
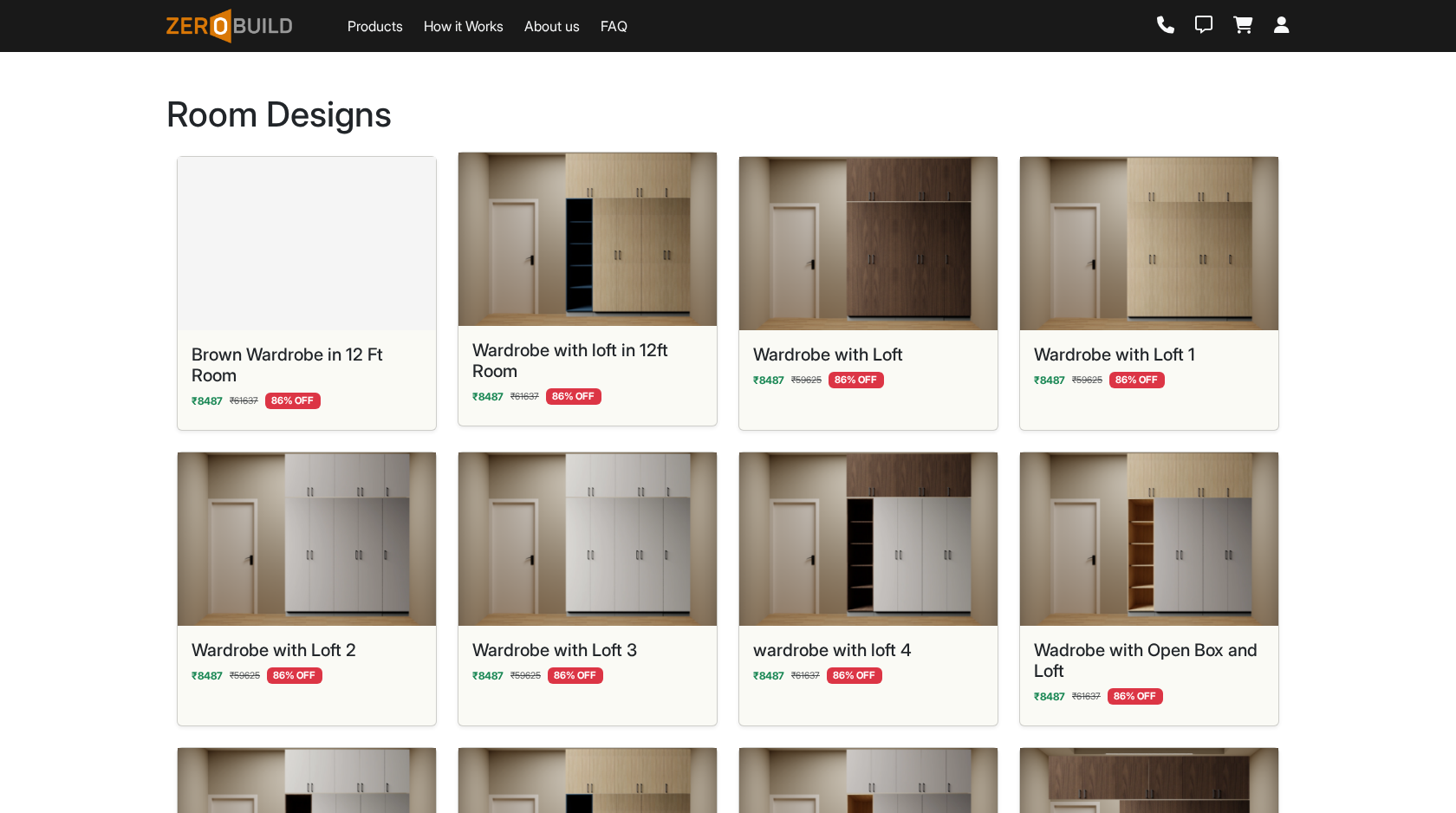
click at [661, 270] on img at bounding box center [588, 239] width 259 height 173
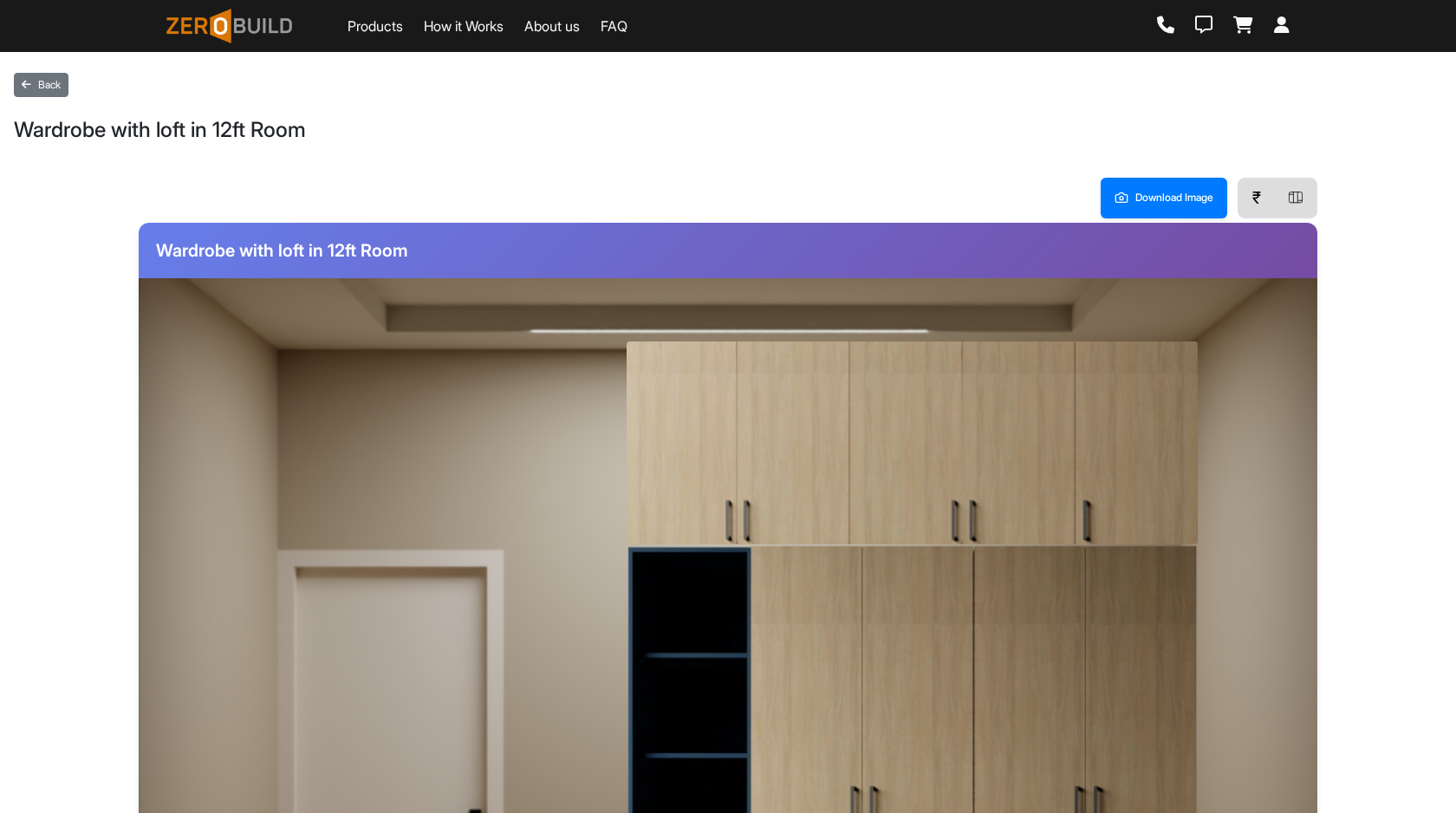
scroll to position [472, 0]
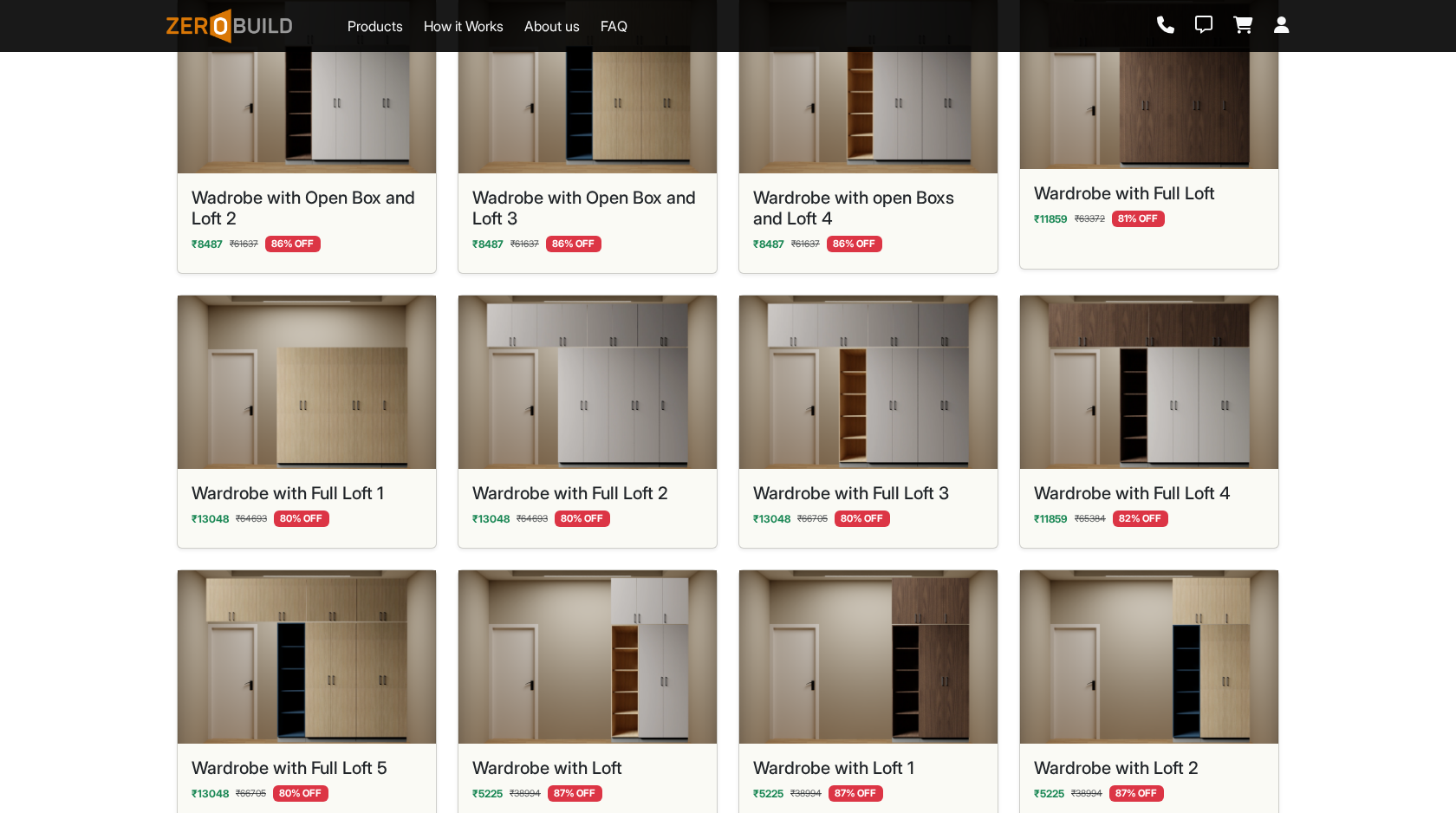
scroll to position [795, 0]
